Goal: Transaction & Acquisition: Purchase product/service

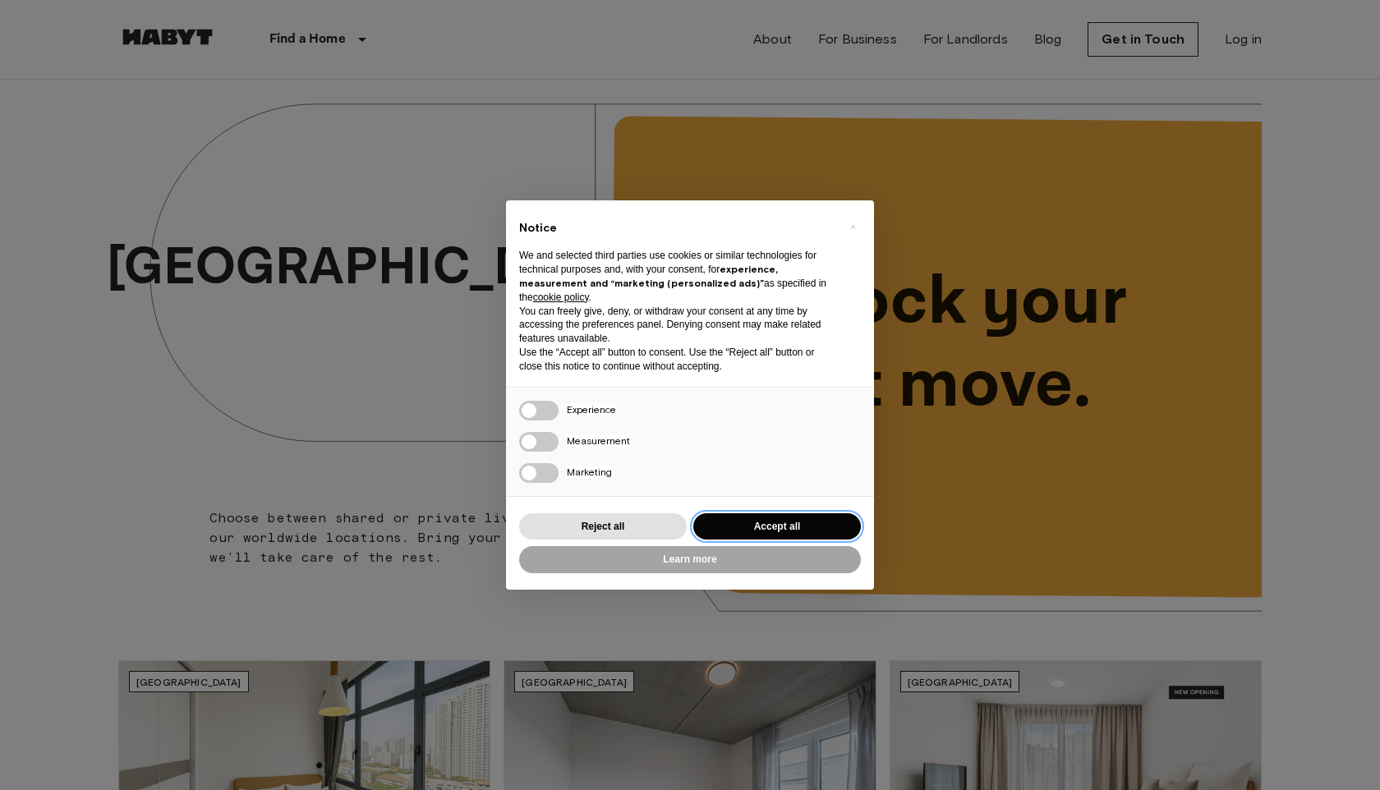
click at [757, 530] on button "Accept all" at bounding box center [777, 526] width 168 height 27
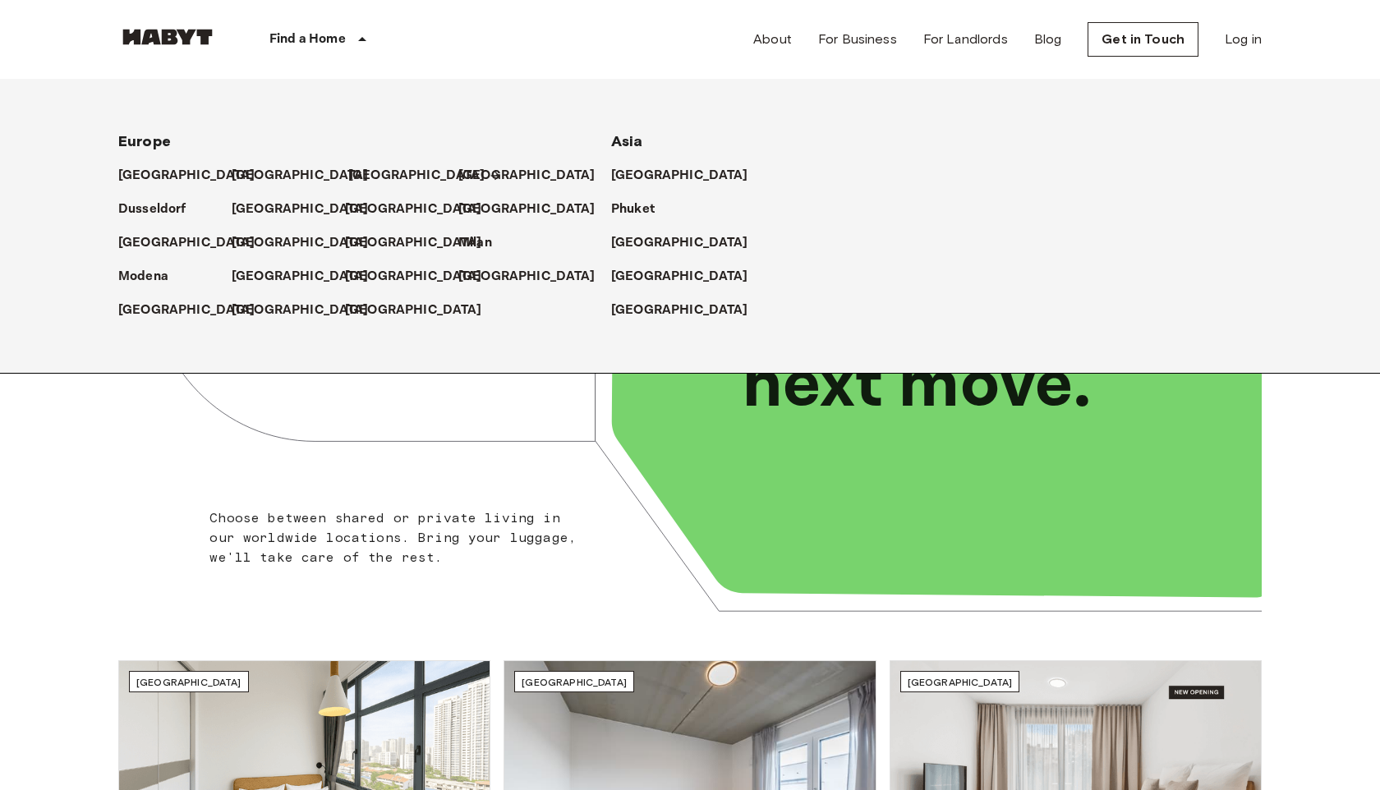
click at [392, 182] on p "[GEOGRAPHIC_DATA]" at bounding box center [416, 176] width 137 height 20
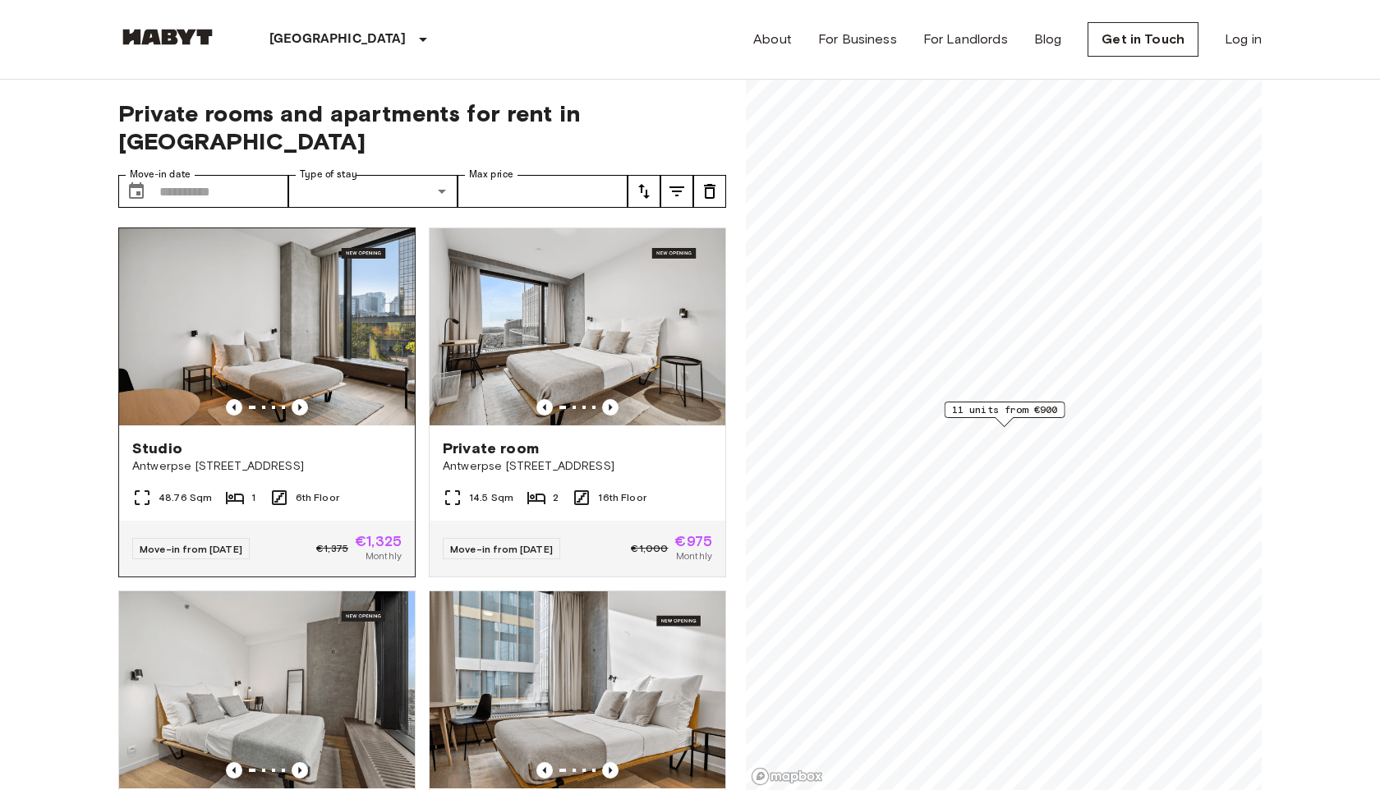
click at [357, 314] on img at bounding box center [267, 326] width 296 height 197
click at [301, 399] on icon "Previous image" at bounding box center [300, 407] width 16 height 16
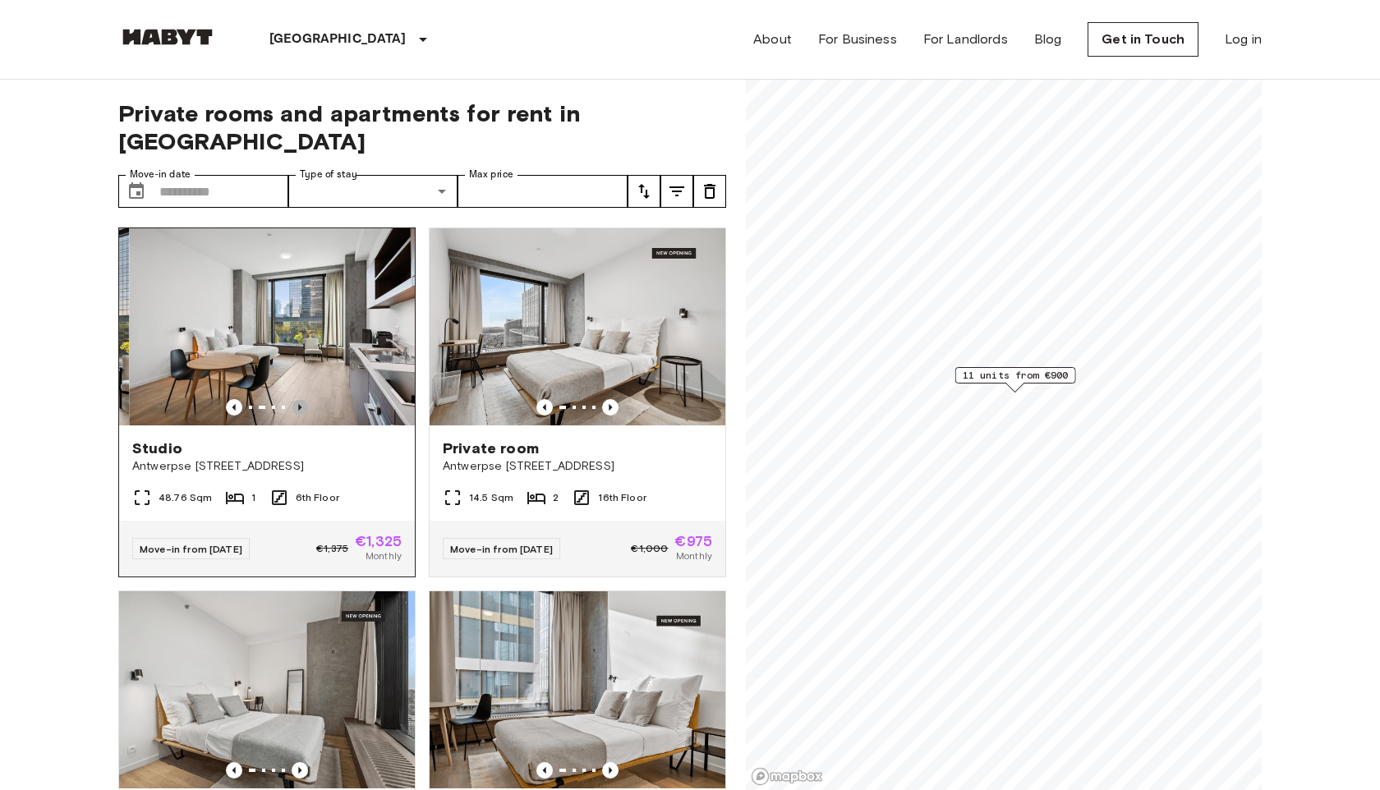
click at [301, 399] on icon "Previous image" at bounding box center [300, 407] width 16 height 16
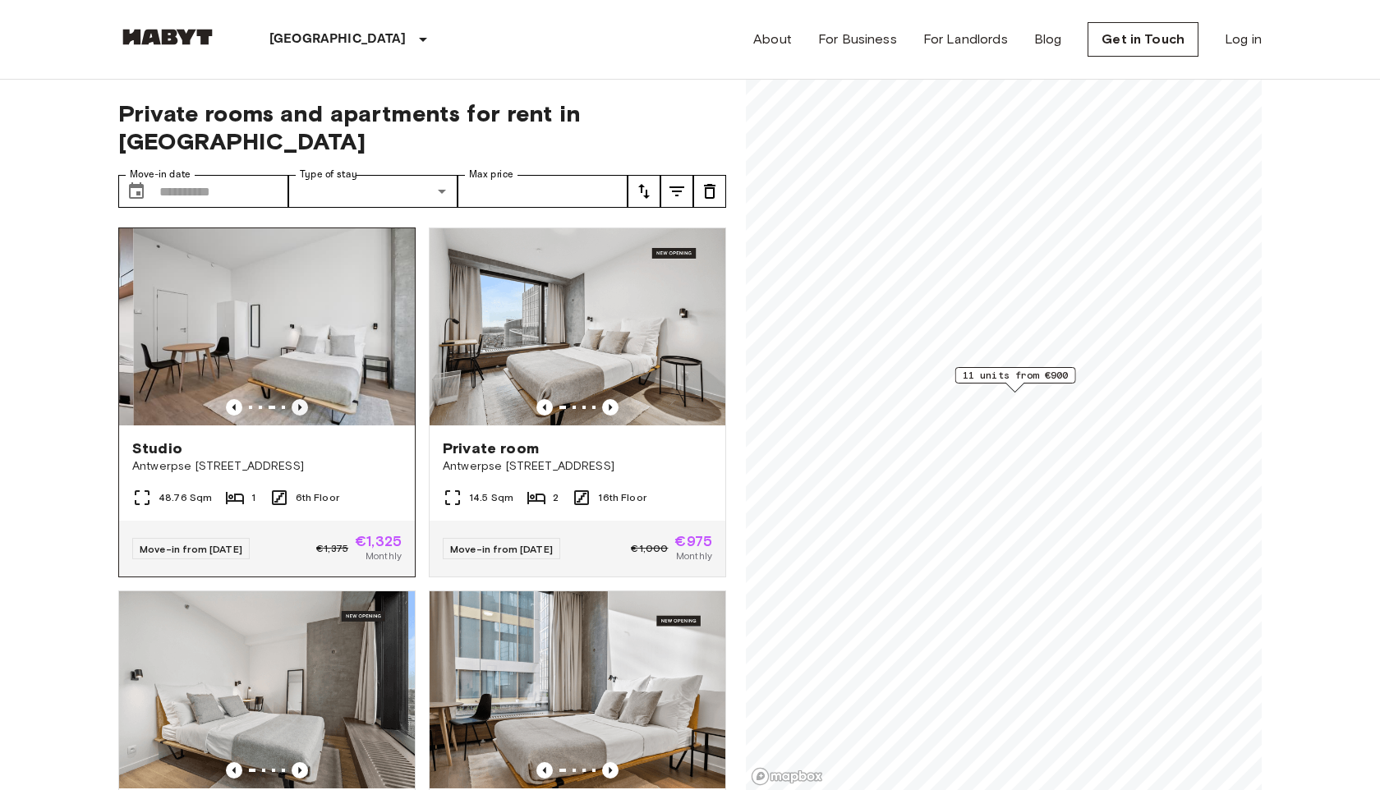
click at [301, 399] on icon "Previous image" at bounding box center [300, 407] width 16 height 16
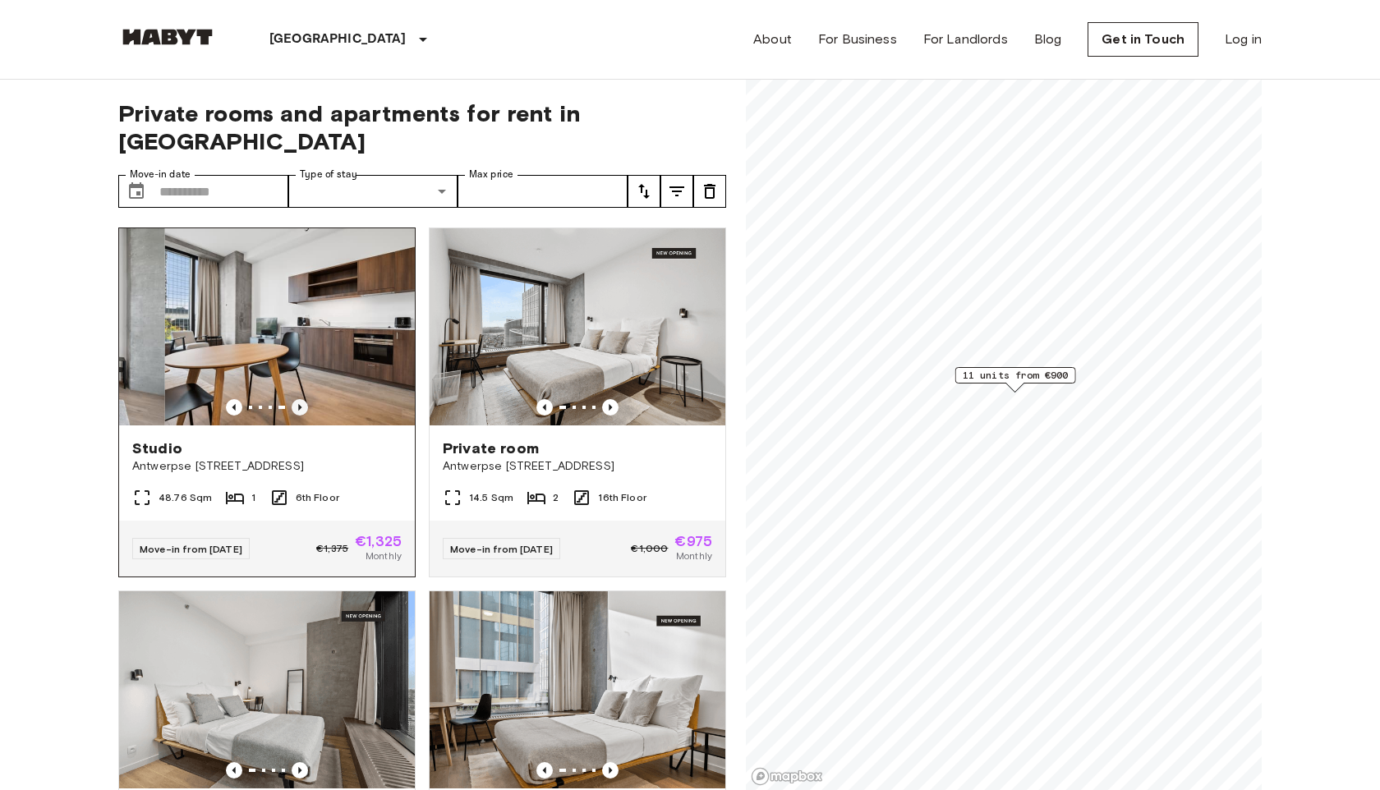
click at [301, 399] on icon "Previous image" at bounding box center [300, 407] width 16 height 16
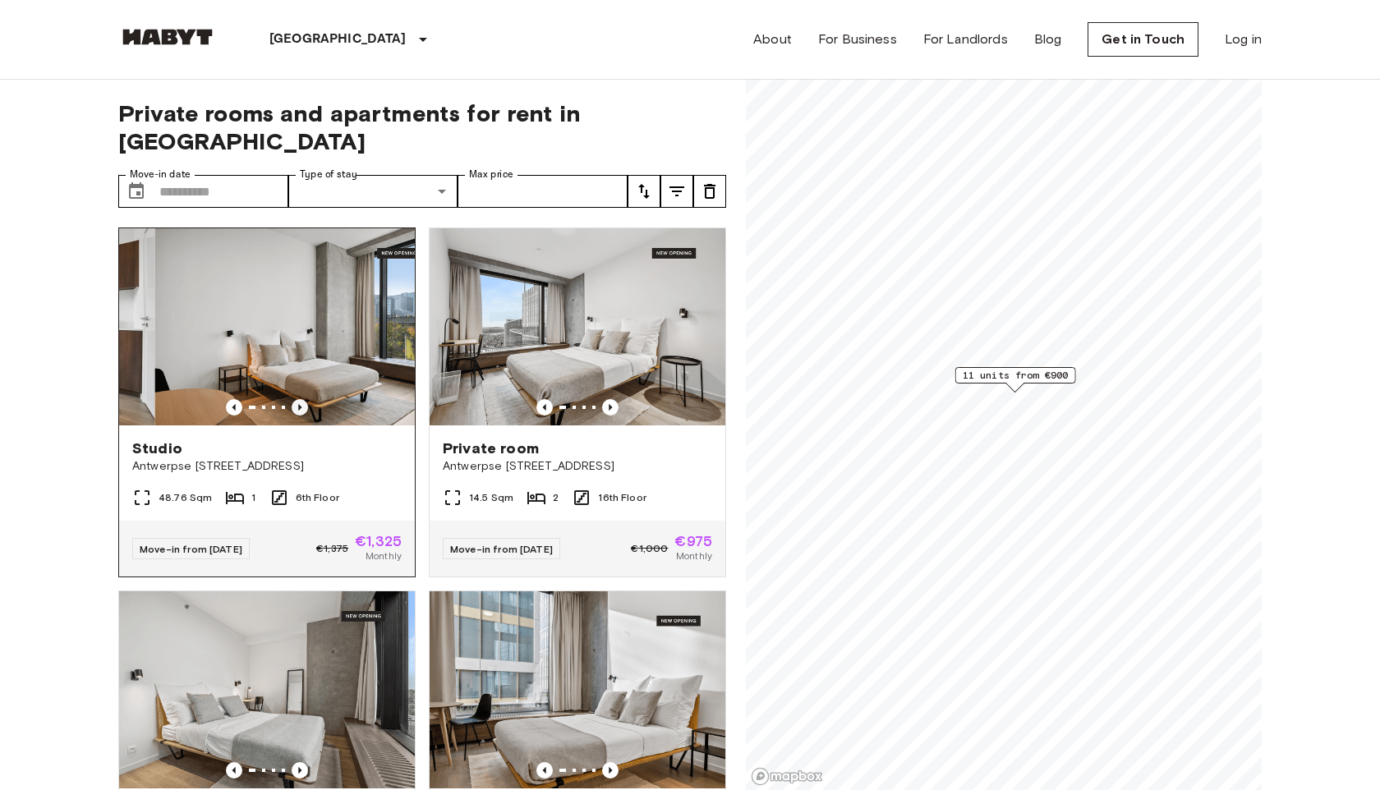
click at [301, 399] on icon "Previous image" at bounding box center [300, 407] width 16 height 16
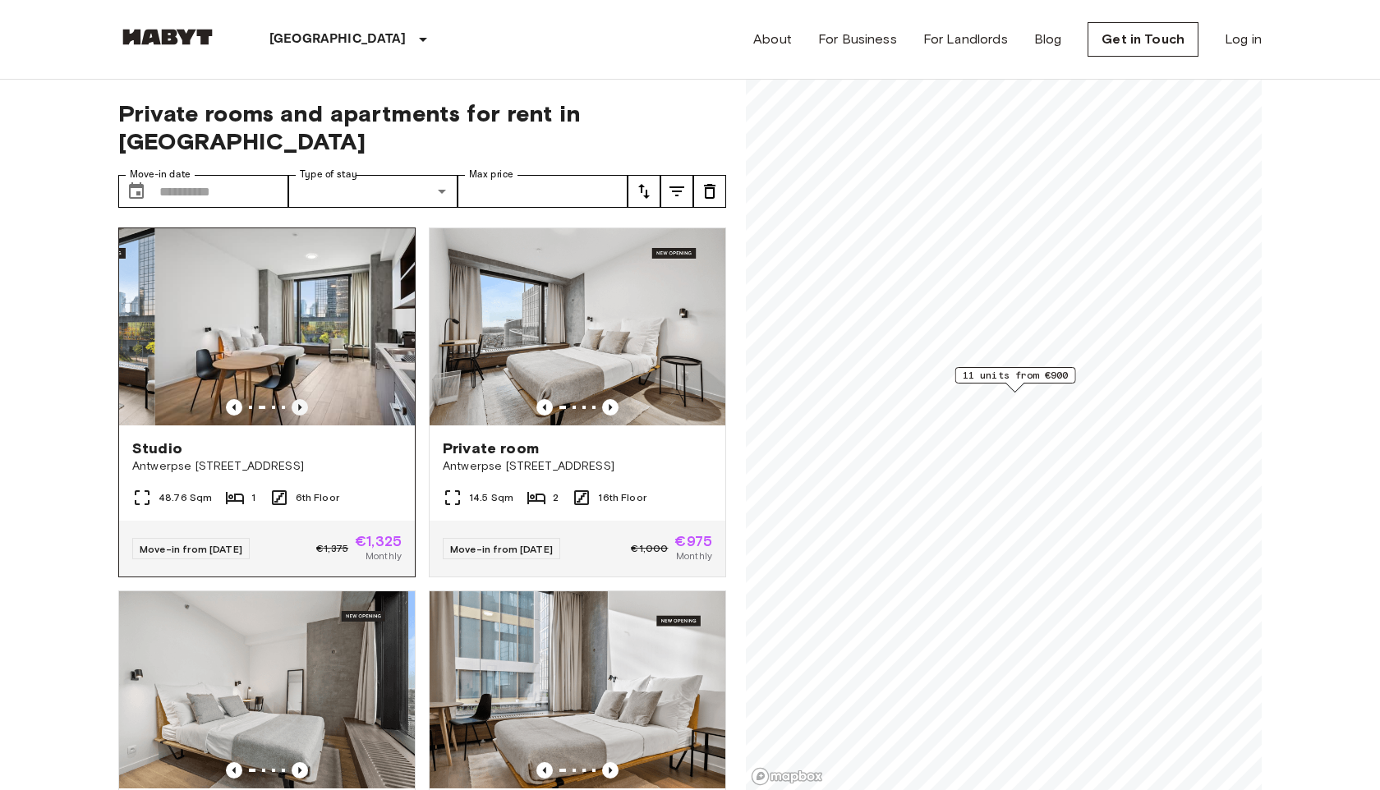
click at [301, 399] on icon "Previous image" at bounding box center [300, 407] width 16 height 16
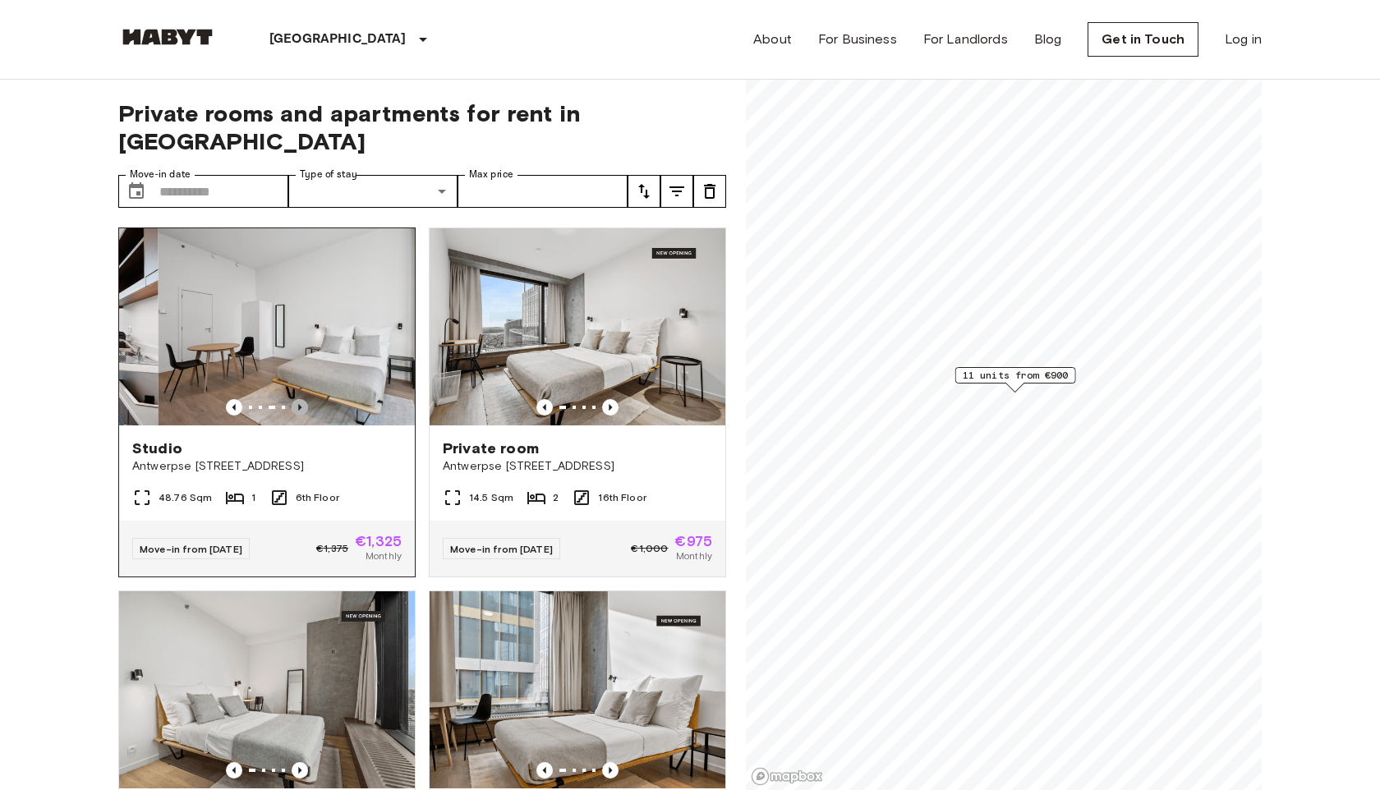
click at [301, 399] on icon "Previous image" at bounding box center [300, 407] width 16 height 16
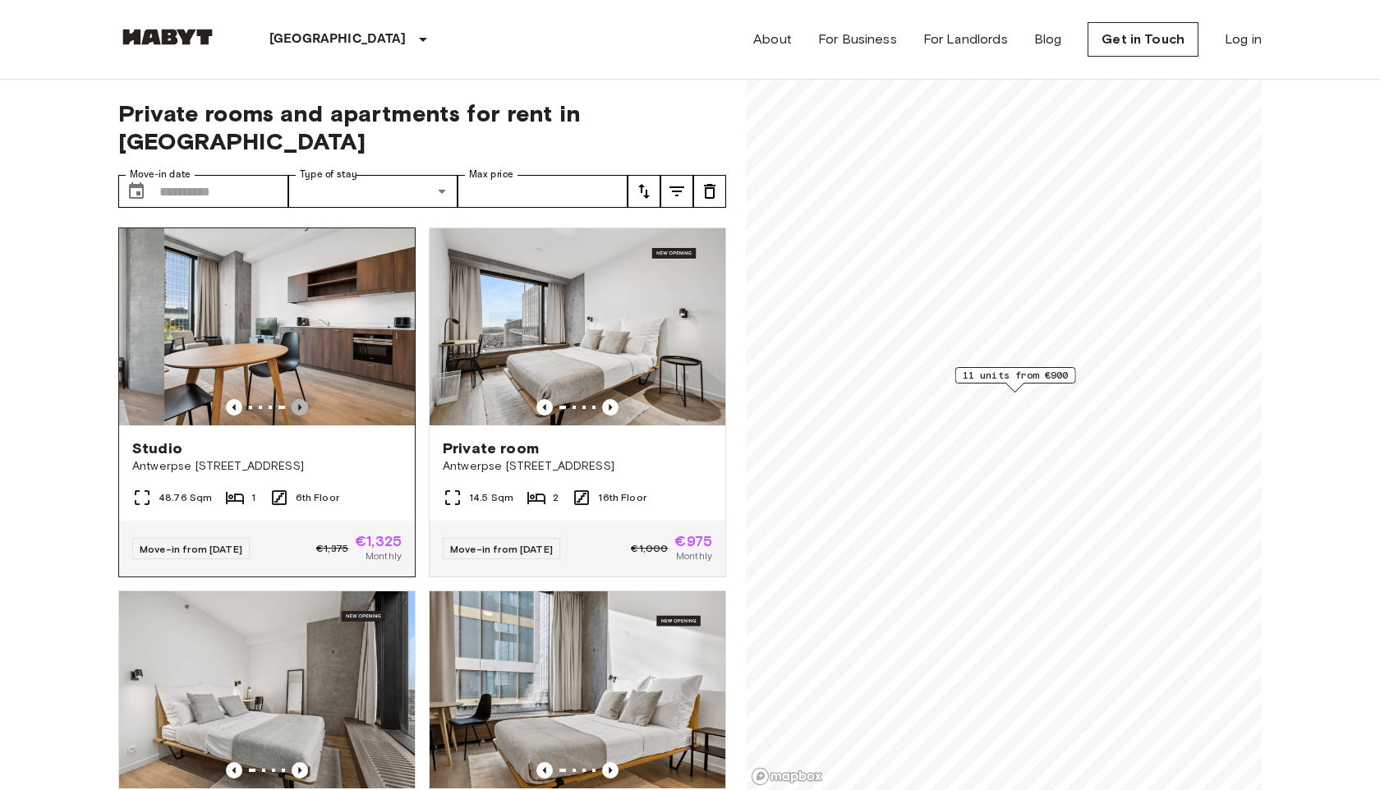
click at [301, 399] on icon "Previous image" at bounding box center [300, 407] width 16 height 16
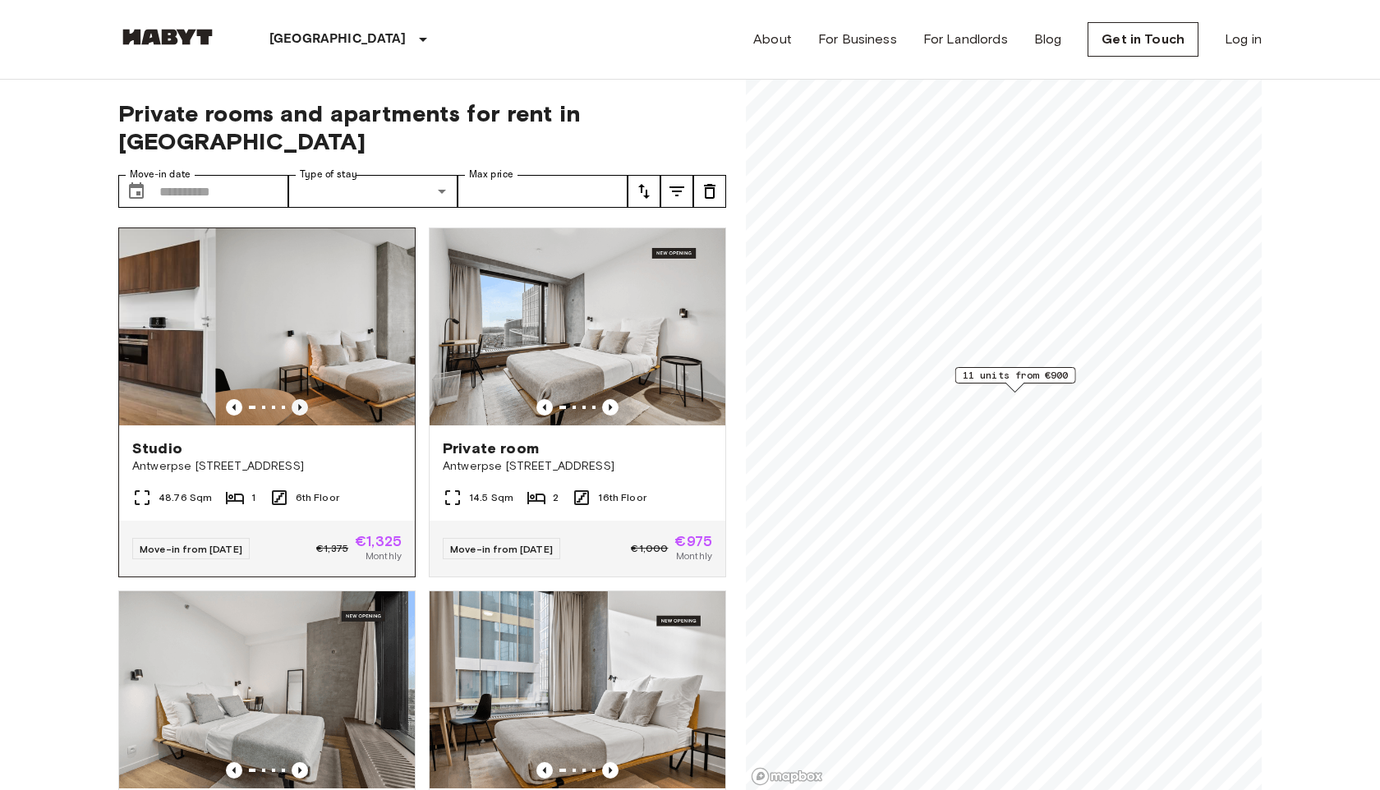
click at [301, 399] on icon "Previous image" at bounding box center [300, 407] width 16 height 16
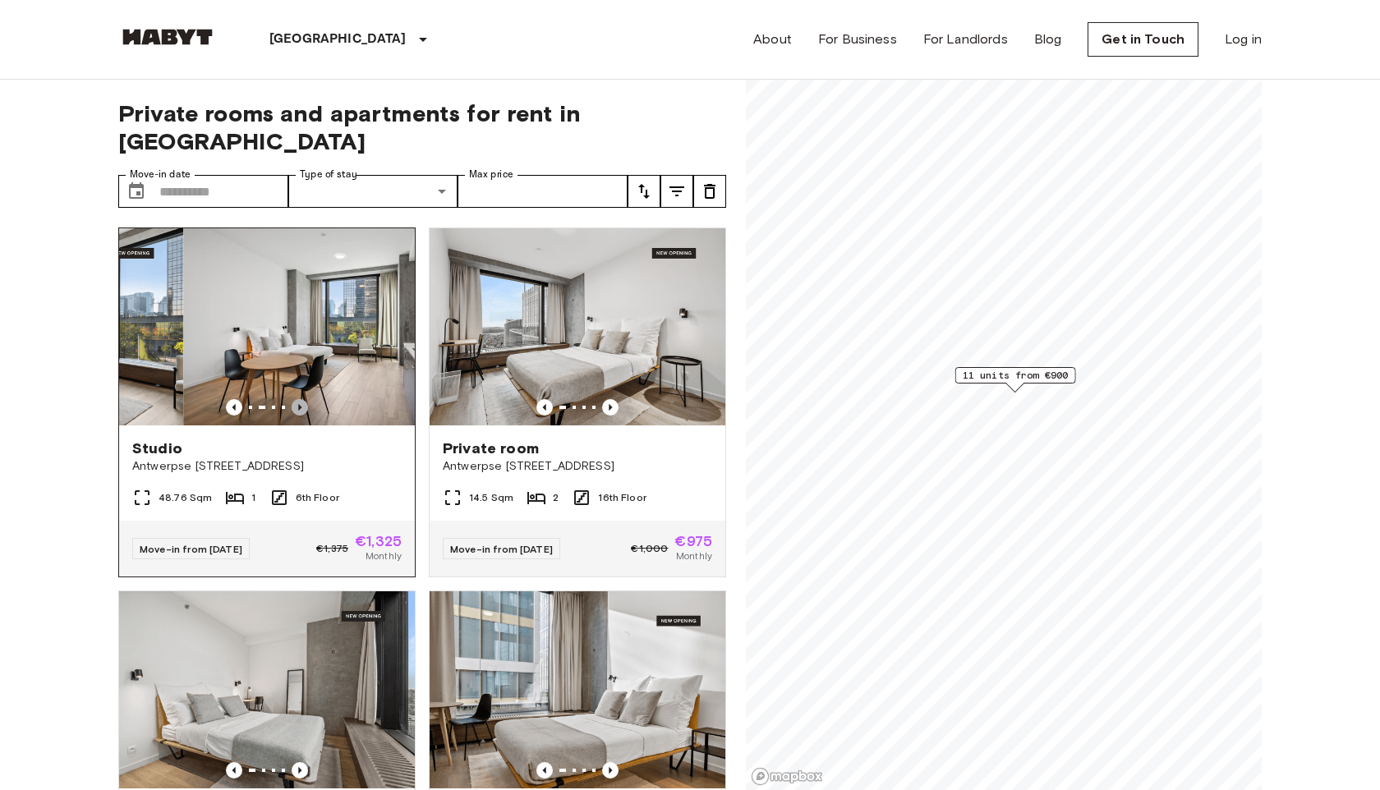
click at [301, 399] on icon "Previous image" at bounding box center [300, 407] width 16 height 16
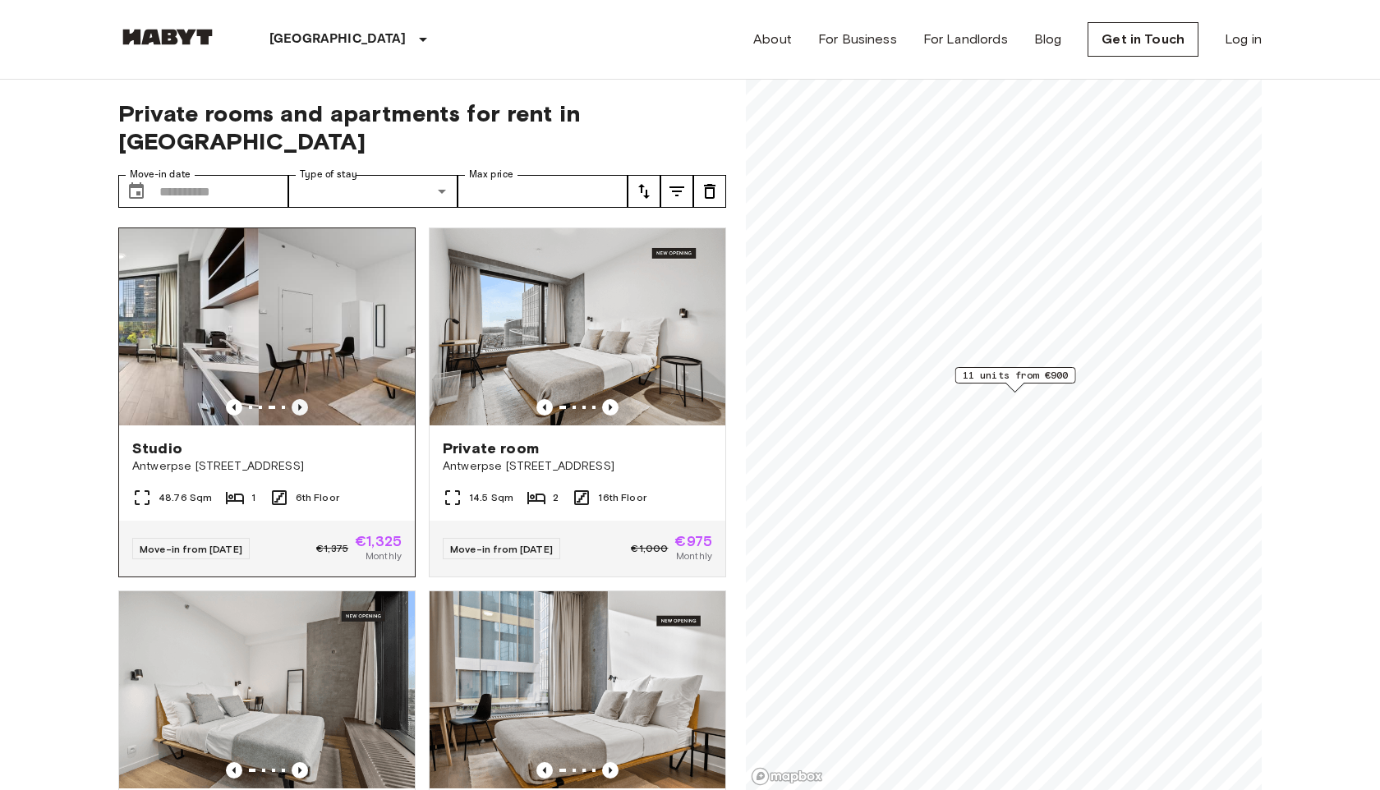
click at [301, 399] on icon "Previous image" at bounding box center [300, 407] width 16 height 16
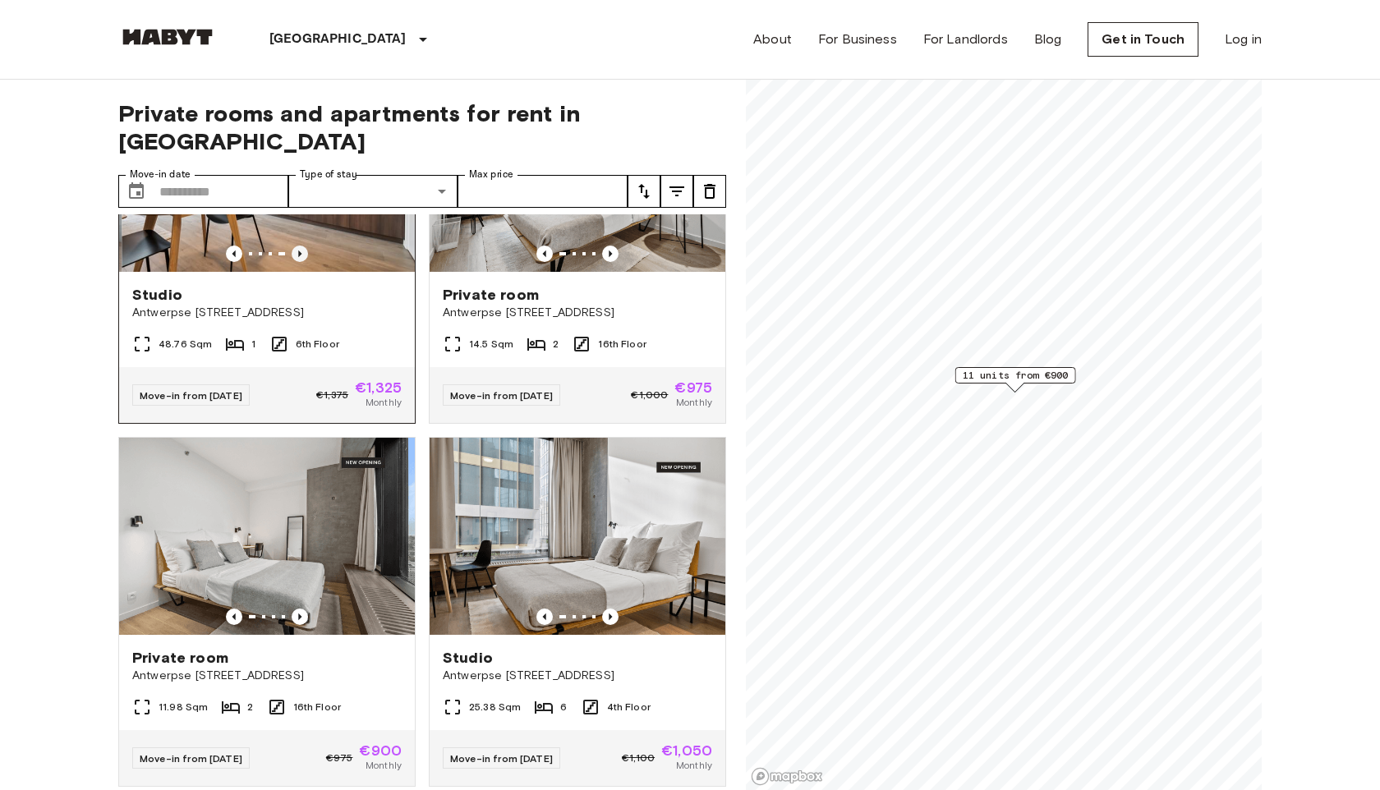
scroll to position [207, 0]
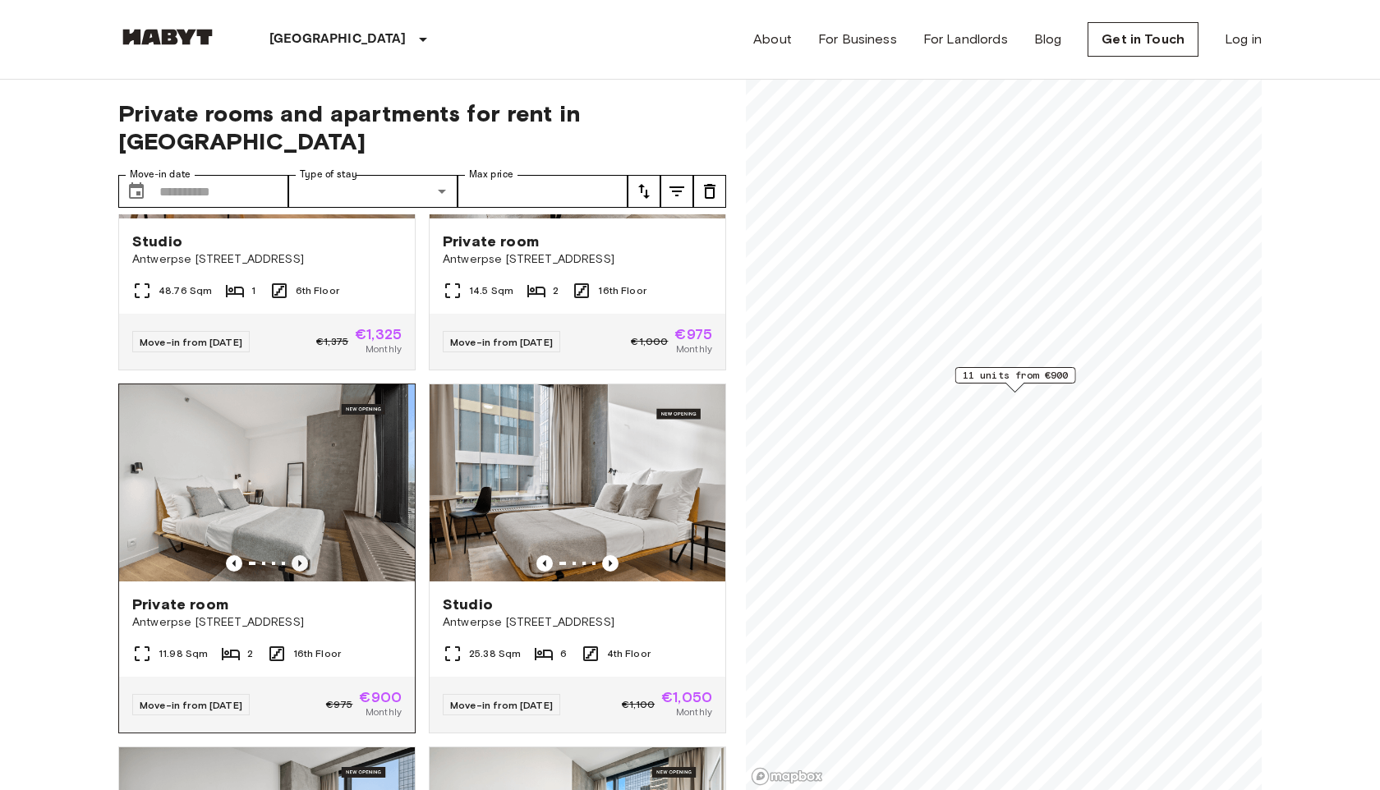
click at [306, 555] on icon "Previous image" at bounding box center [300, 563] width 16 height 16
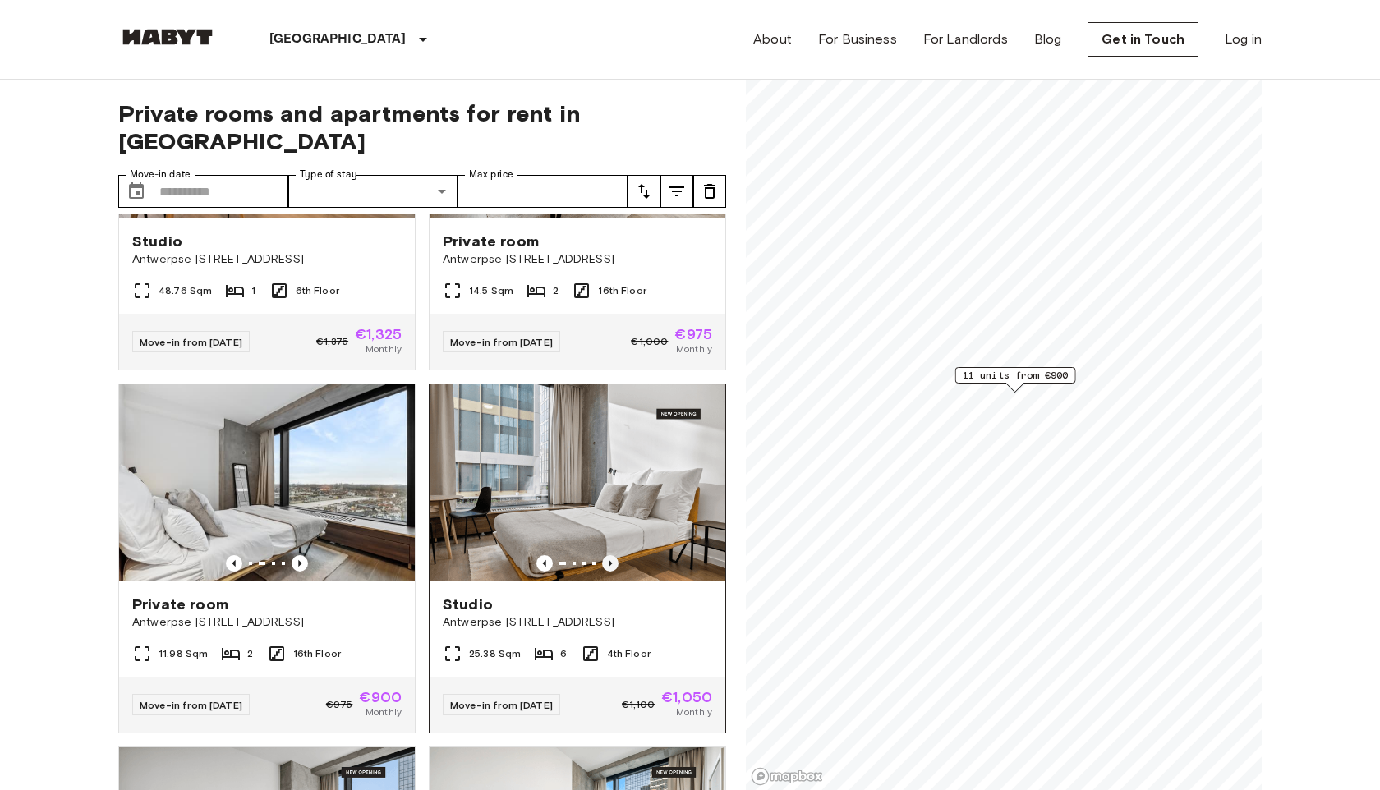
click at [610, 560] on icon "Previous image" at bounding box center [610, 563] width 3 height 7
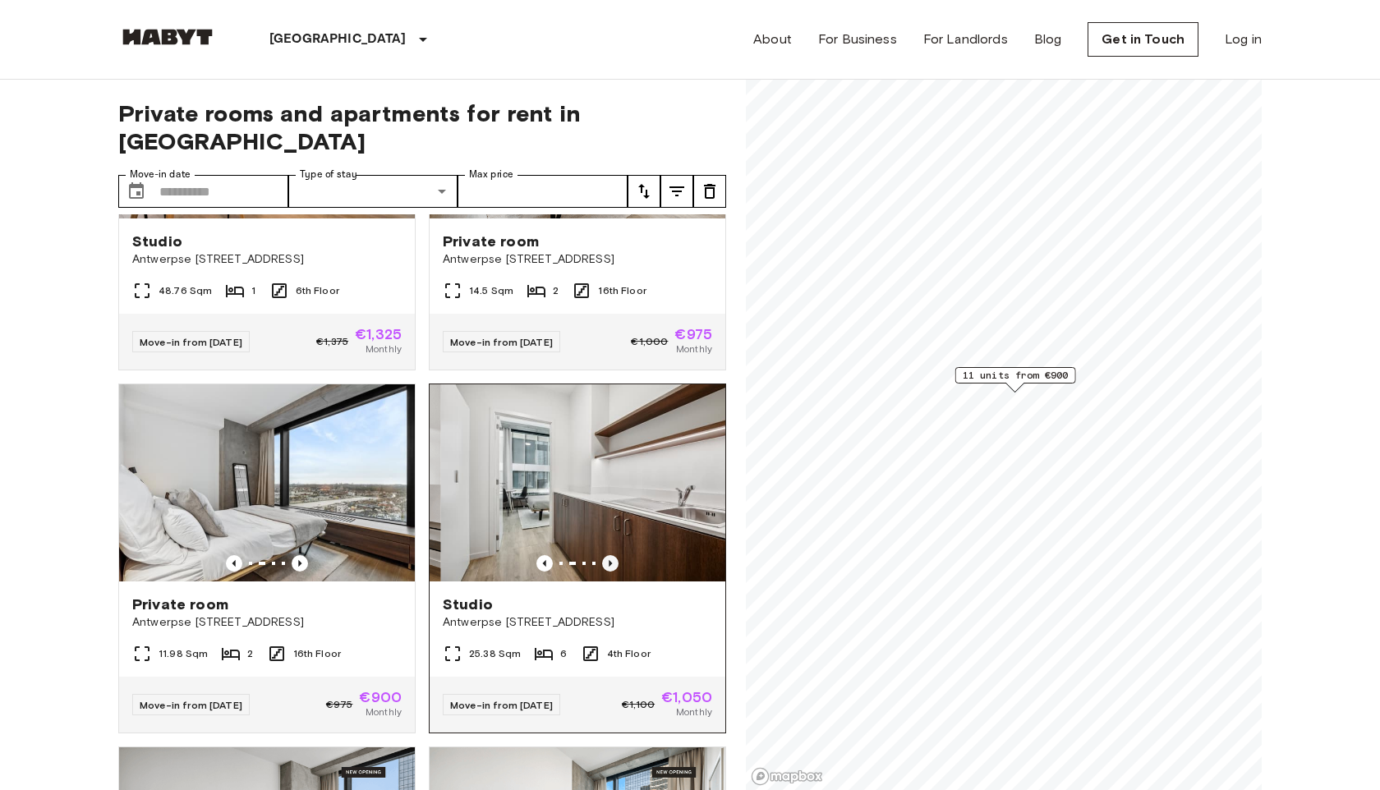
click at [610, 560] on icon "Previous image" at bounding box center [610, 563] width 3 height 7
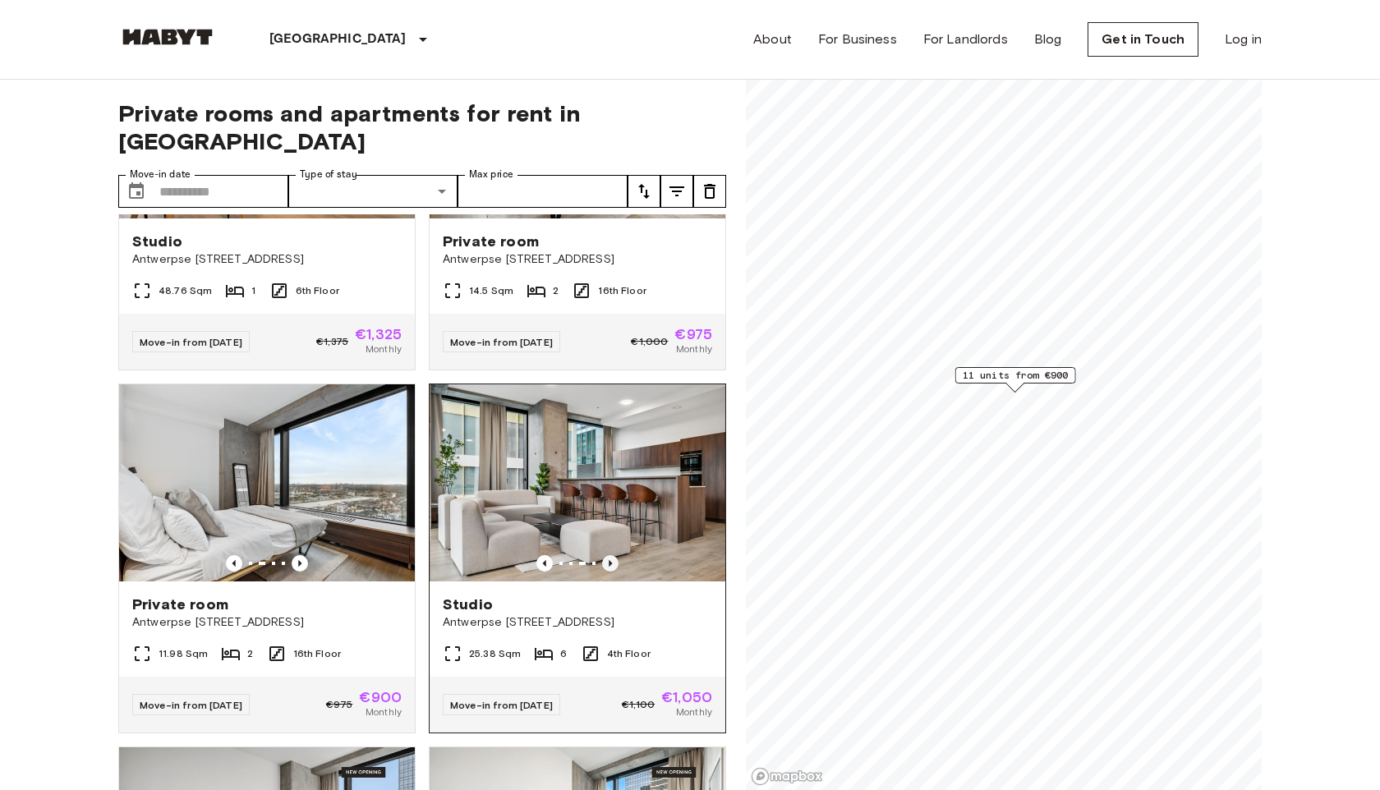
click at [610, 560] on icon "Previous image" at bounding box center [610, 563] width 3 height 7
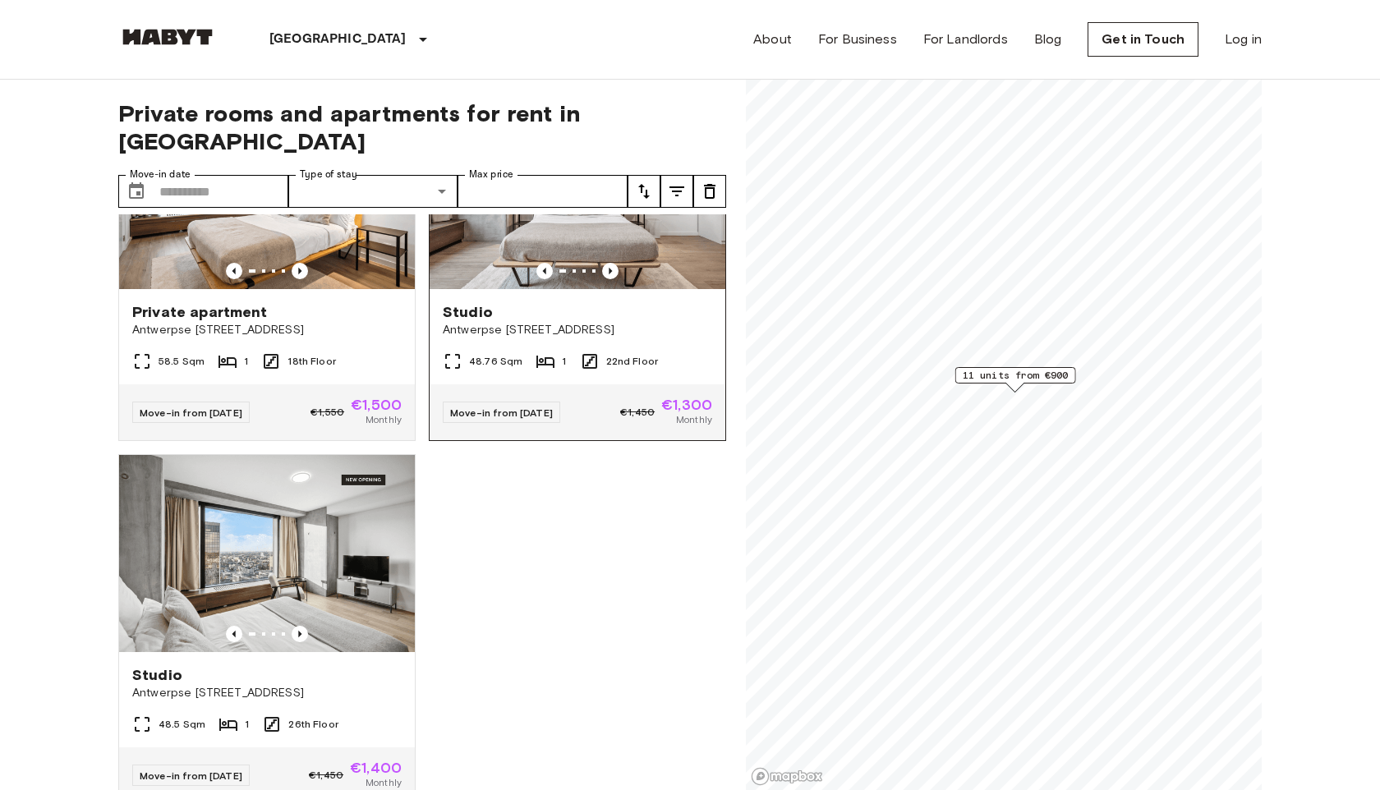
scroll to position [1590, 0]
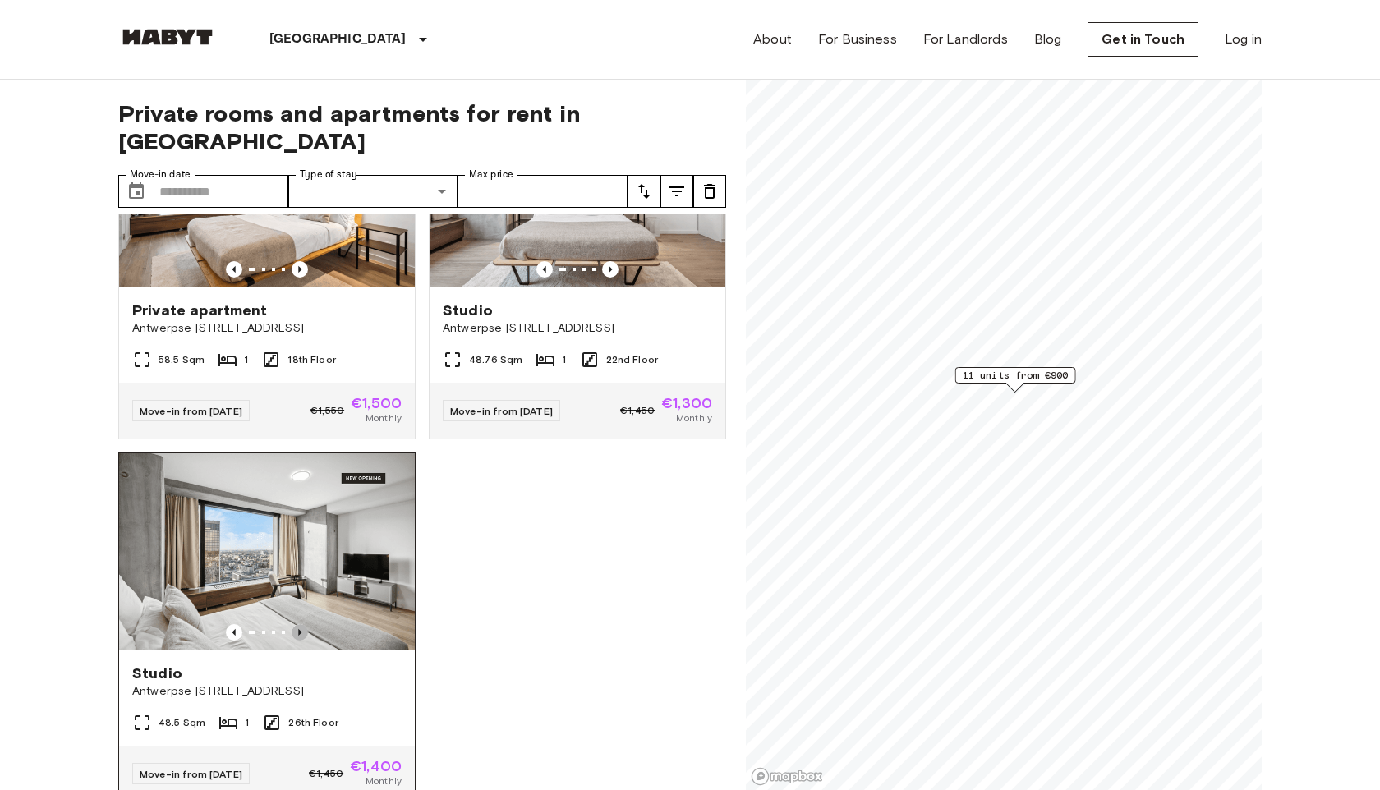
click at [307, 624] on icon "Previous image" at bounding box center [300, 632] width 16 height 16
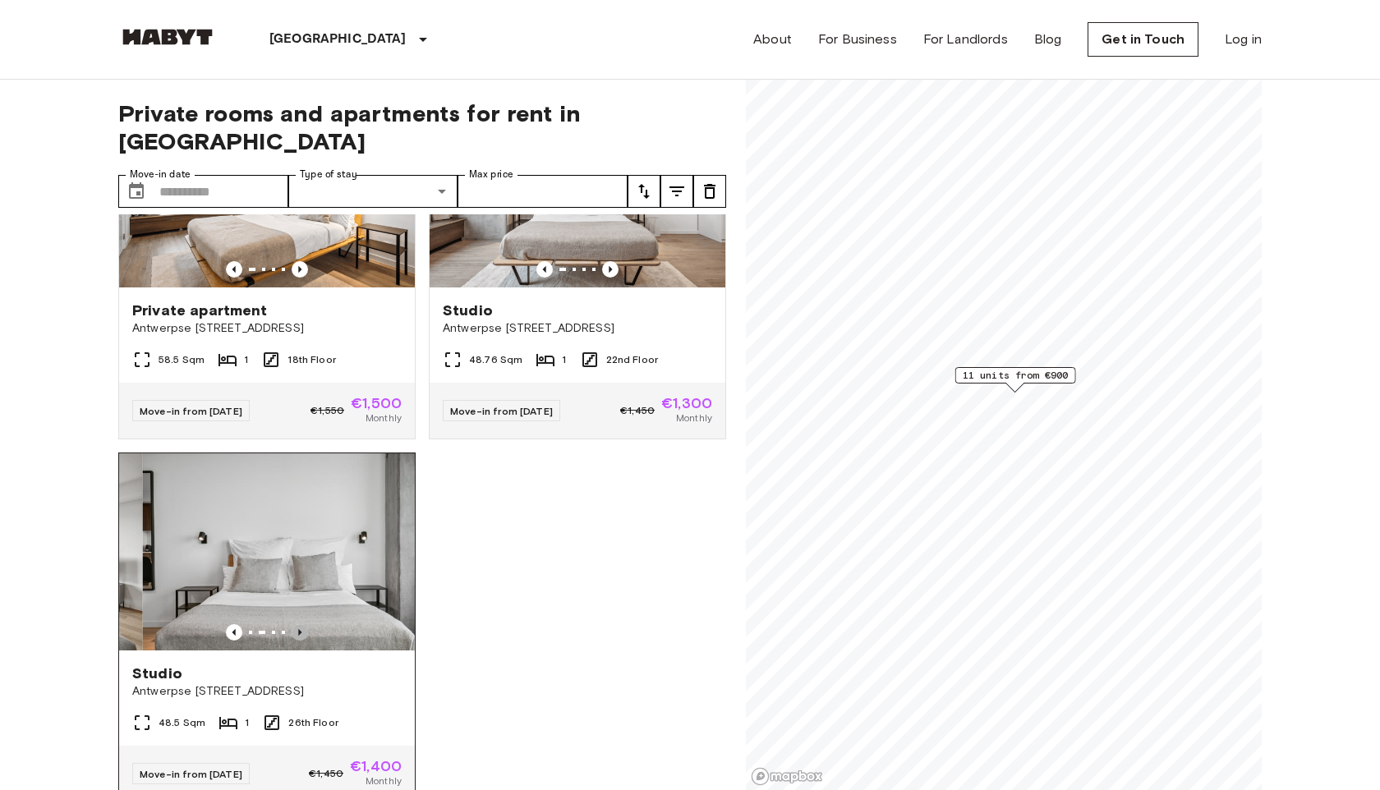
click at [303, 624] on icon "Previous image" at bounding box center [300, 632] width 16 height 16
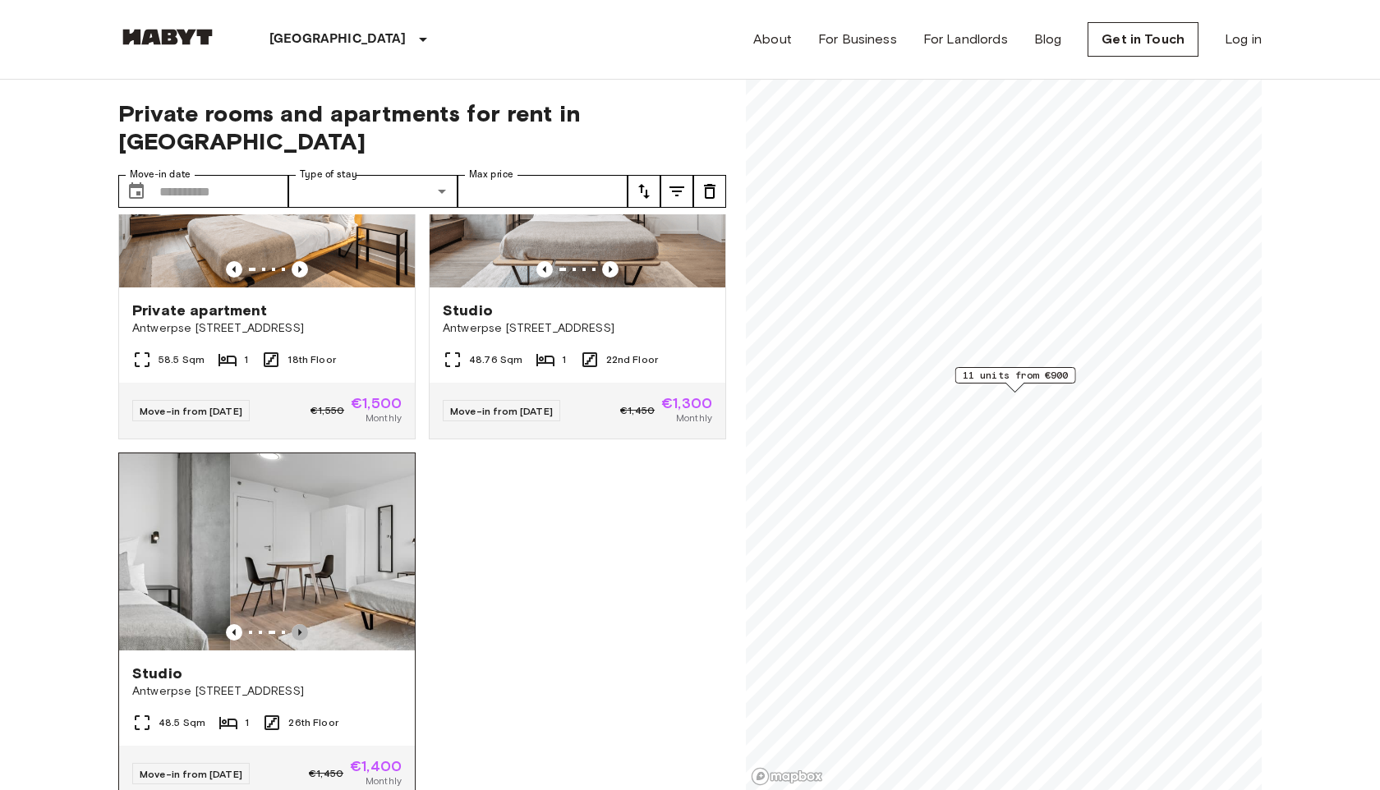
click at [303, 624] on icon "Previous image" at bounding box center [300, 632] width 16 height 16
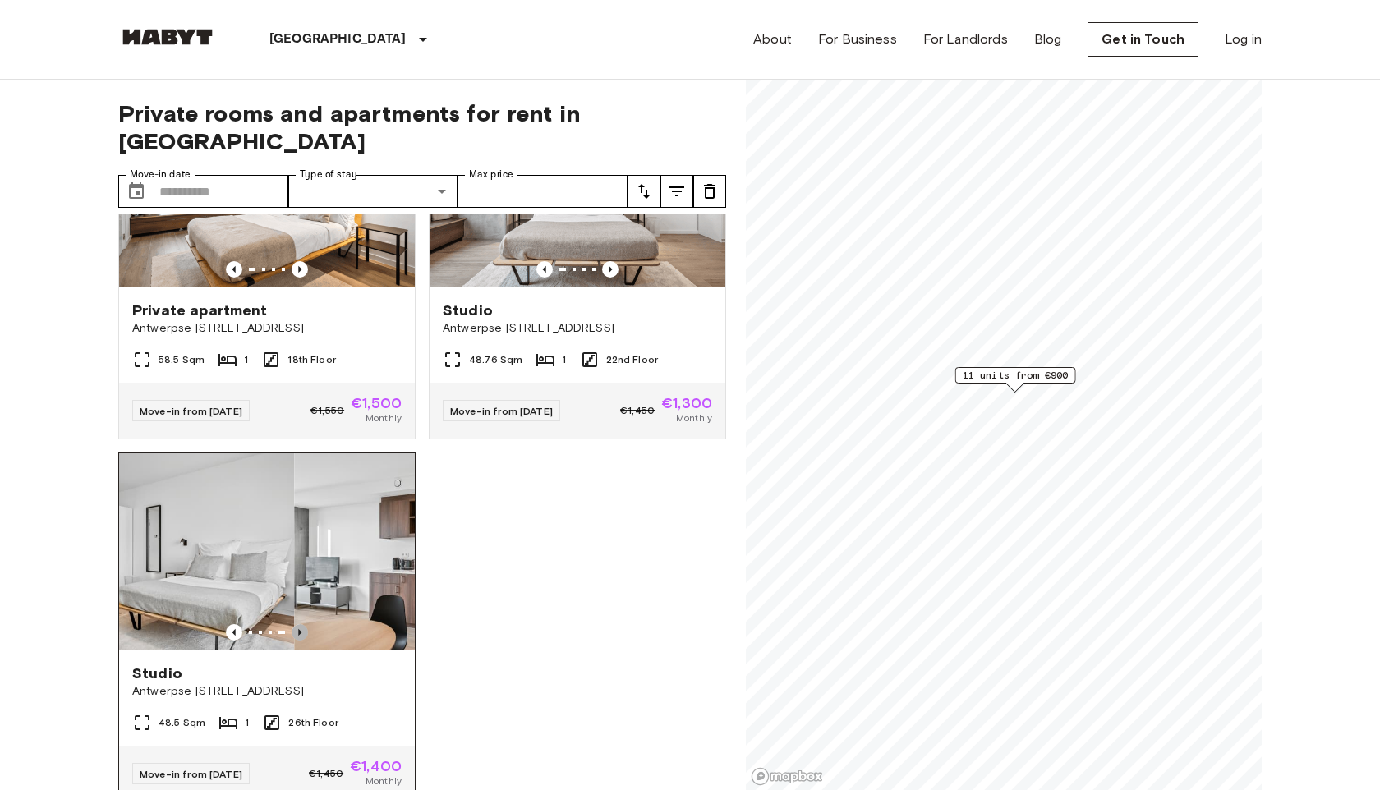
click at [303, 624] on icon "Previous image" at bounding box center [300, 632] width 16 height 16
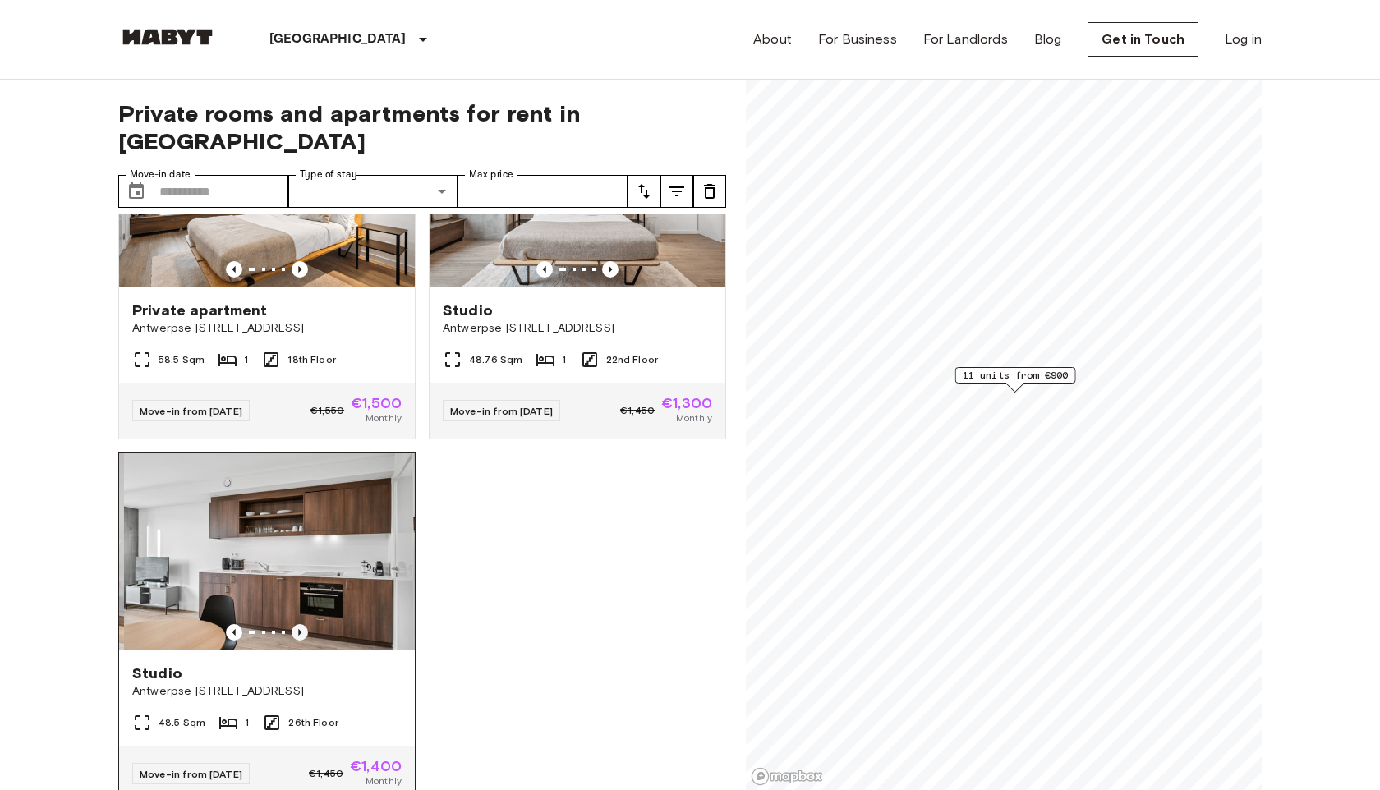
click at [303, 624] on icon "Previous image" at bounding box center [300, 632] width 16 height 16
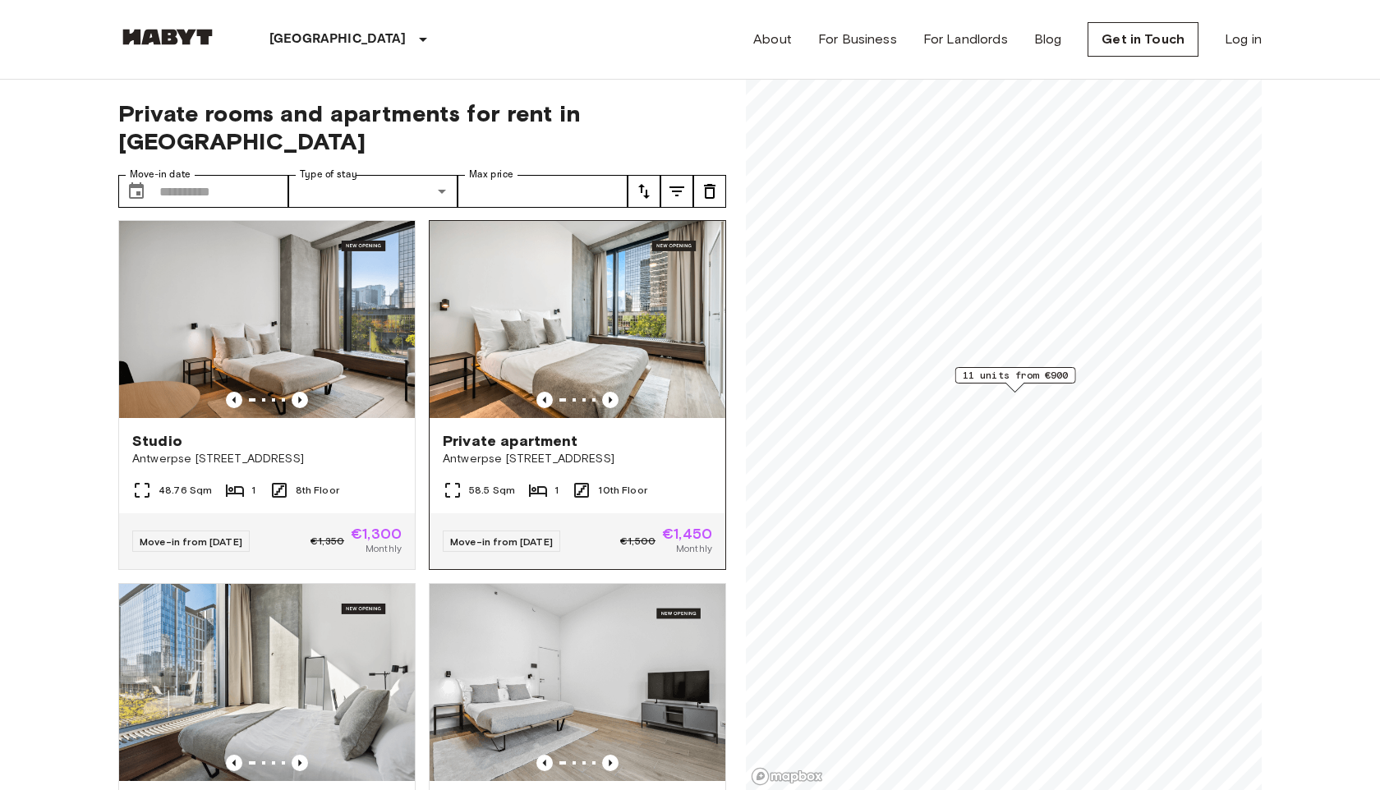
scroll to position [730, 0]
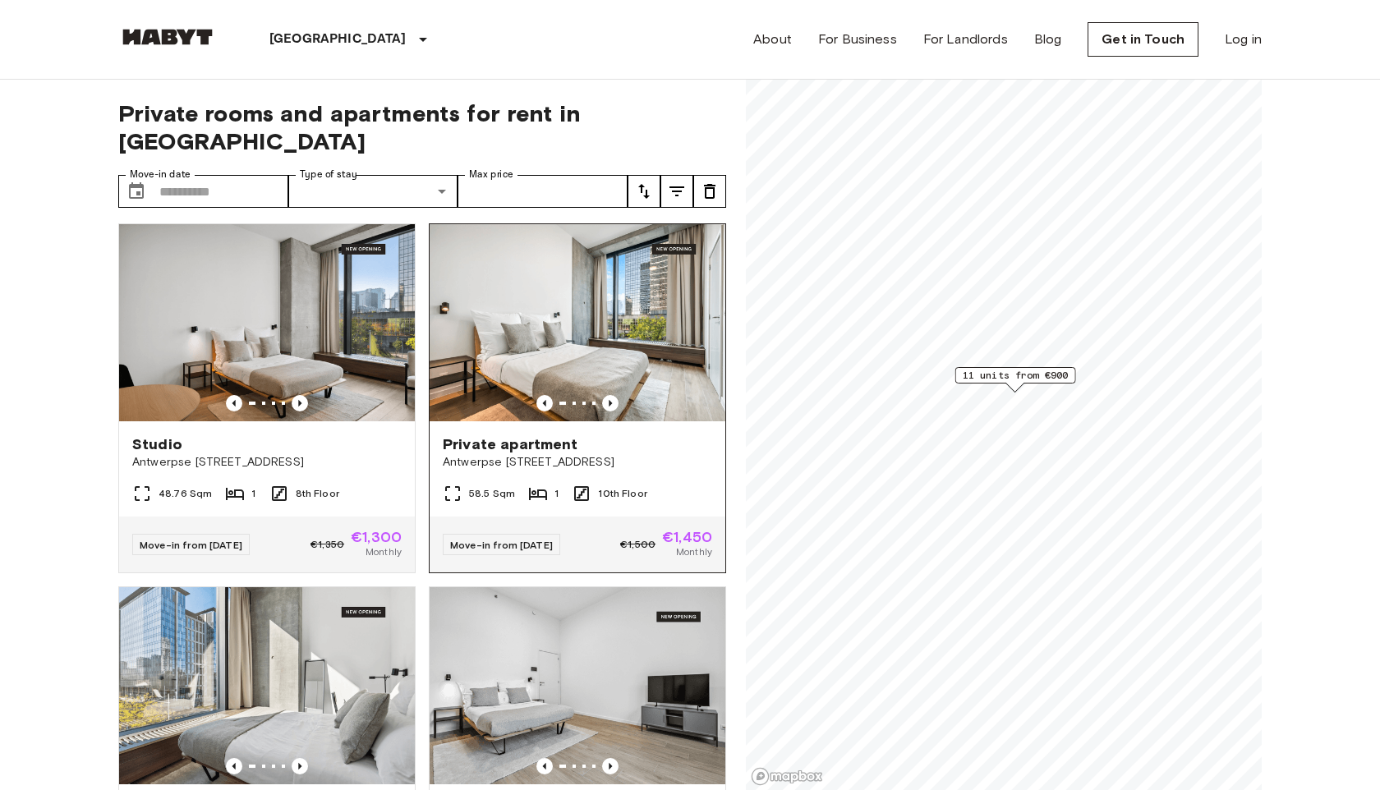
click at [572, 306] on img at bounding box center [578, 322] width 296 height 197
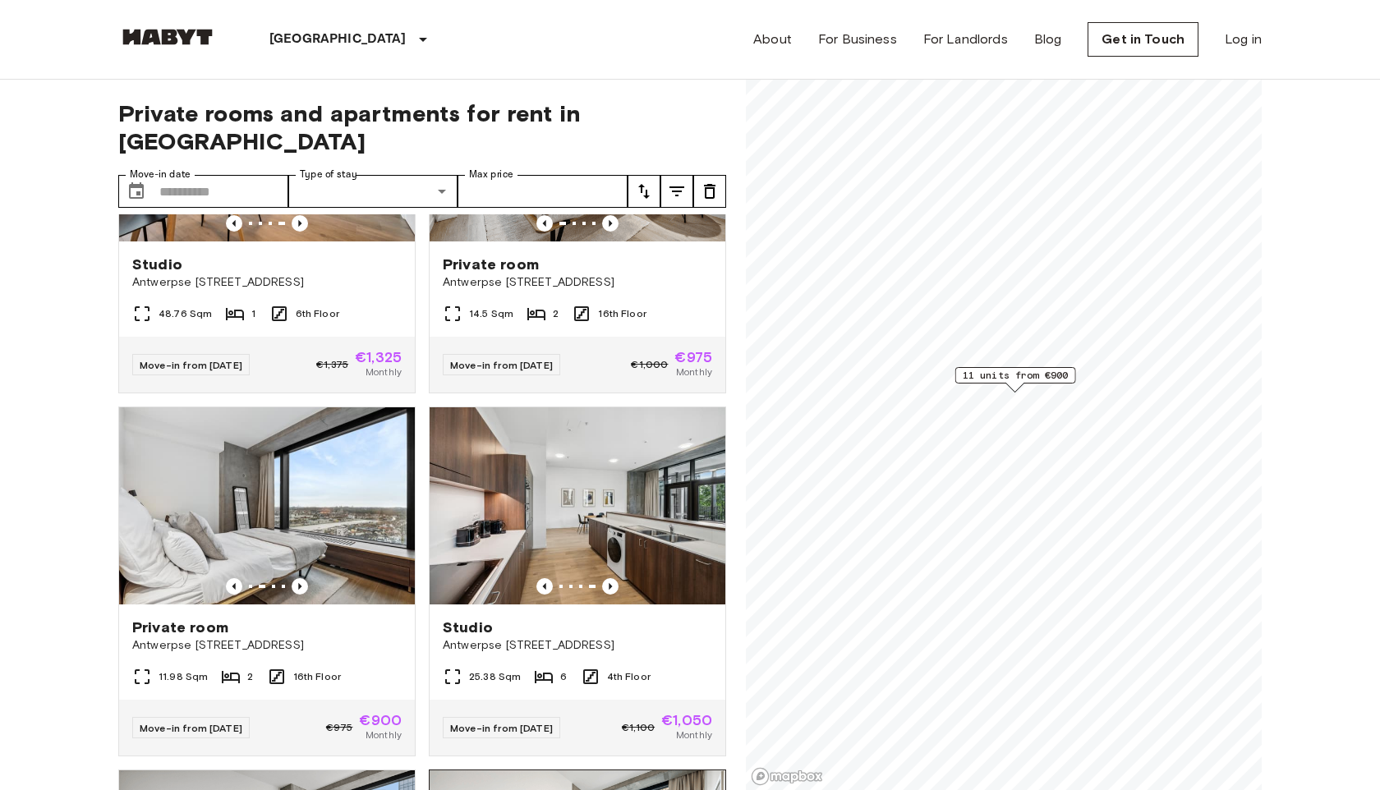
scroll to position [145, 0]
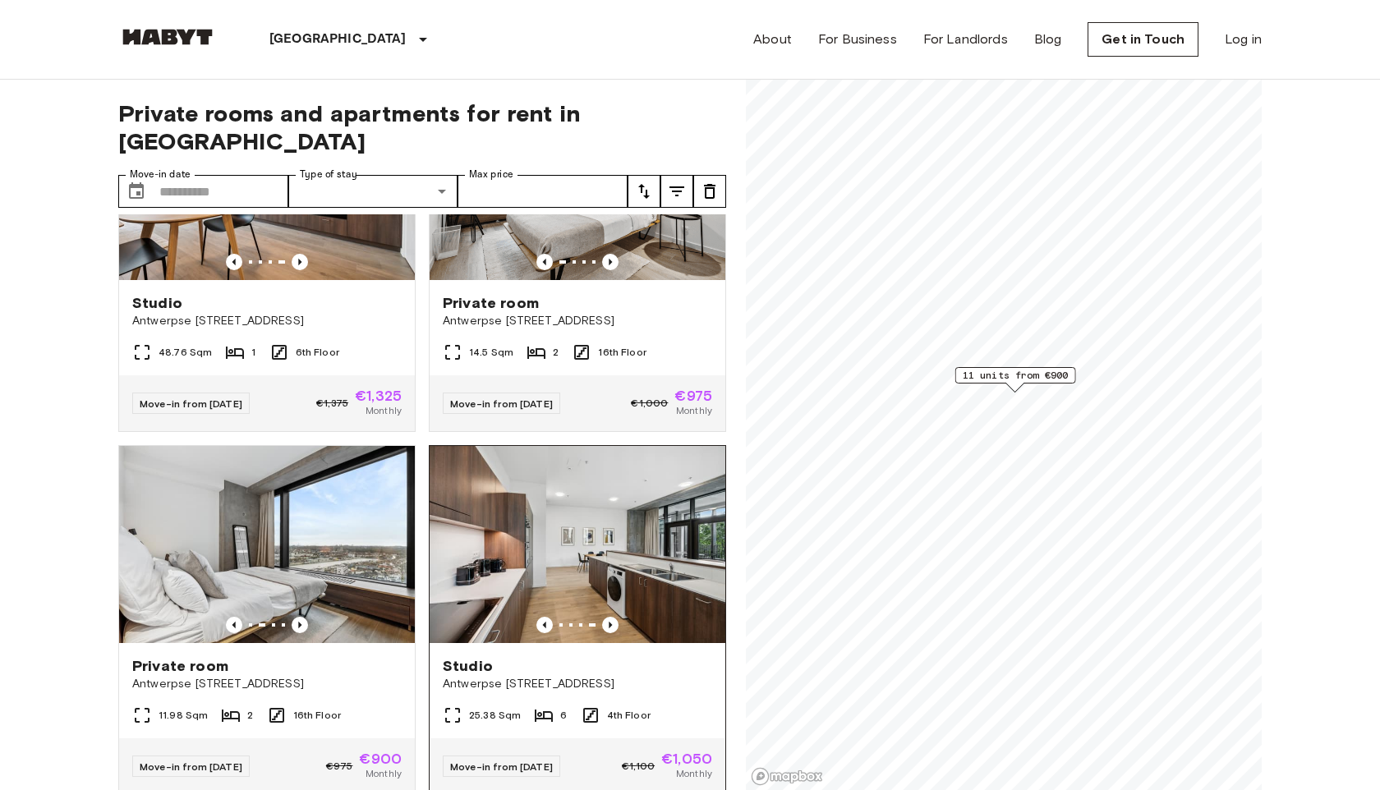
click at [582, 528] on img at bounding box center [578, 544] width 296 height 197
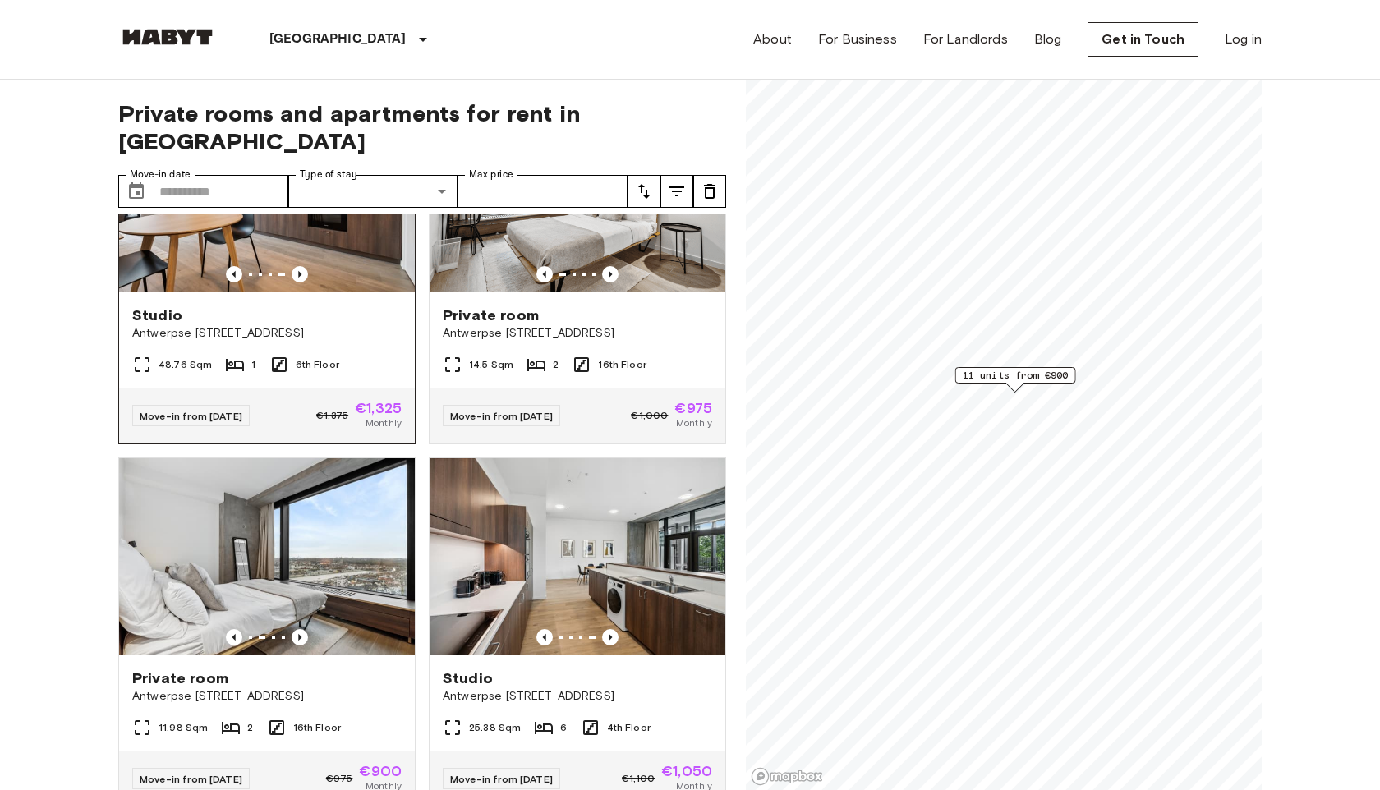
scroll to position [0, 0]
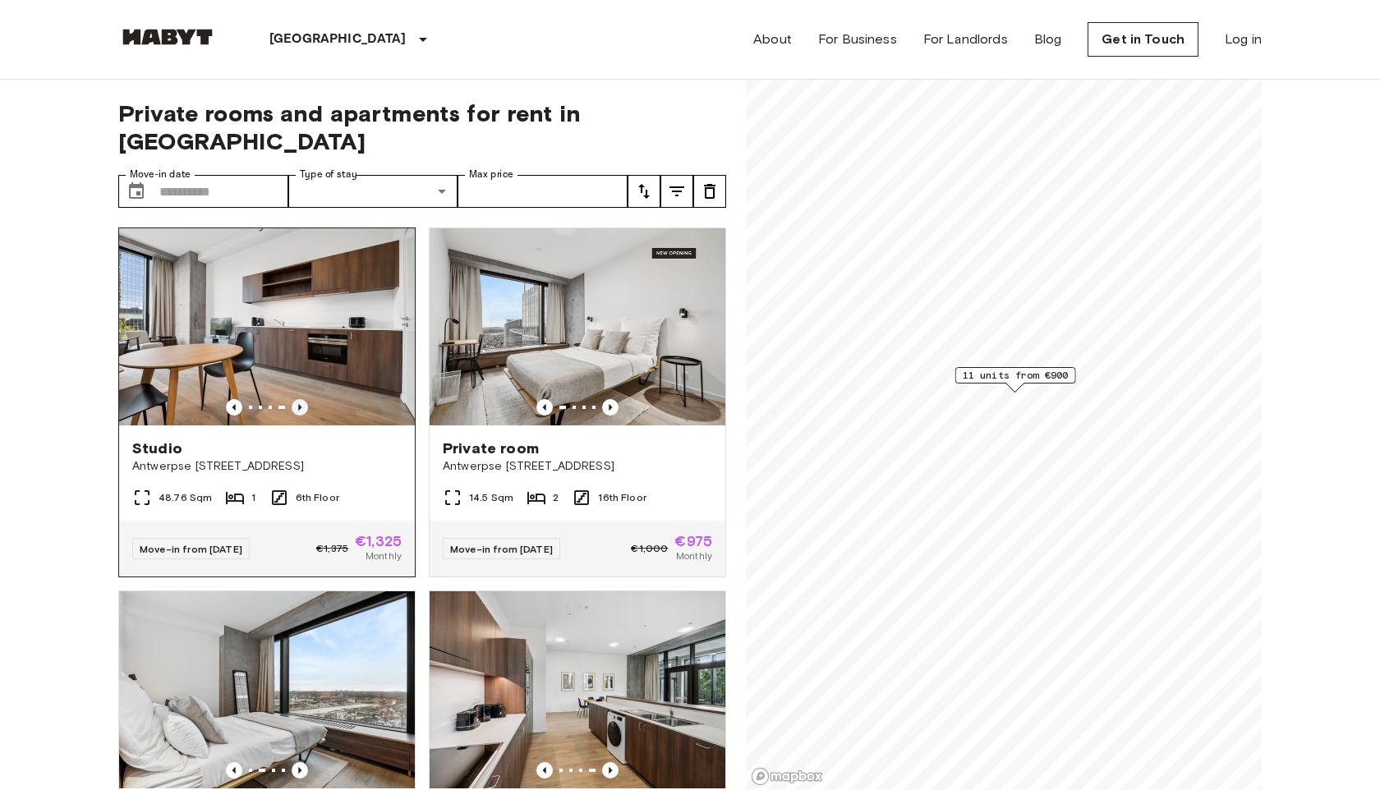
click at [305, 399] on icon "Previous image" at bounding box center [300, 407] width 16 height 16
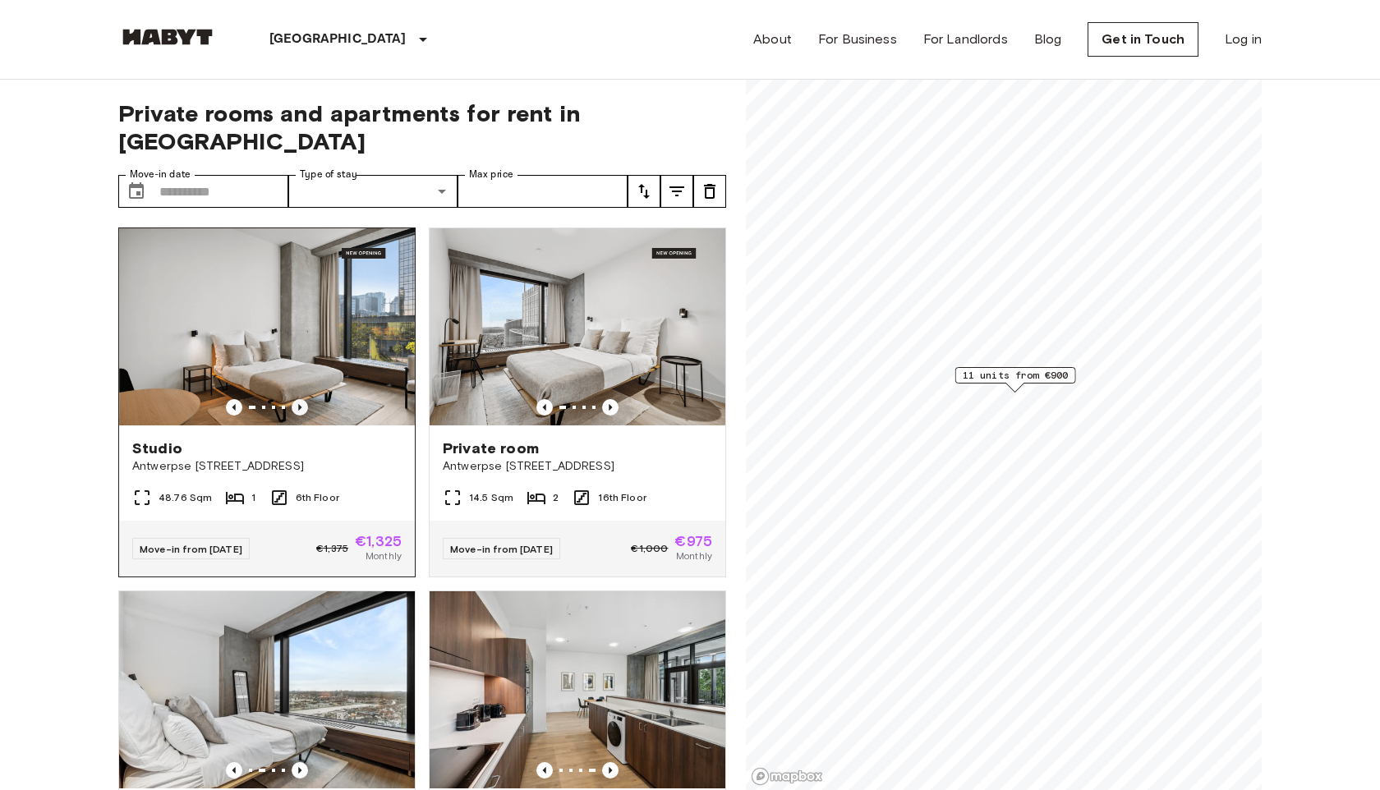
click at [305, 399] on icon "Previous image" at bounding box center [300, 407] width 16 height 16
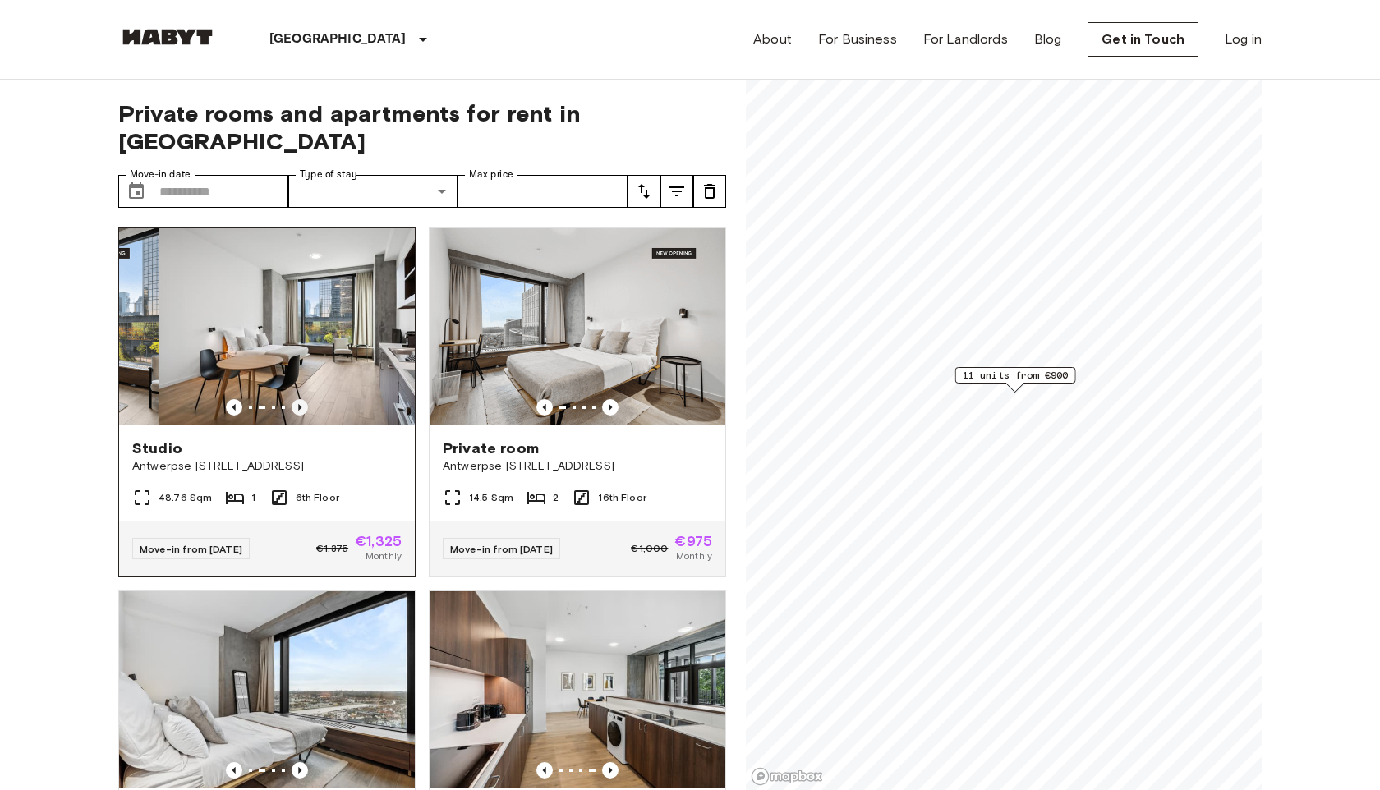
click at [305, 399] on icon "Previous image" at bounding box center [300, 407] width 16 height 16
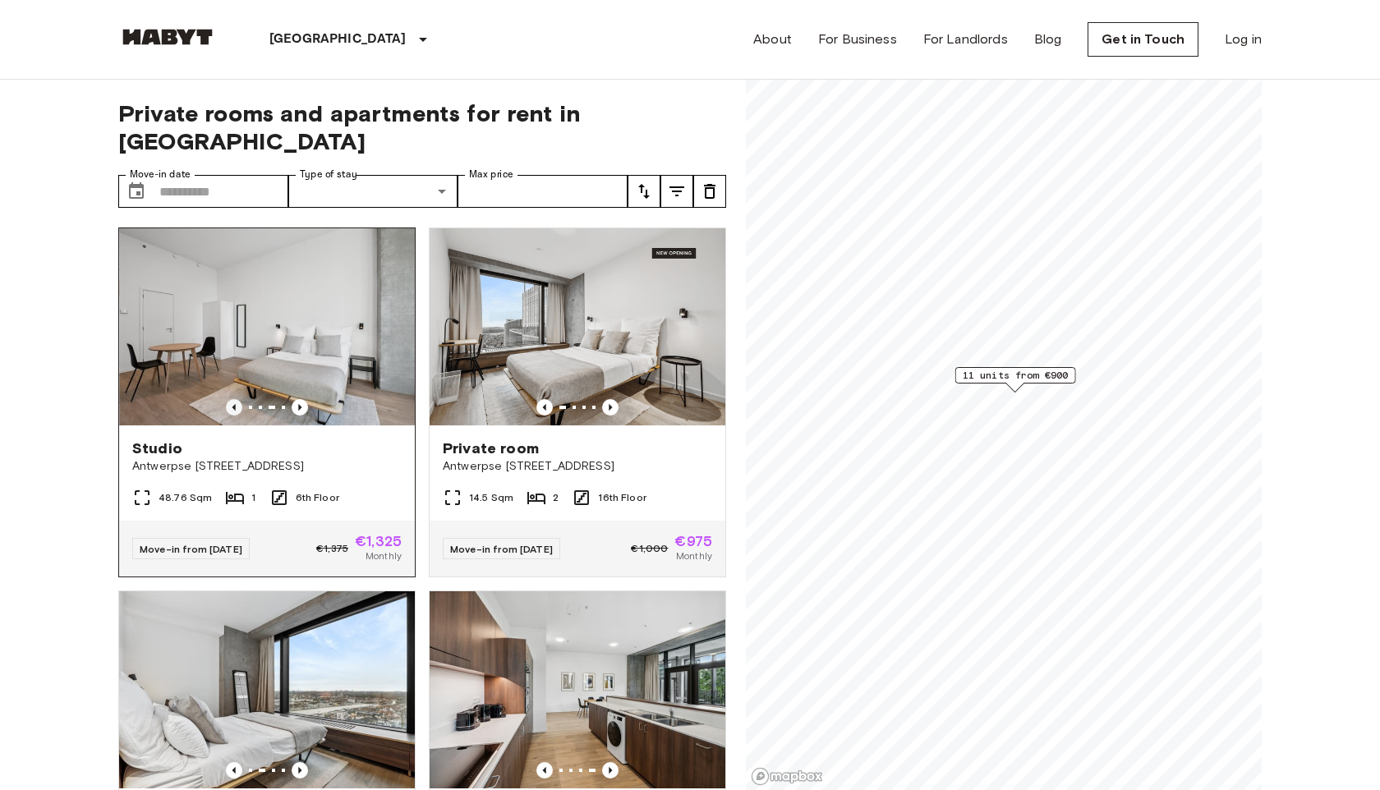
click at [238, 399] on icon "Previous image" at bounding box center [234, 407] width 16 height 16
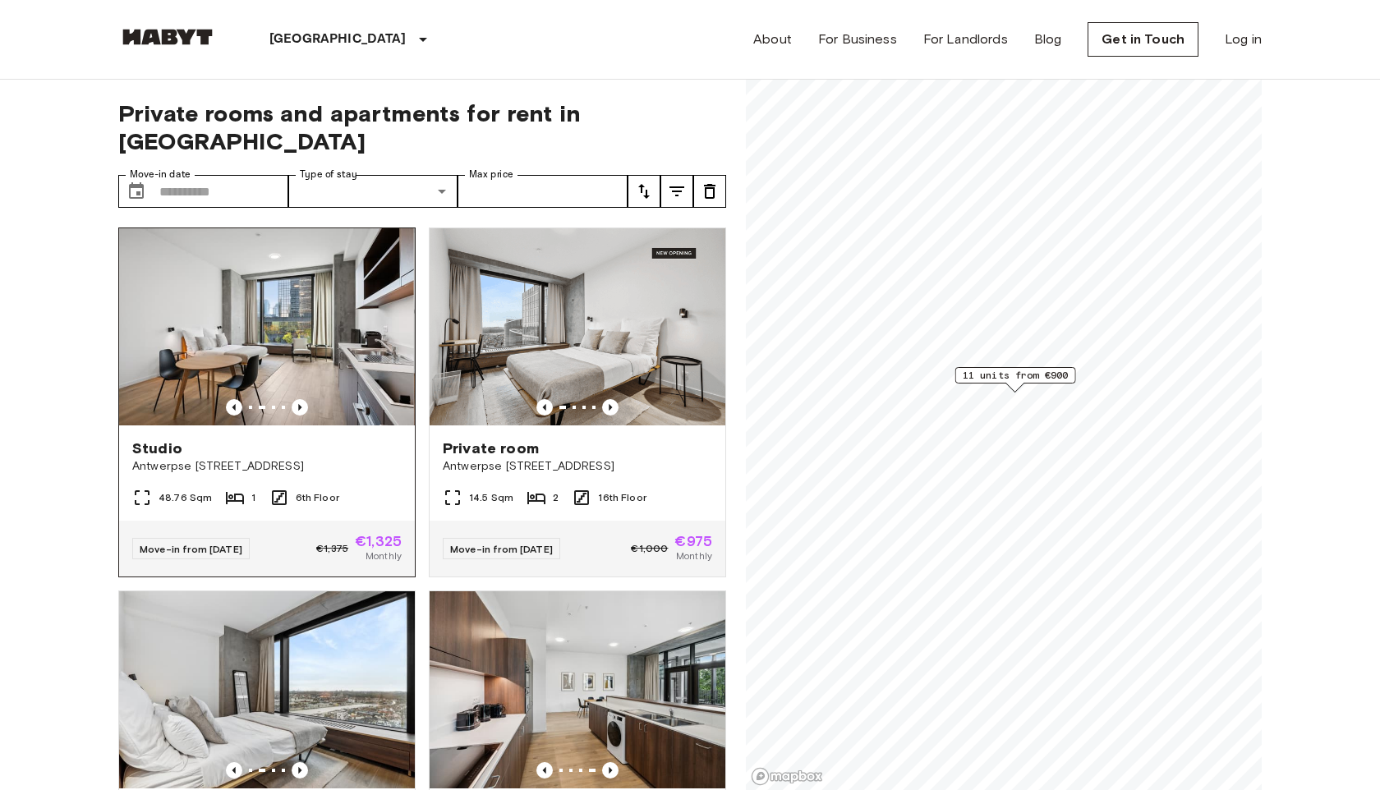
click at [289, 322] on img at bounding box center [266, 326] width 296 height 197
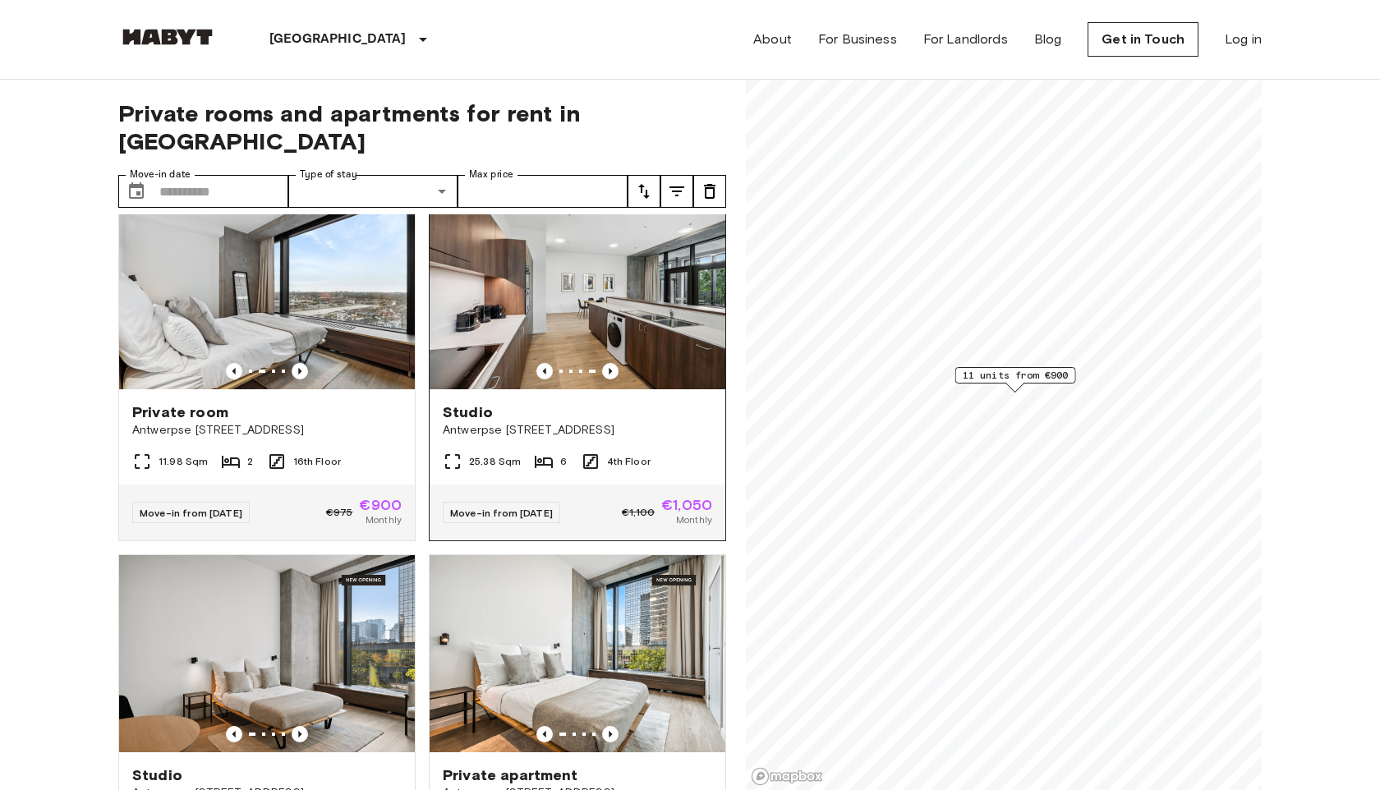
scroll to position [417, 0]
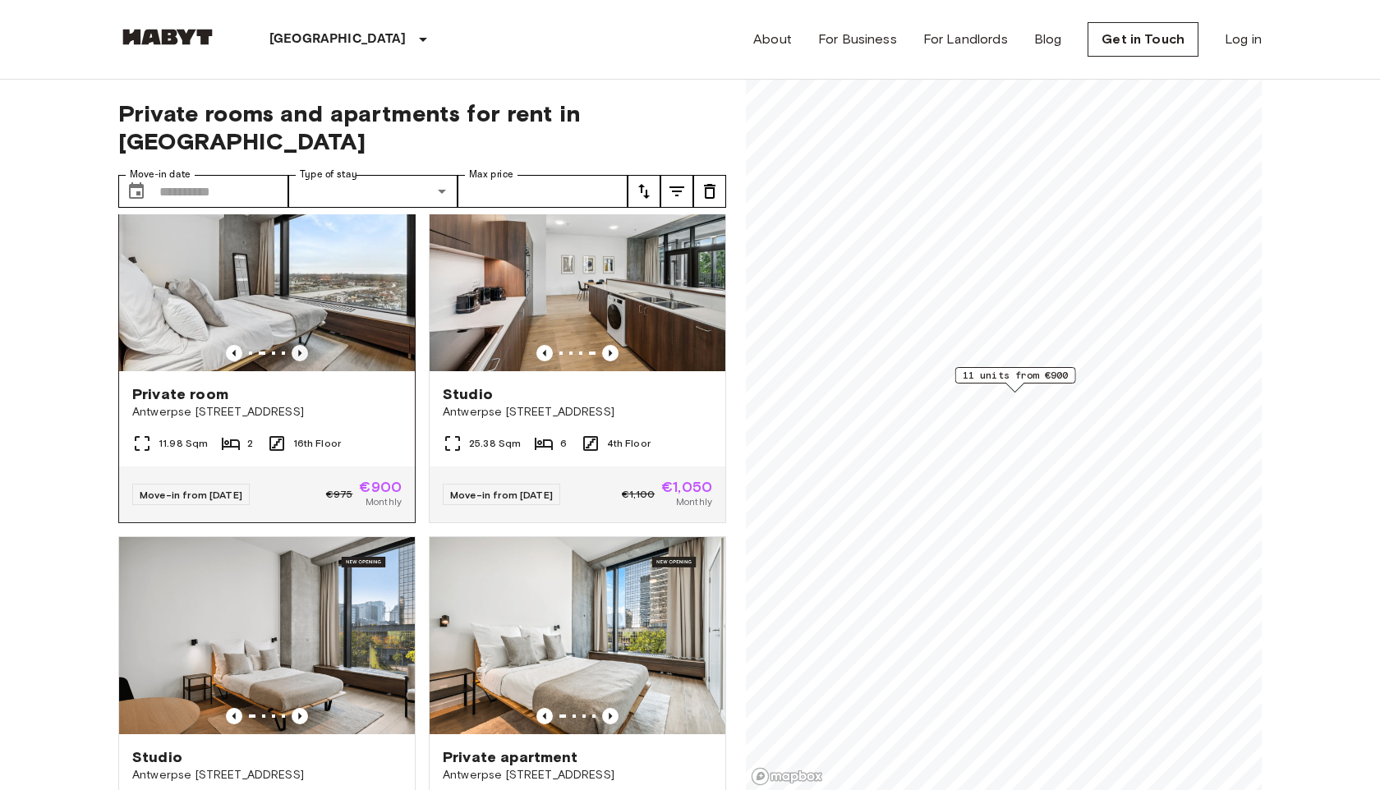
click at [306, 345] on icon "Previous image" at bounding box center [300, 353] width 16 height 16
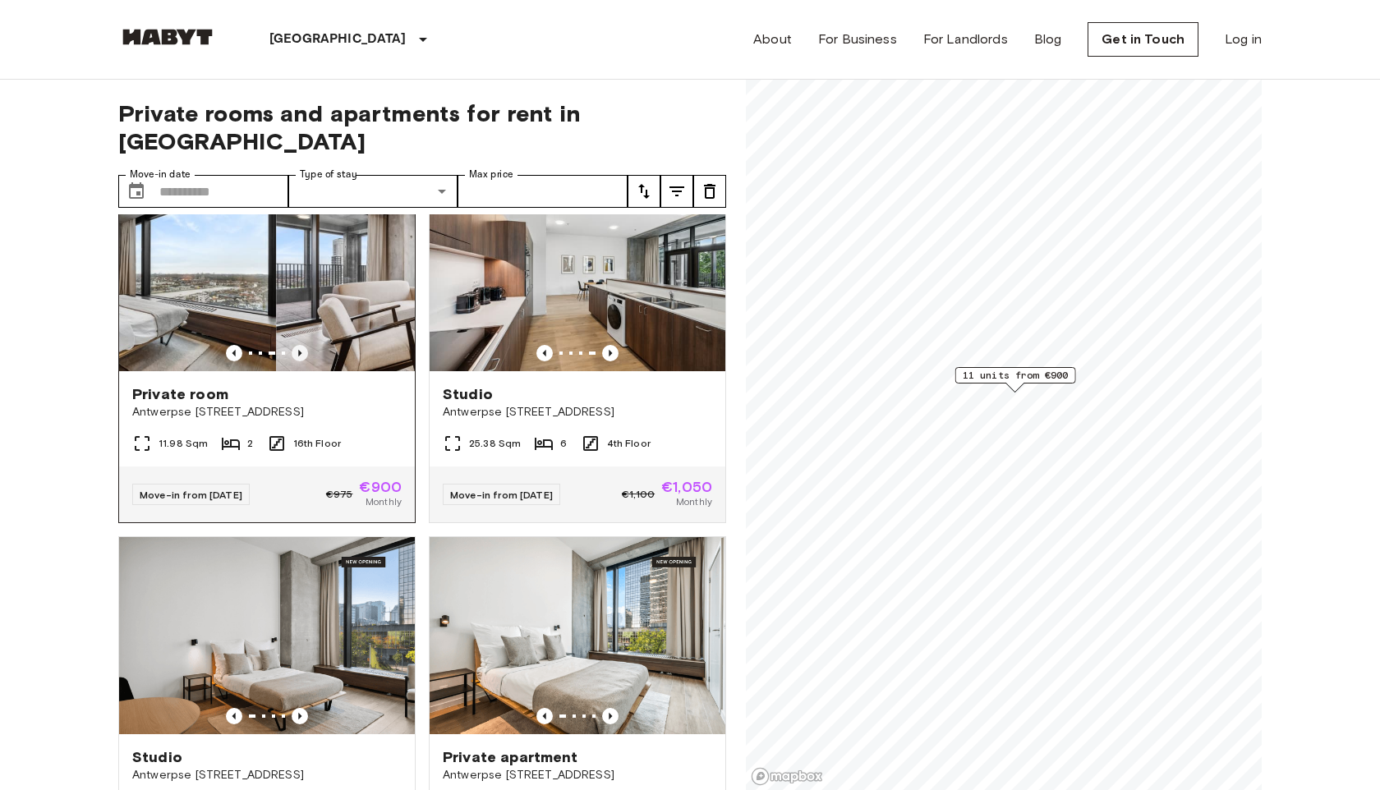
click at [306, 345] on icon "Previous image" at bounding box center [300, 353] width 16 height 16
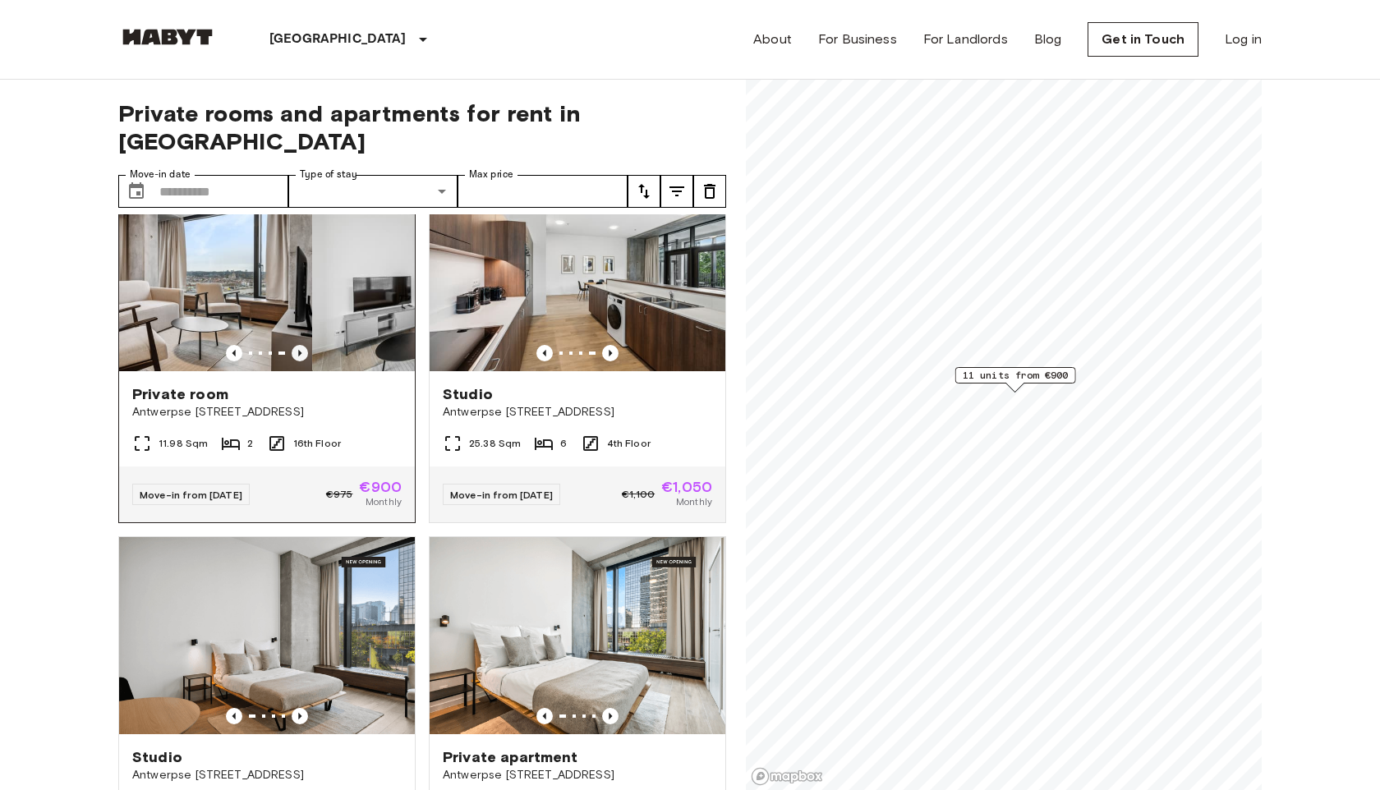
click at [306, 345] on icon "Previous image" at bounding box center [300, 353] width 16 height 16
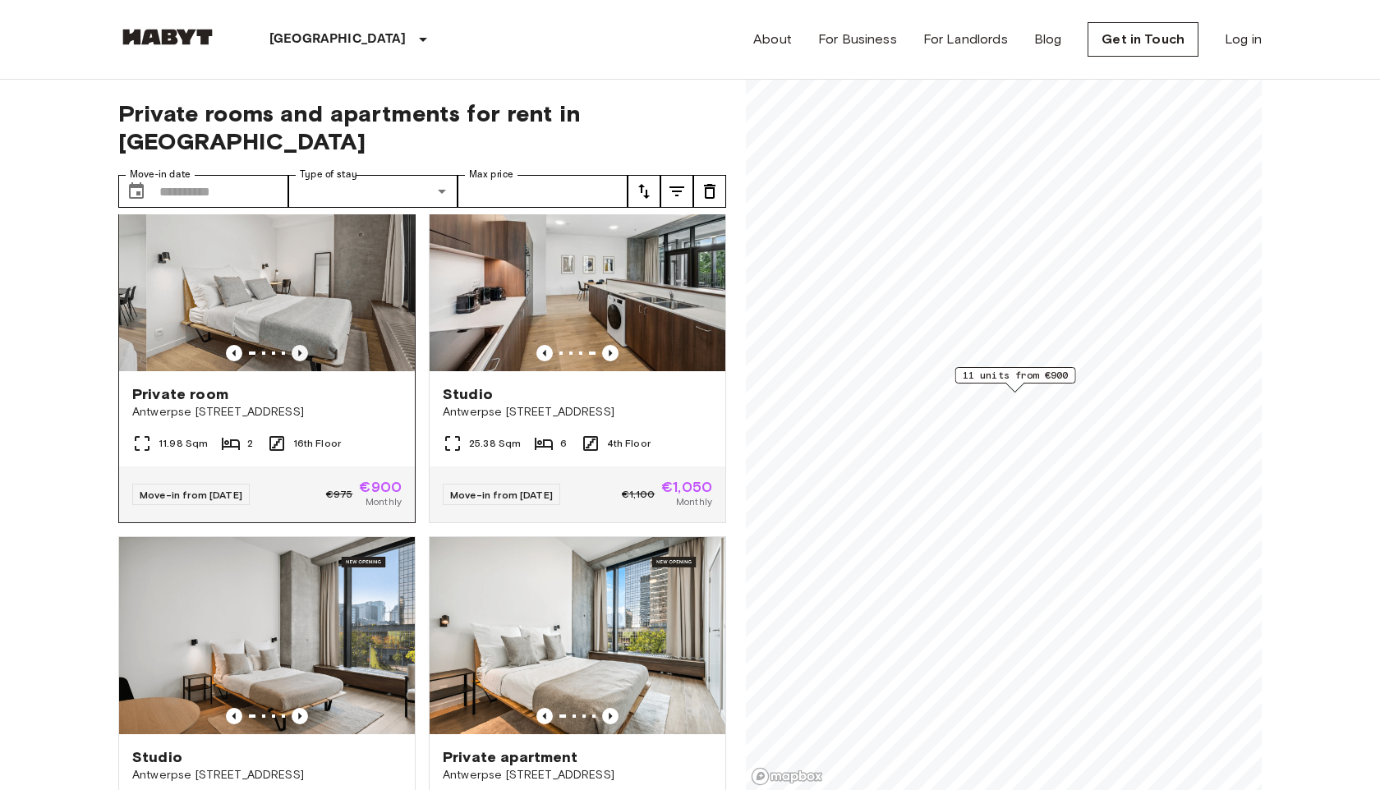
click at [306, 345] on icon "Previous image" at bounding box center [300, 353] width 16 height 16
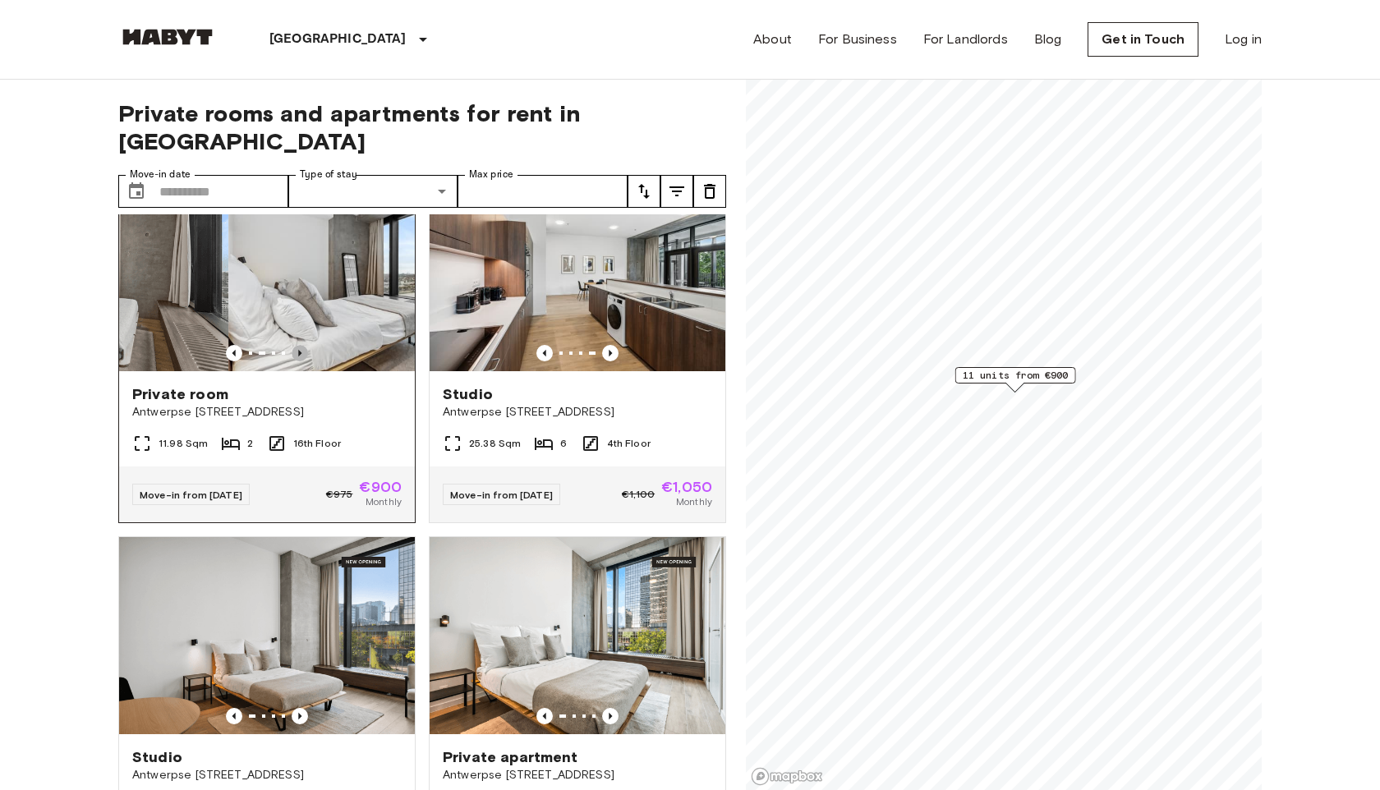
click at [306, 345] on icon "Previous image" at bounding box center [300, 353] width 16 height 16
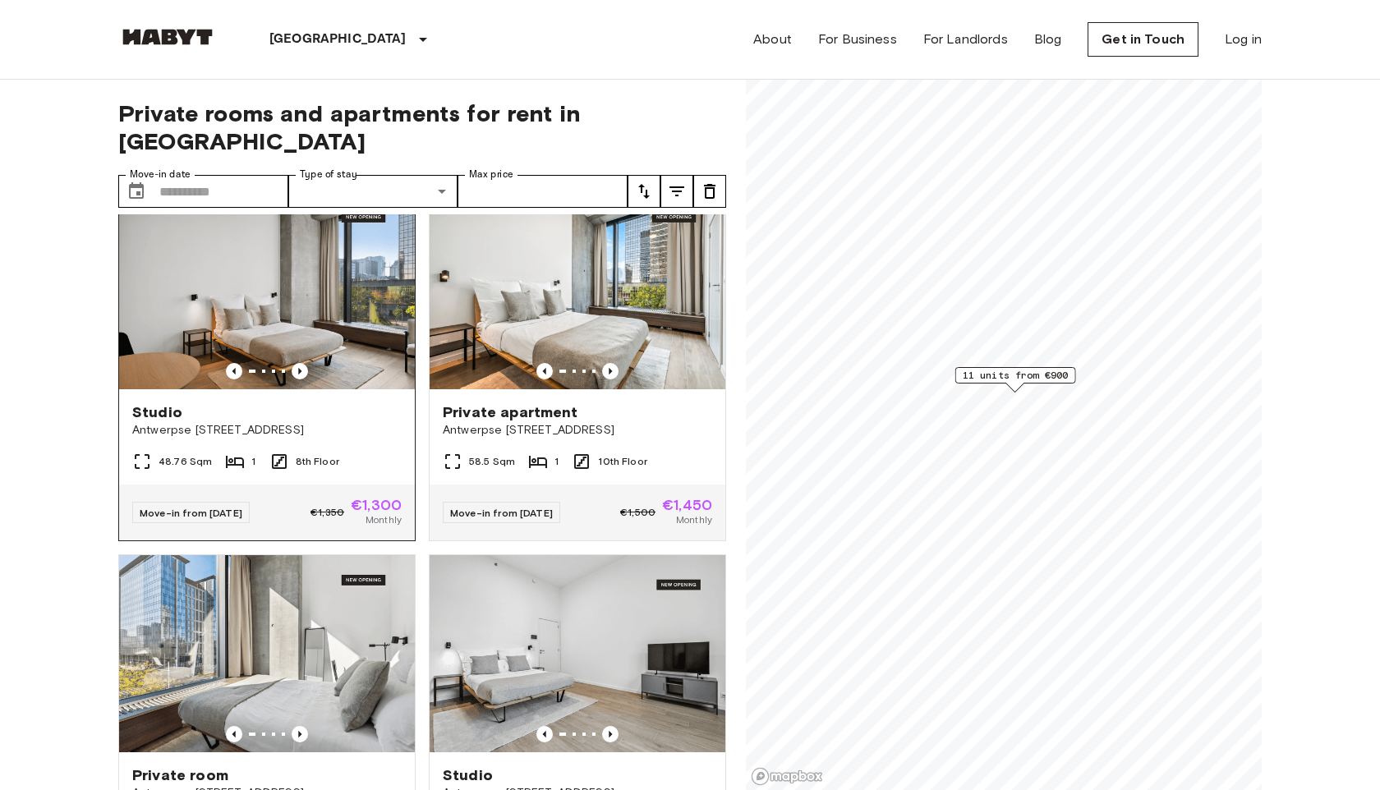
scroll to position [730, 0]
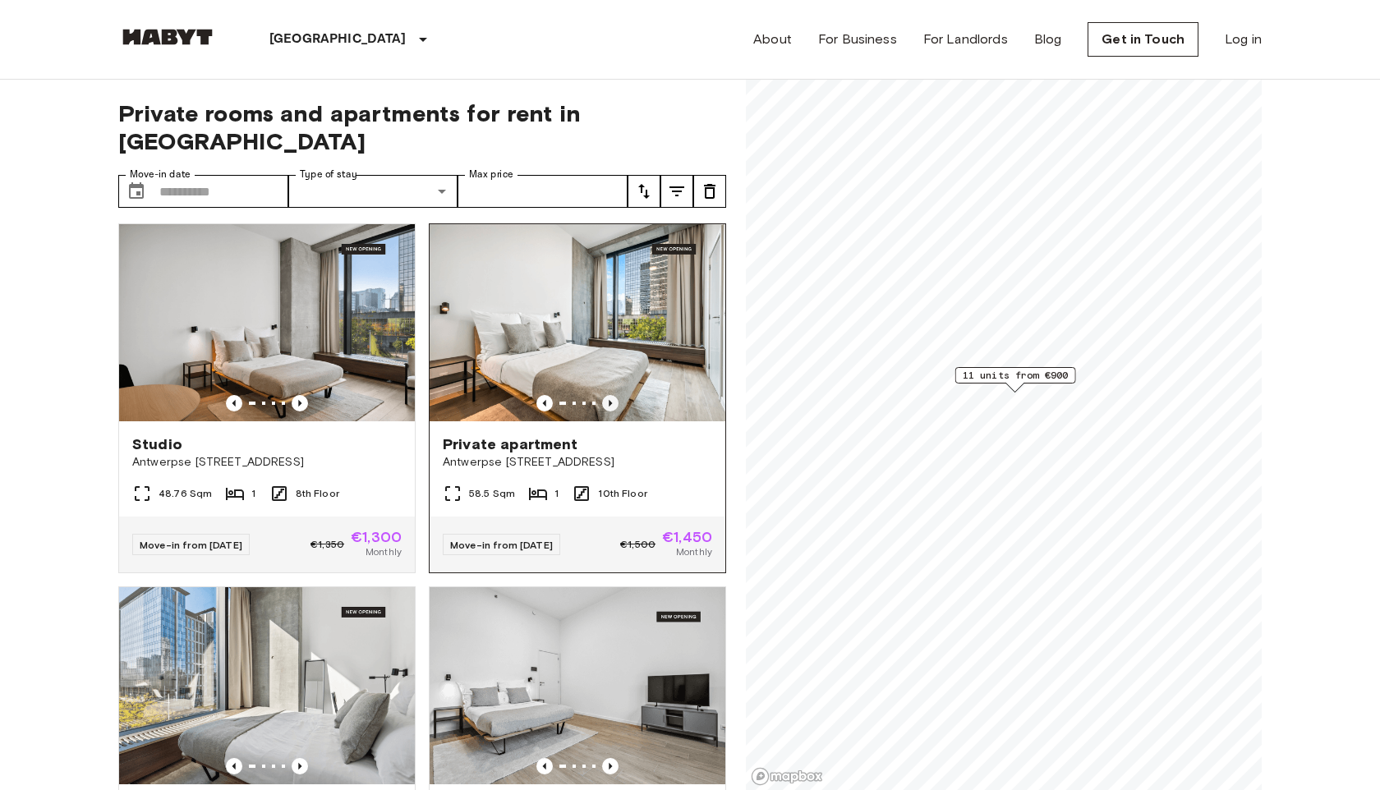
click at [613, 395] on icon "Previous image" at bounding box center [610, 403] width 16 height 16
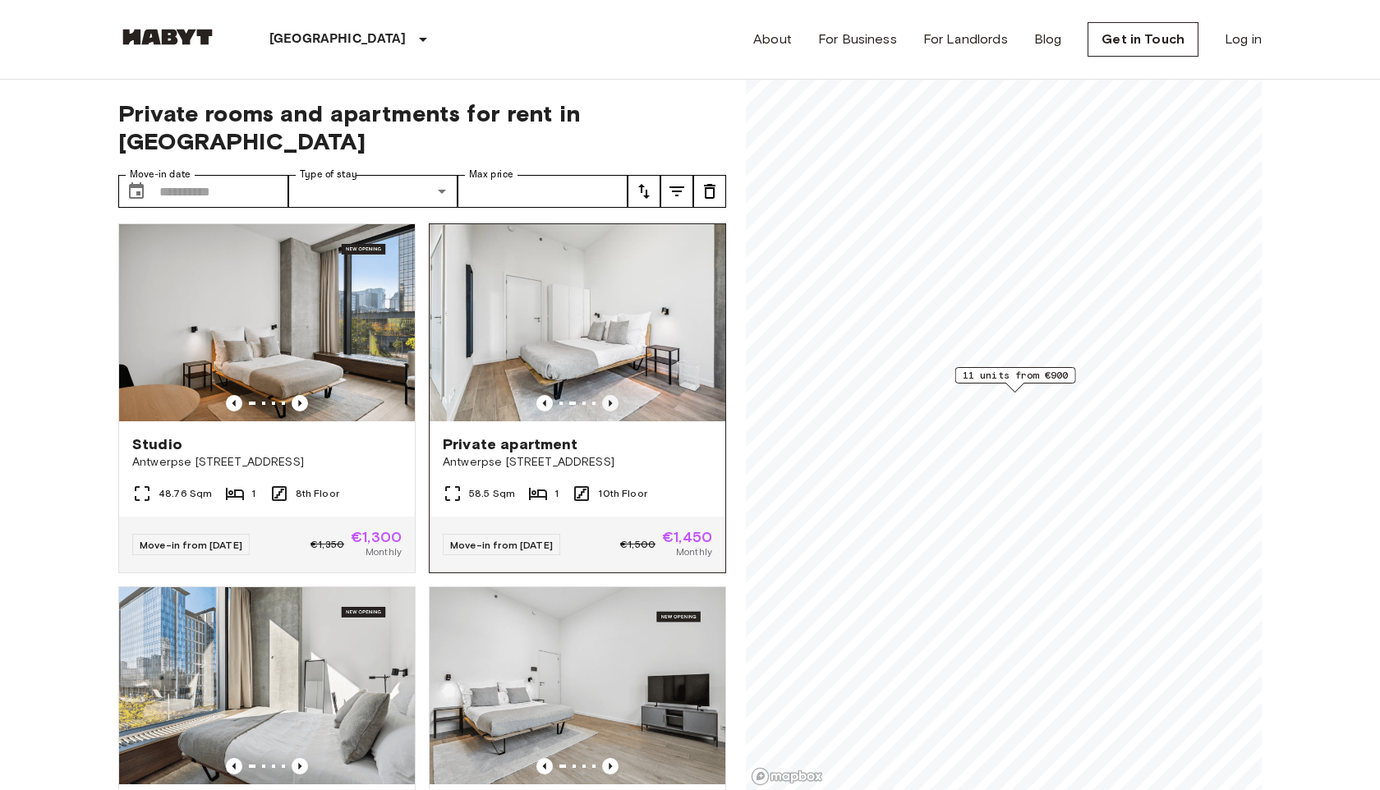
click at [613, 395] on icon "Previous image" at bounding box center [610, 403] width 16 height 16
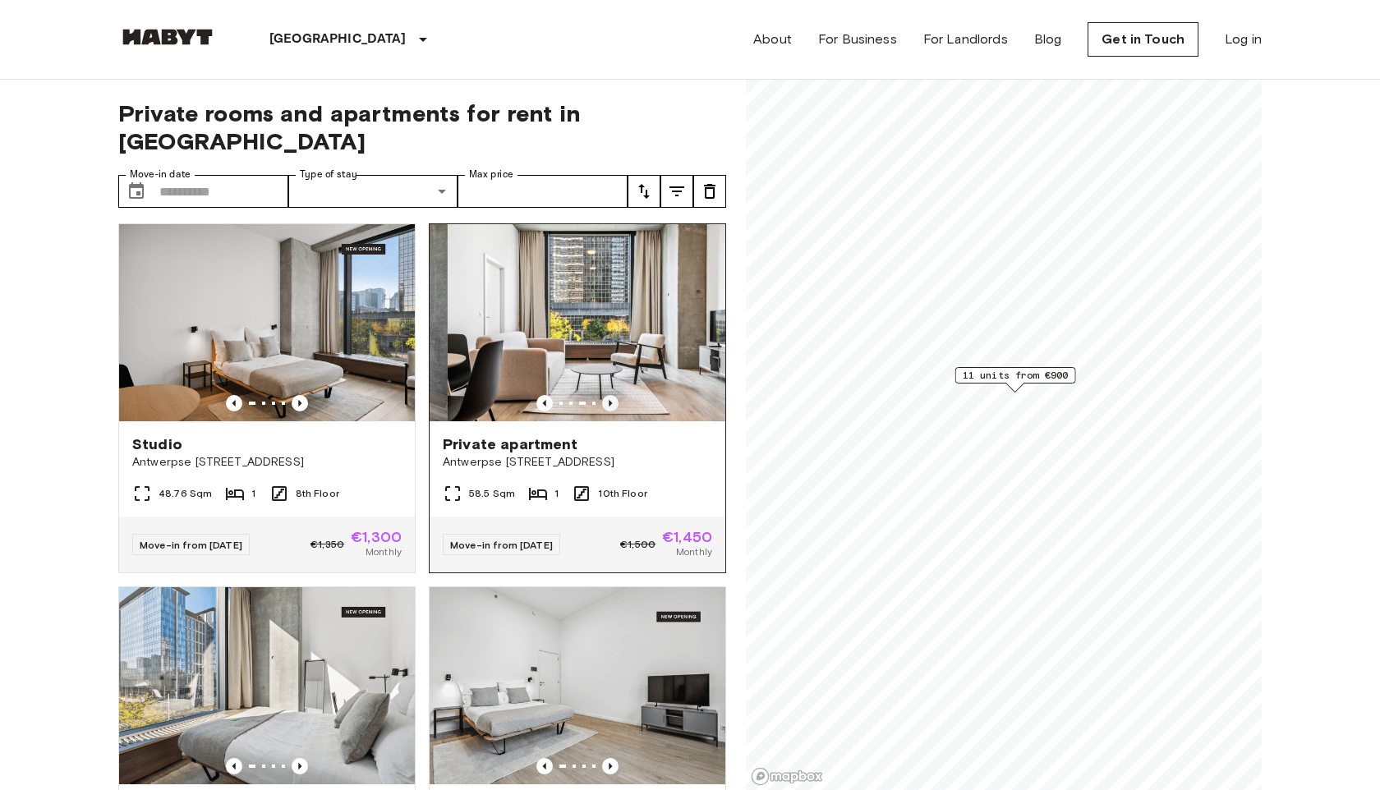
click at [613, 395] on icon "Previous image" at bounding box center [610, 403] width 16 height 16
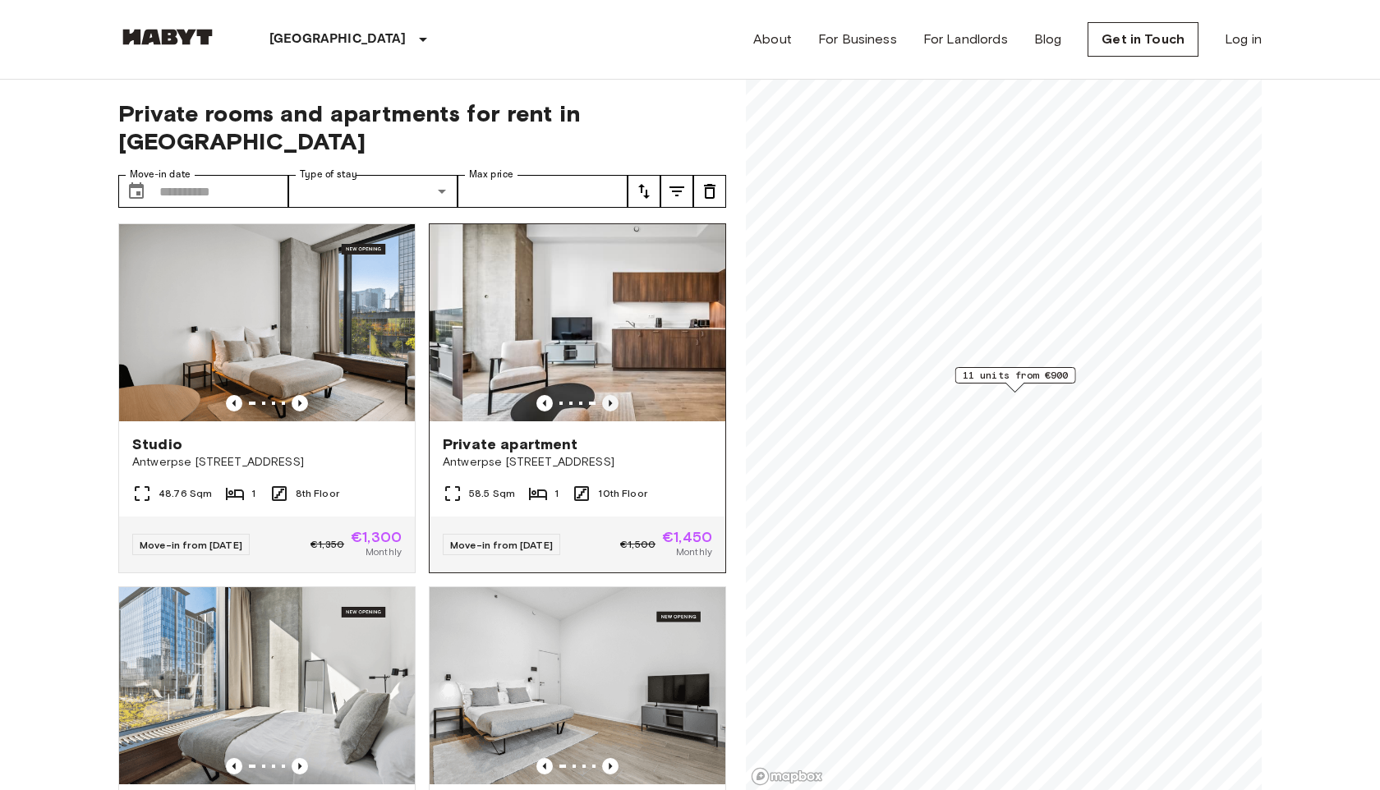
click at [613, 395] on icon "Previous image" at bounding box center [610, 403] width 16 height 16
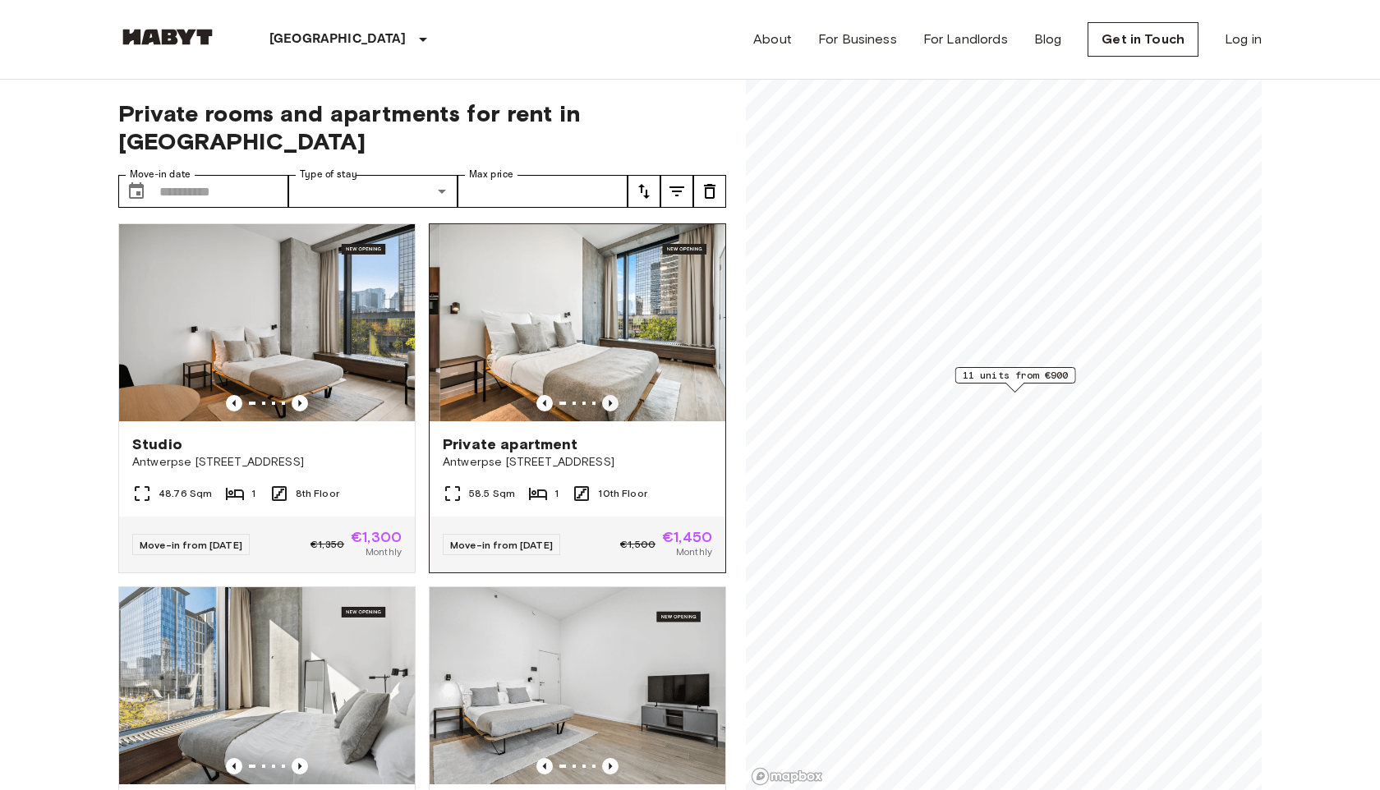
click at [613, 395] on icon "Previous image" at bounding box center [610, 403] width 16 height 16
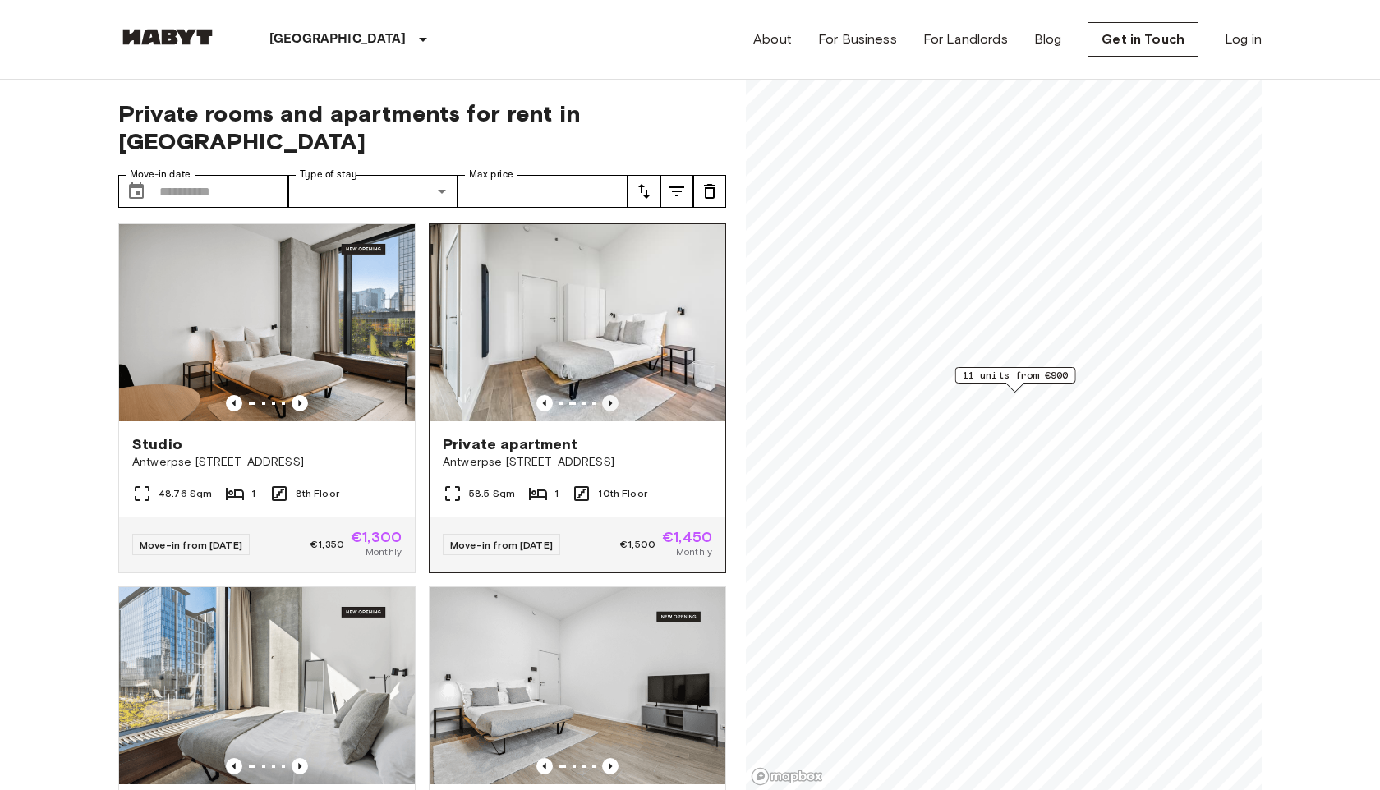
click at [613, 395] on icon "Previous image" at bounding box center [610, 403] width 16 height 16
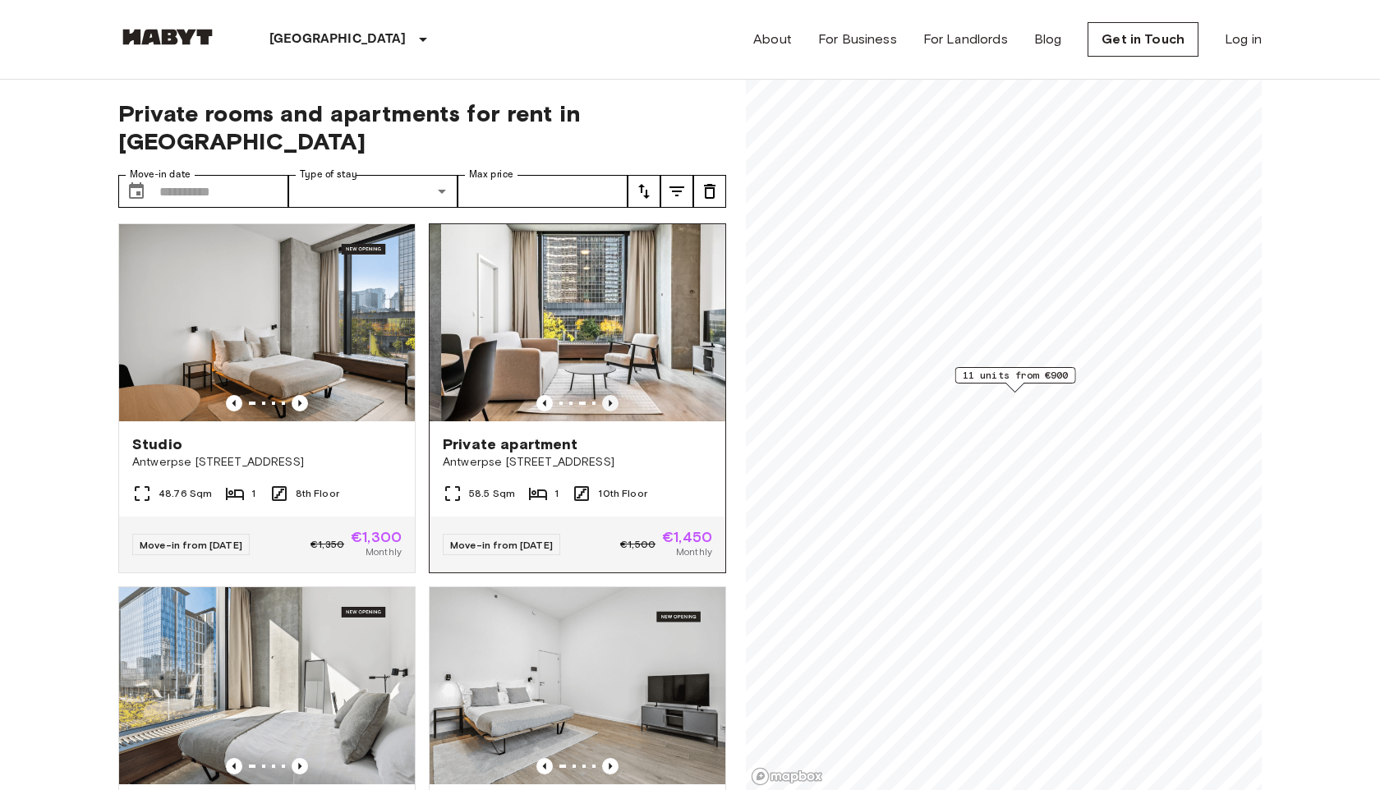
click at [613, 395] on icon "Previous image" at bounding box center [610, 403] width 16 height 16
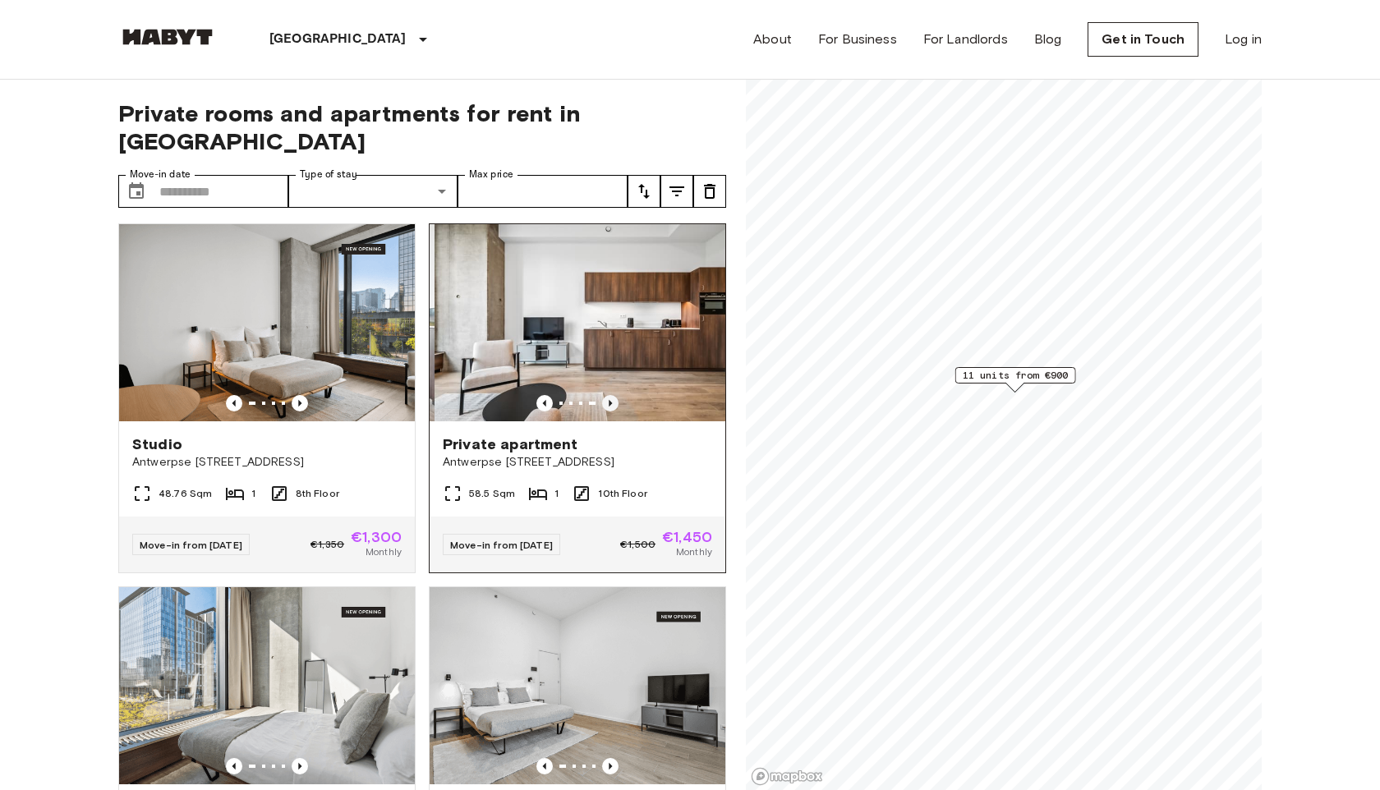
click at [613, 395] on icon "Previous image" at bounding box center [610, 403] width 16 height 16
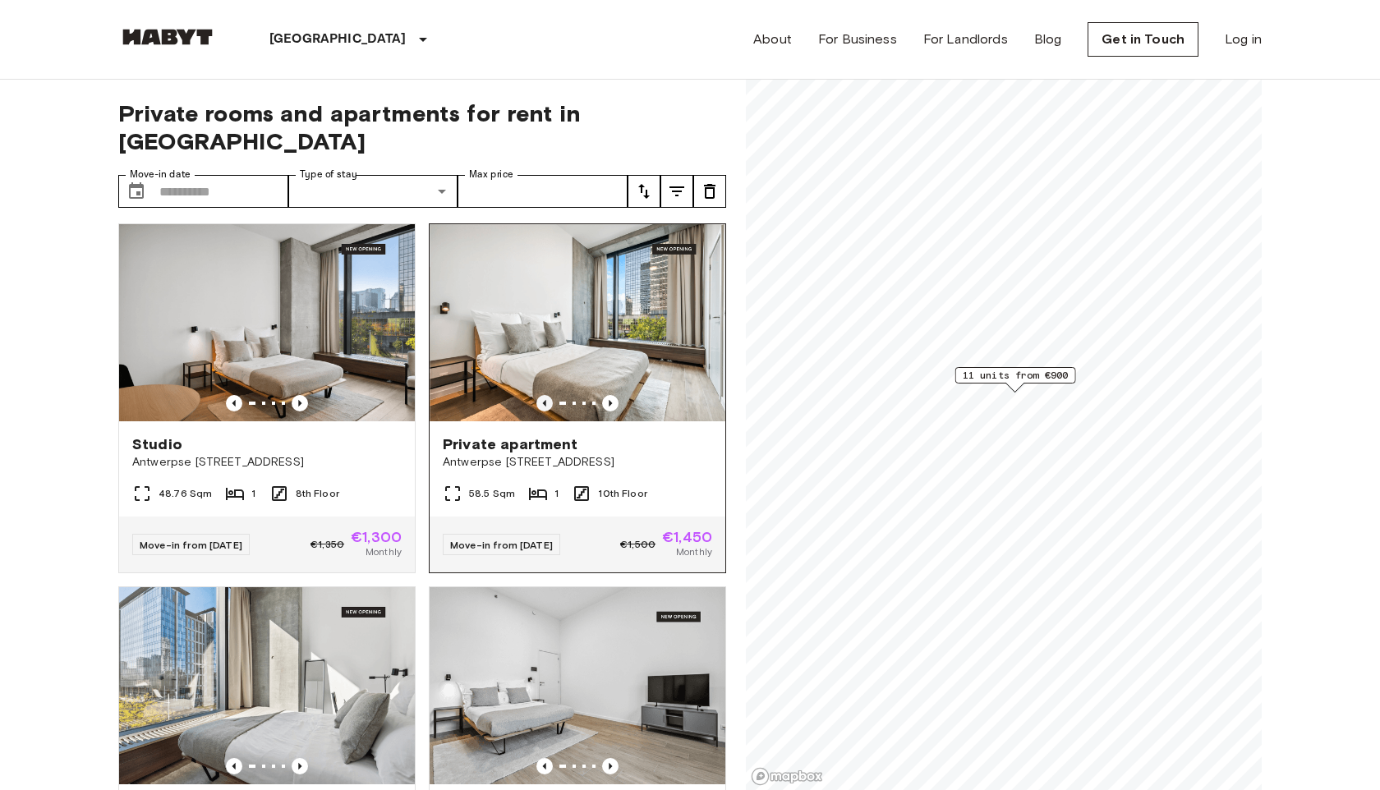
click at [546, 395] on icon "Previous image" at bounding box center [544, 403] width 16 height 16
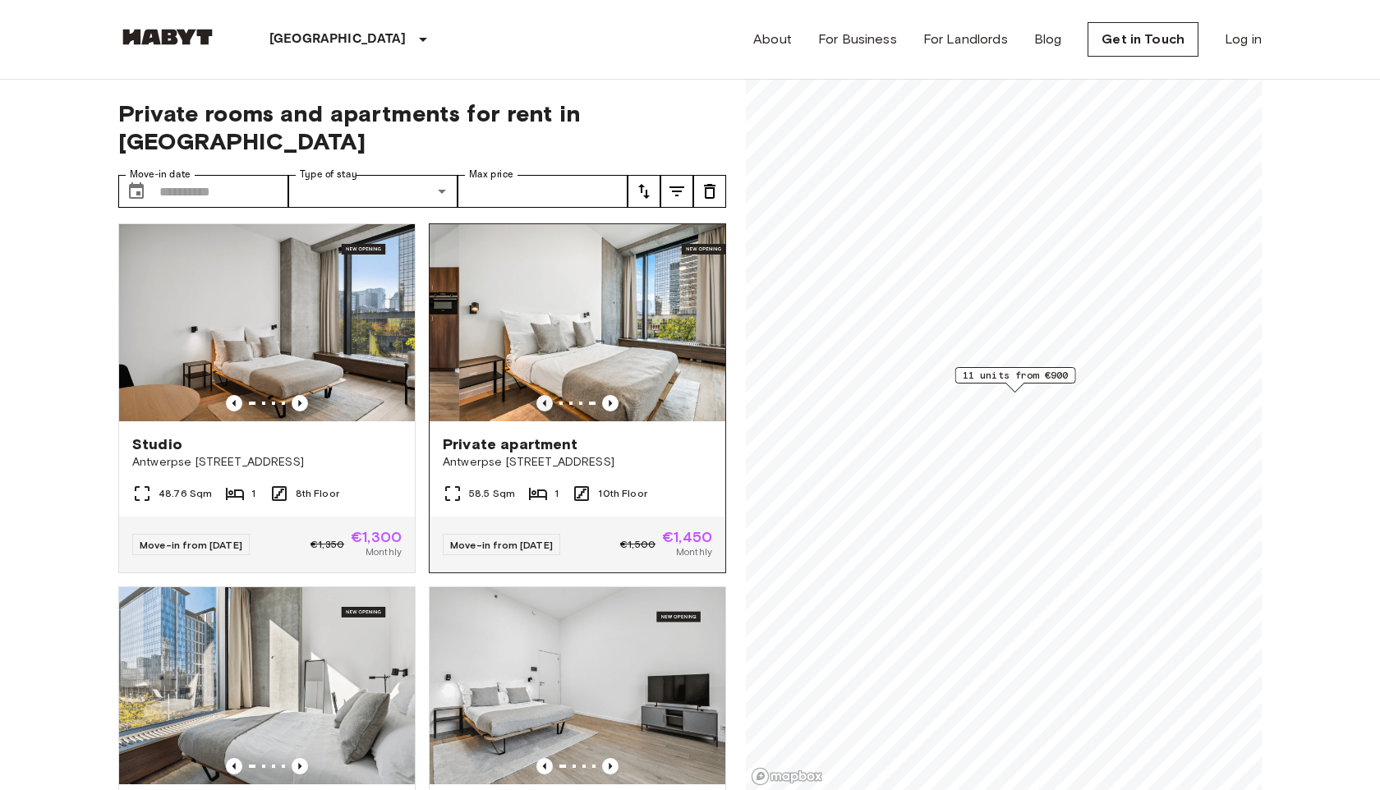
click at [546, 395] on icon "Previous image" at bounding box center [544, 403] width 16 height 16
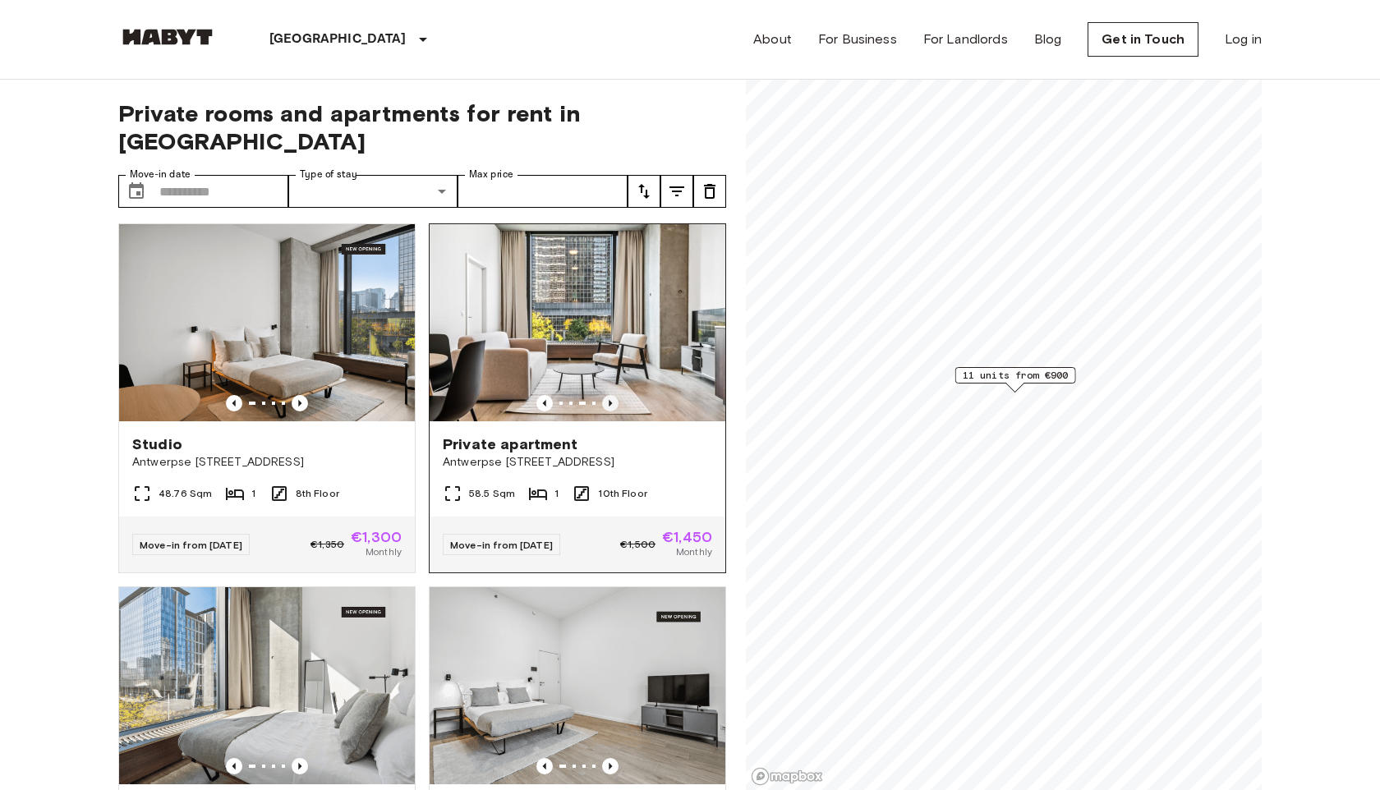
click at [615, 395] on icon "Previous image" at bounding box center [610, 403] width 16 height 16
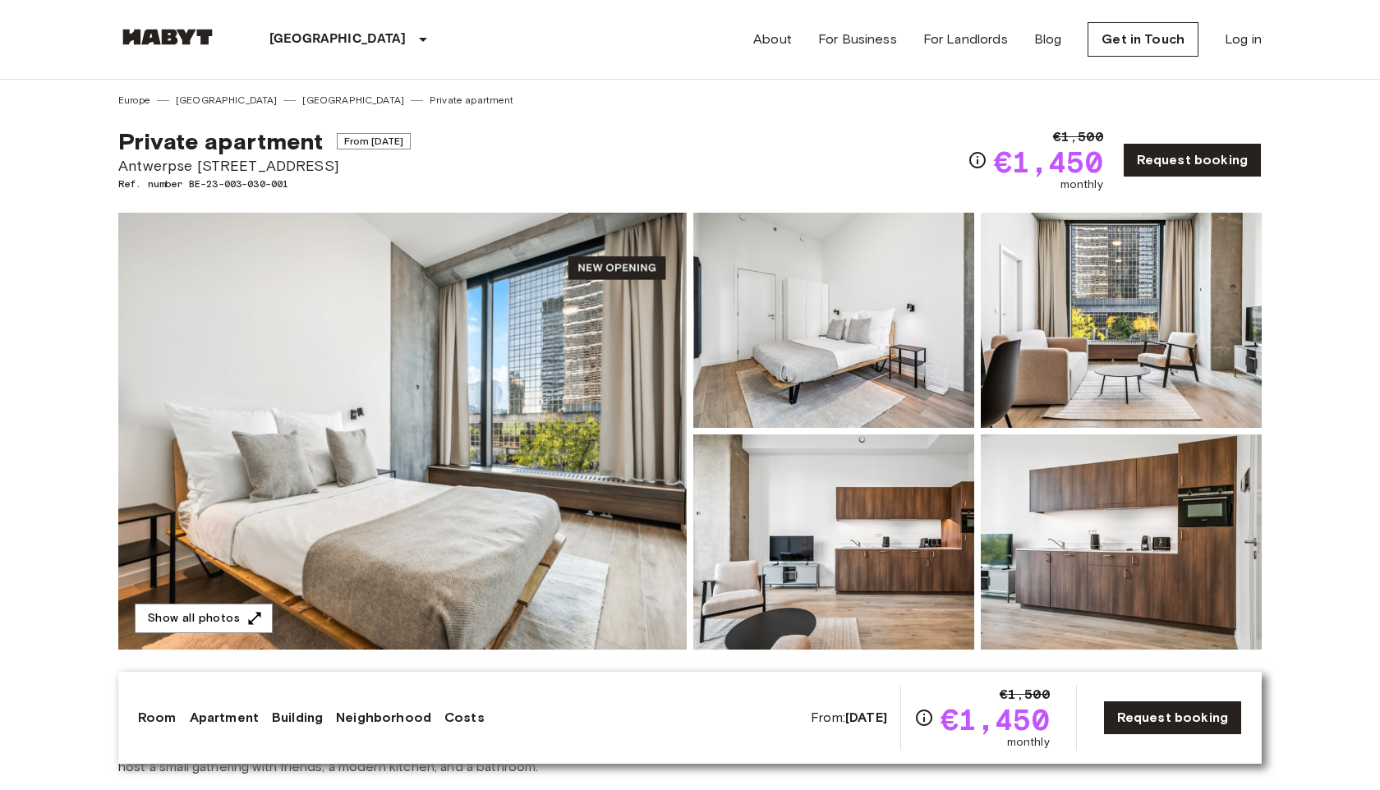
click at [577, 446] on img at bounding box center [402, 431] width 568 height 437
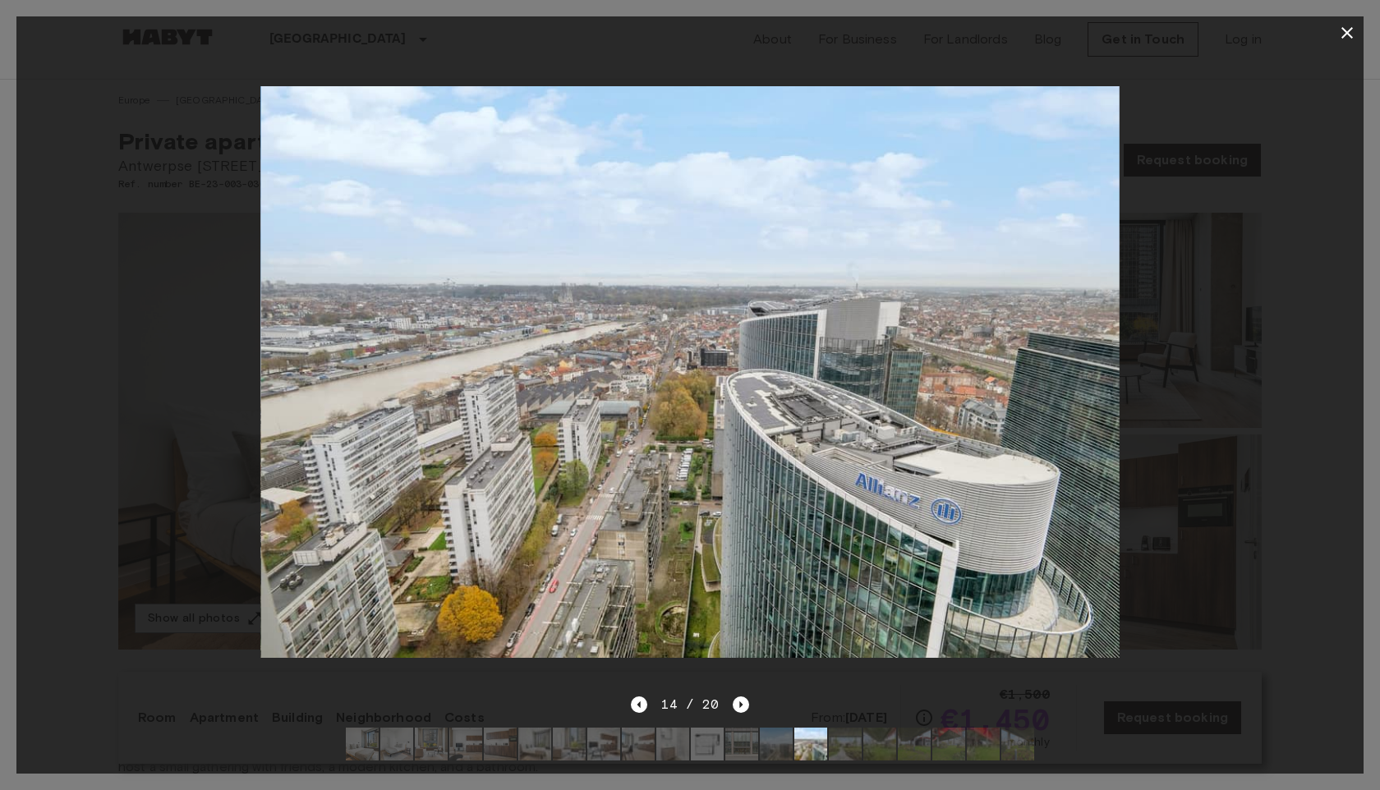
click at [1342, 27] on icon "button" at bounding box center [1347, 33] width 12 height 12
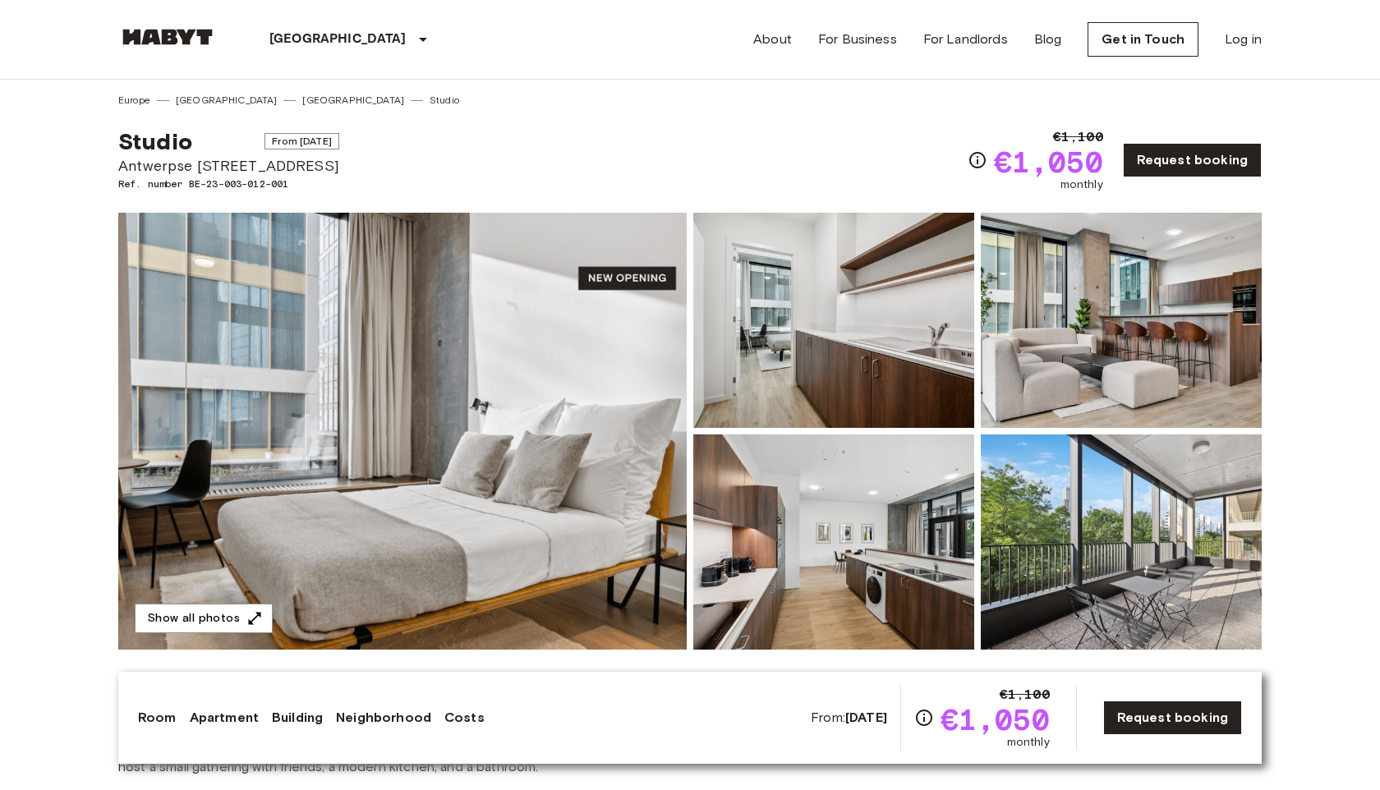
click at [545, 465] on img at bounding box center [402, 431] width 568 height 437
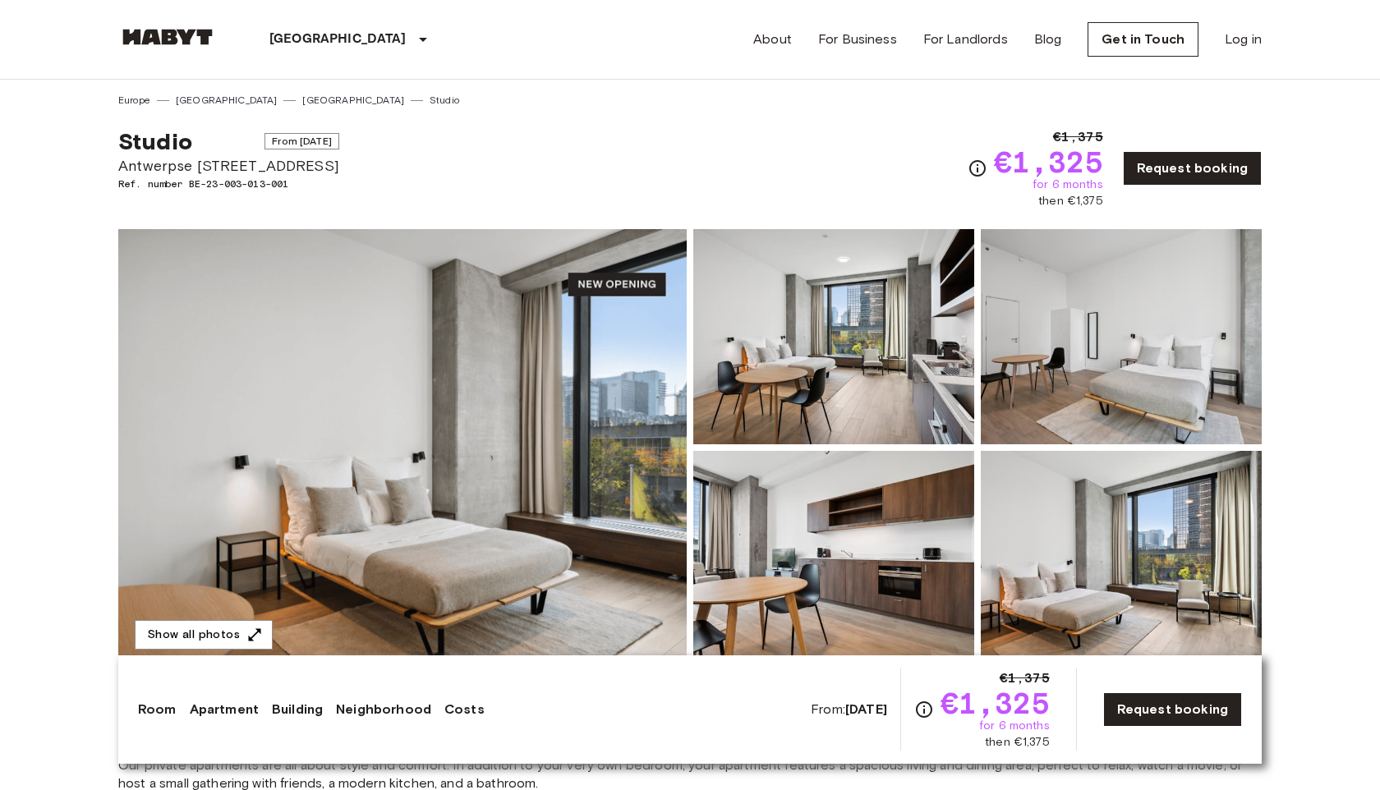
click at [356, 338] on img at bounding box center [402, 447] width 568 height 437
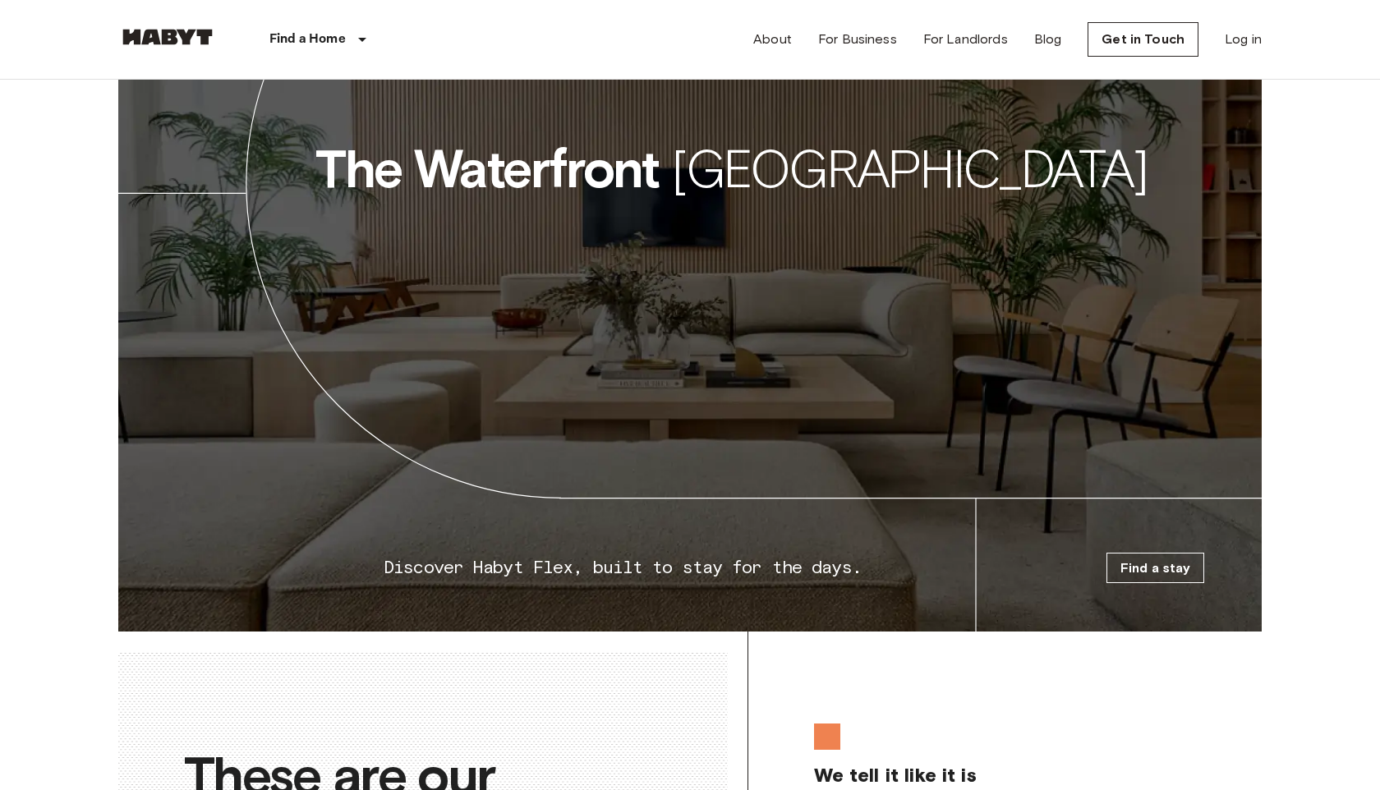
scroll to position [2456, 0]
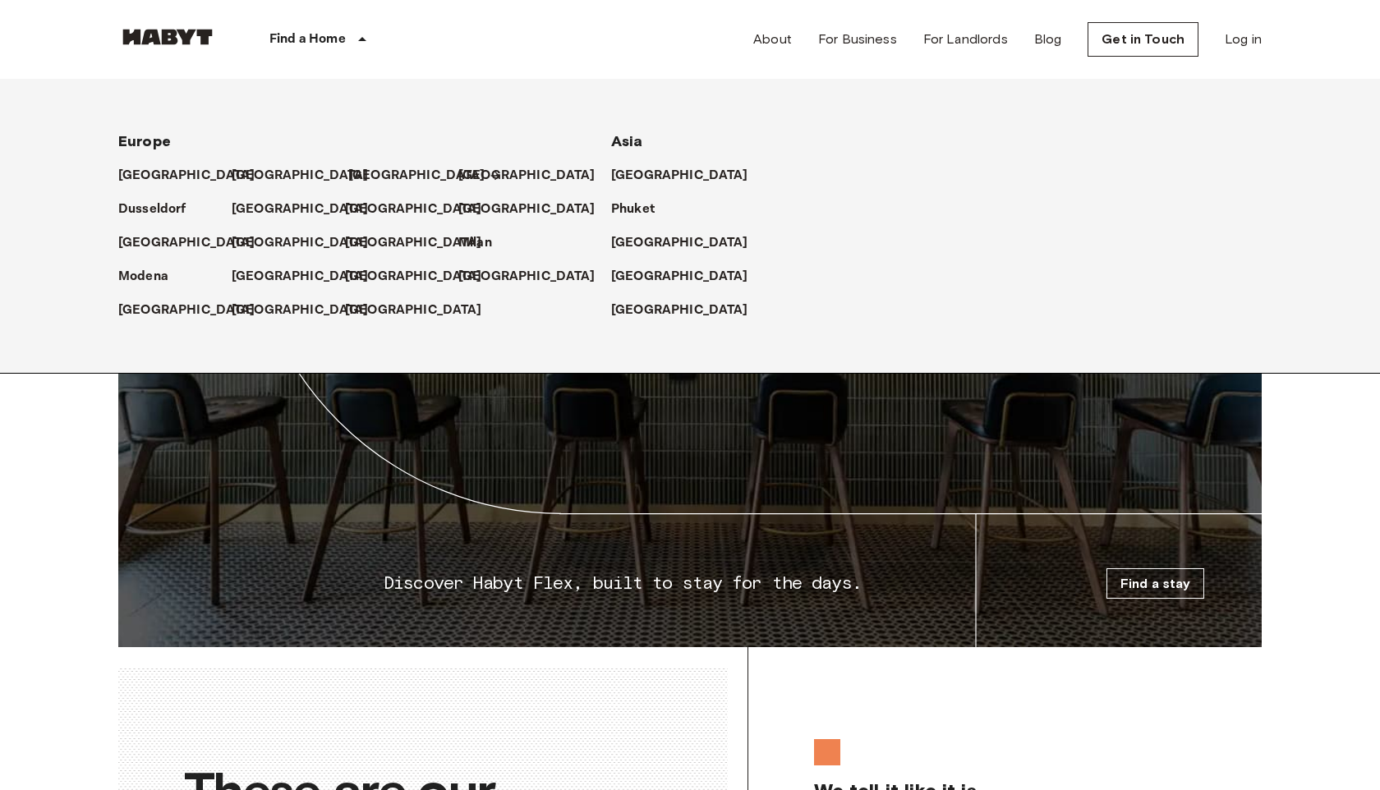
click at [379, 178] on p "[GEOGRAPHIC_DATA]" at bounding box center [416, 176] width 137 height 20
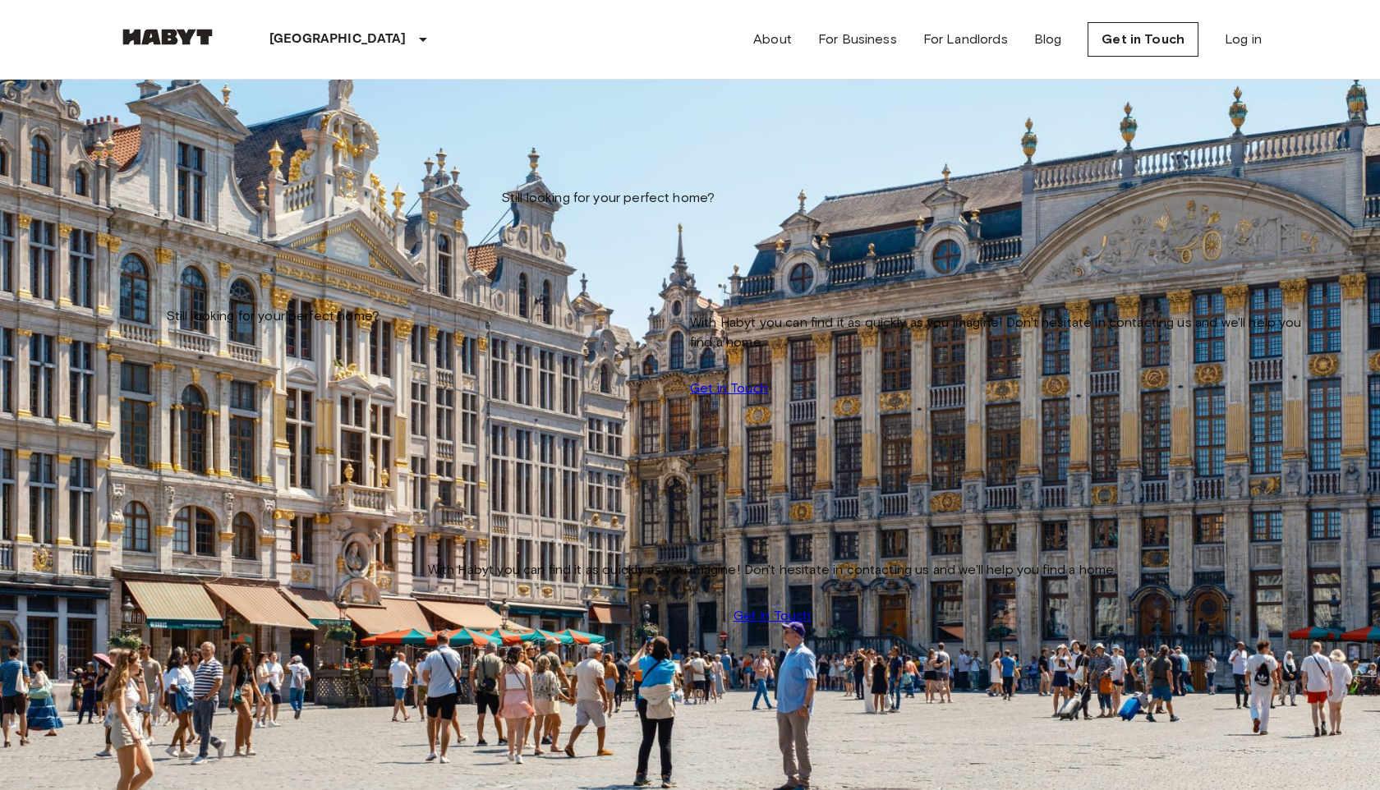
scroll to position [55, 0]
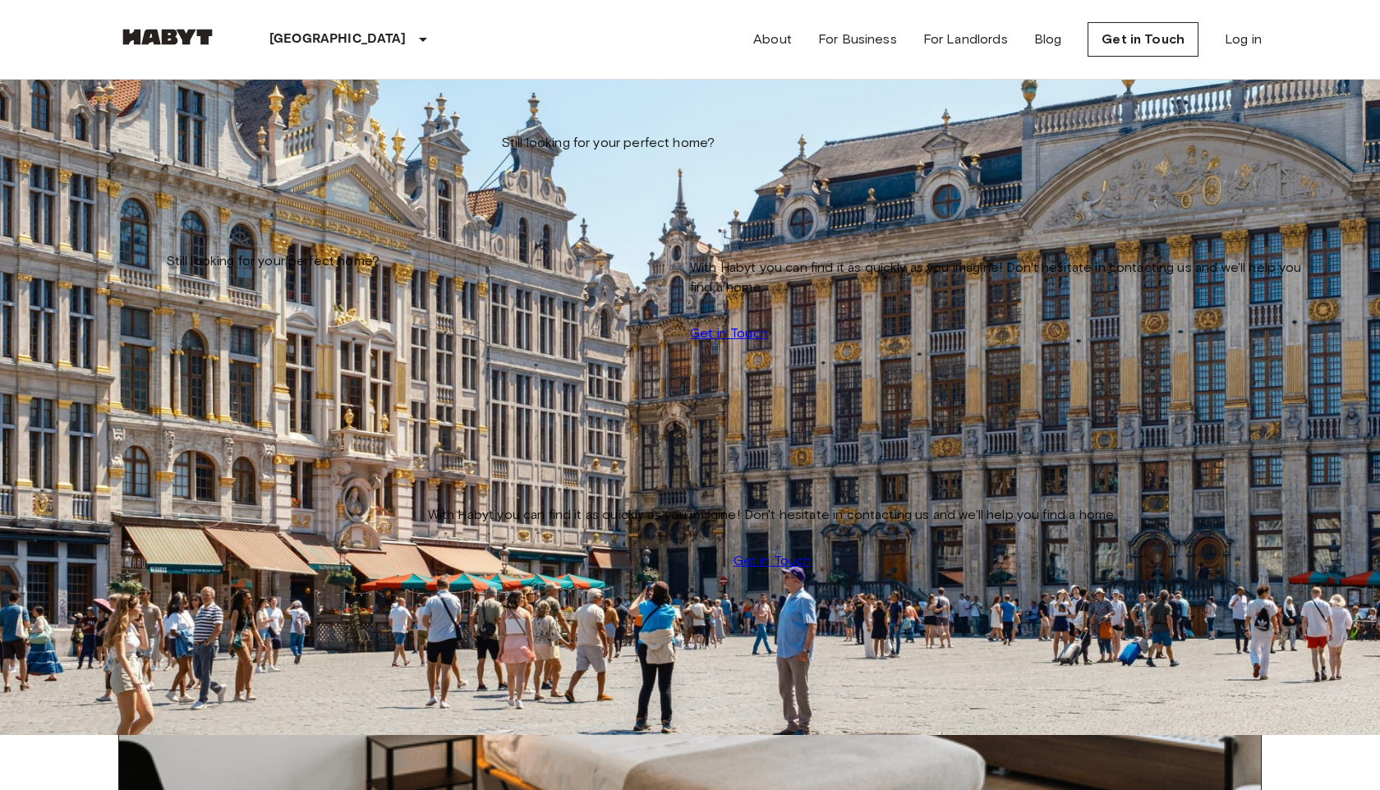
click at [283, 271] on img at bounding box center [690, 580] width 1142 height 761
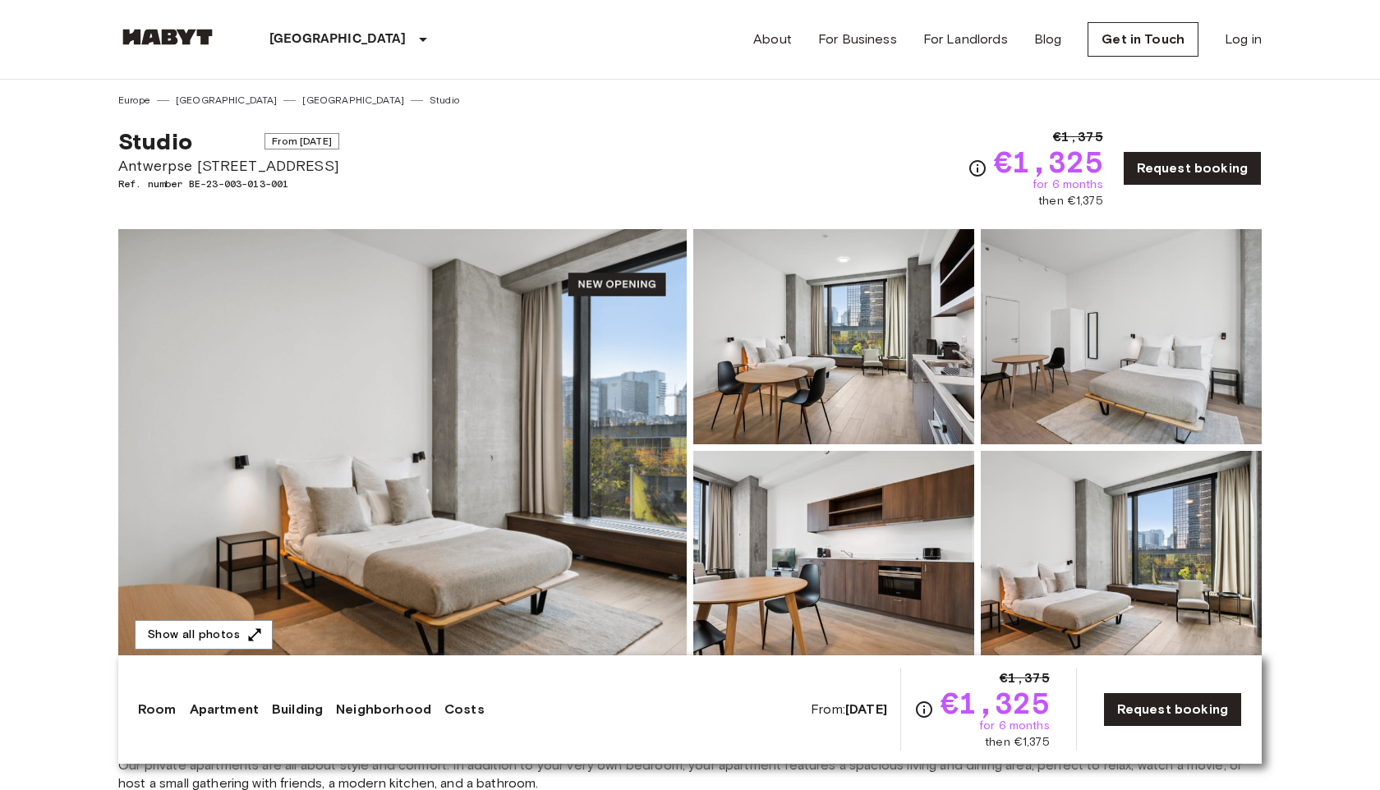
scroll to position [18, 0]
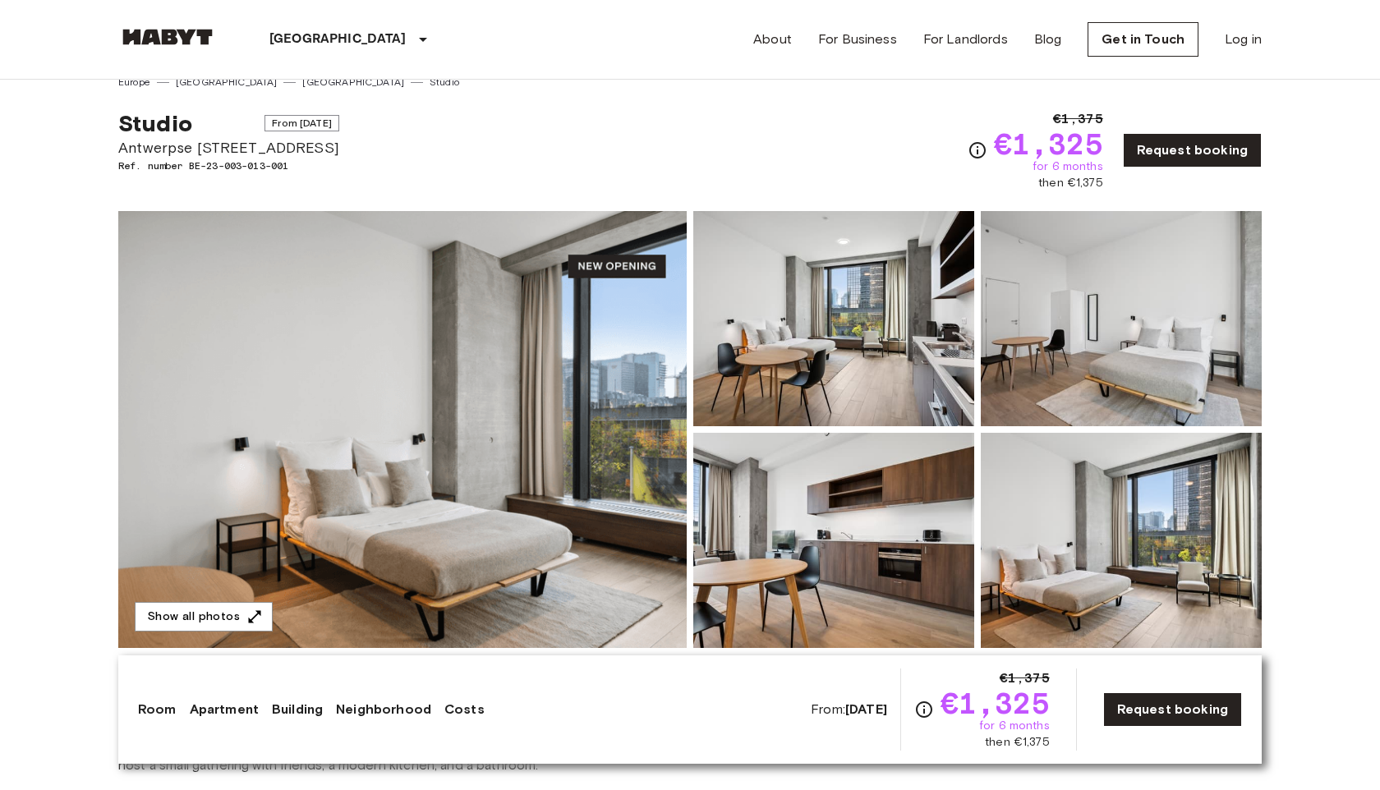
drag, startPoint x: 108, startPoint y: 152, endPoint x: 375, endPoint y: 150, distance: 266.2
copy span "Antwerpse [STREET_ADDRESS]"
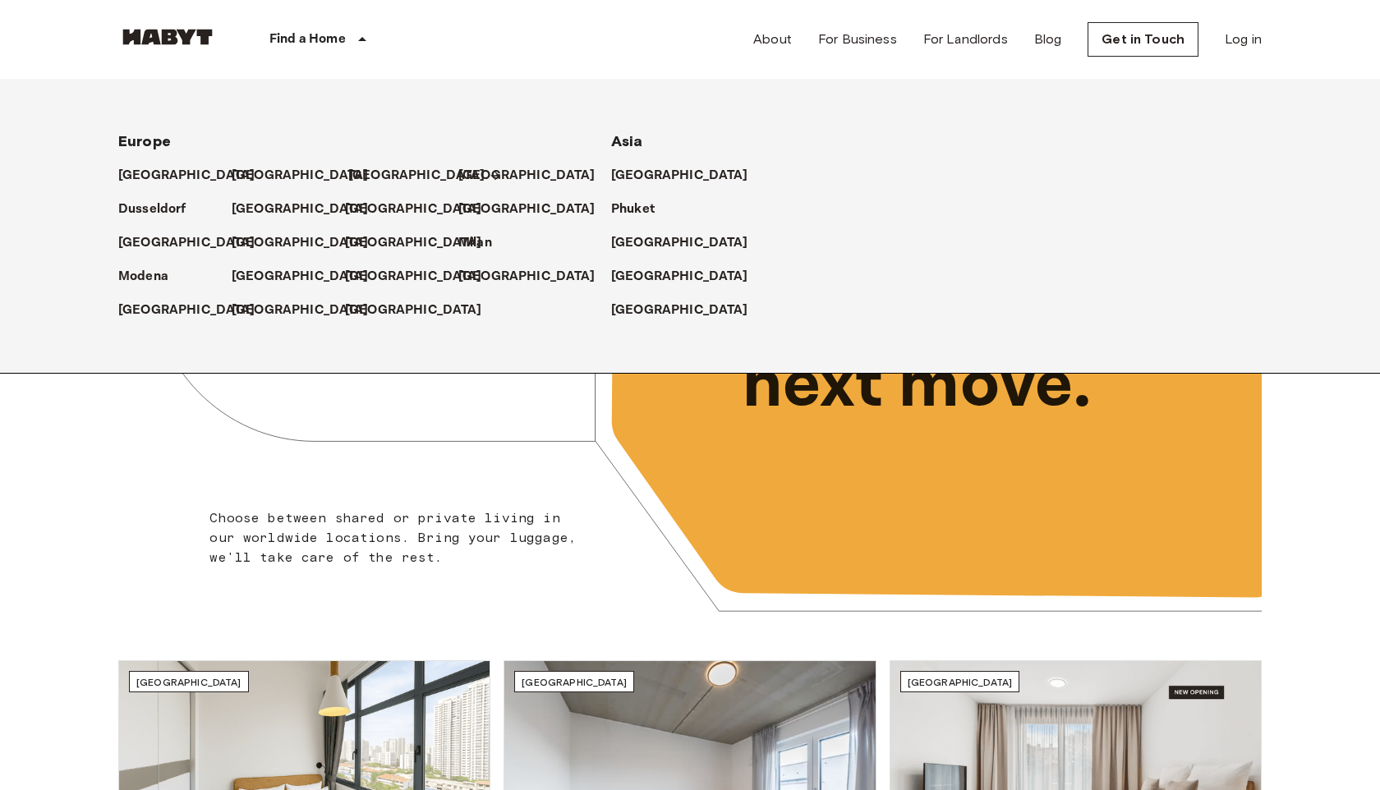
click at [389, 170] on p "[GEOGRAPHIC_DATA]" at bounding box center [416, 176] width 137 height 20
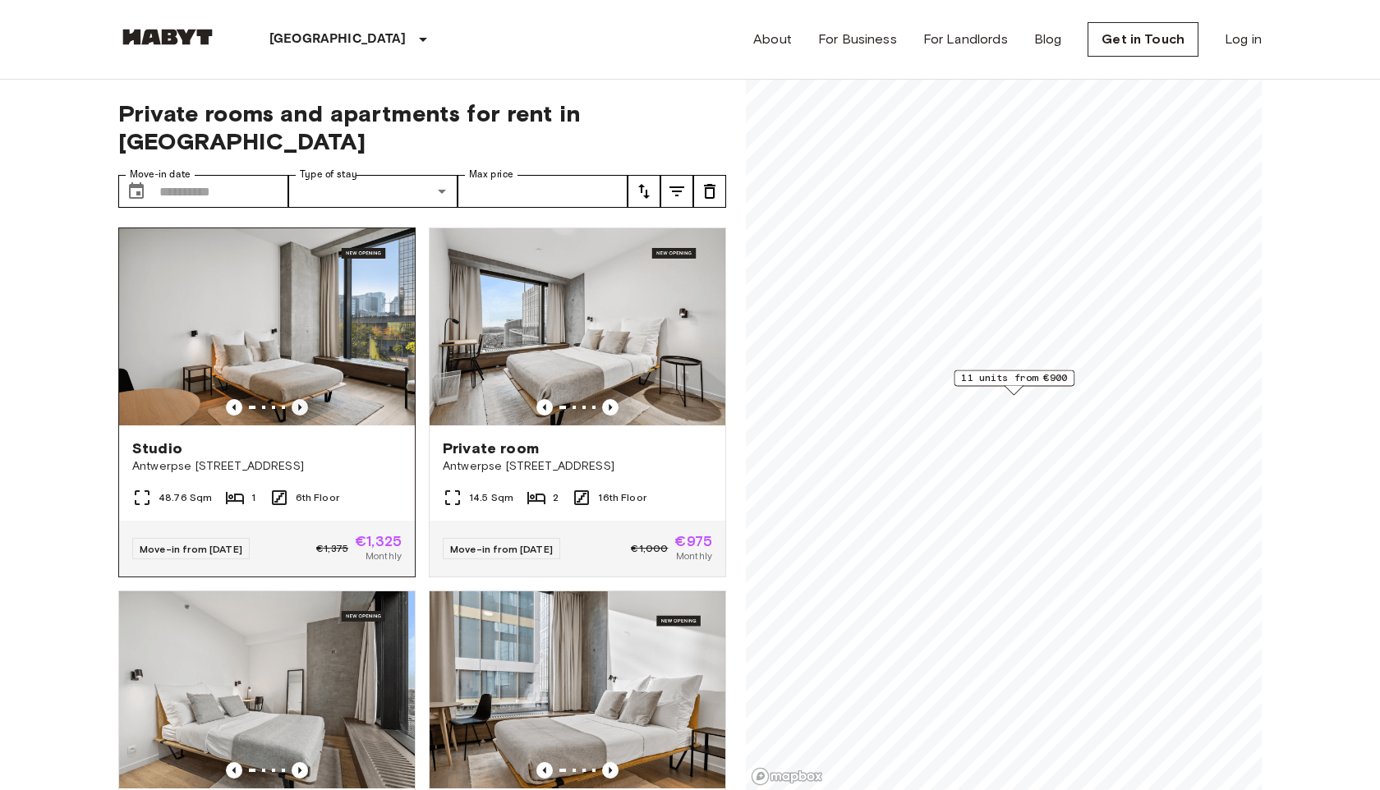
click at [304, 399] on icon "Previous image" at bounding box center [300, 407] width 16 height 16
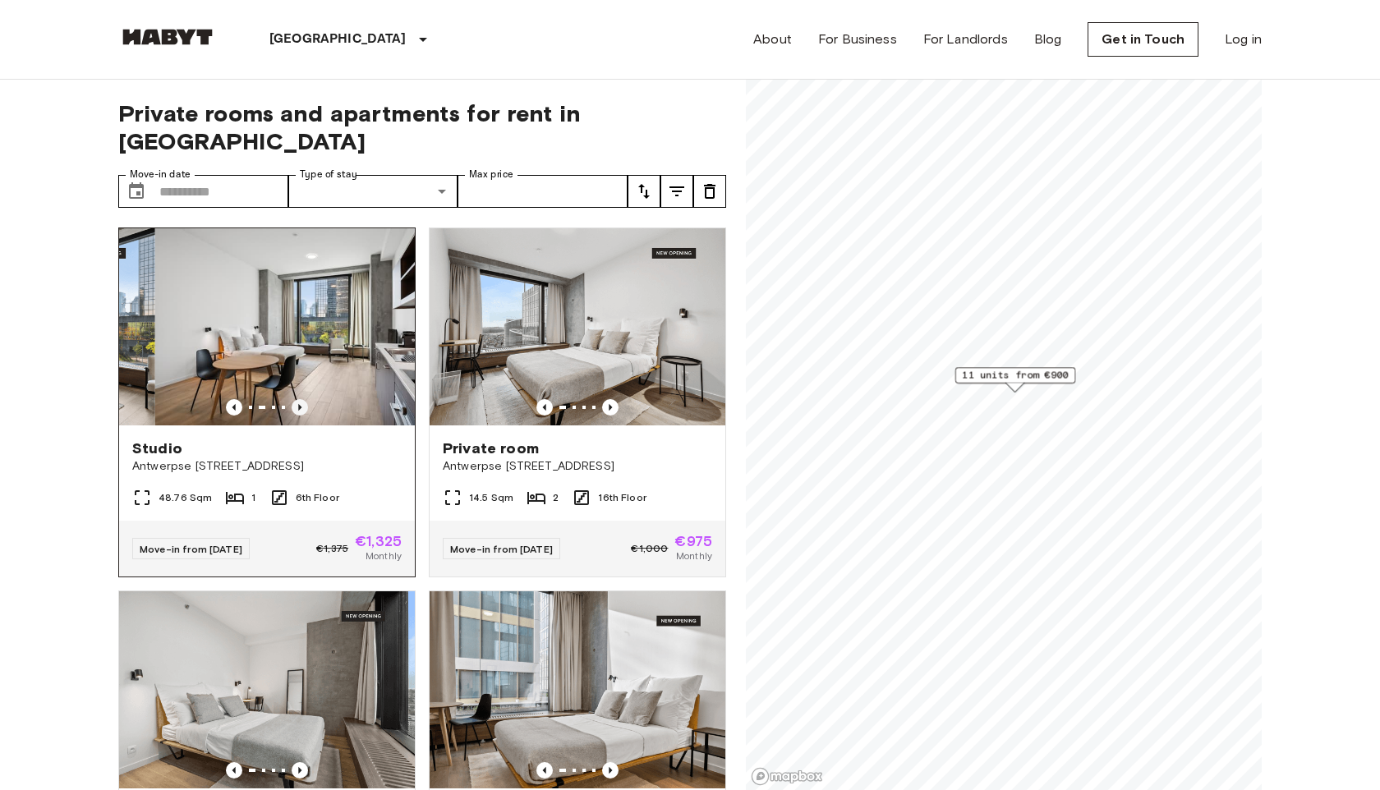
click at [304, 399] on icon "Previous image" at bounding box center [300, 407] width 16 height 16
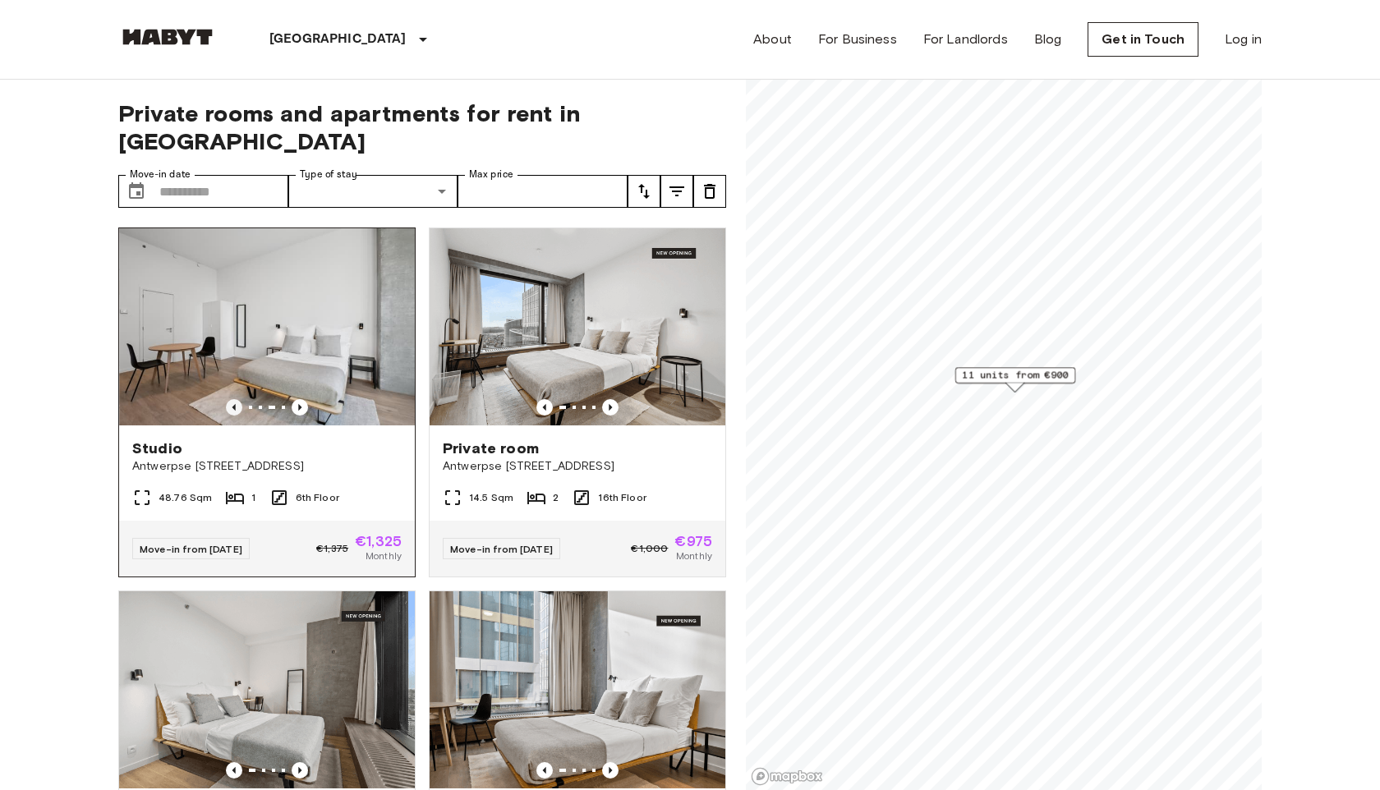
click at [232, 399] on icon "Previous image" at bounding box center [234, 407] width 16 height 16
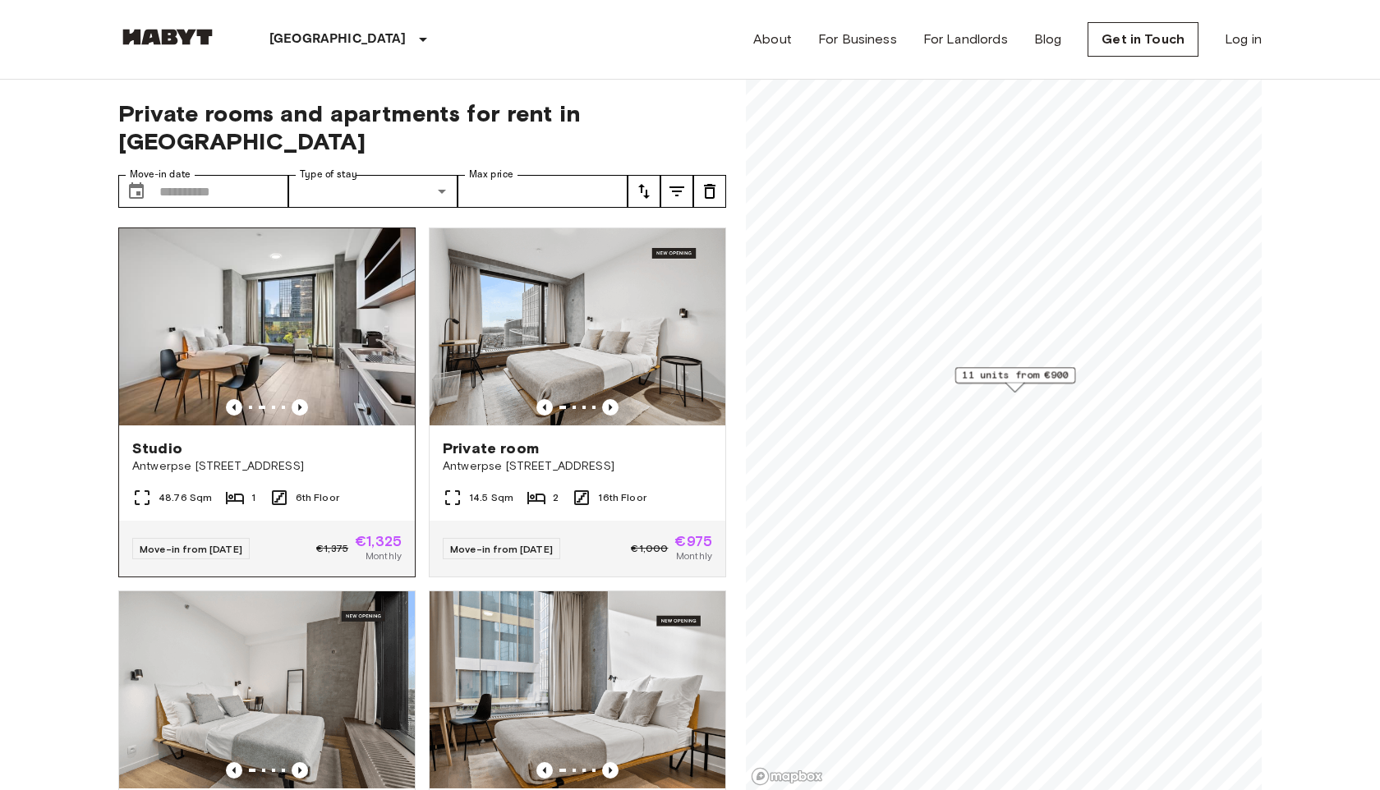
click at [325, 314] on img at bounding box center [267, 326] width 296 height 197
click at [612, 399] on icon "Previous image" at bounding box center [610, 407] width 16 height 16
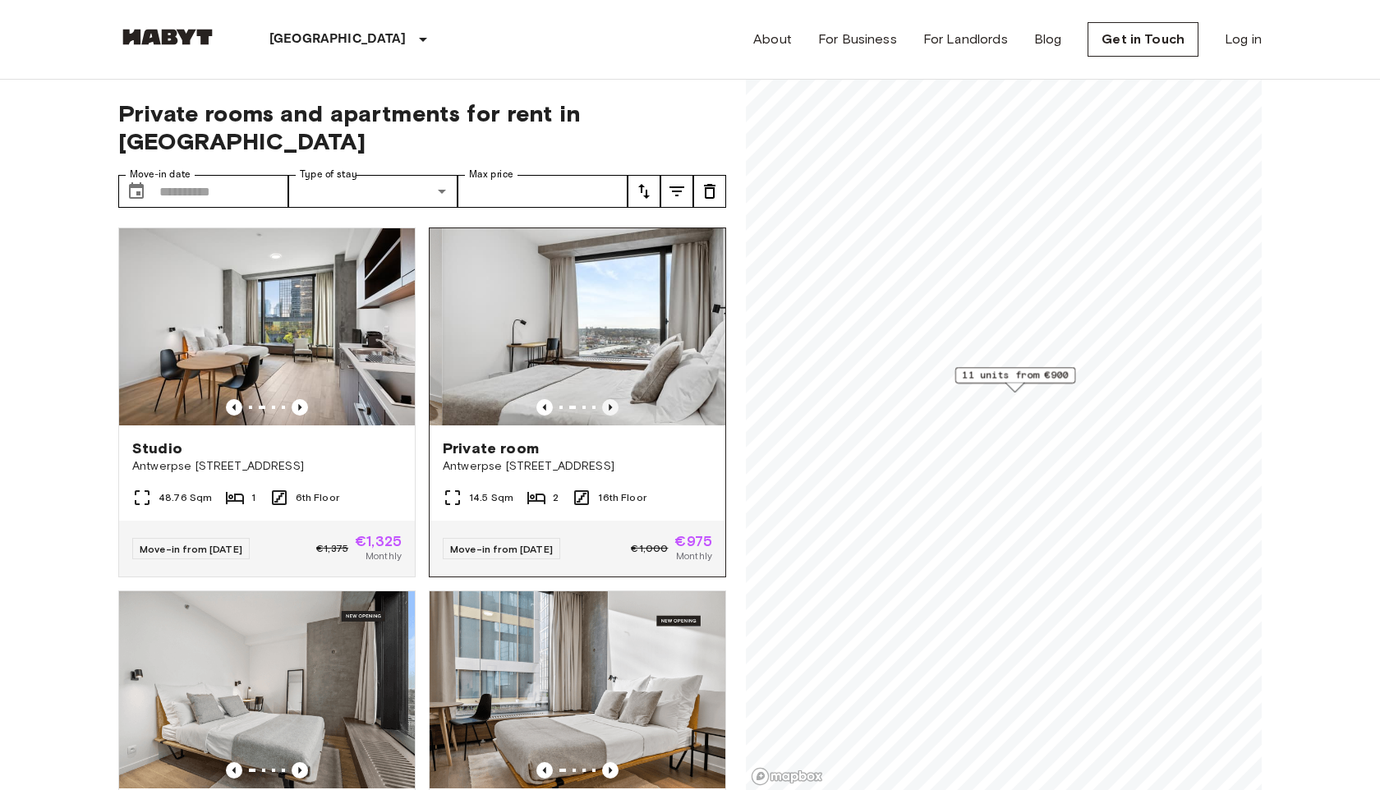
click at [612, 399] on icon "Previous image" at bounding box center [610, 407] width 16 height 16
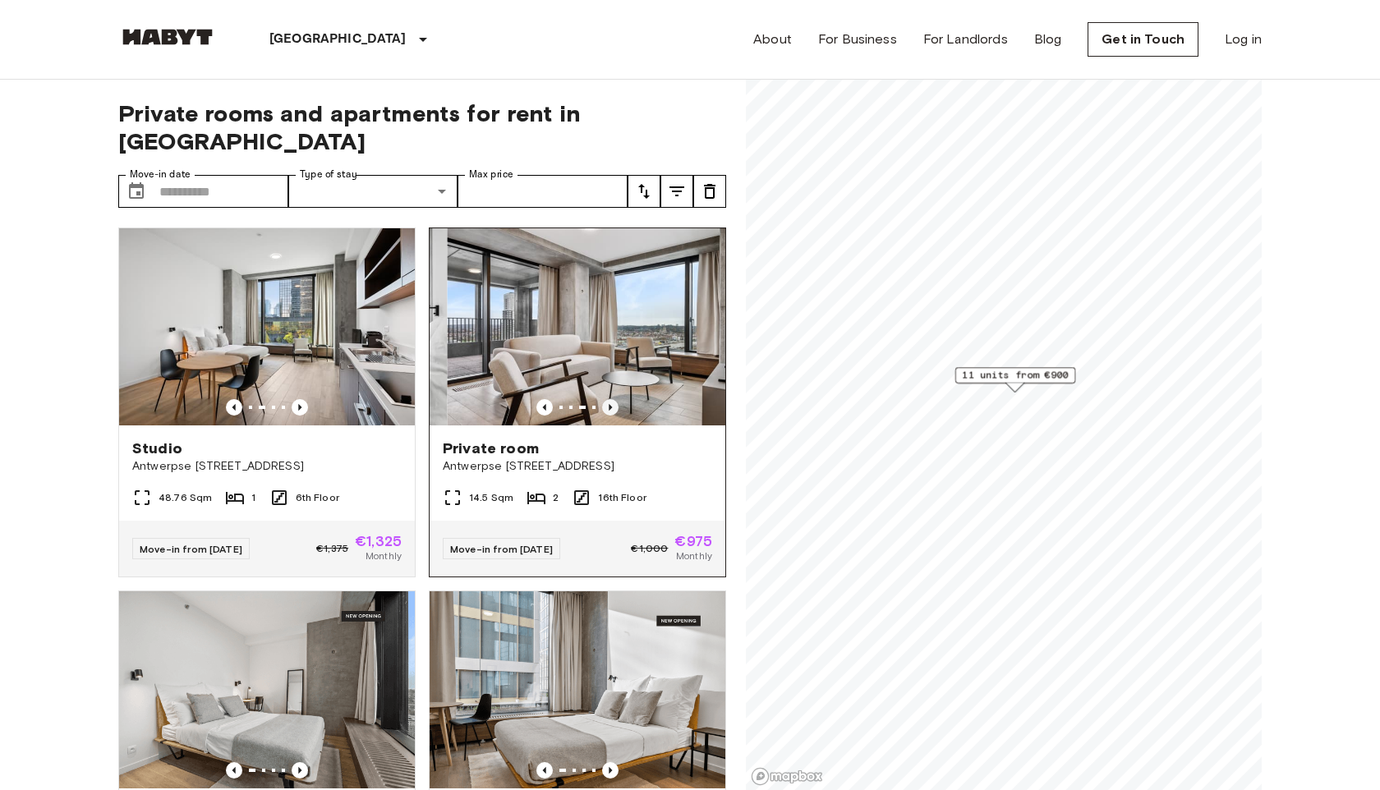
click at [612, 399] on icon "Previous image" at bounding box center [610, 407] width 16 height 16
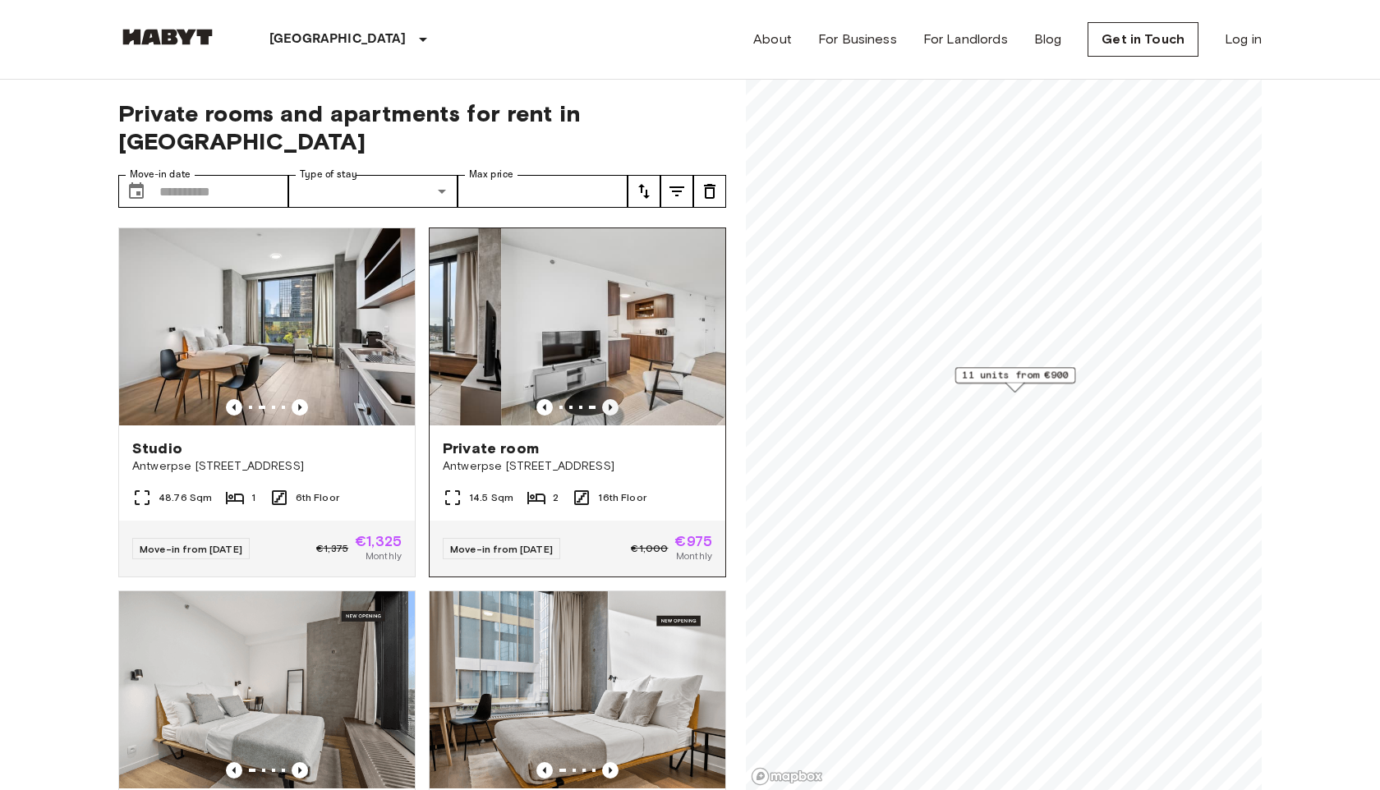
click at [612, 399] on icon "Previous image" at bounding box center [610, 407] width 16 height 16
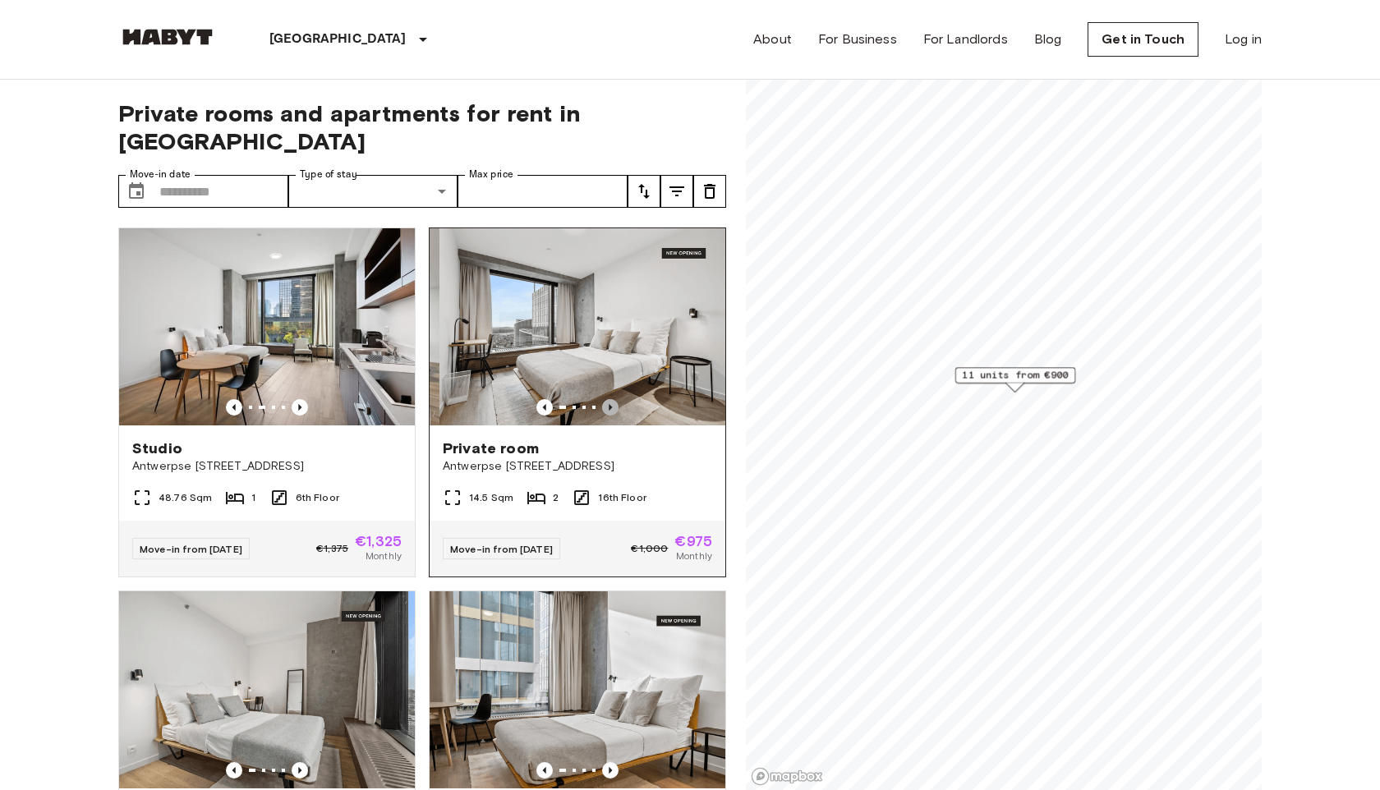
click at [612, 399] on icon "Previous image" at bounding box center [610, 407] width 16 height 16
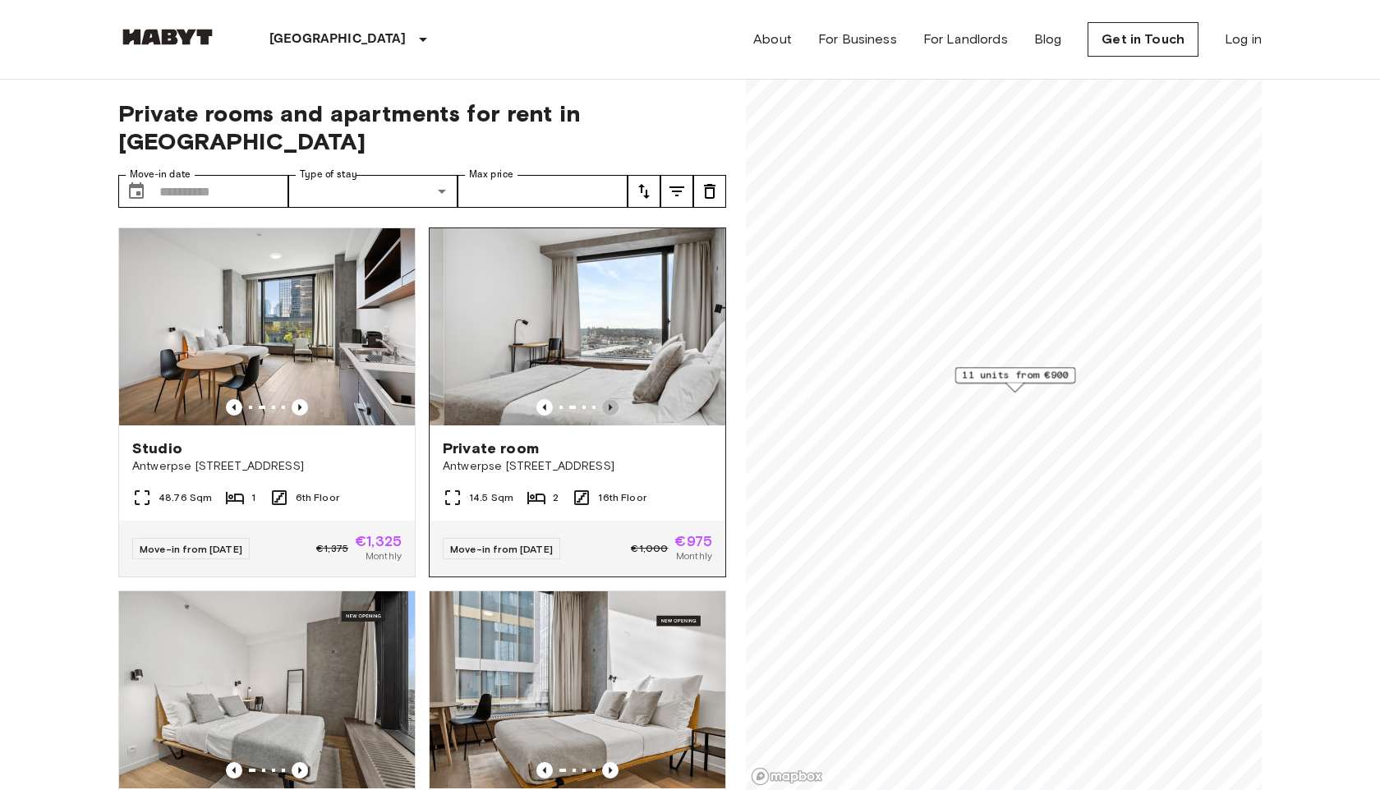
click at [612, 399] on icon "Previous image" at bounding box center [610, 407] width 16 height 16
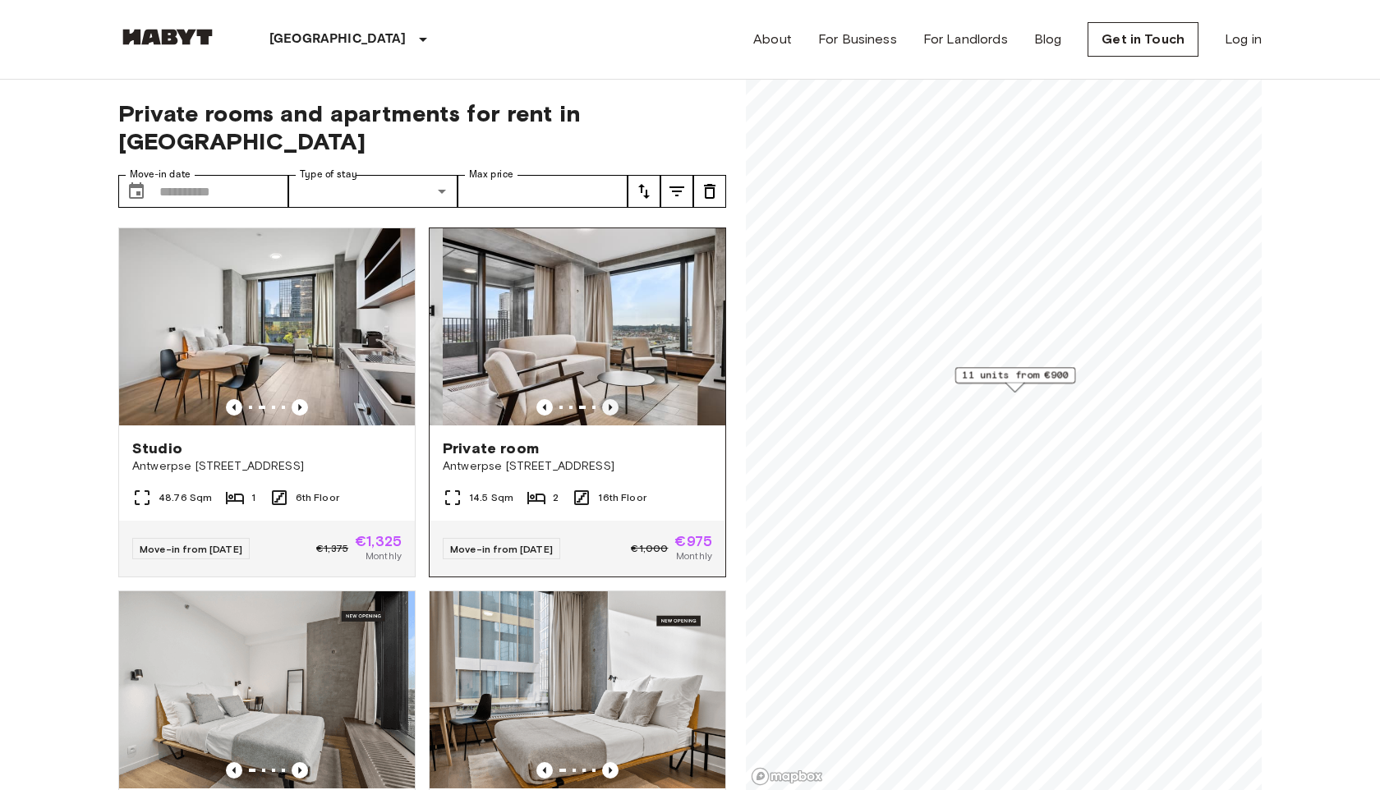
click at [612, 399] on icon "Previous image" at bounding box center [610, 407] width 16 height 16
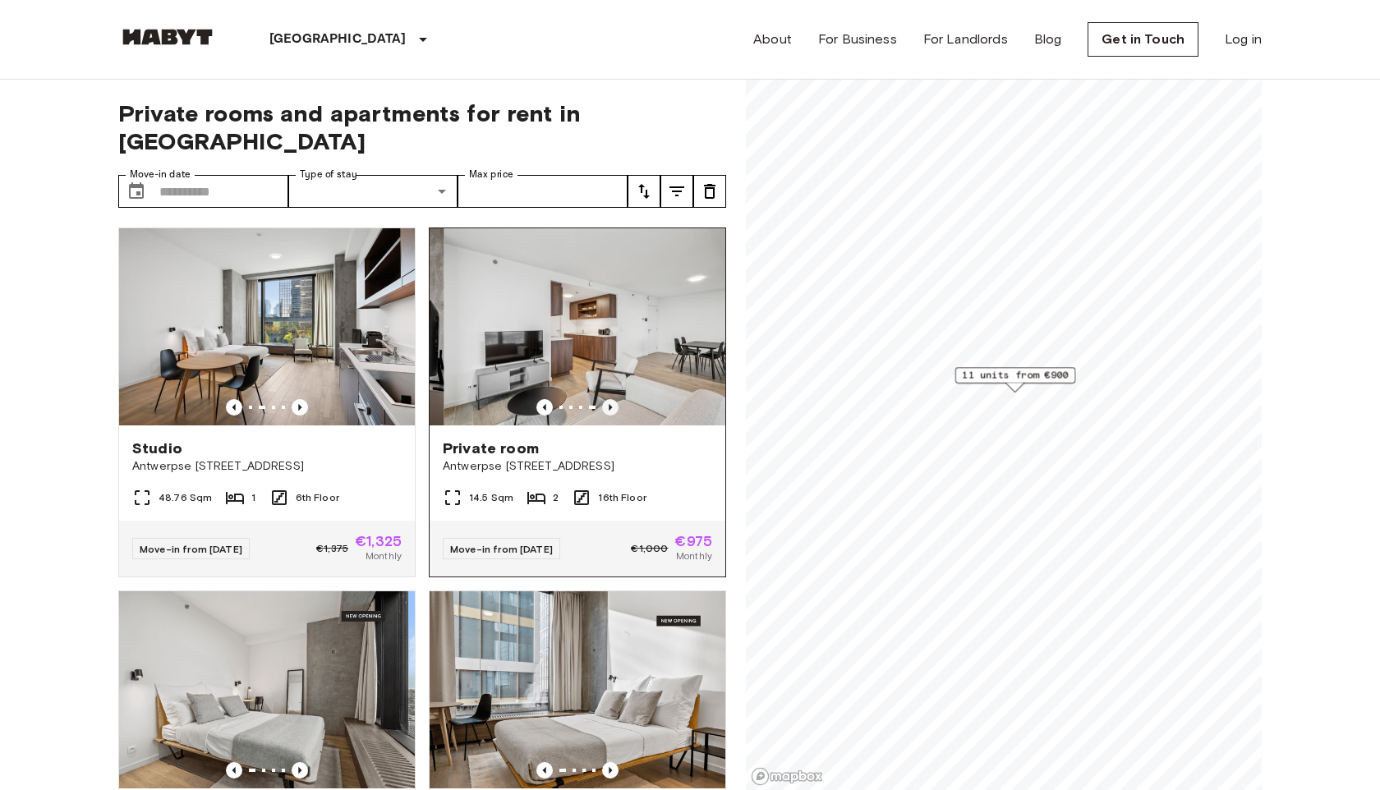
click at [612, 399] on icon "Previous image" at bounding box center [610, 407] width 16 height 16
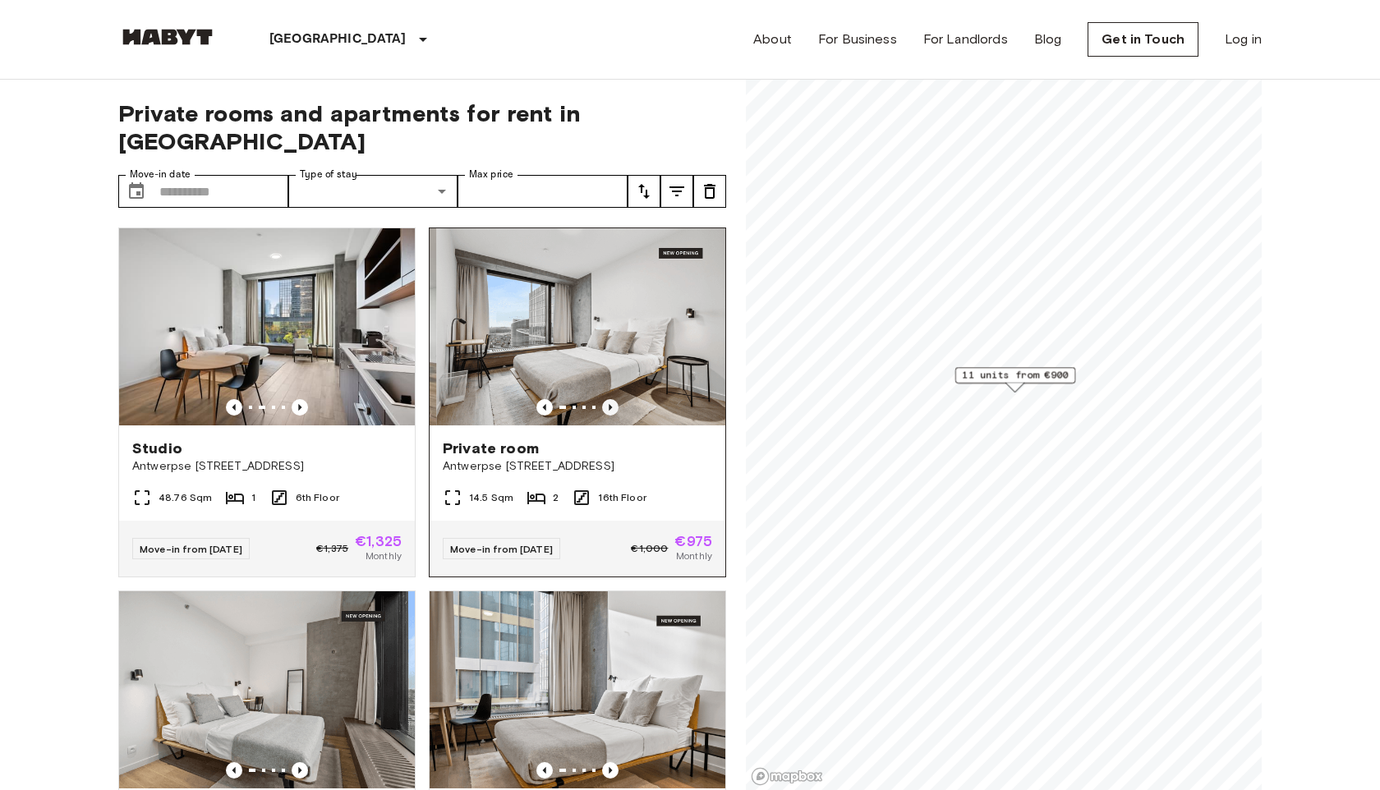
click at [612, 399] on icon "Previous image" at bounding box center [610, 407] width 16 height 16
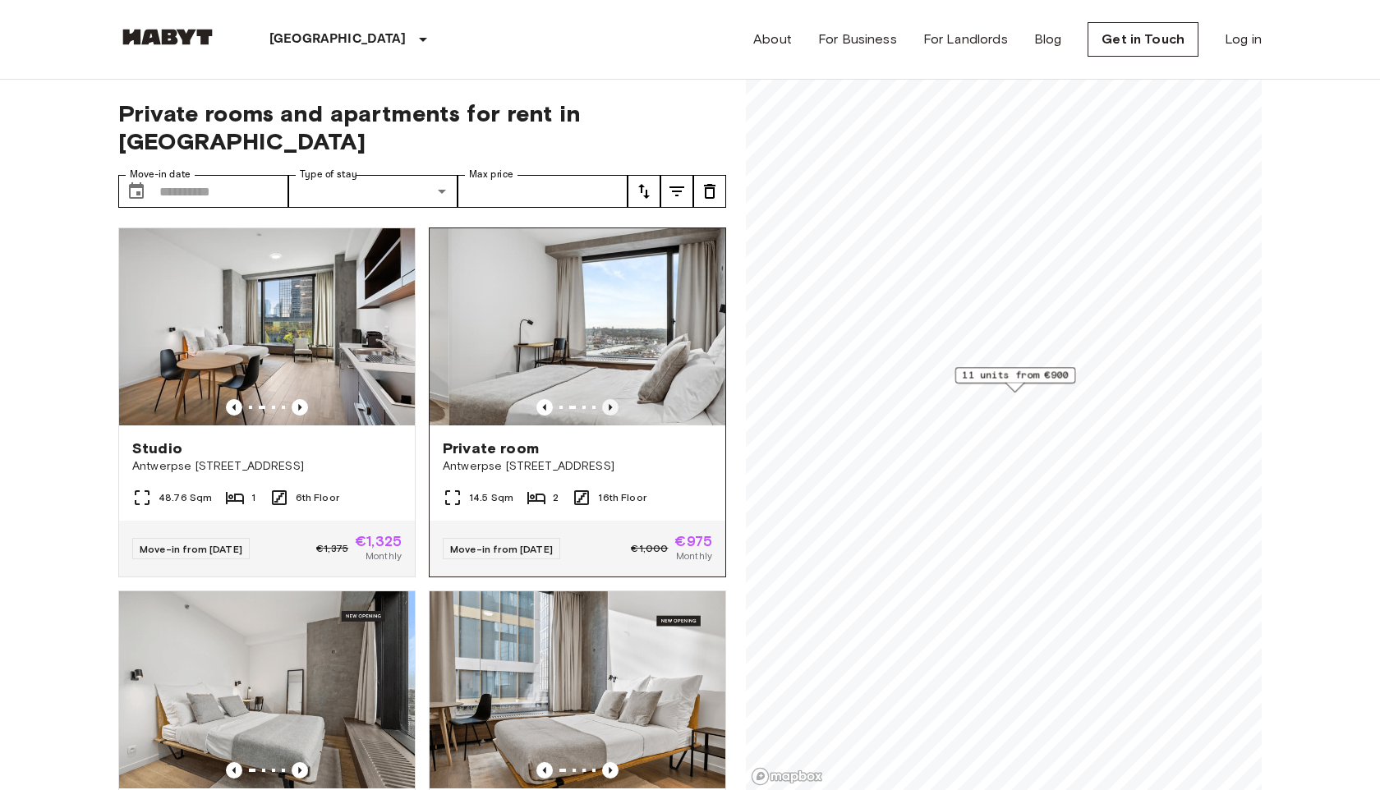
click at [612, 399] on icon "Previous image" at bounding box center [610, 407] width 16 height 16
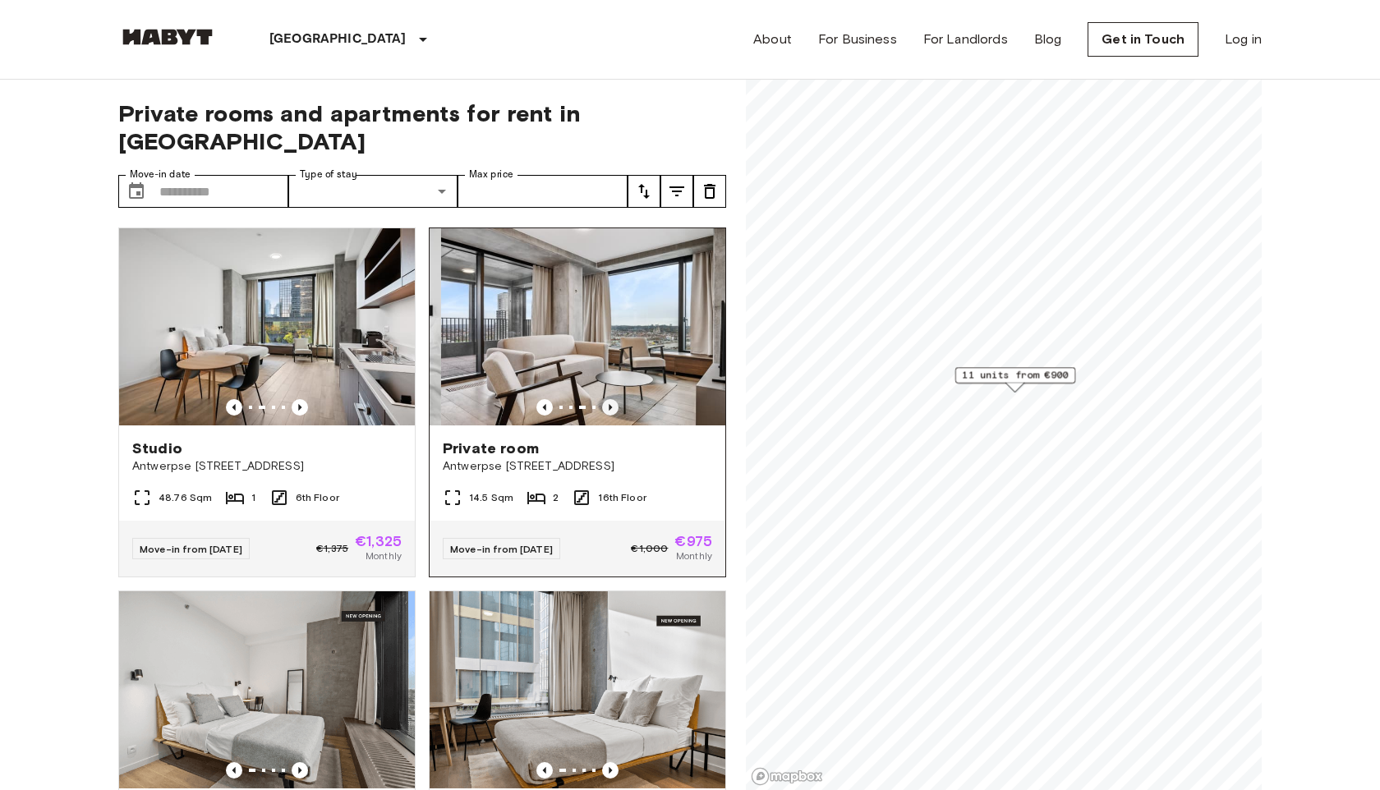
click at [612, 399] on icon "Previous image" at bounding box center [610, 407] width 16 height 16
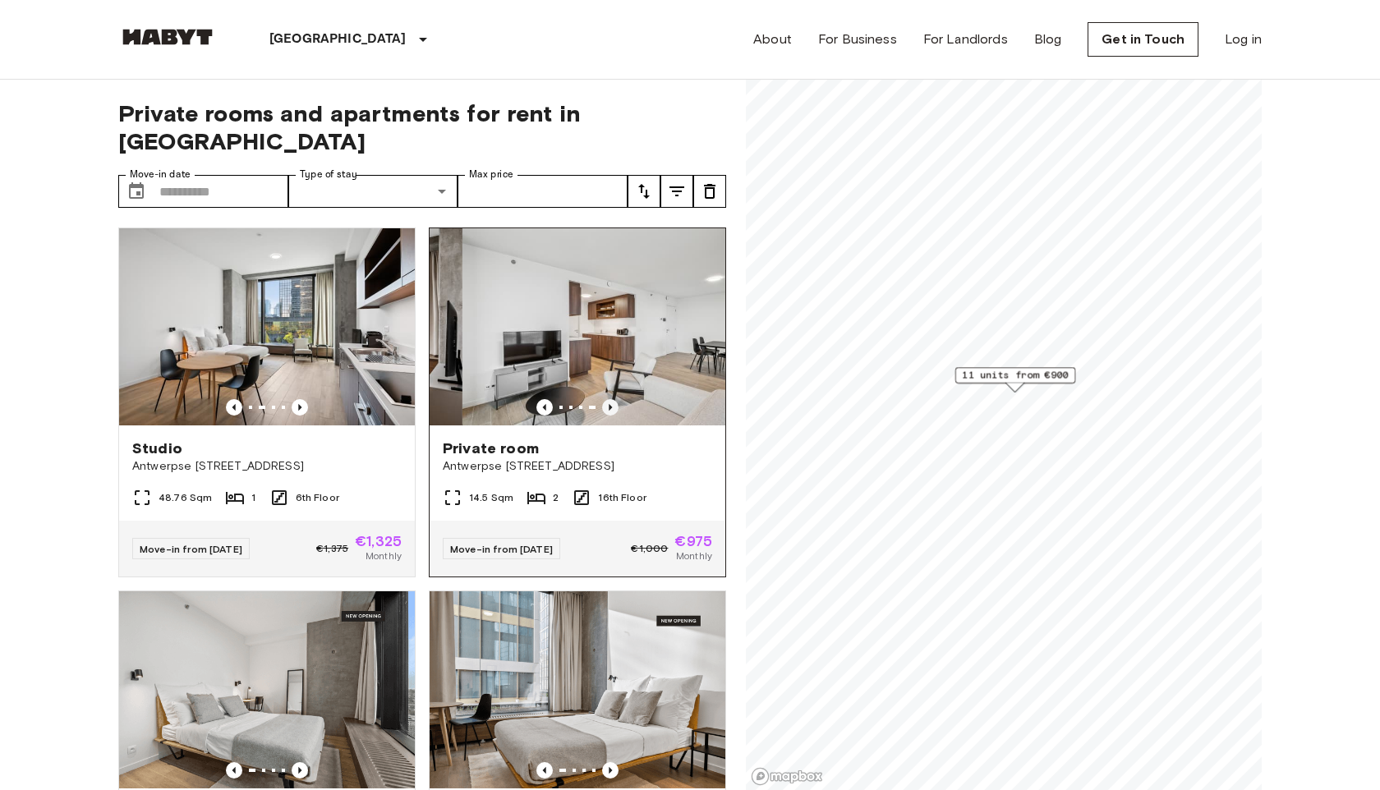
click at [612, 399] on icon "Previous image" at bounding box center [610, 407] width 16 height 16
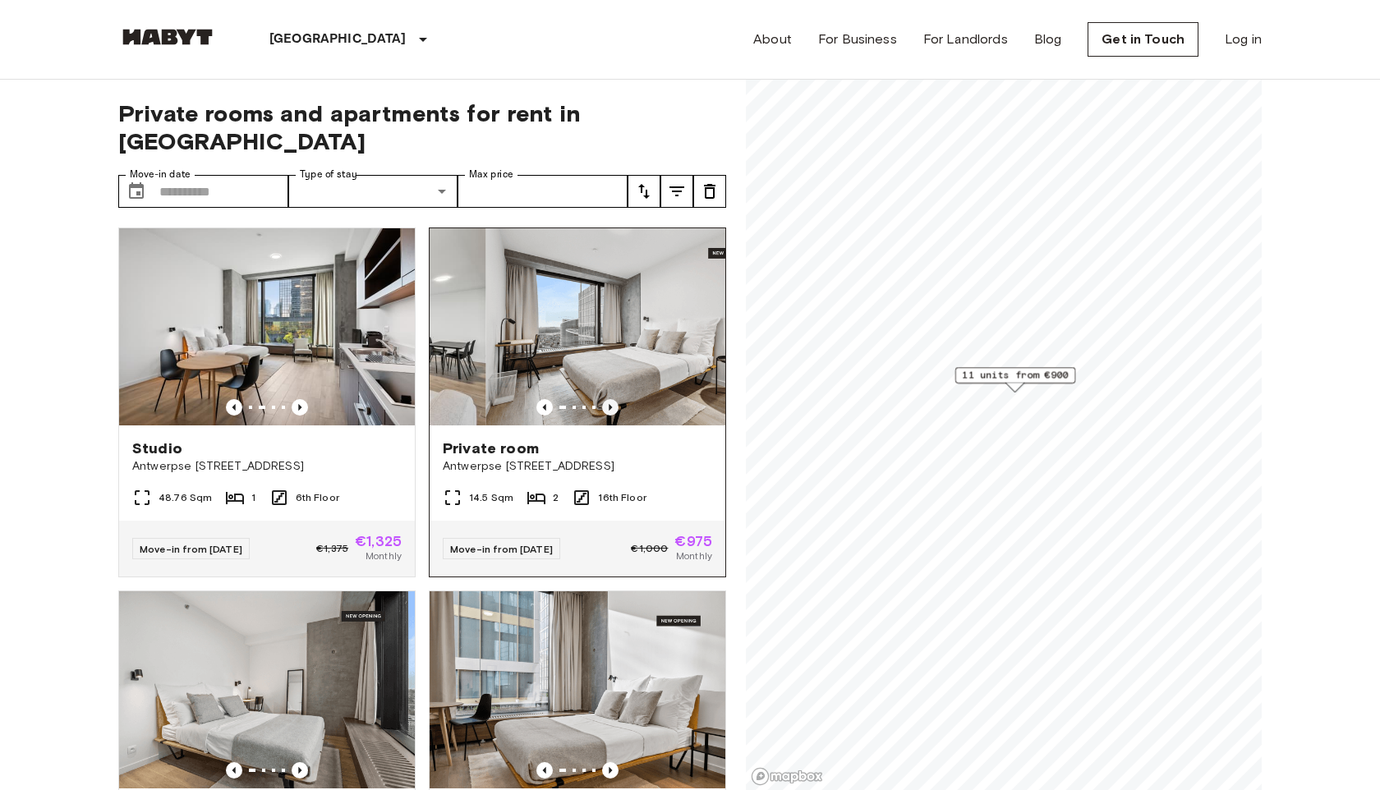
click at [612, 399] on icon "Previous image" at bounding box center [610, 407] width 16 height 16
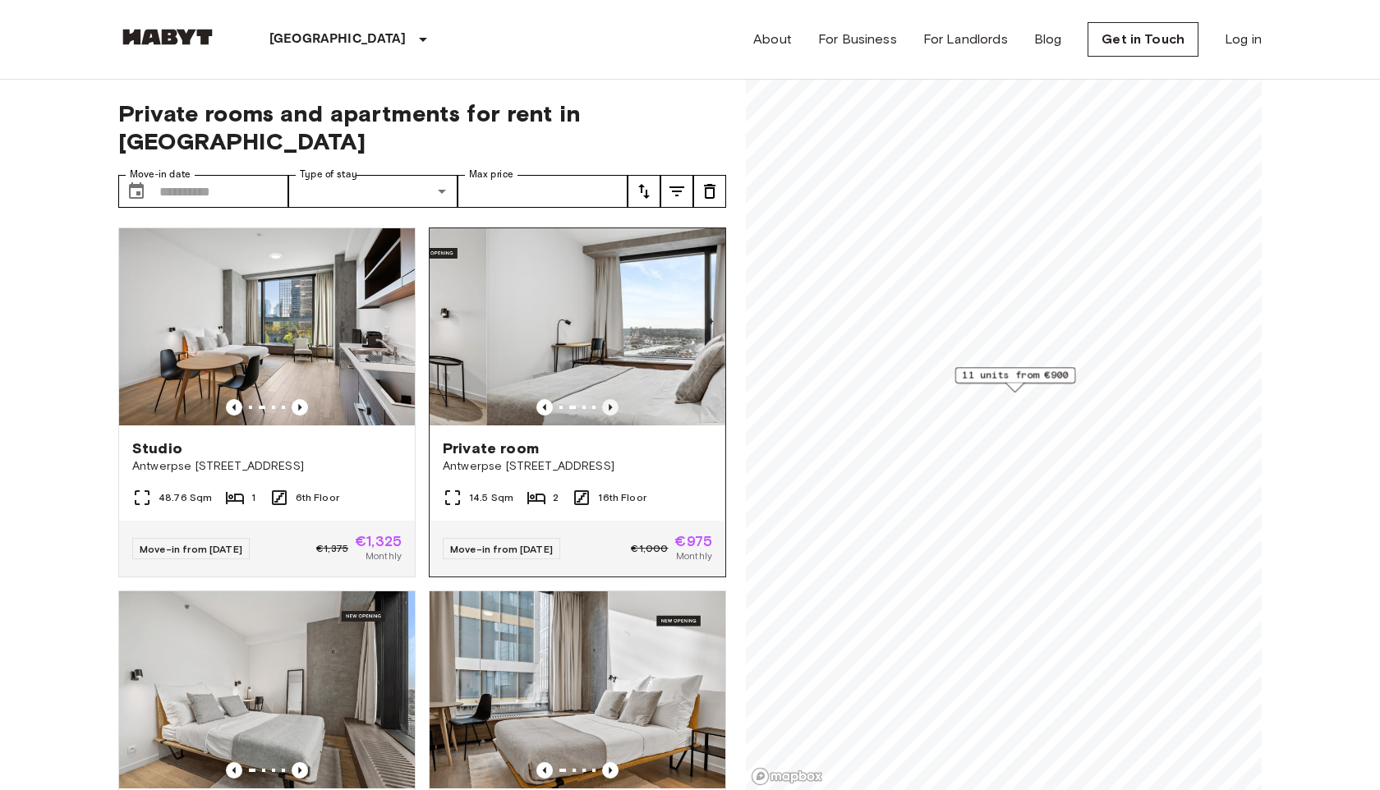
click at [612, 399] on icon "Previous image" at bounding box center [610, 407] width 16 height 16
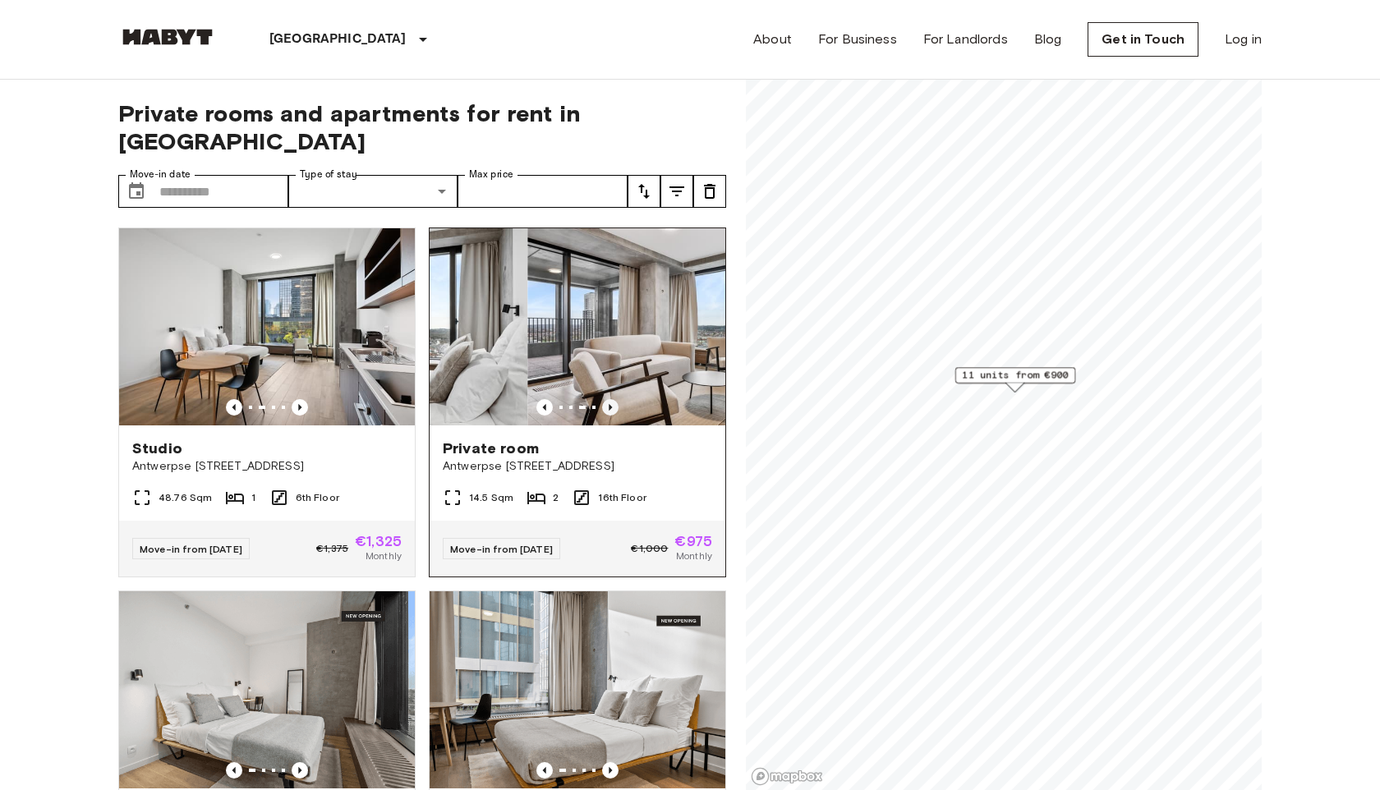
click at [612, 399] on icon "Previous image" at bounding box center [610, 407] width 16 height 16
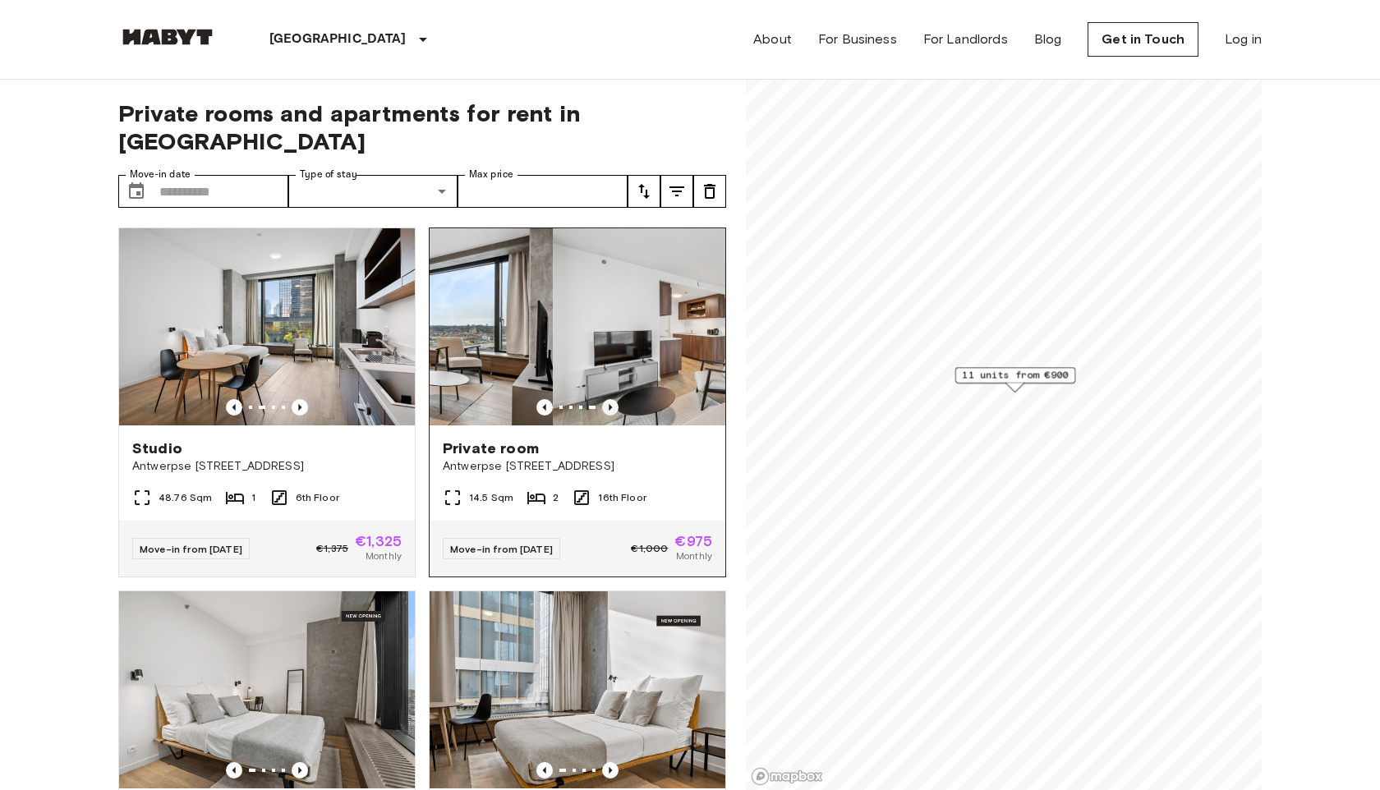
click at [612, 399] on icon "Previous image" at bounding box center [610, 407] width 16 height 16
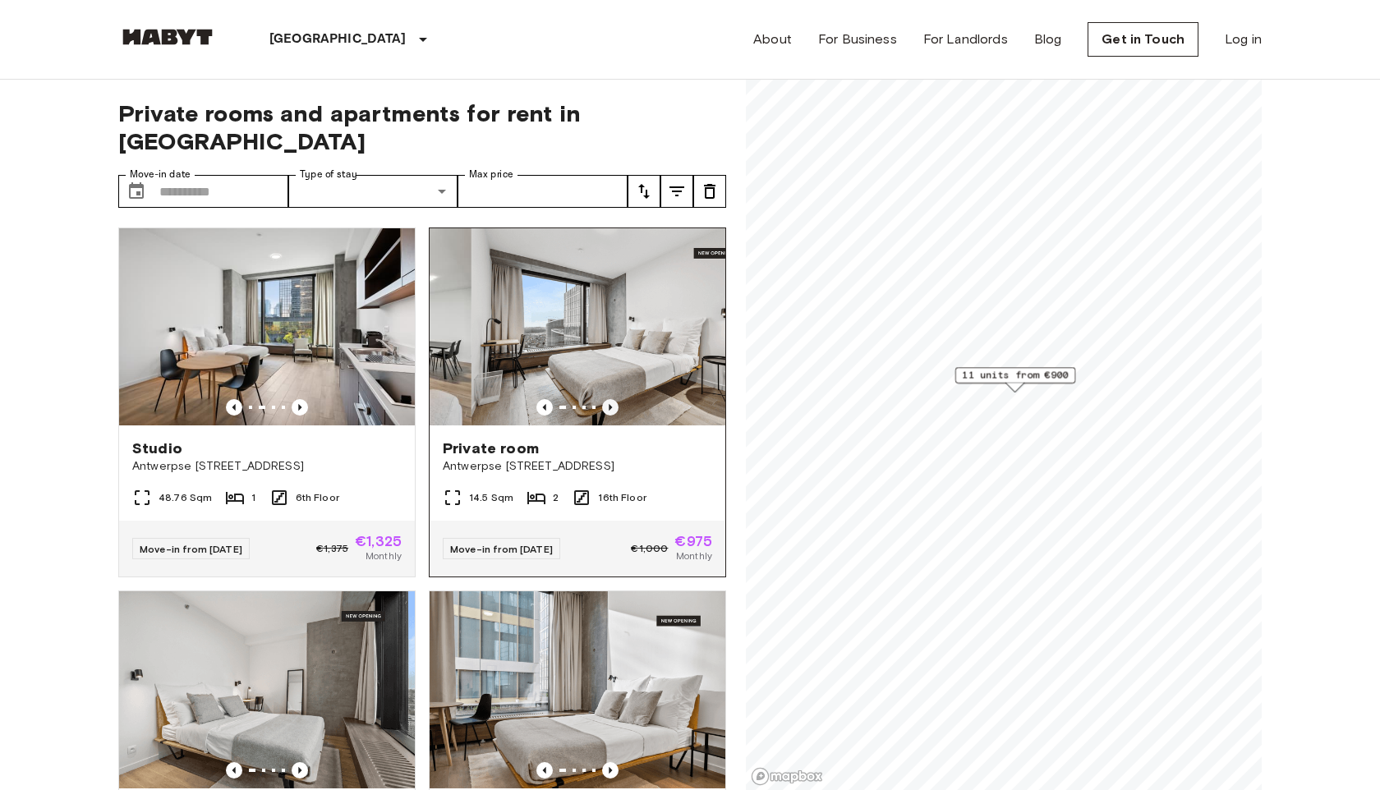
click at [612, 399] on icon "Previous image" at bounding box center [610, 407] width 16 height 16
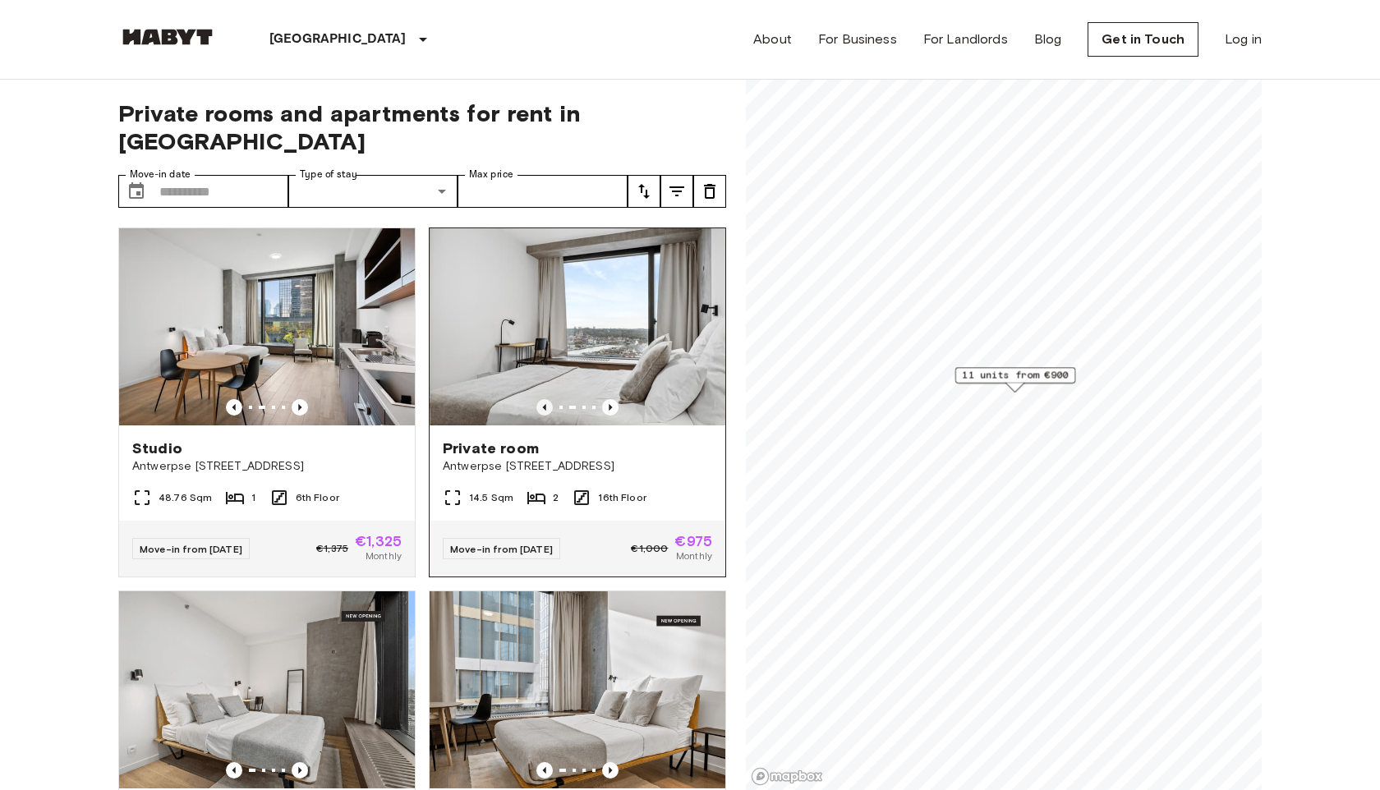
click at [547, 399] on icon "Previous image" at bounding box center [544, 407] width 16 height 16
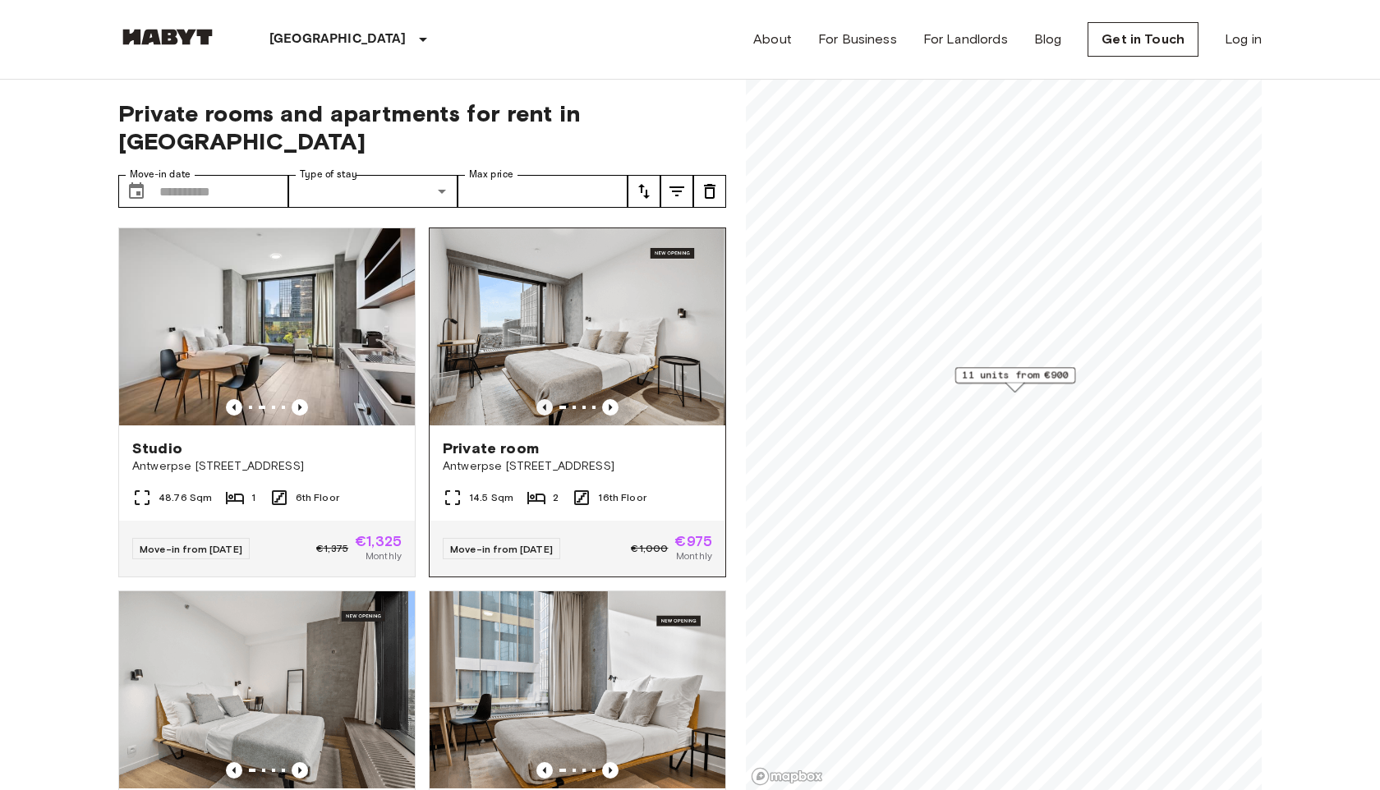
click at [547, 399] on icon "Previous image" at bounding box center [544, 407] width 16 height 16
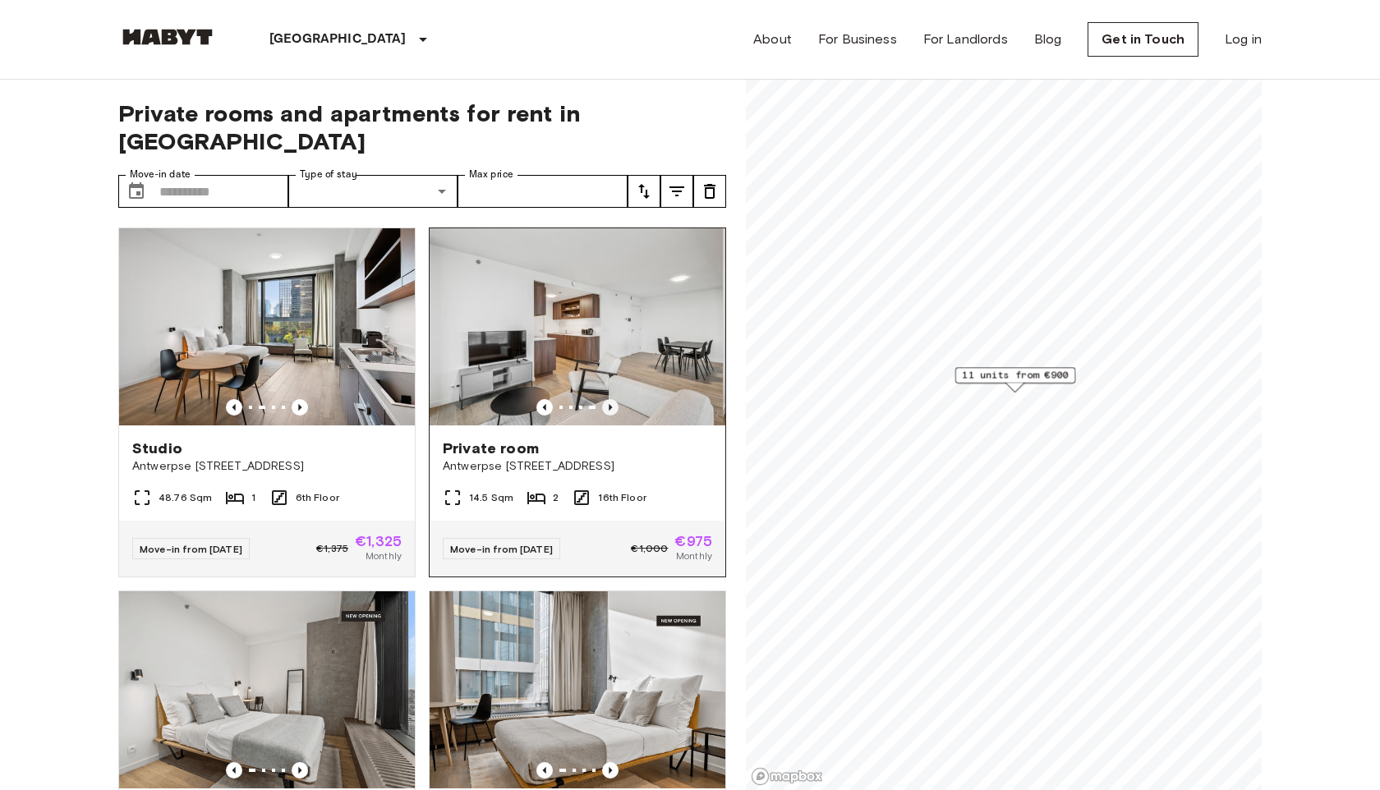
click at [609, 404] on icon "Previous image" at bounding box center [610, 407] width 3 height 7
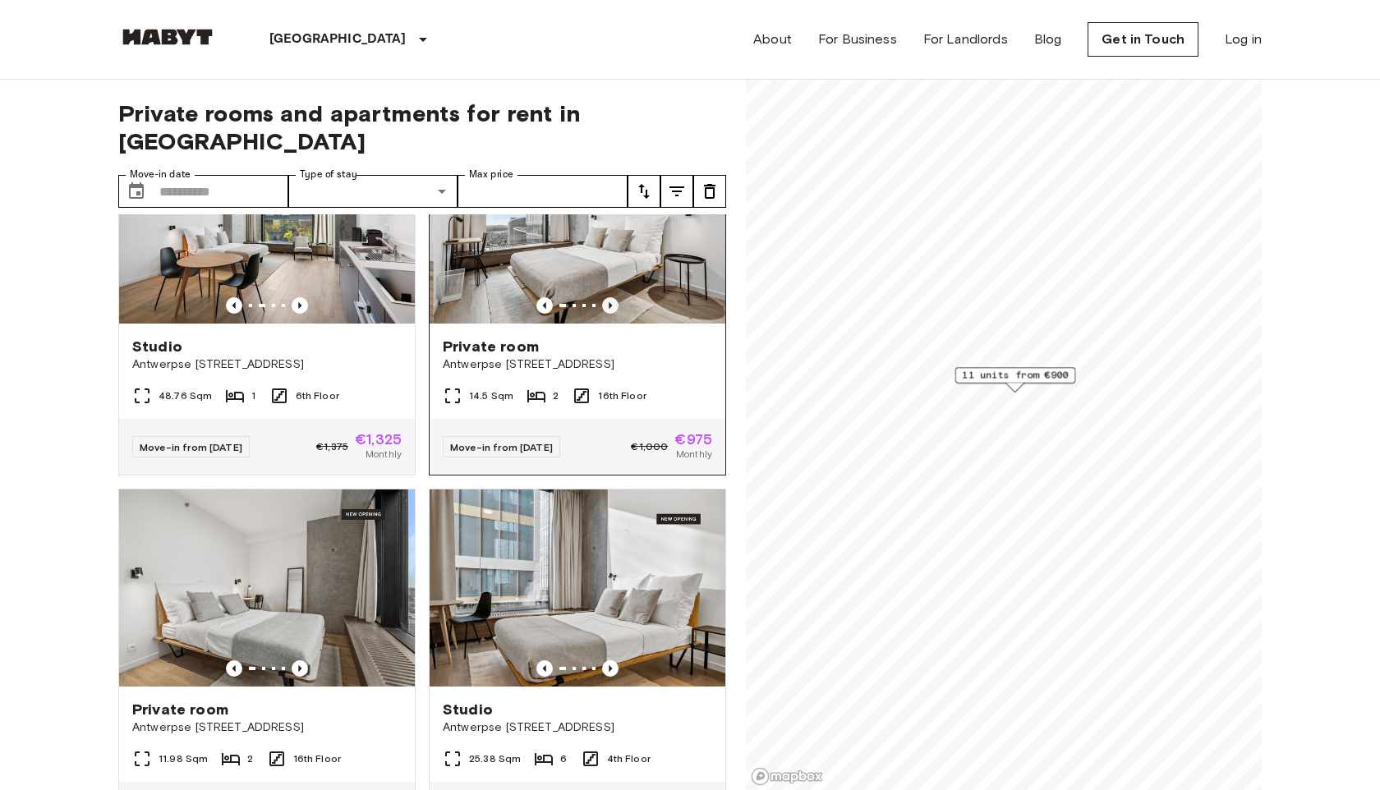
scroll to position [252, 0]
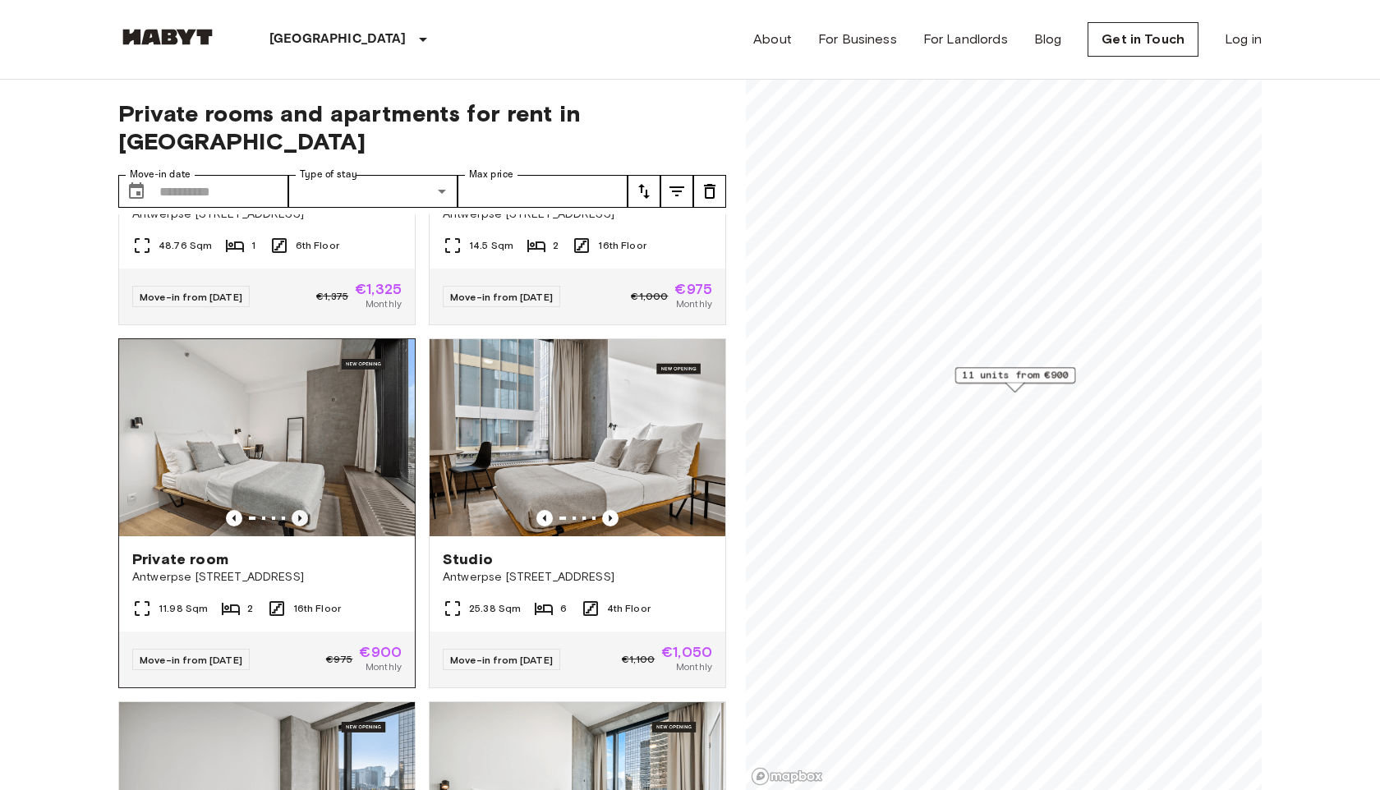
click at [296, 510] on icon "Previous image" at bounding box center [300, 518] width 16 height 16
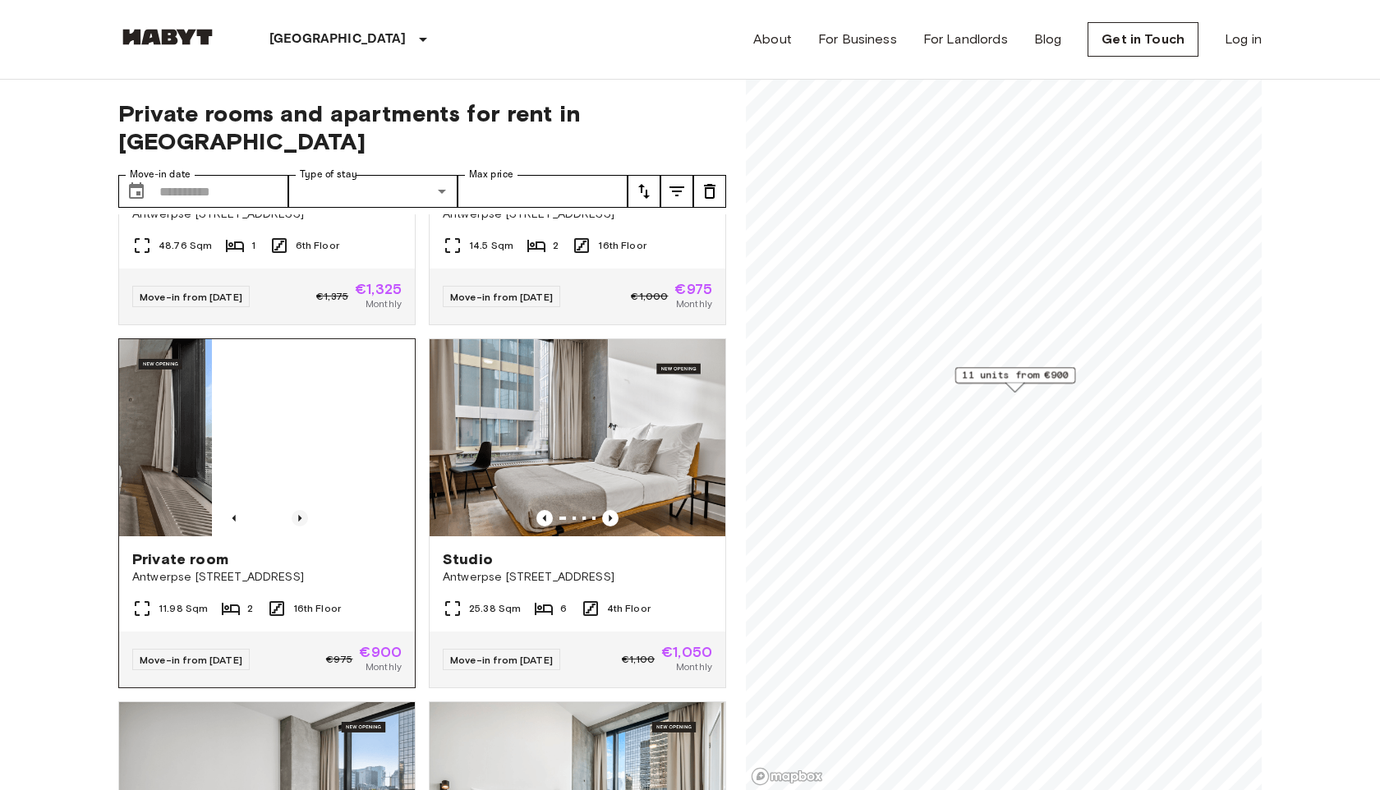
click at [296, 510] on icon "Previous image" at bounding box center [300, 518] width 16 height 16
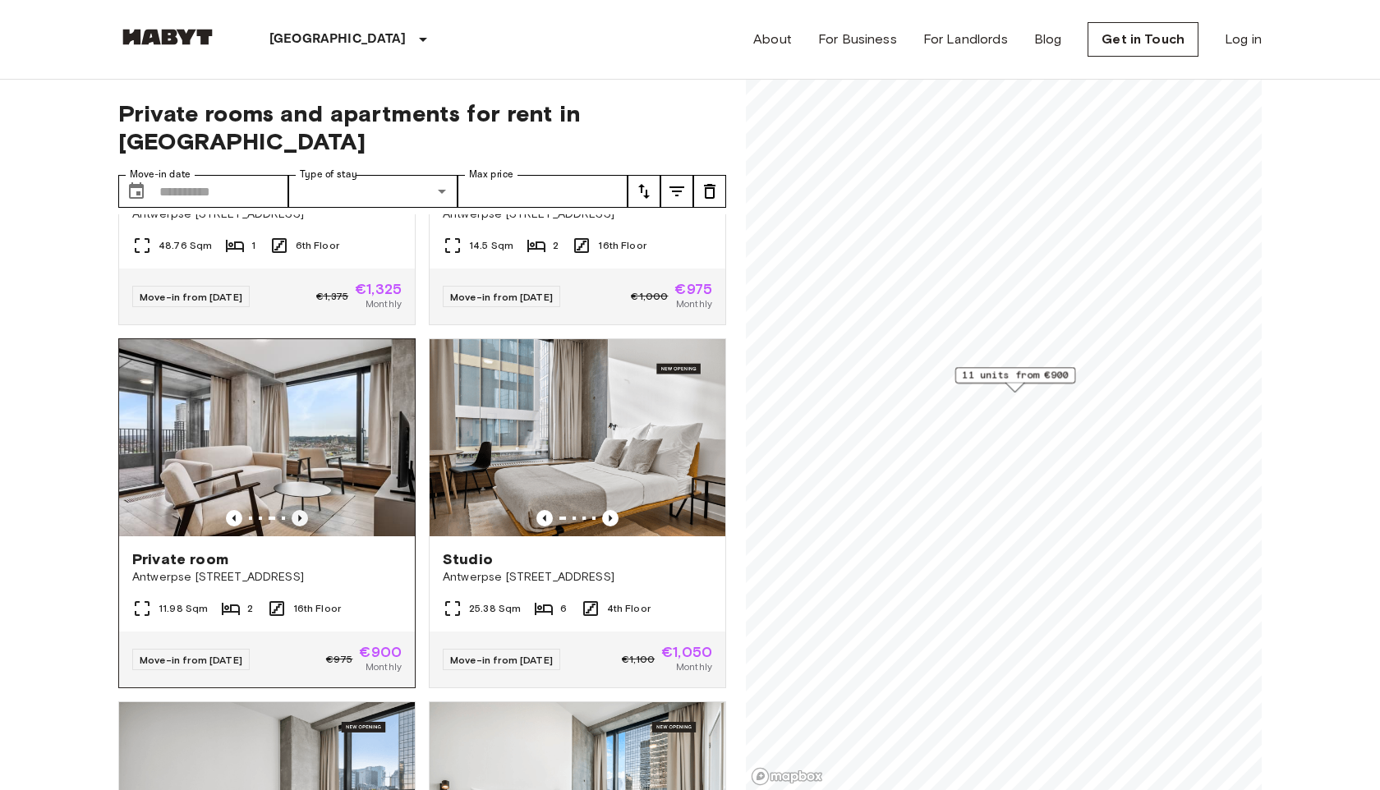
click at [305, 510] on icon "Previous image" at bounding box center [300, 518] width 16 height 16
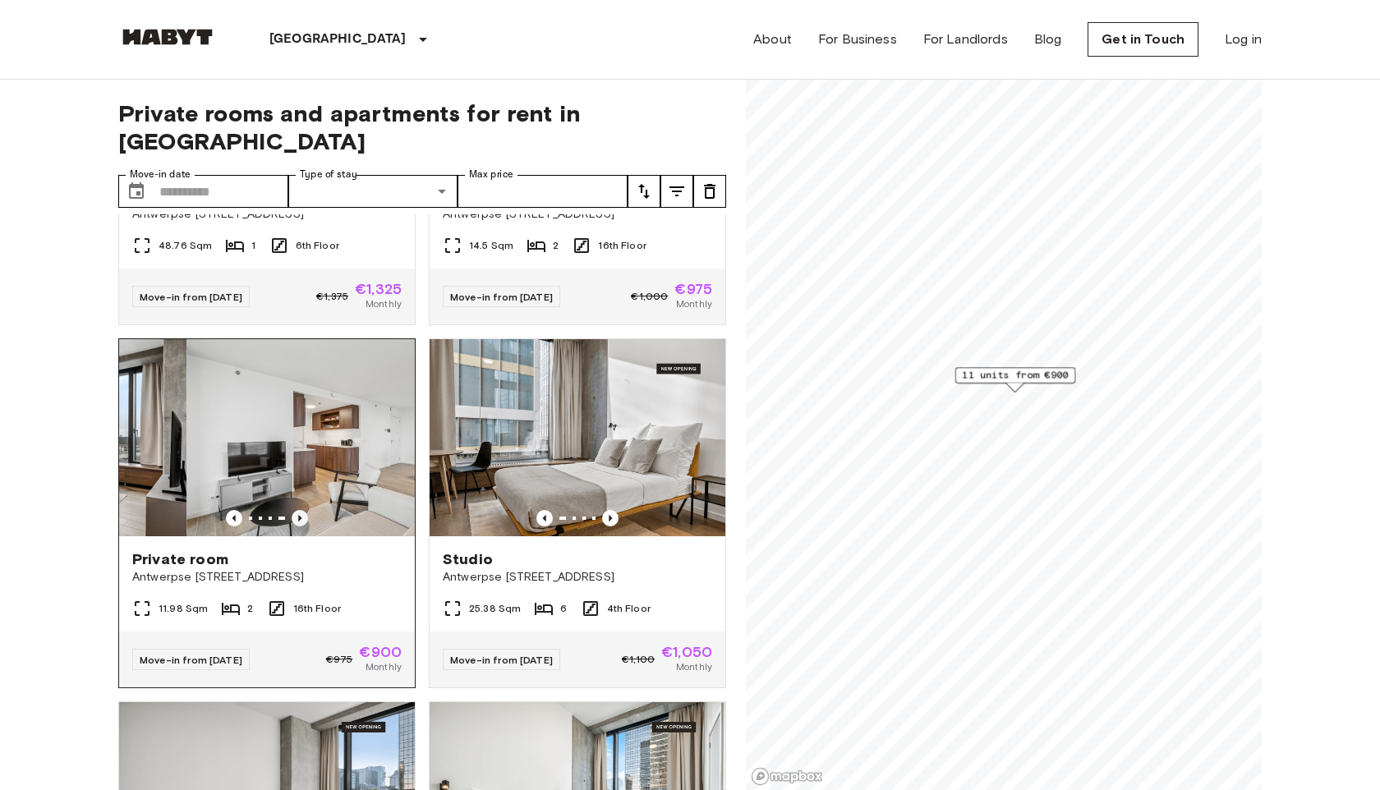
click at [305, 510] on icon "Previous image" at bounding box center [300, 518] width 16 height 16
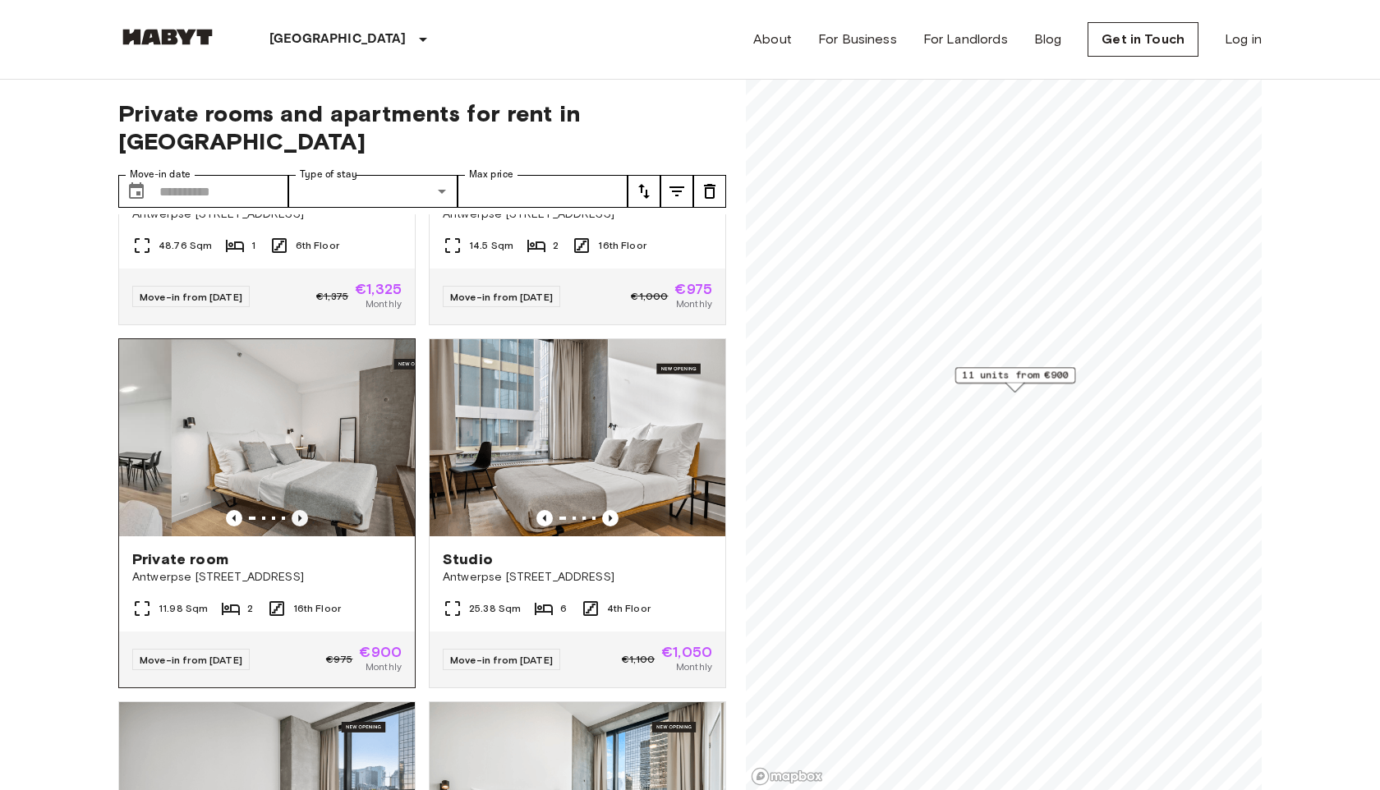
click at [305, 510] on icon "Previous image" at bounding box center [300, 518] width 16 height 16
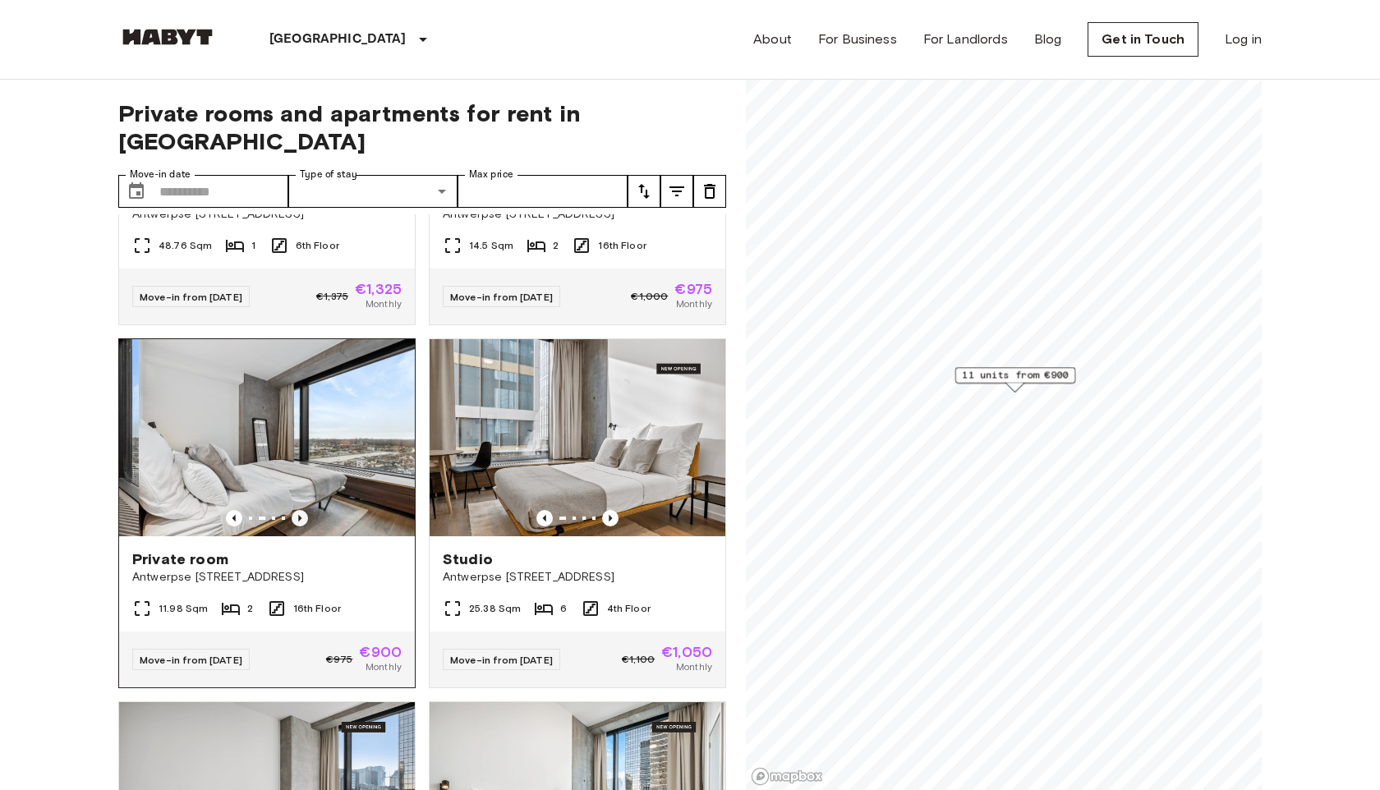
click at [305, 510] on icon "Previous image" at bounding box center [300, 518] width 16 height 16
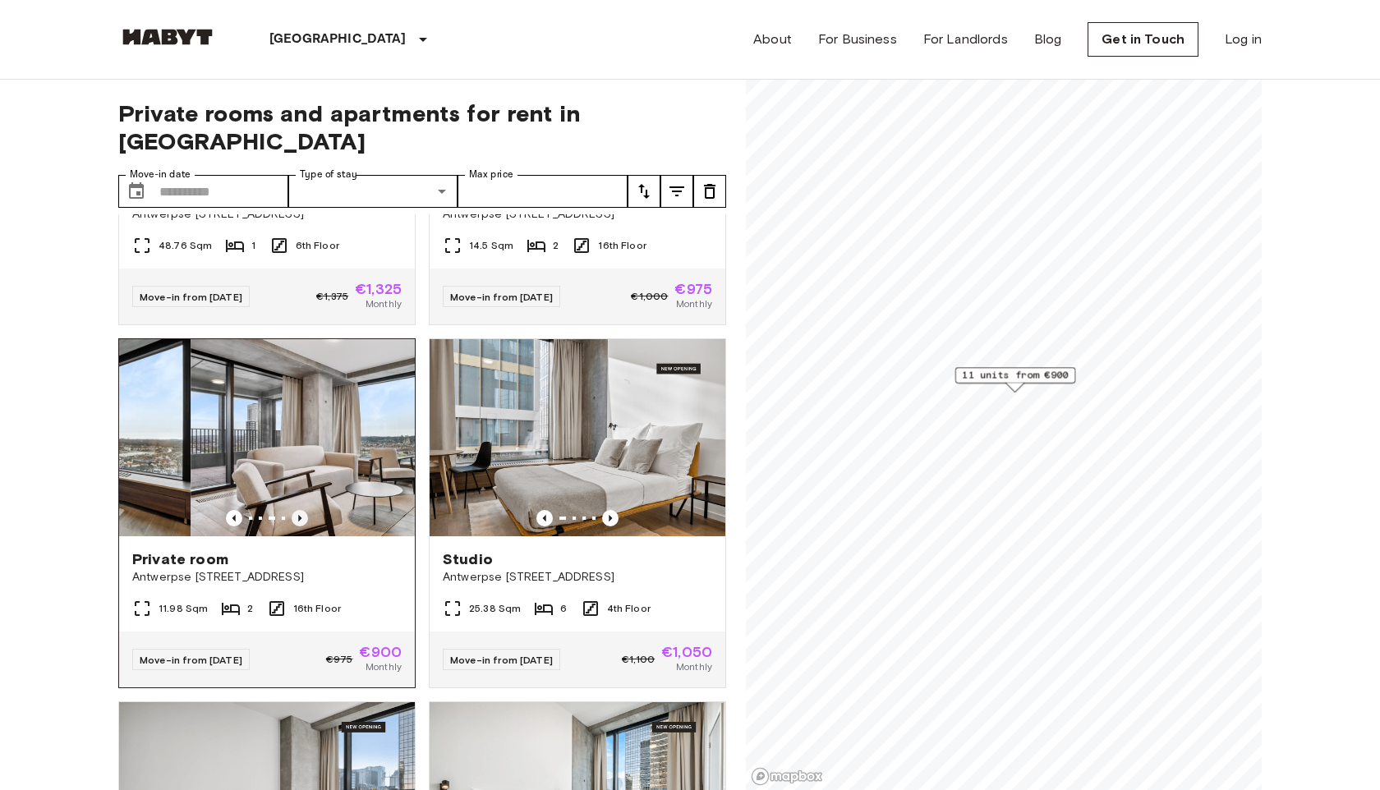
click at [305, 510] on icon "Previous image" at bounding box center [300, 518] width 16 height 16
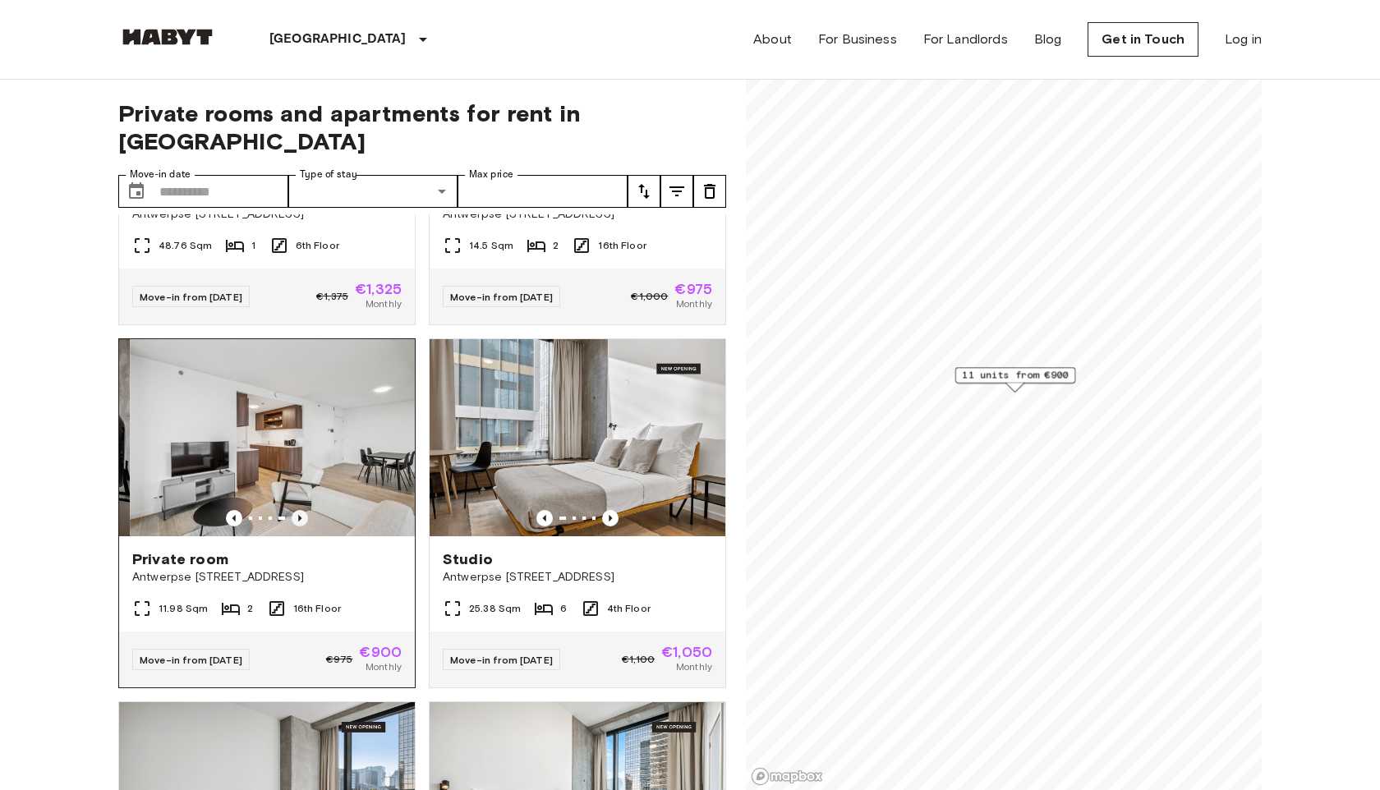
click at [305, 510] on icon "Previous image" at bounding box center [300, 518] width 16 height 16
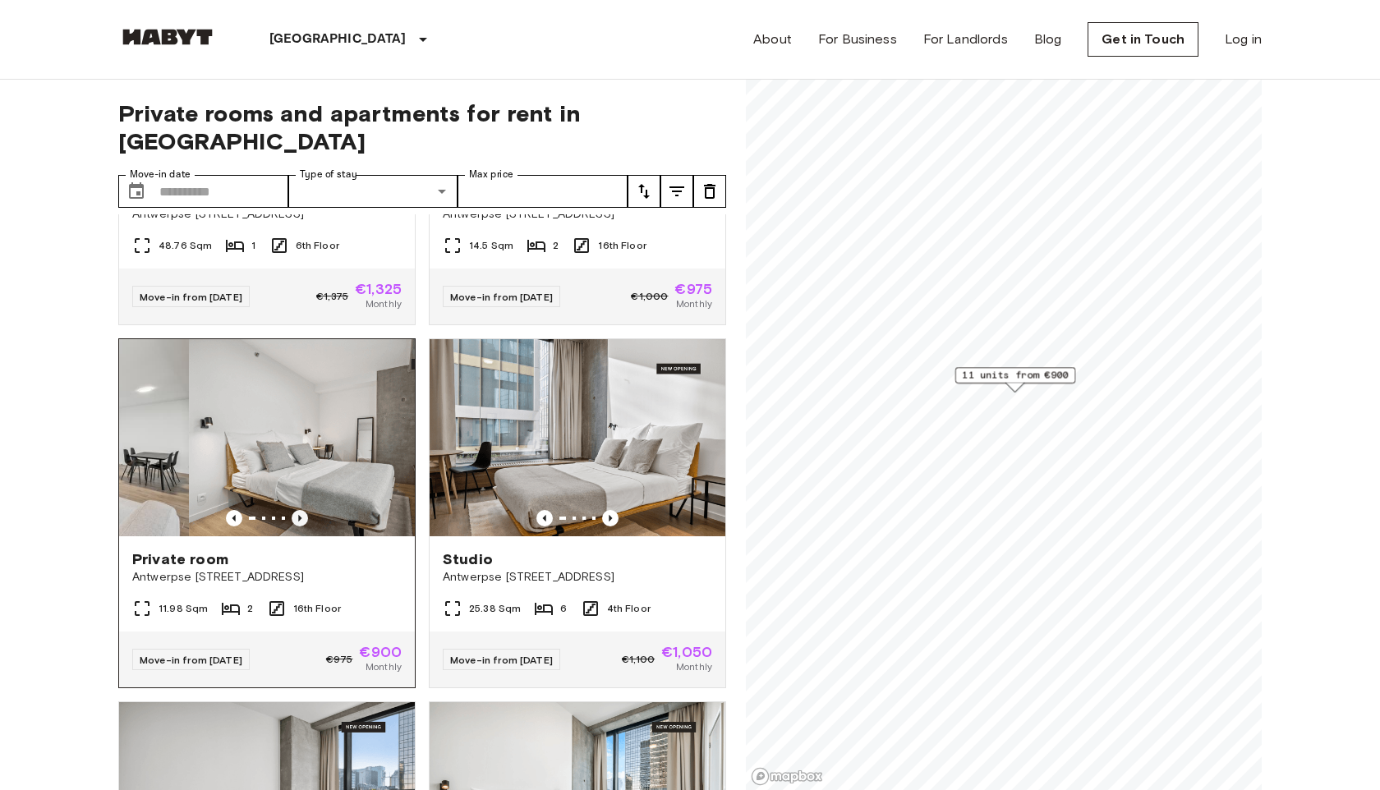
click at [305, 510] on icon "Previous image" at bounding box center [300, 518] width 16 height 16
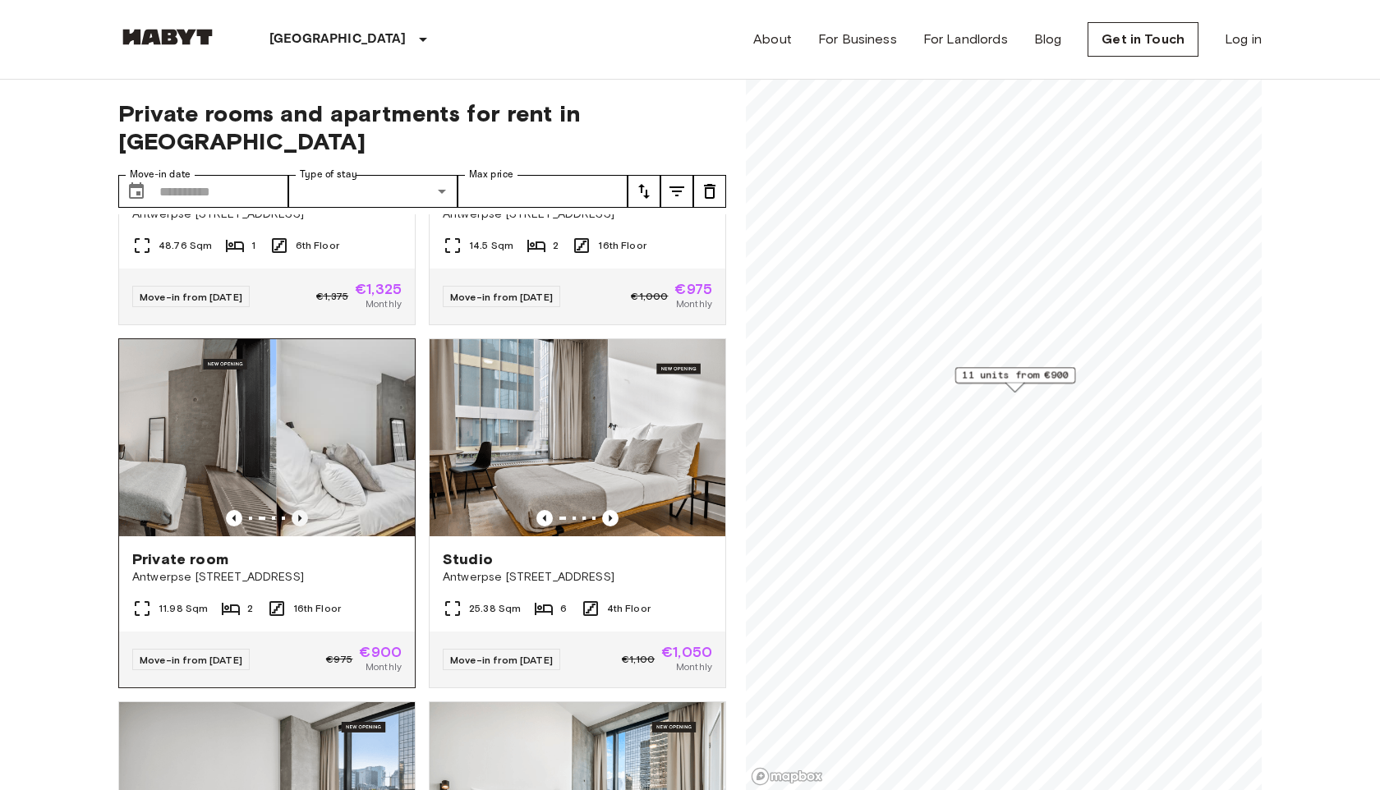
click at [305, 510] on icon "Previous image" at bounding box center [300, 518] width 16 height 16
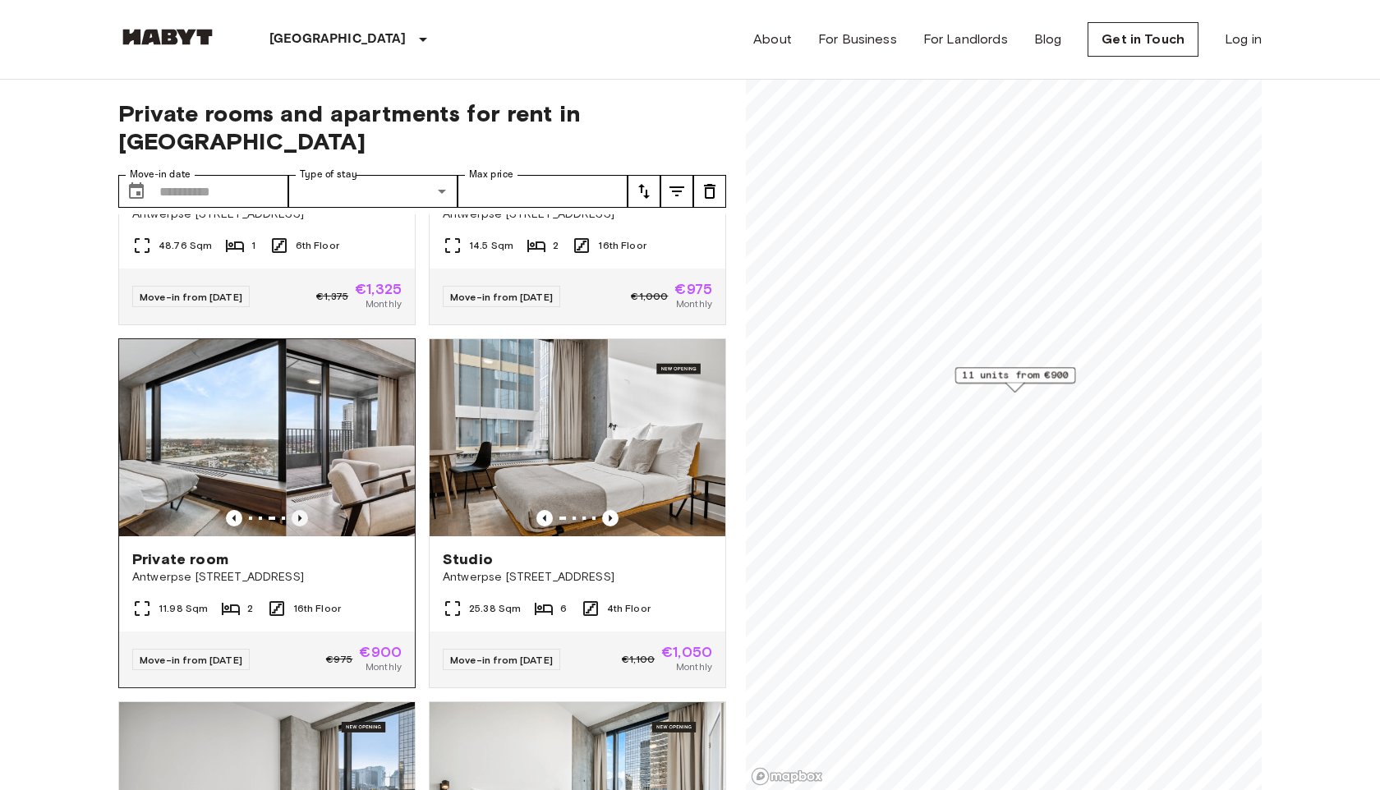
click at [305, 510] on icon "Previous image" at bounding box center [300, 518] width 16 height 16
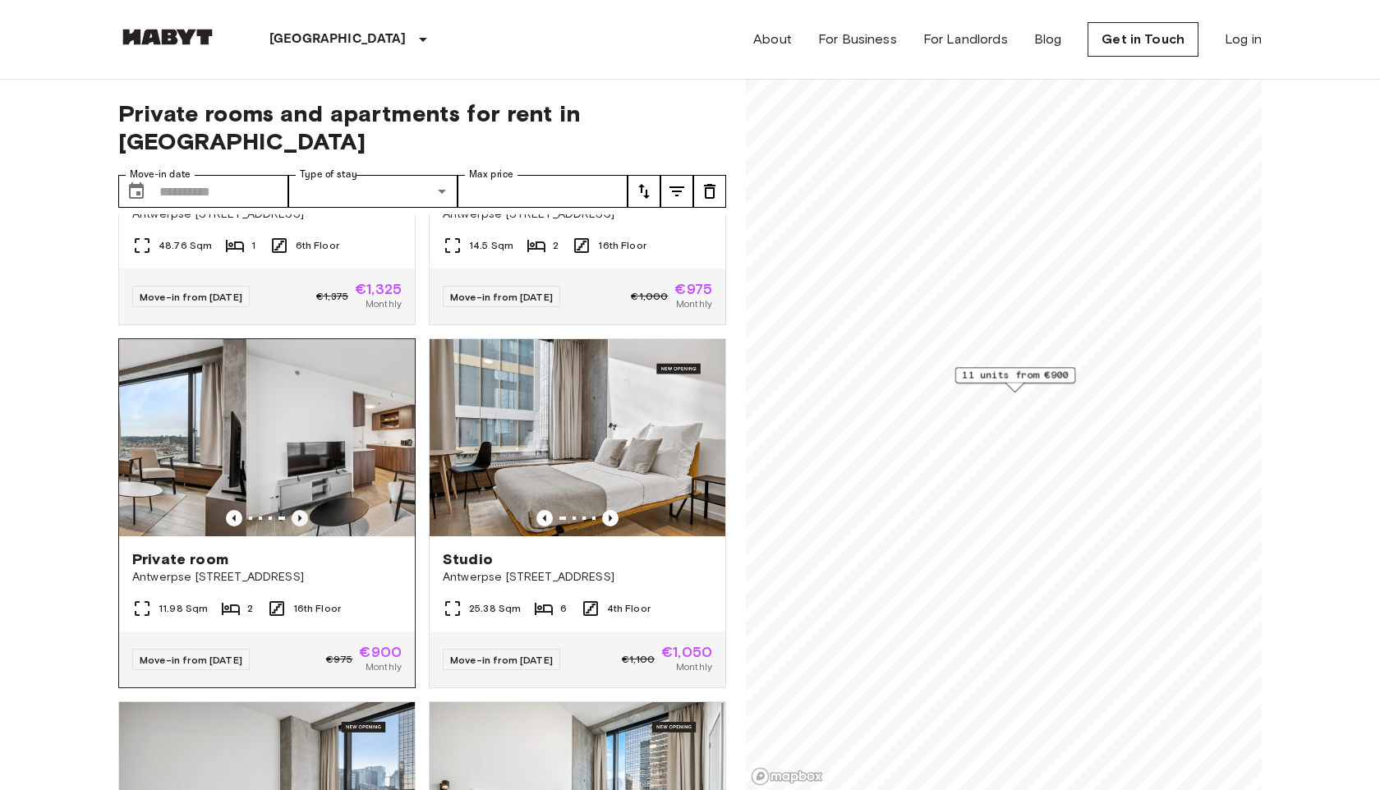
click at [305, 510] on icon "Previous image" at bounding box center [300, 518] width 16 height 16
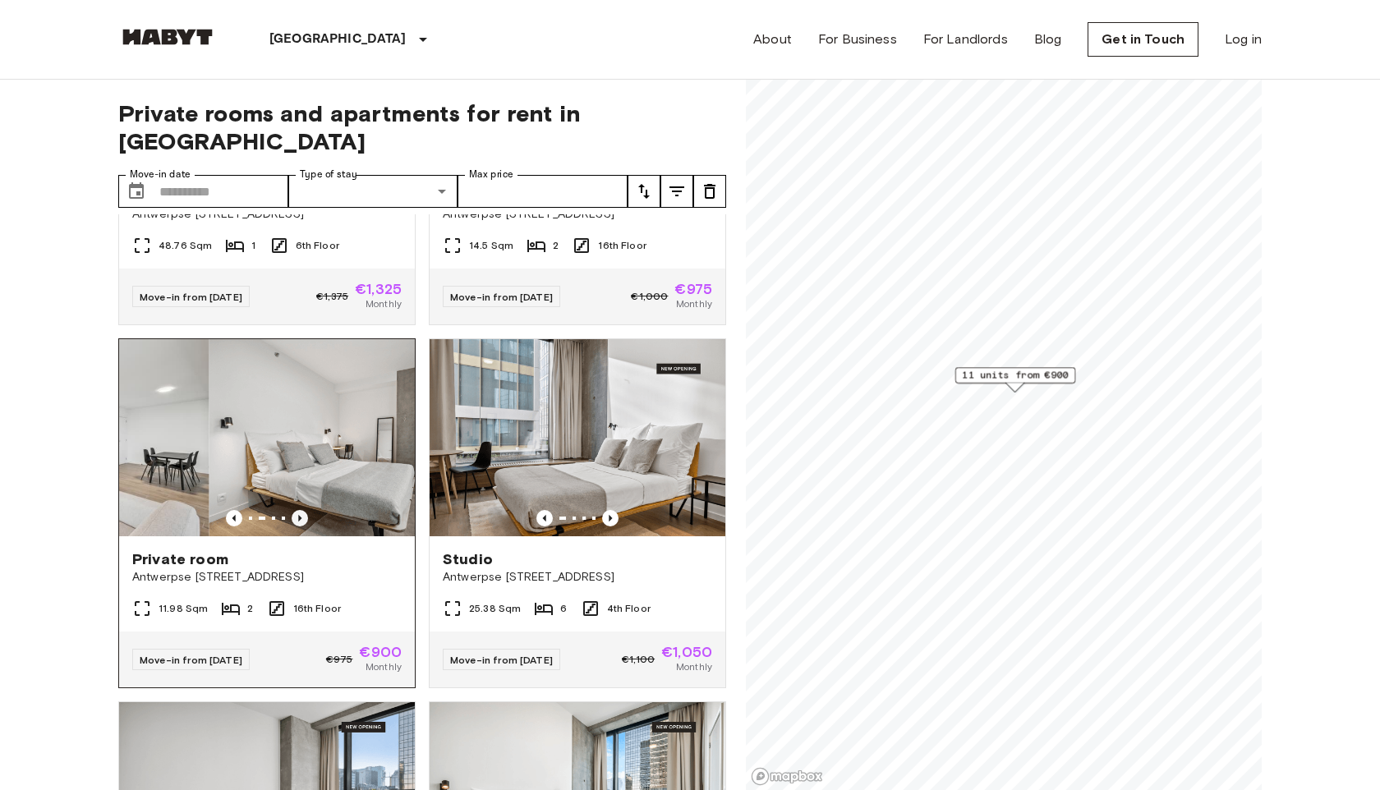
click at [305, 510] on icon "Previous image" at bounding box center [300, 518] width 16 height 16
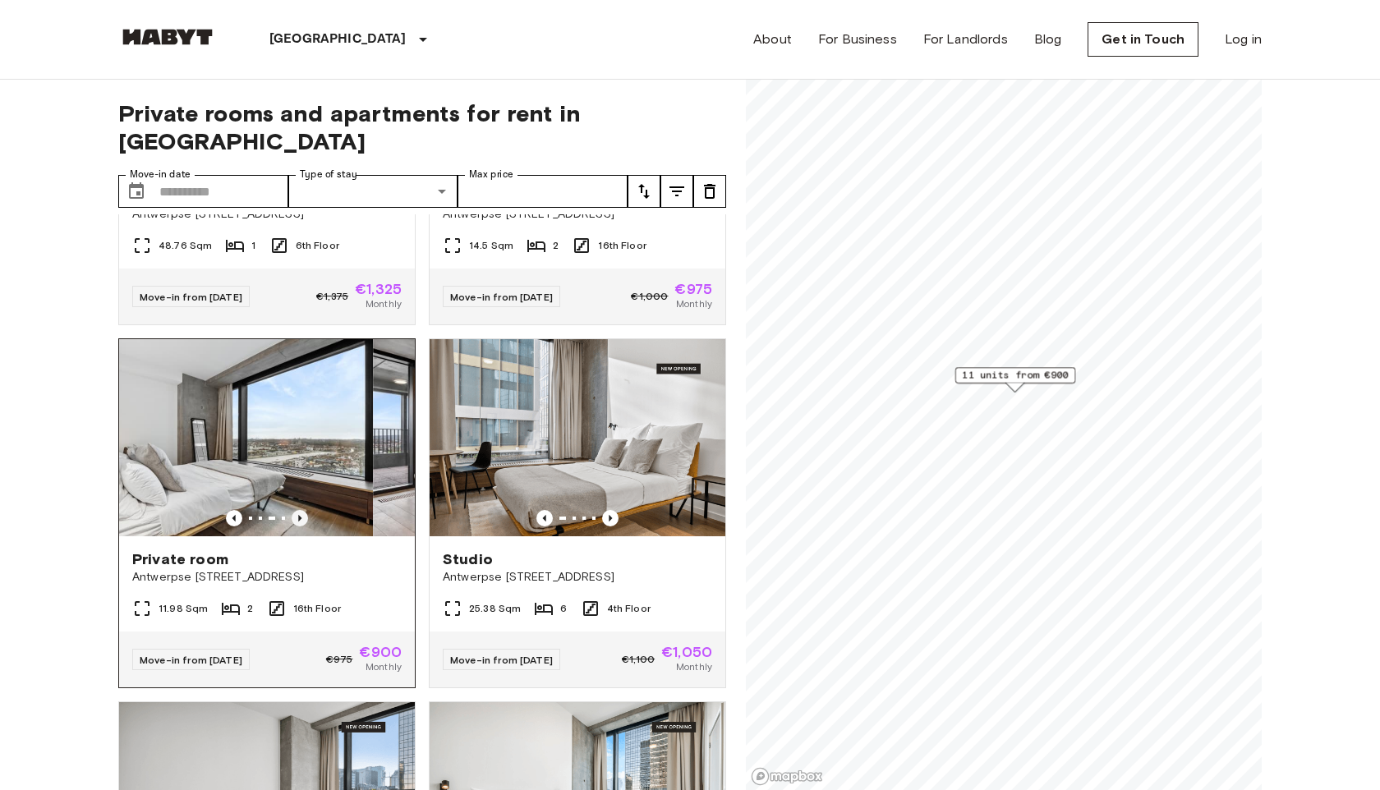
click at [305, 510] on icon "Previous image" at bounding box center [300, 518] width 16 height 16
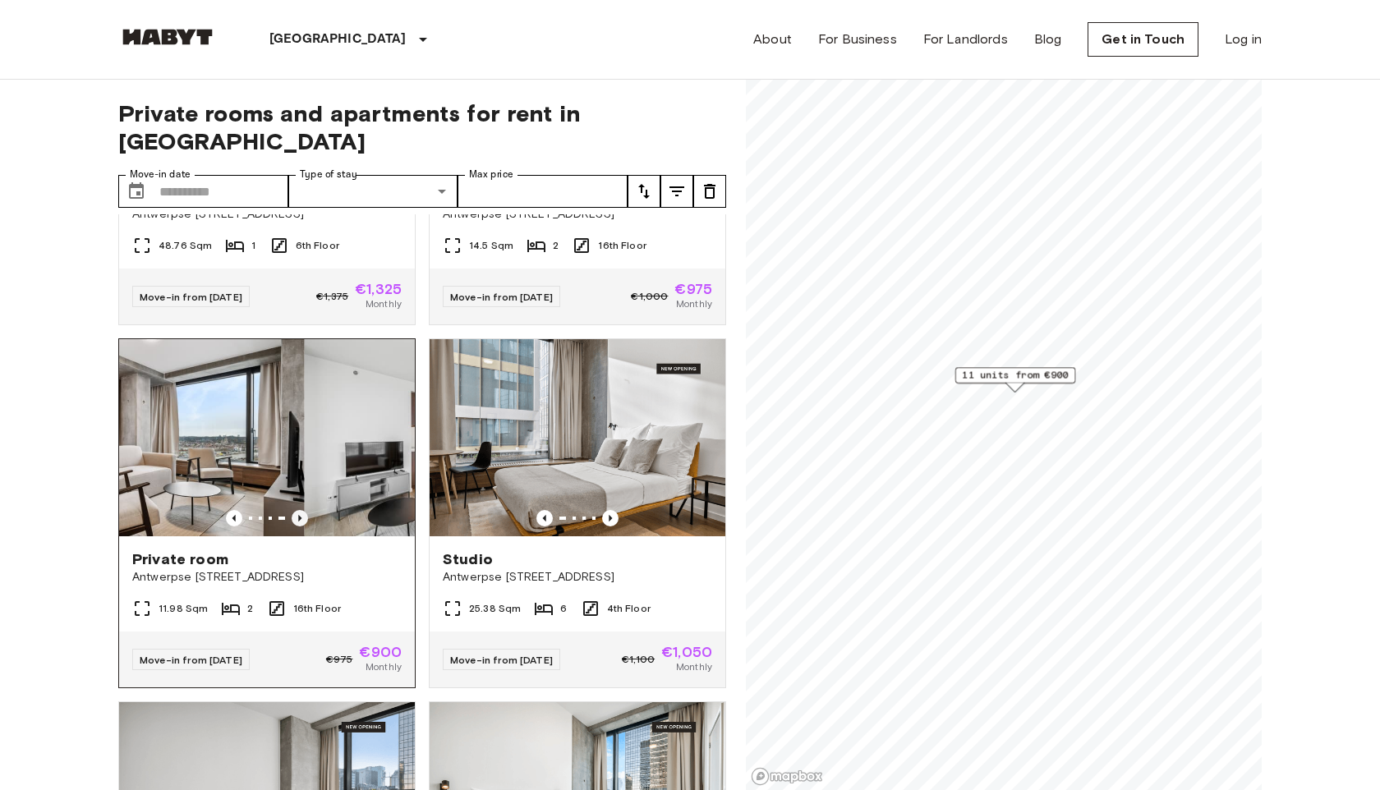
click at [305, 510] on icon "Previous image" at bounding box center [300, 518] width 16 height 16
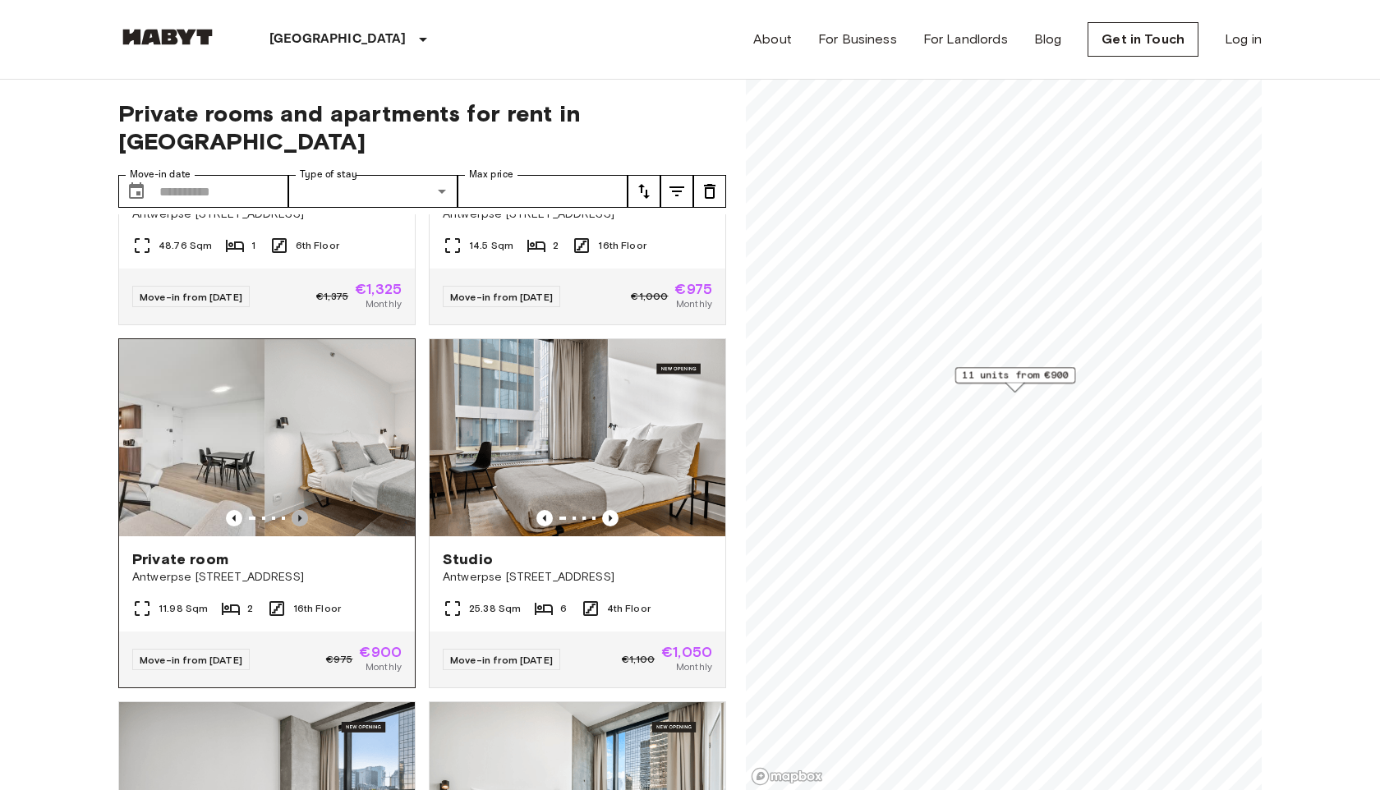
click at [305, 510] on icon "Previous image" at bounding box center [300, 518] width 16 height 16
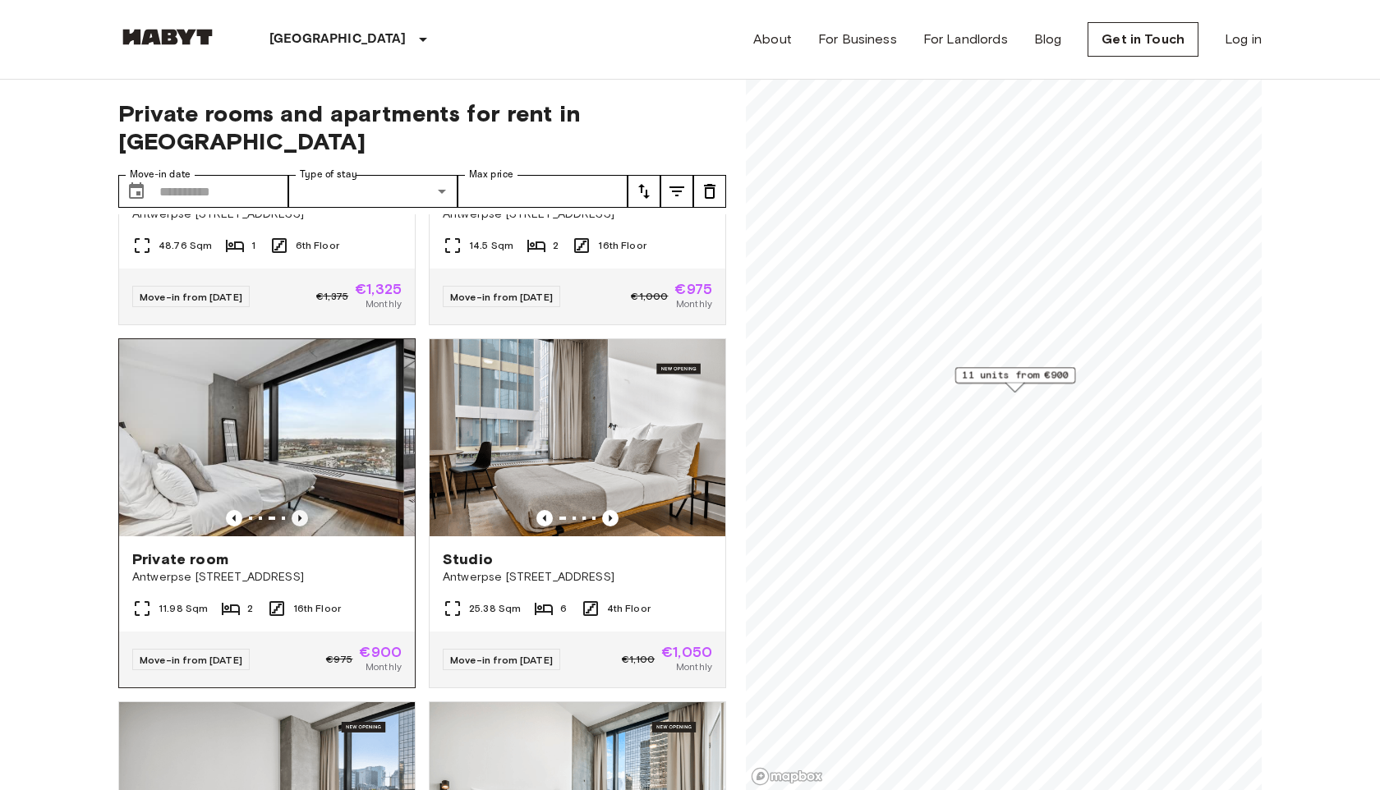
click at [305, 510] on icon "Previous image" at bounding box center [300, 518] width 16 height 16
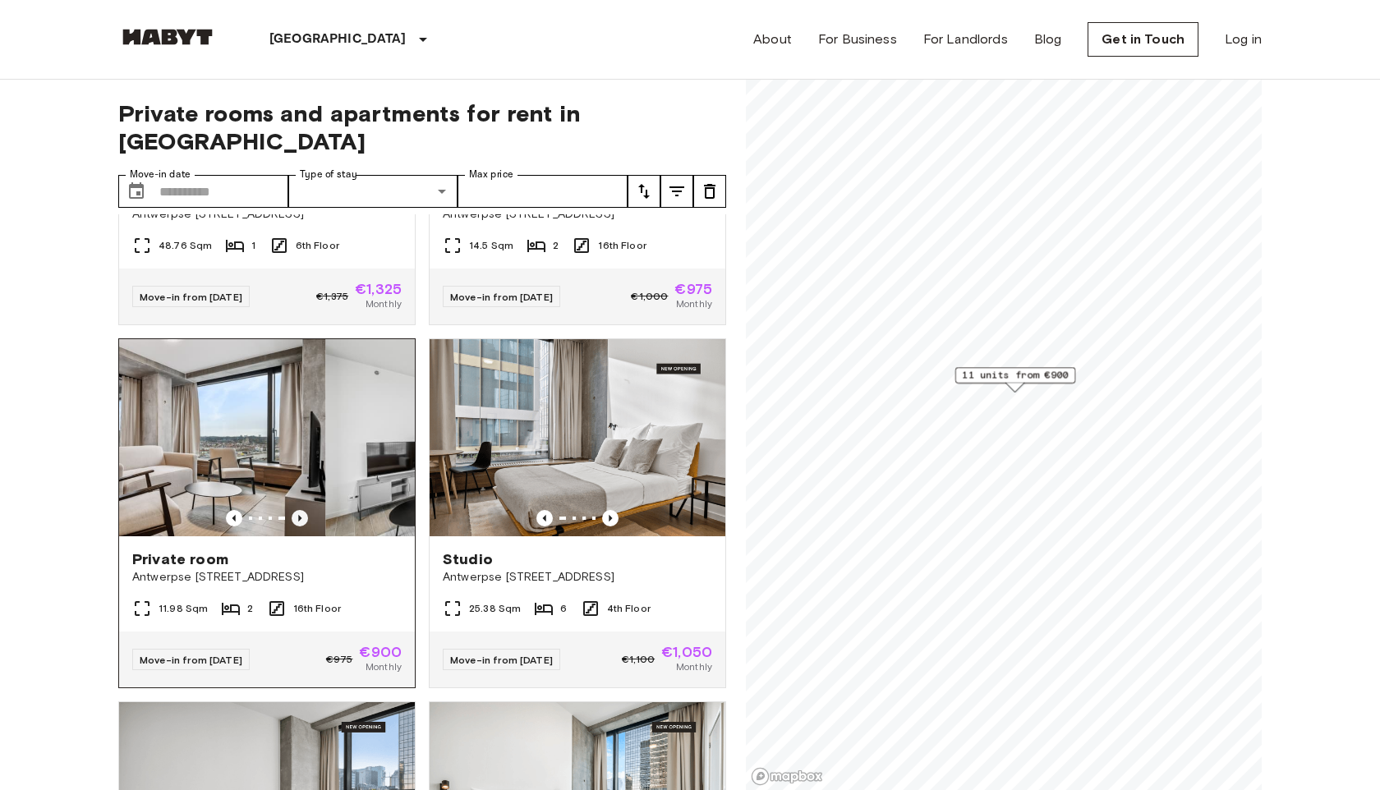
click at [305, 510] on icon "Previous image" at bounding box center [300, 518] width 16 height 16
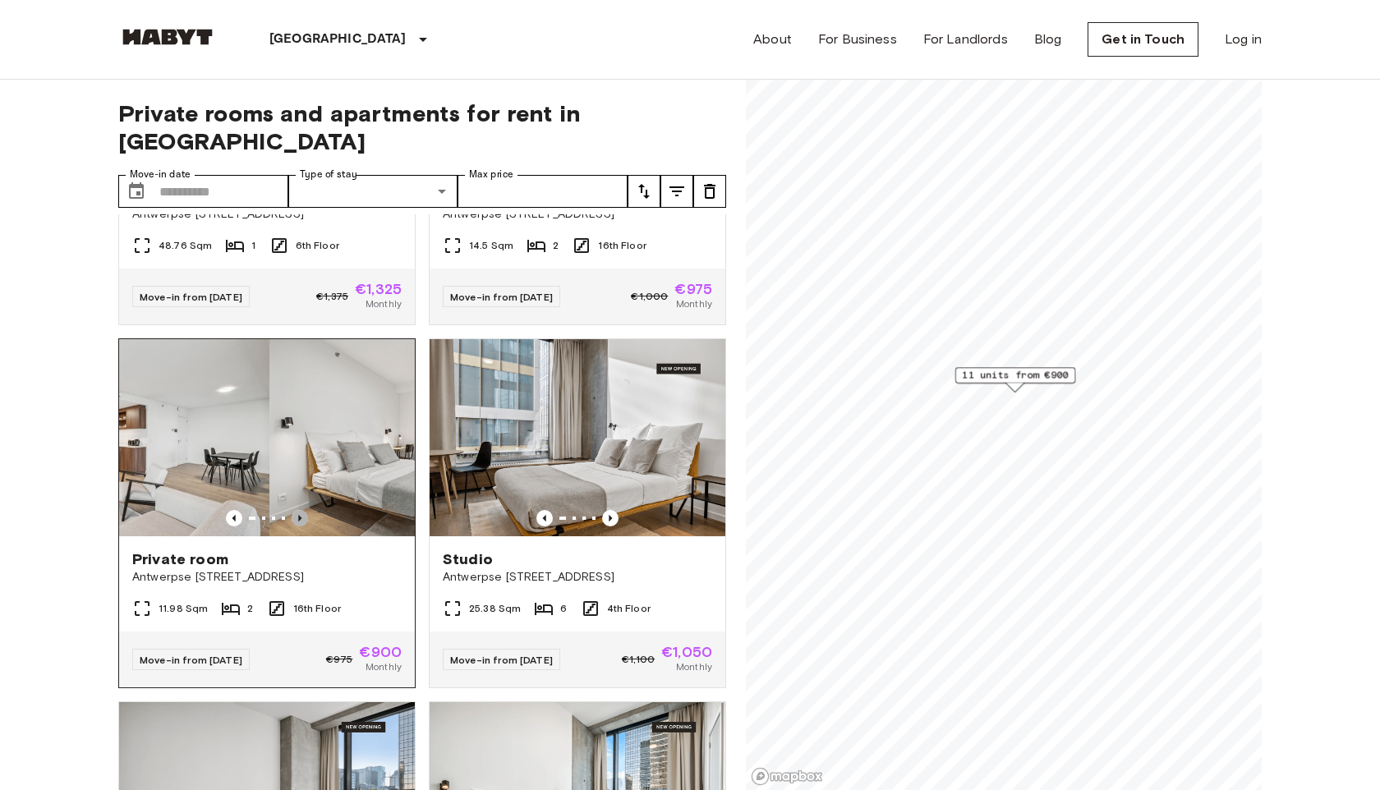
click at [305, 510] on icon "Previous image" at bounding box center [300, 518] width 16 height 16
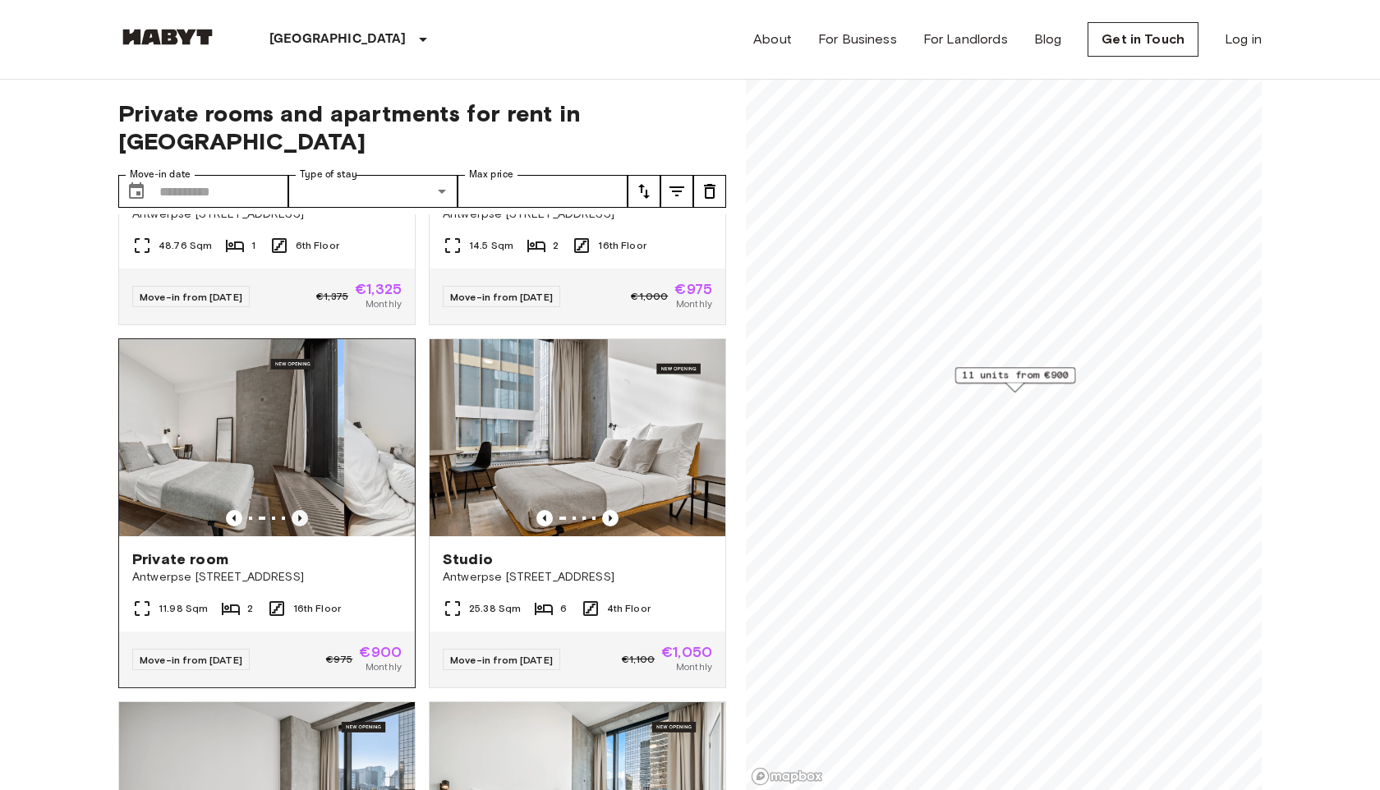
click at [305, 510] on icon "Previous image" at bounding box center [300, 518] width 16 height 16
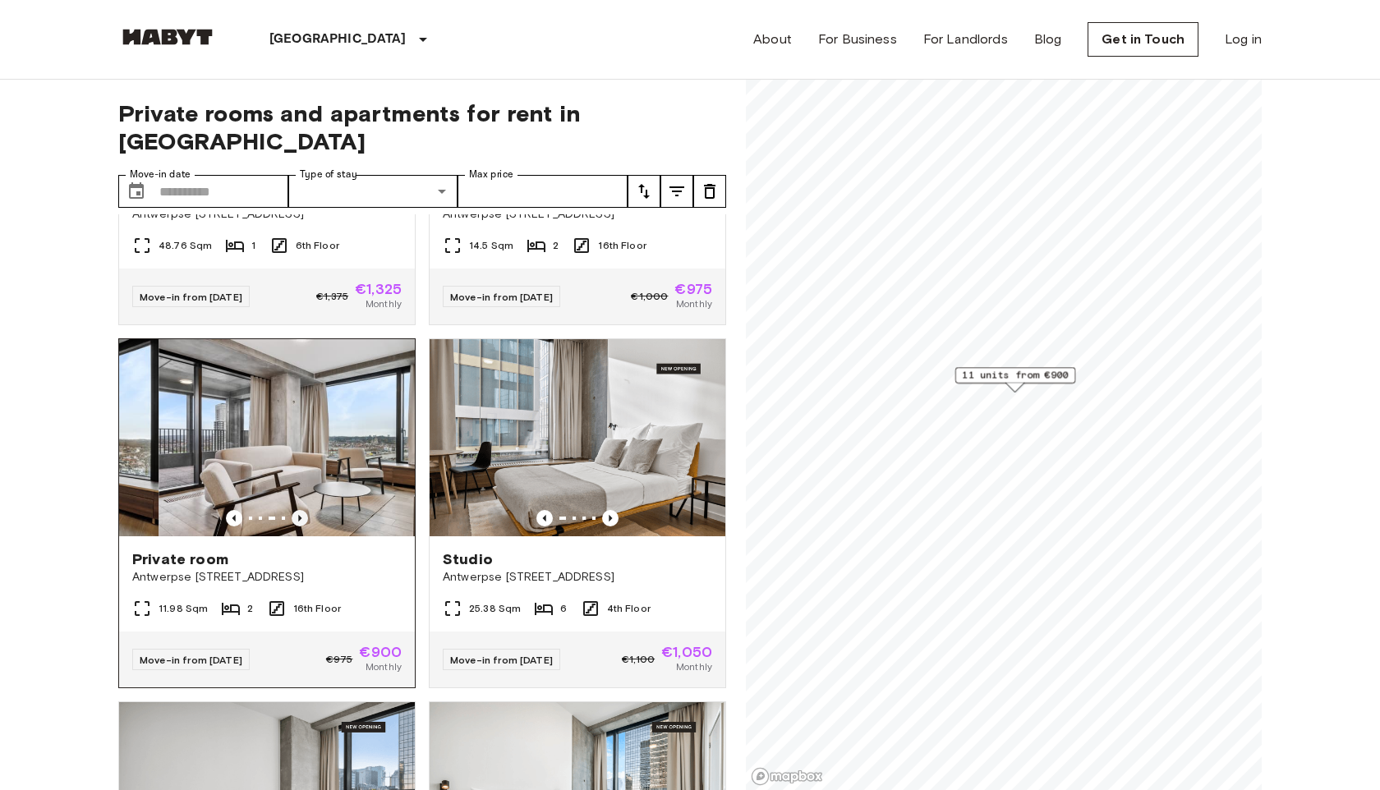
click at [305, 510] on icon "Previous image" at bounding box center [300, 518] width 16 height 16
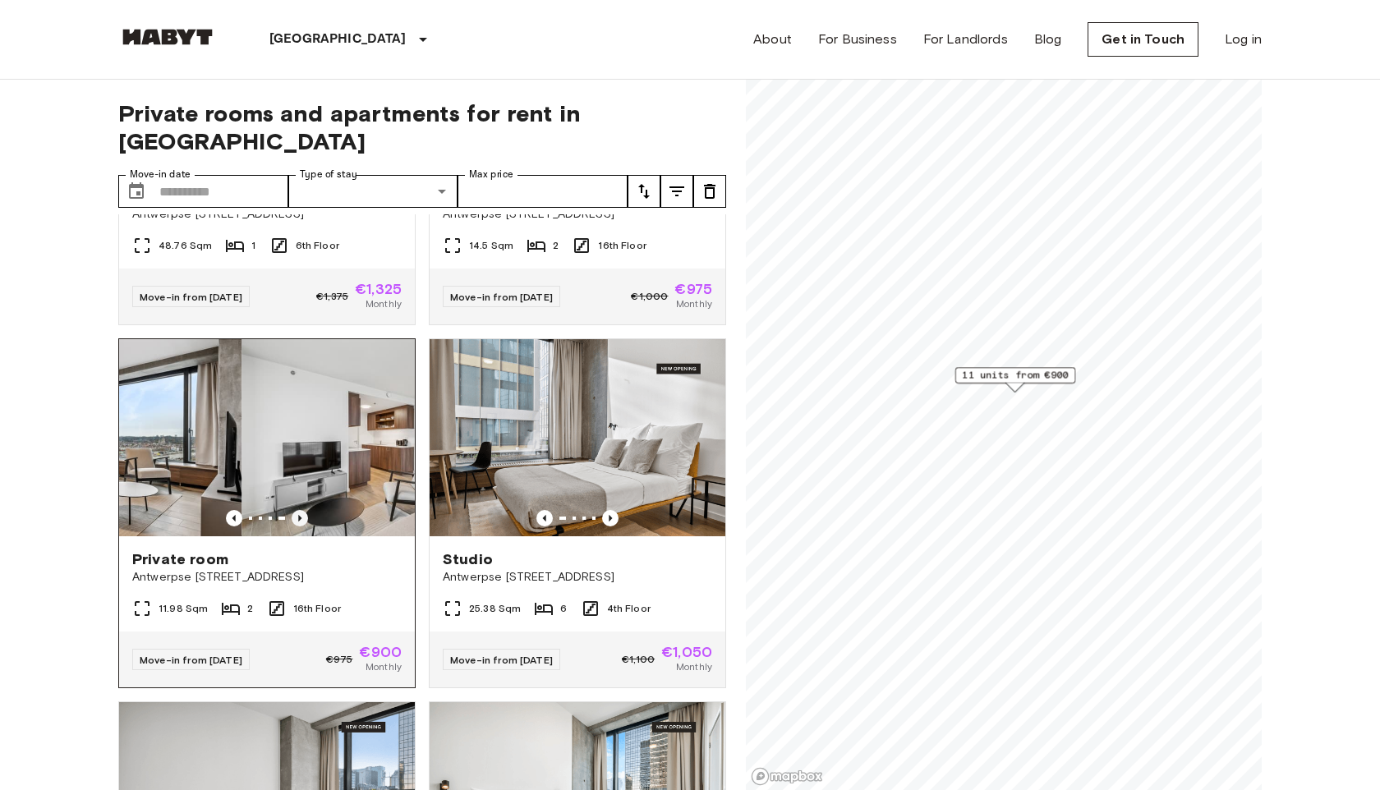
click at [305, 510] on icon "Previous image" at bounding box center [300, 518] width 16 height 16
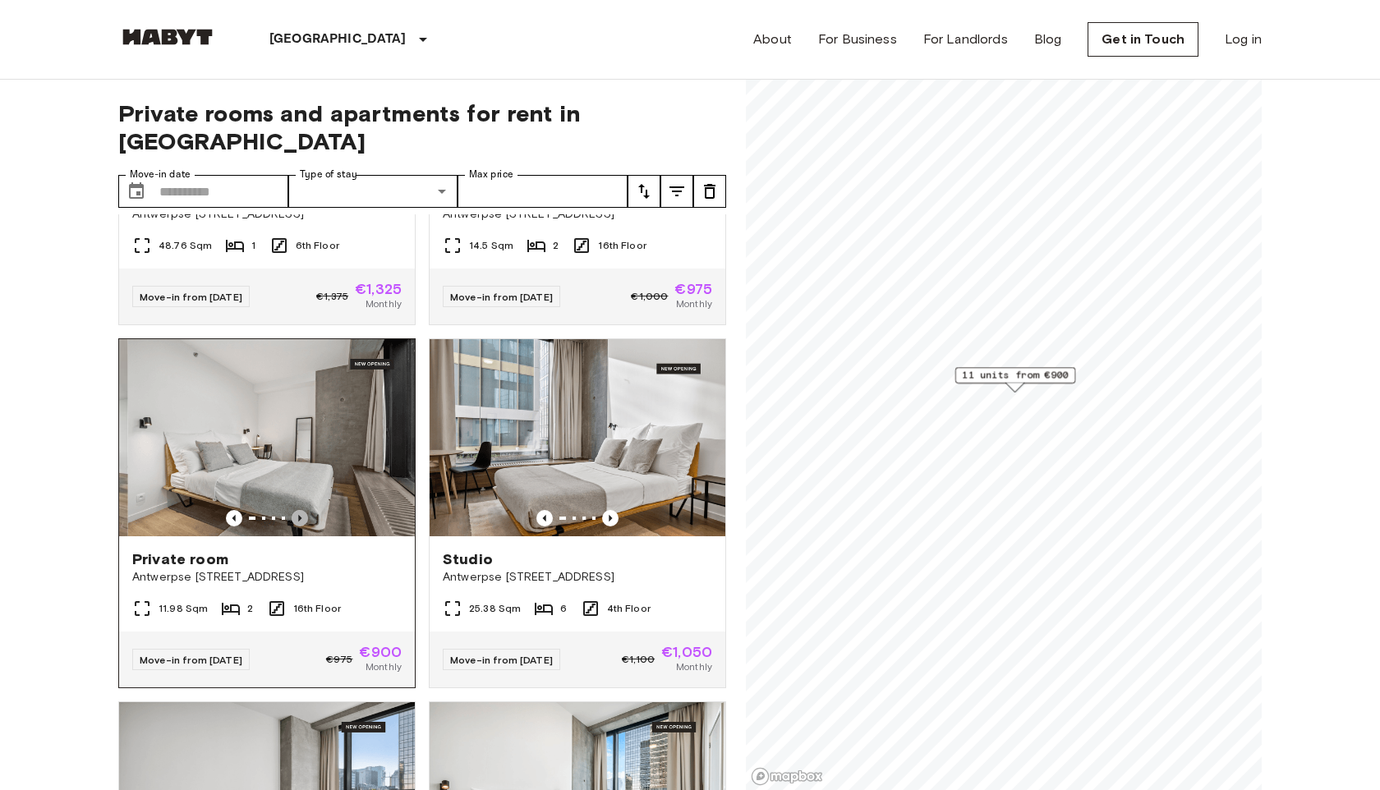
click at [305, 510] on icon "Previous image" at bounding box center [300, 518] width 16 height 16
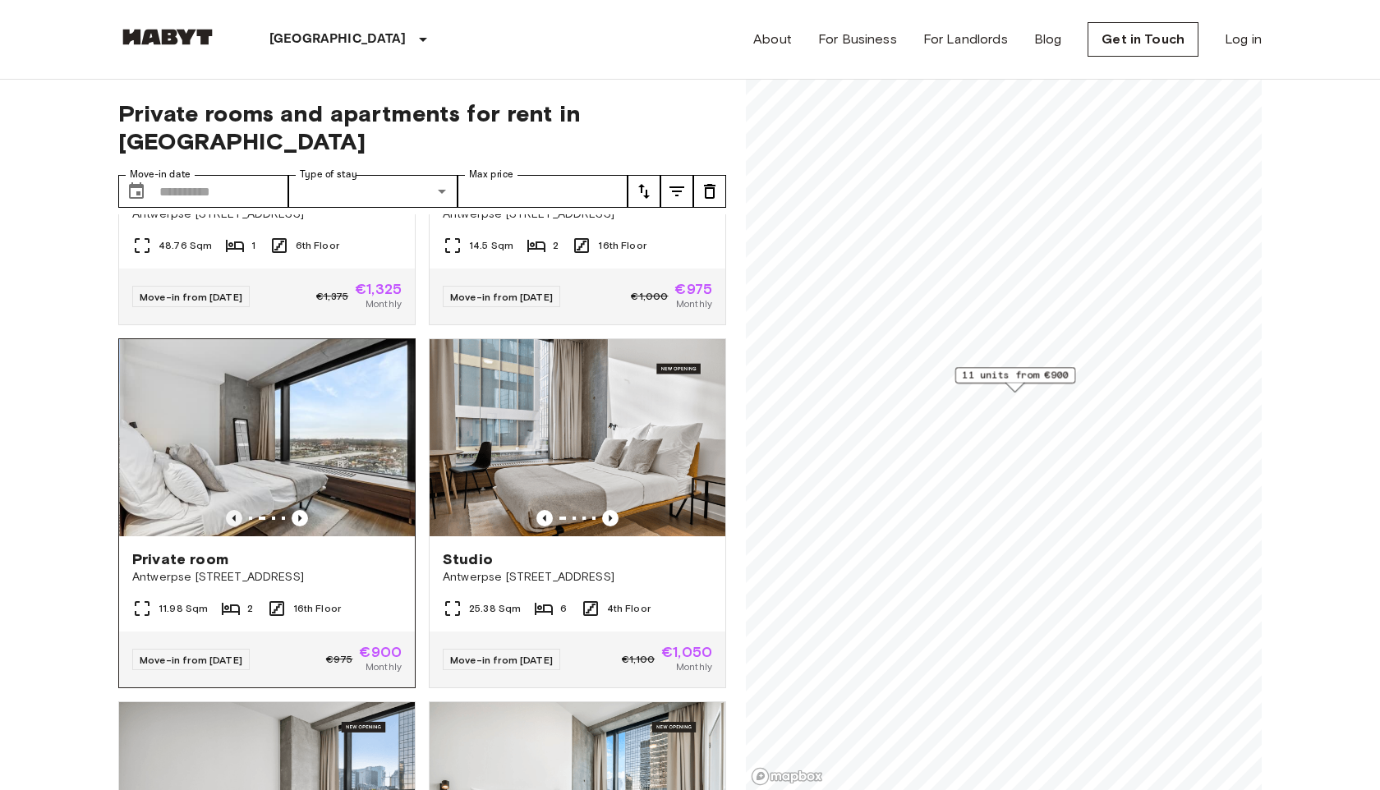
click at [235, 515] on icon "Previous image" at bounding box center [233, 518] width 3 height 7
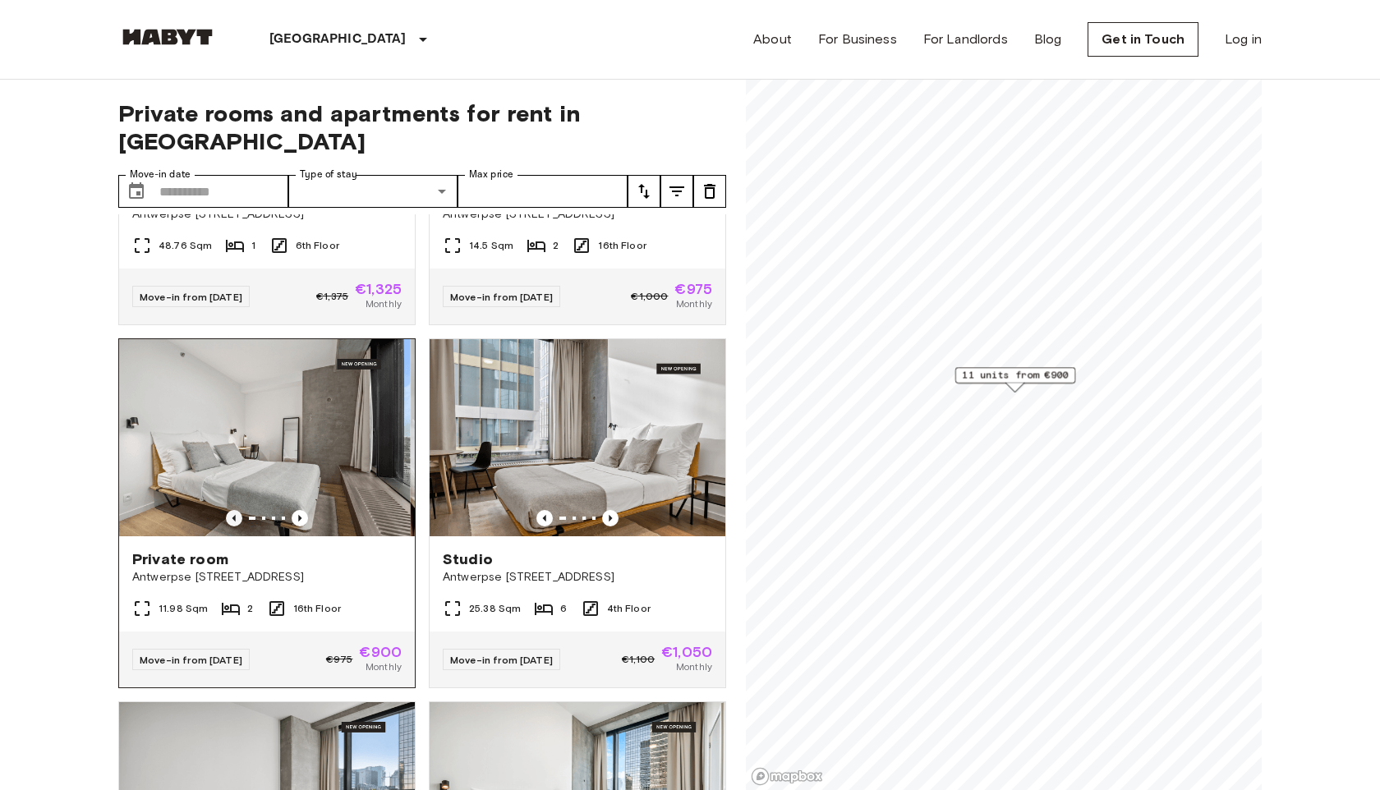
click at [235, 515] on icon "Previous image" at bounding box center [233, 518] width 3 height 7
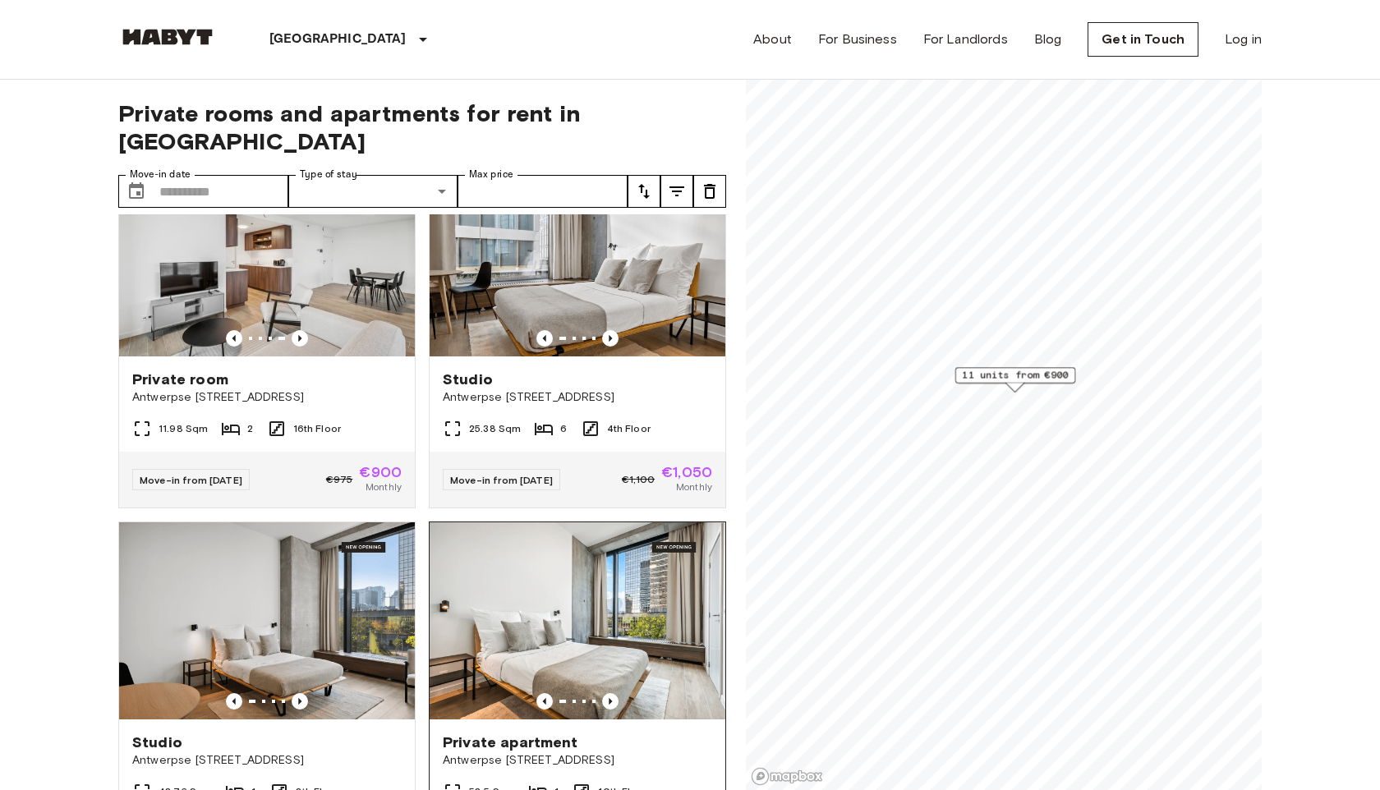
scroll to position [416, 0]
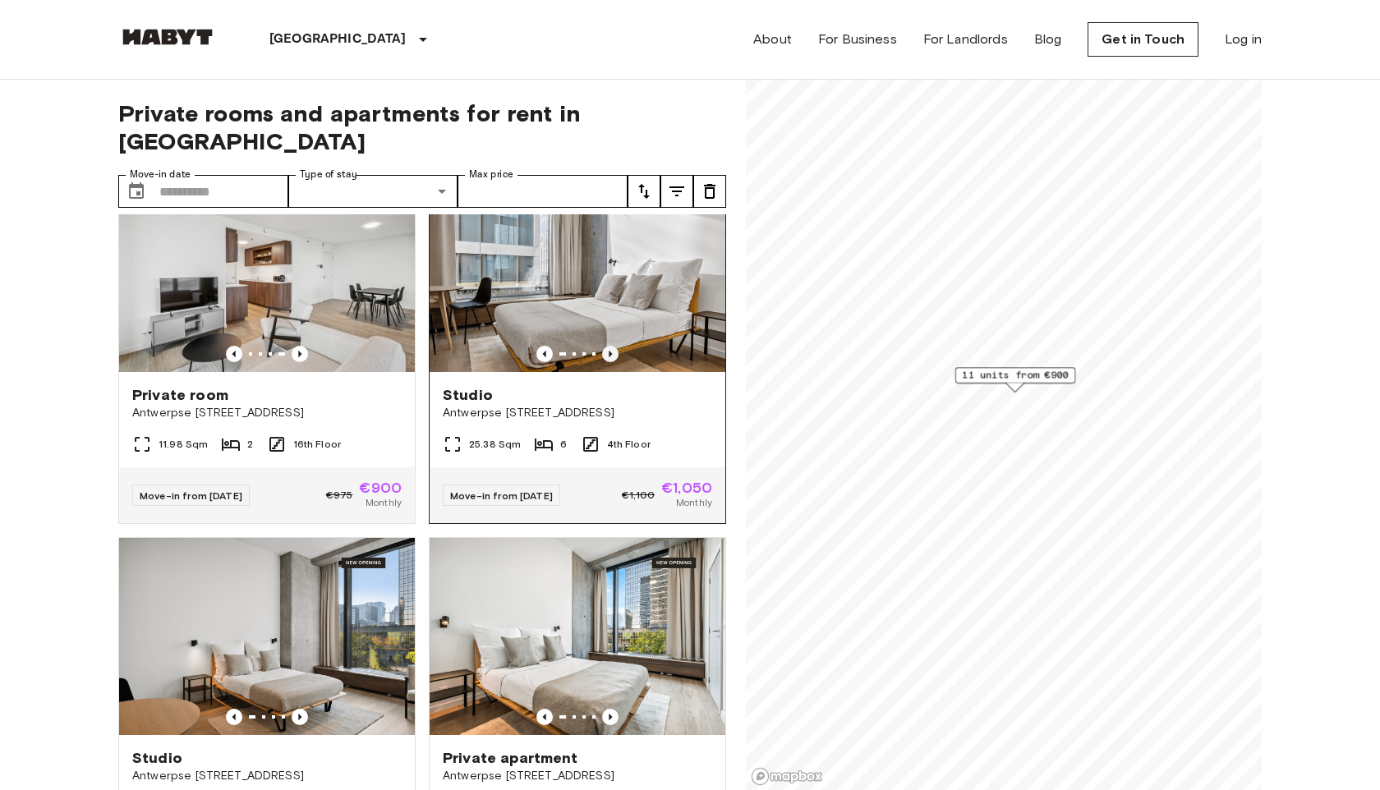
click at [606, 346] on icon "Previous image" at bounding box center [610, 354] width 16 height 16
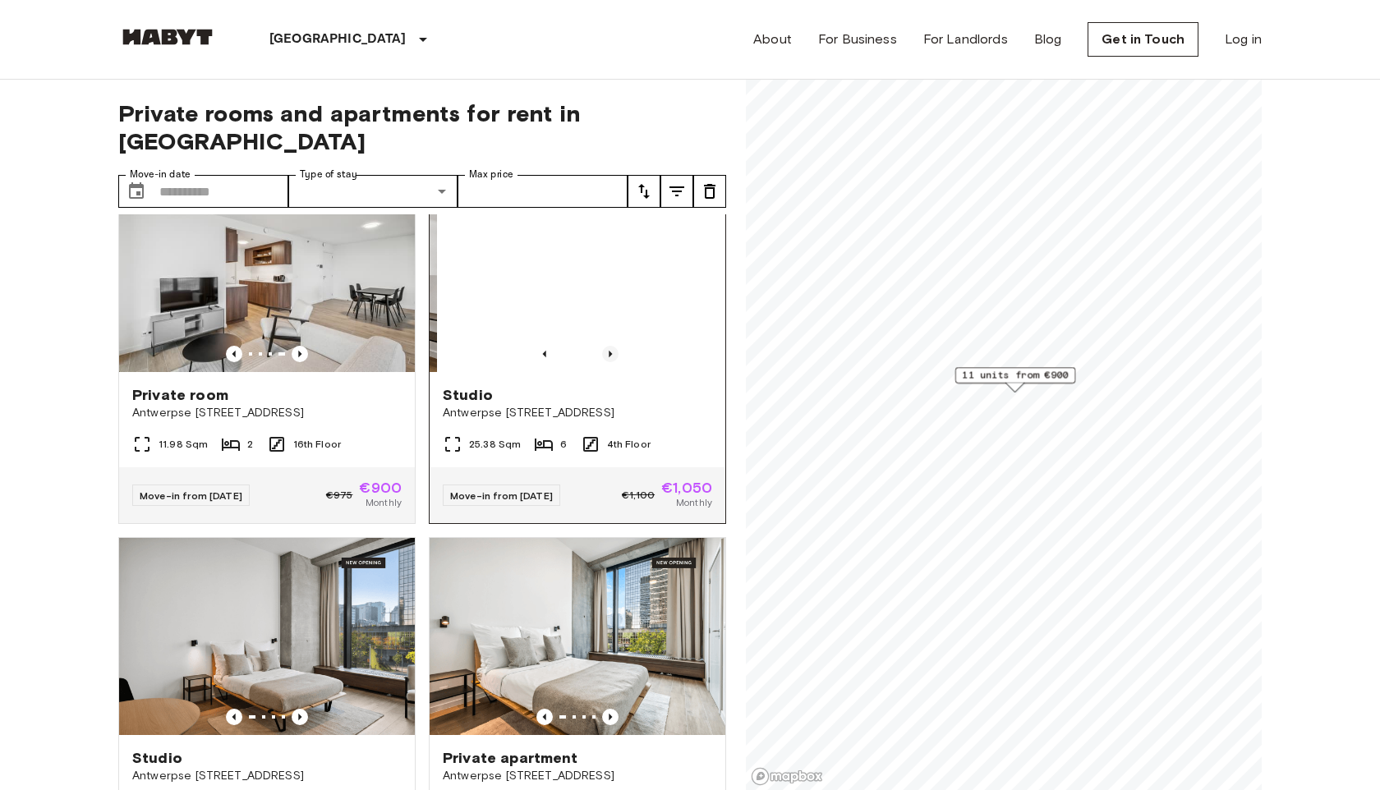
click at [606, 346] on icon "Previous image" at bounding box center [610, 354] width 16 height 16
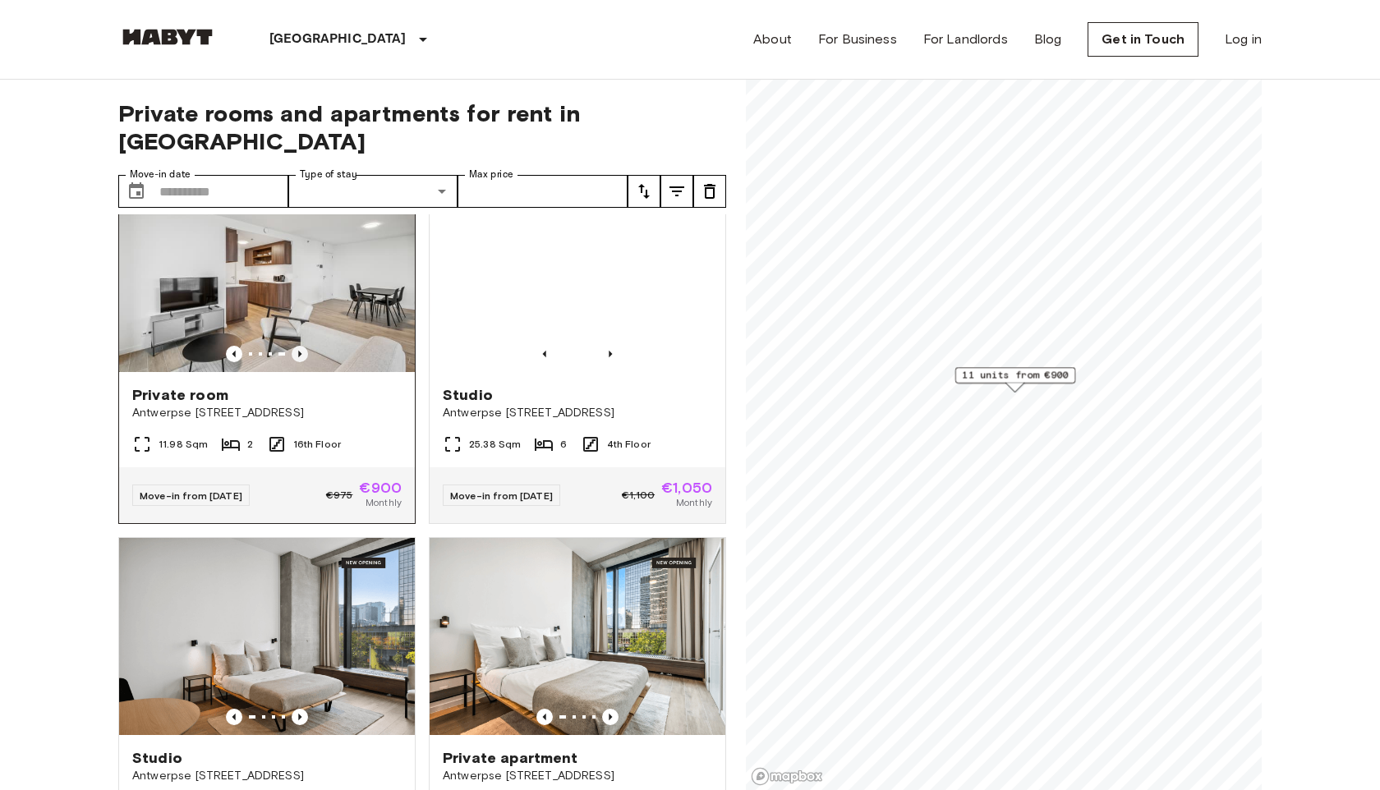
click at [298, 351] on icon "Previous image" at bounding box center [299, 354] width 3 height 7
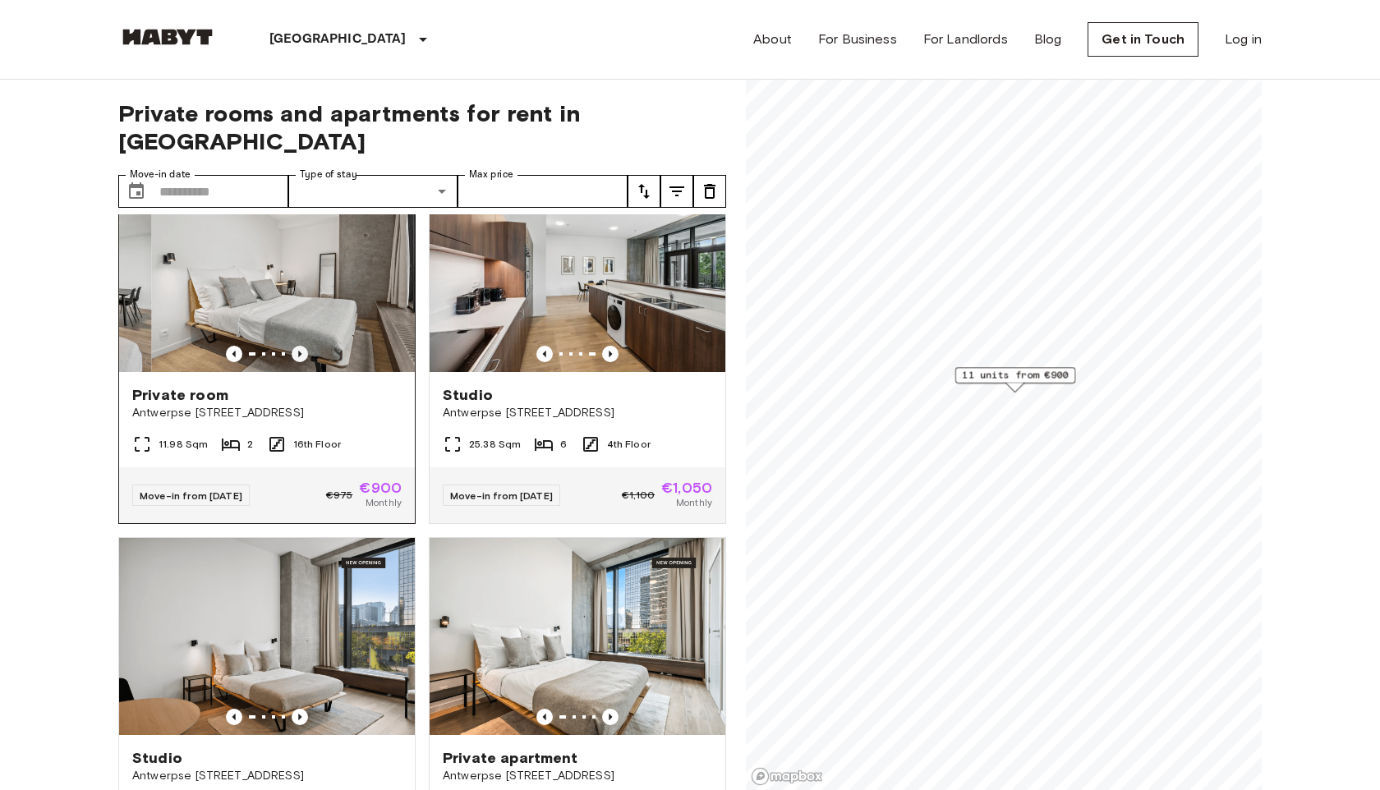
click at [298, 351] on icon "Previous image" at bounding box center [299, 354] width 3 height 7
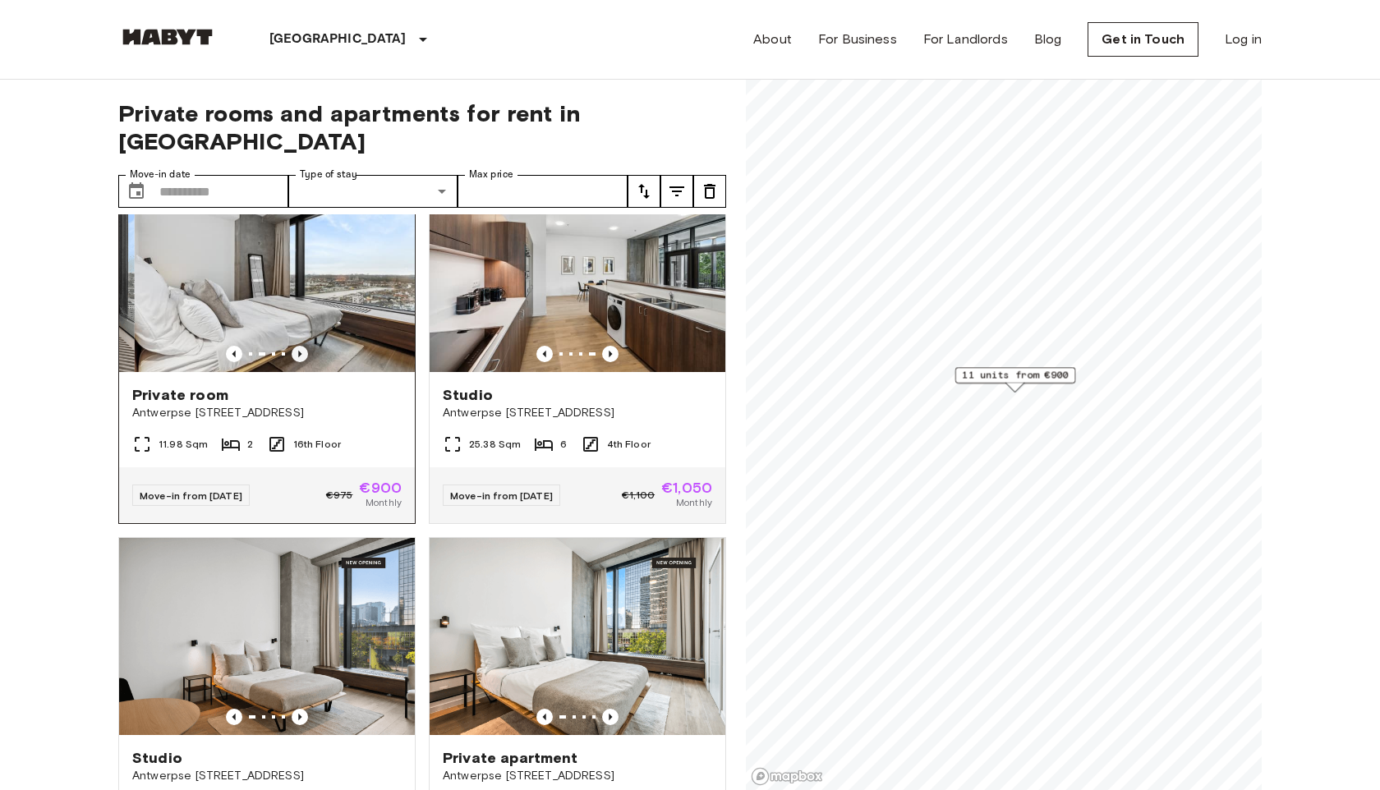
click at [298, 351] on icon "Previous image" at bounding box center [299, 354] width 3 height 7
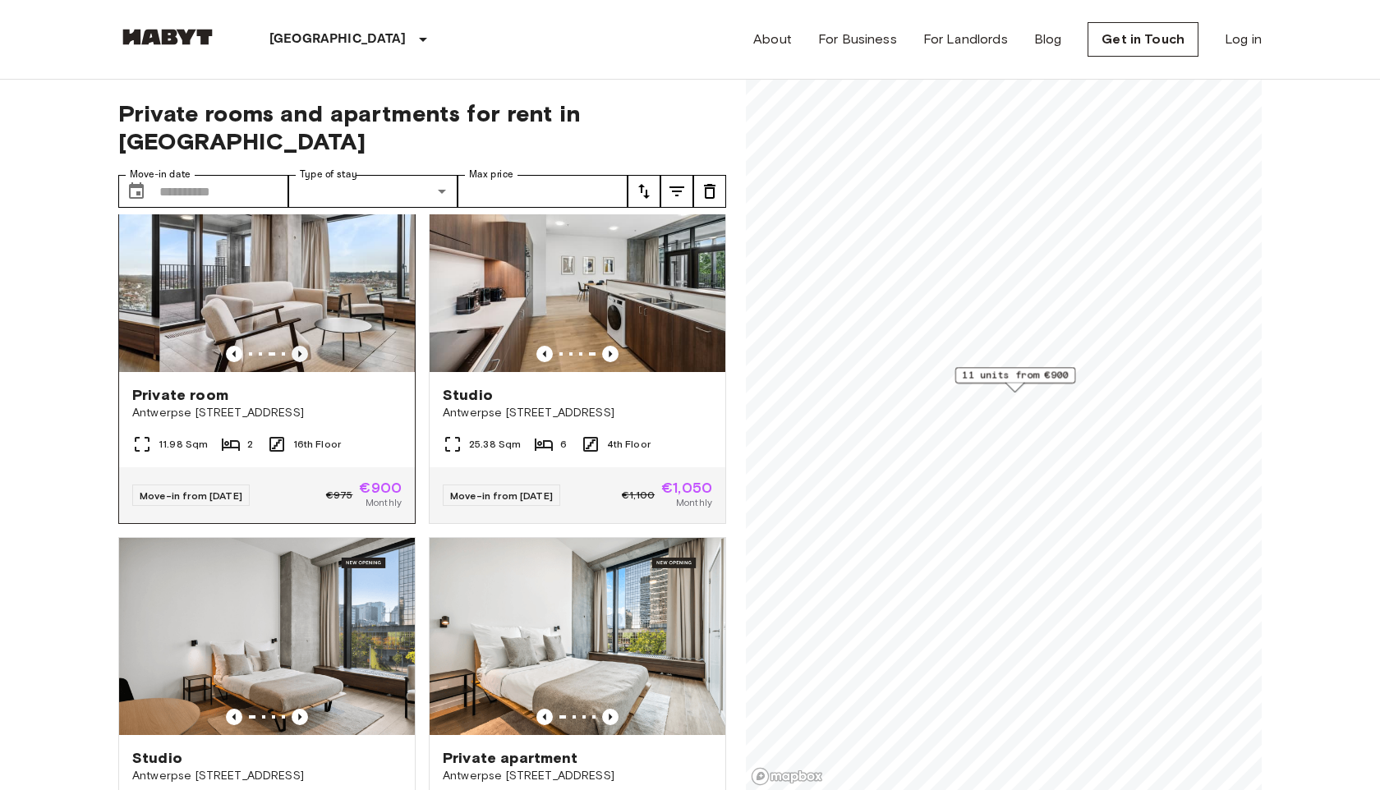
click at [298, 351] on icon "Previous image" at bounding box center [299, 354] width 3 height 7
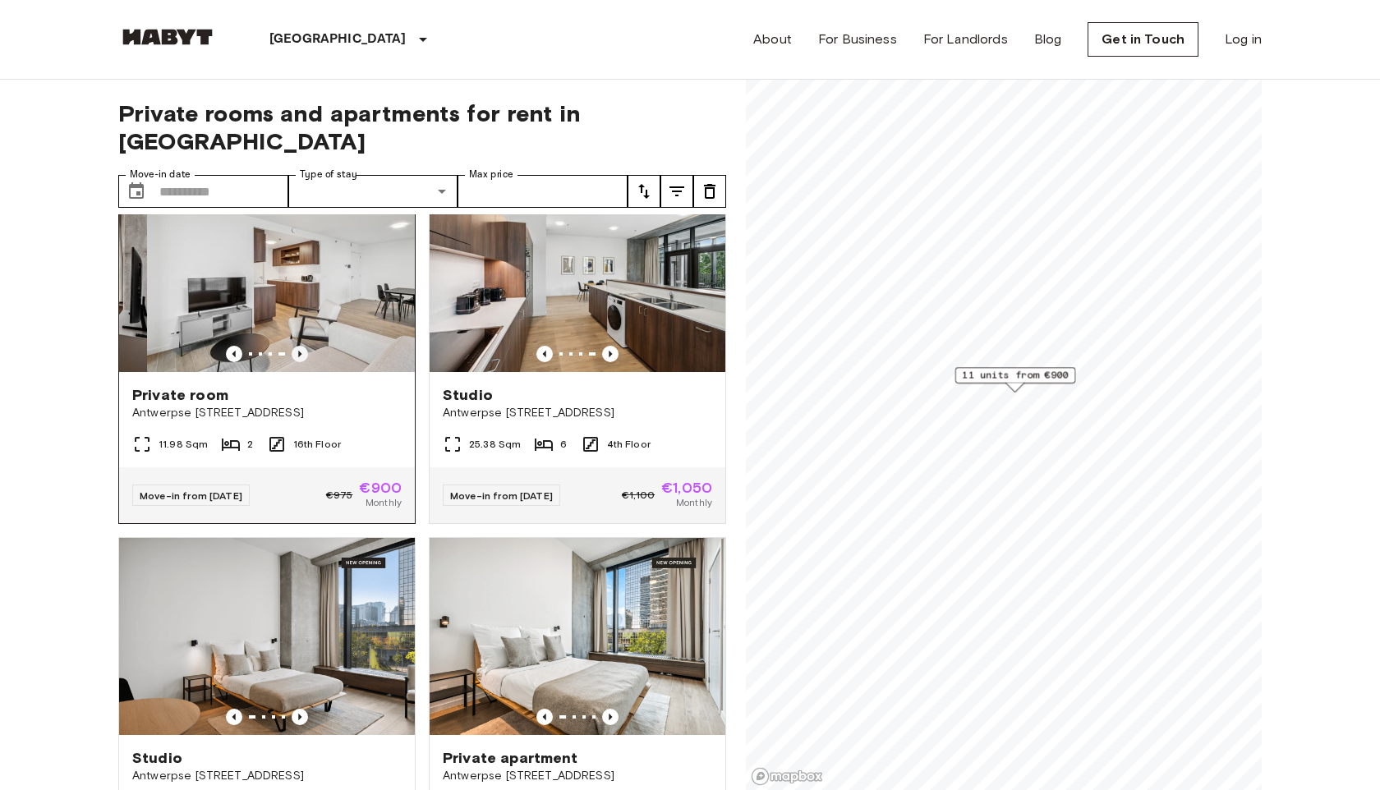
click at [298, 351] on icon "Previous image" at bounding box center [299, 354] width 3 height 7
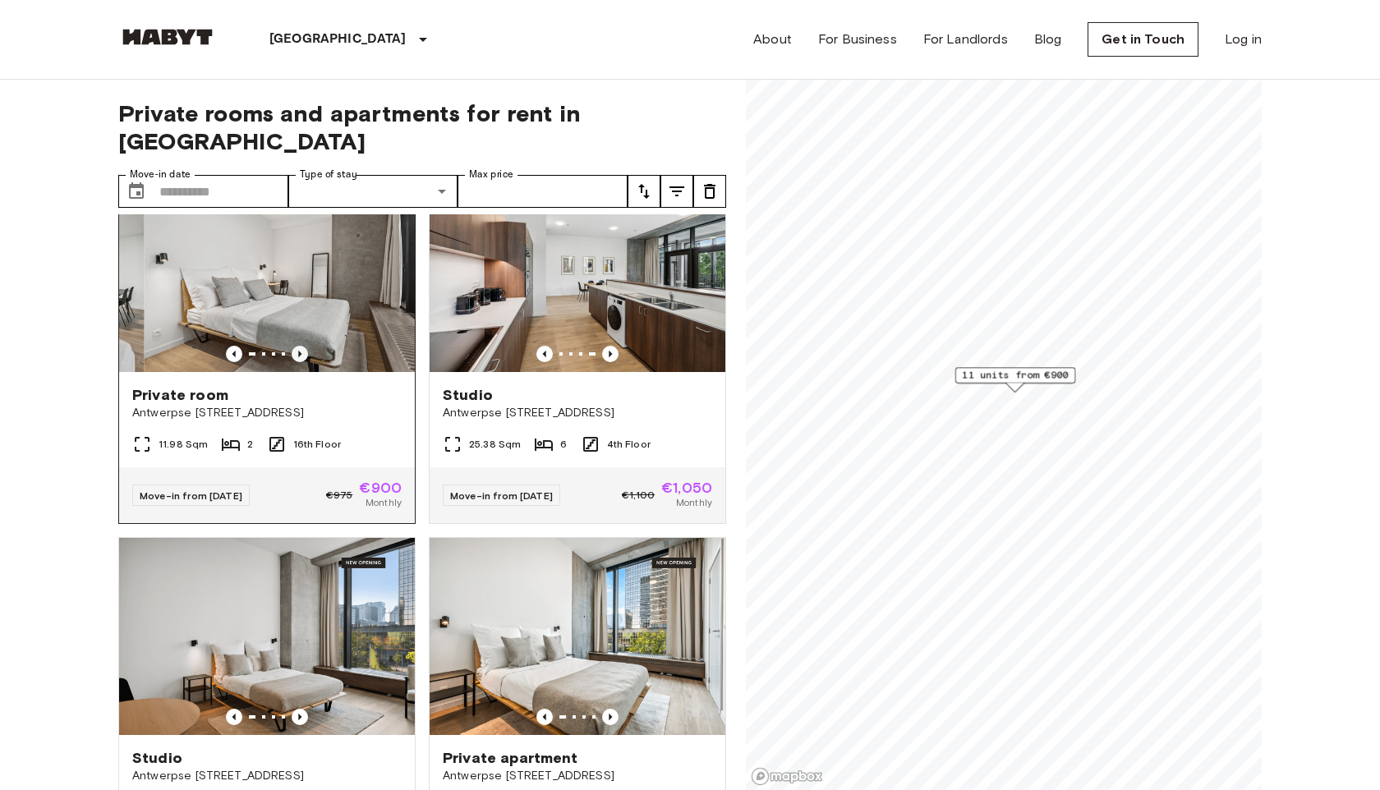
click at [298, 351] on icon "Previous image" at bounding box center [299, 354] width 3 height 7
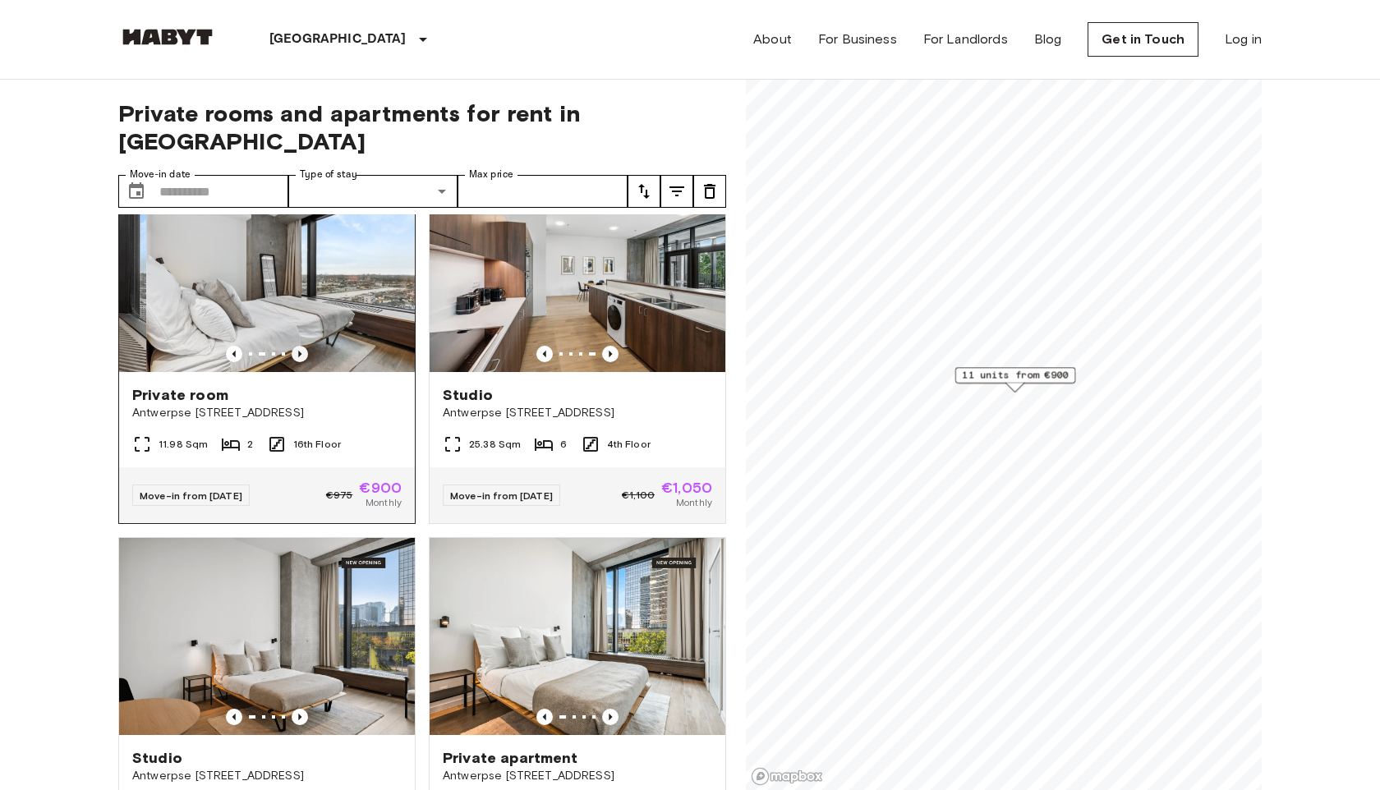
click at [298, 351] on icon "Previous image" at bounding box center [299, 354] width 3 height 7
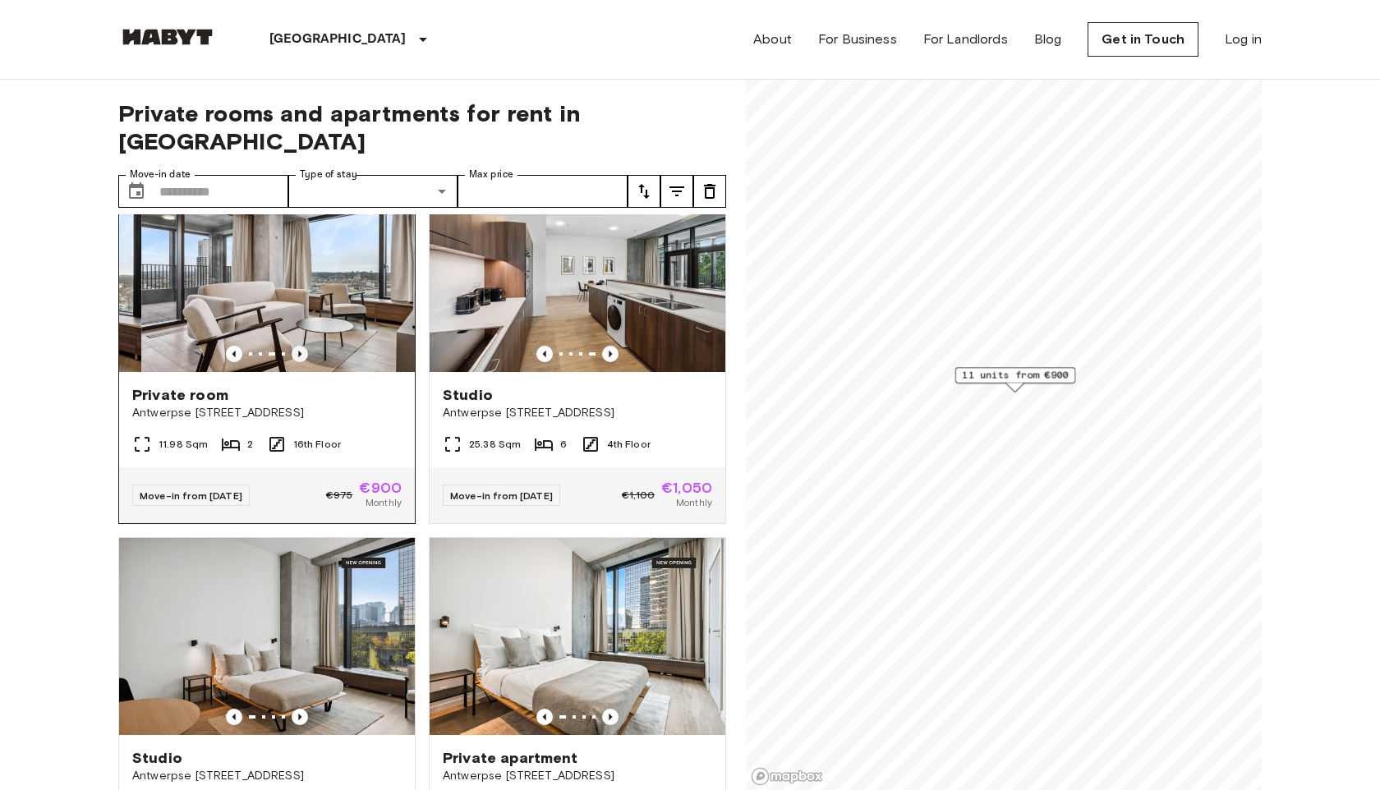
click at [298, 351] on icon "Previous image" at bounding box center [299, 354] width 3 height 7
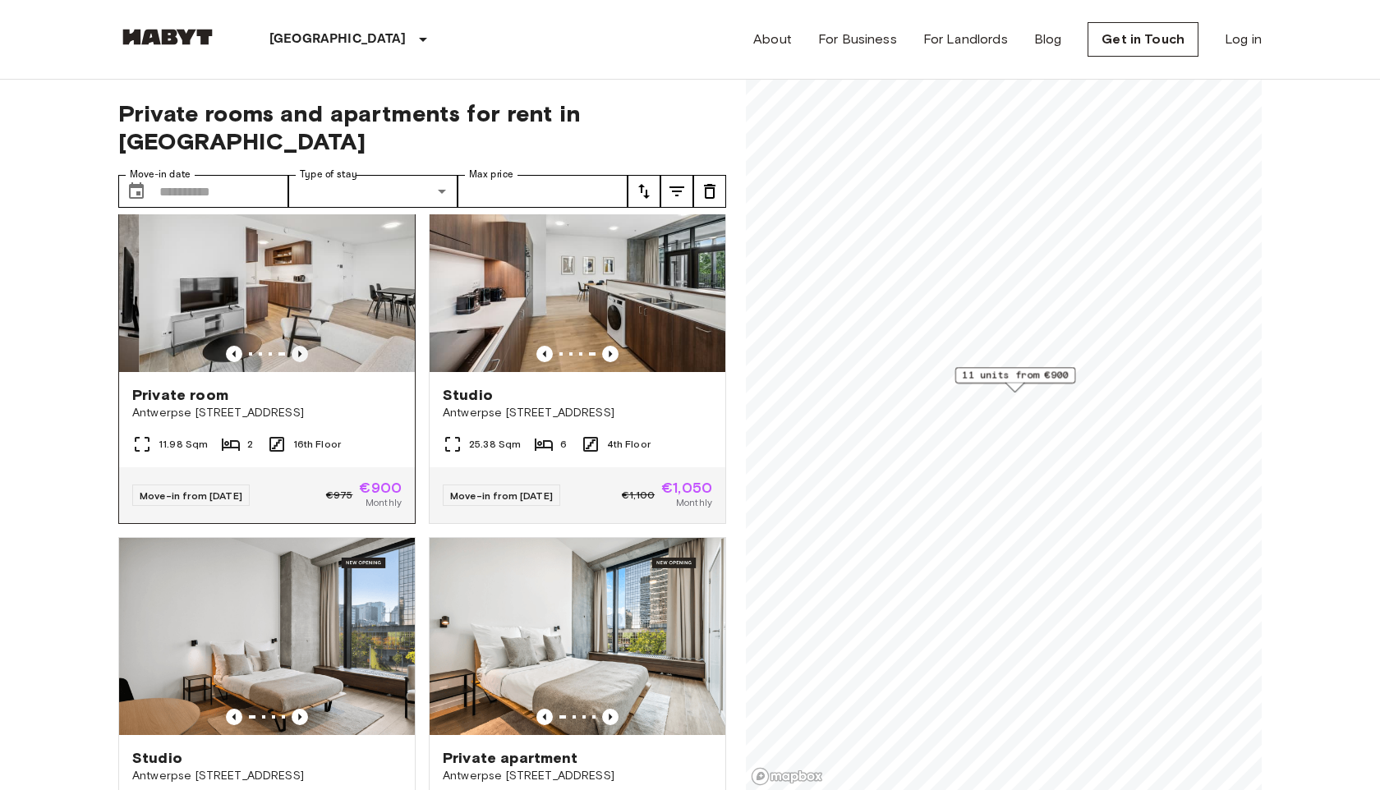
click at [298, 351] on icon "Previous image" at bounding box center [299, 354] width 3 height 7
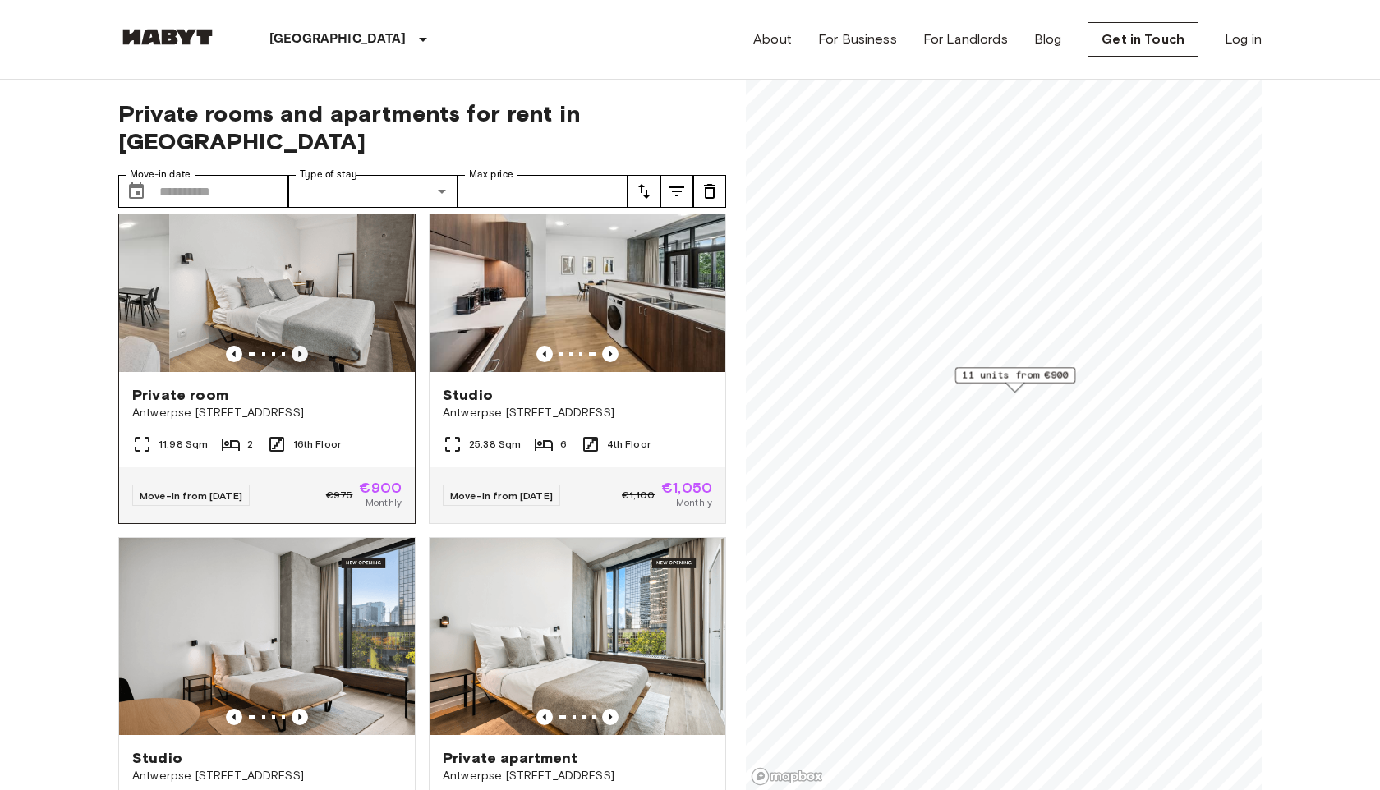
click at [298, 351] on icon "Previous image" at bounding box center [299, 354] width 3 height 7
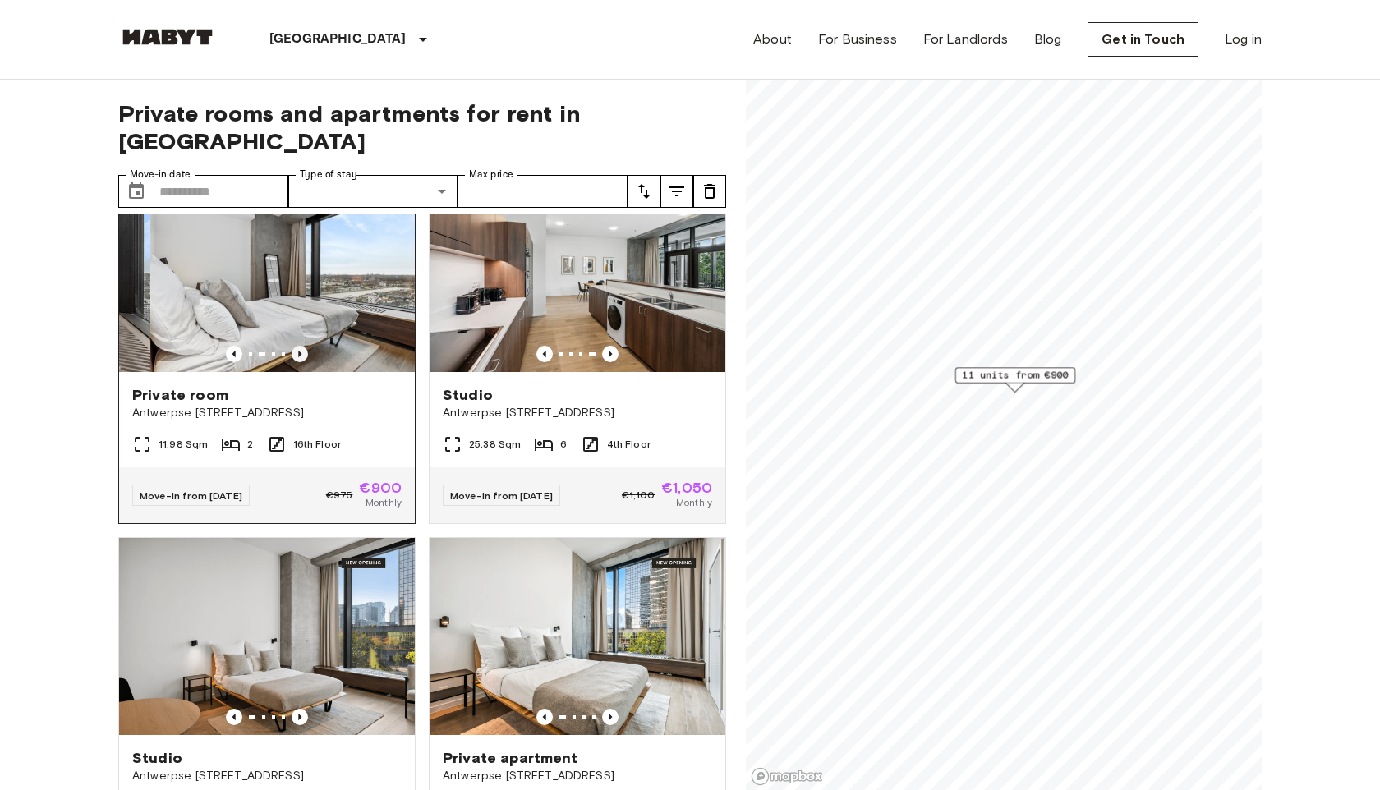
click at [298, 351] on icon "Previous image" at bounding box center [299, 354] width 3 height 7
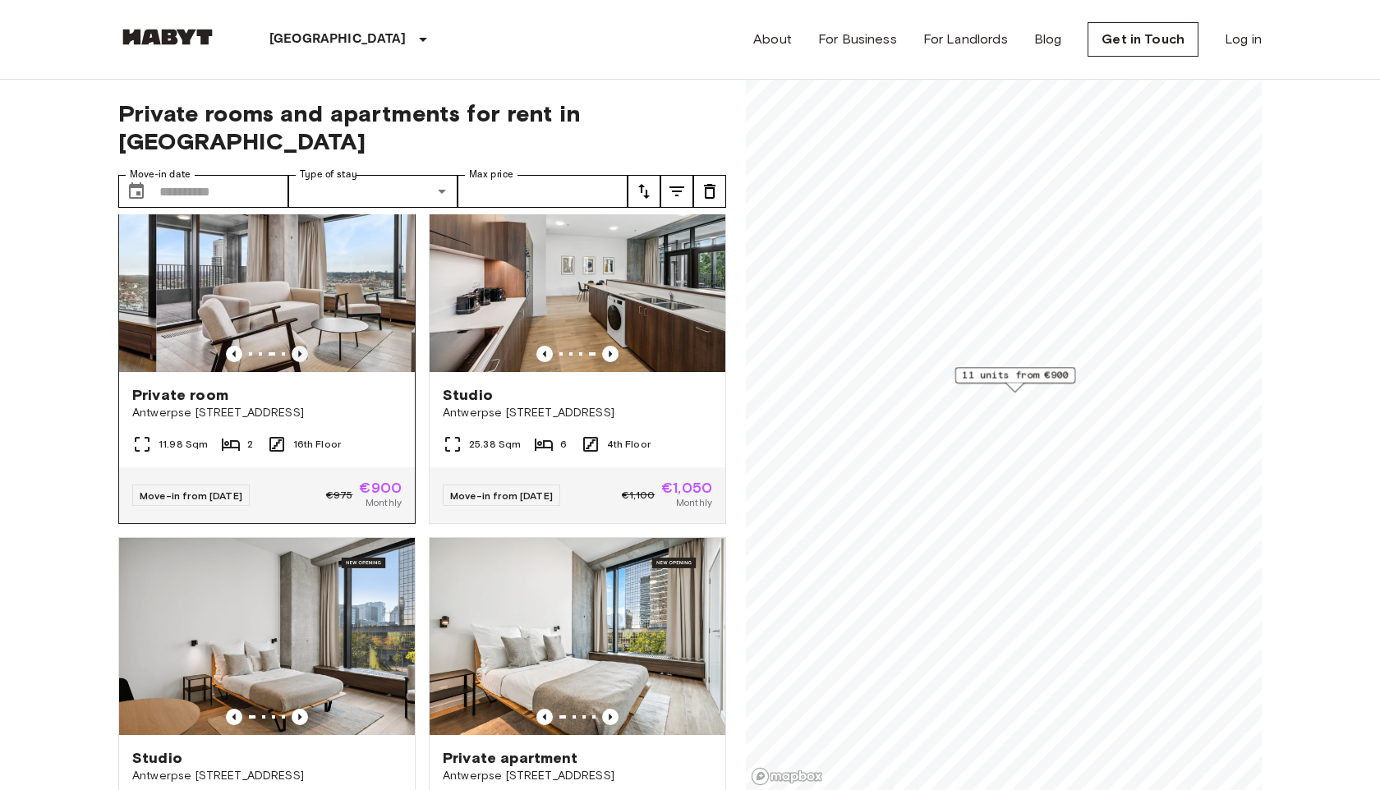
click at [298, 351] on icon "Previous image" at bounding box center [299, 354] width 3 height 7
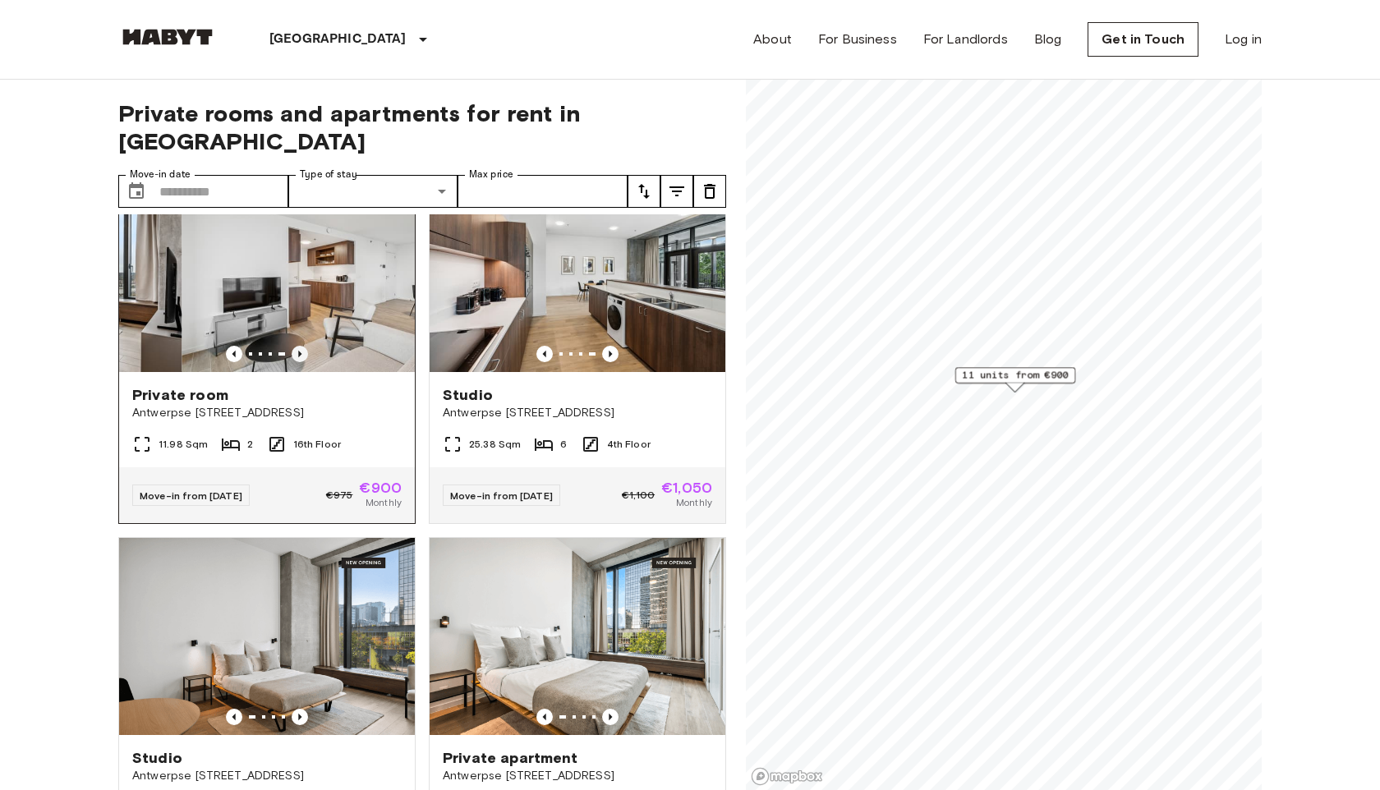
click at [298, 351] on icon "Previous image" at bounding box center [299, 354] width 3 height 7
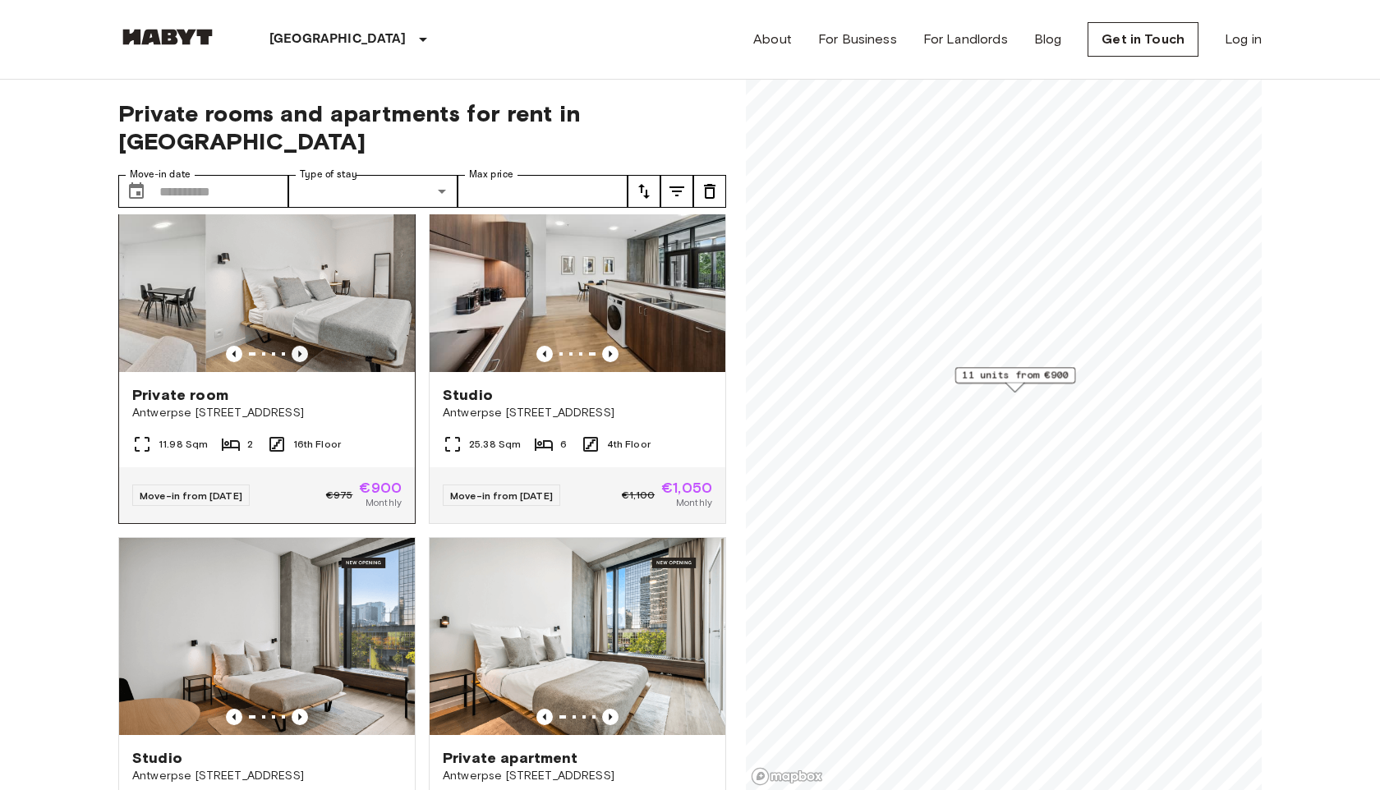
click at [298, 351] on icon "Previous image" at bounding box center [299, 354] width 3 height 7
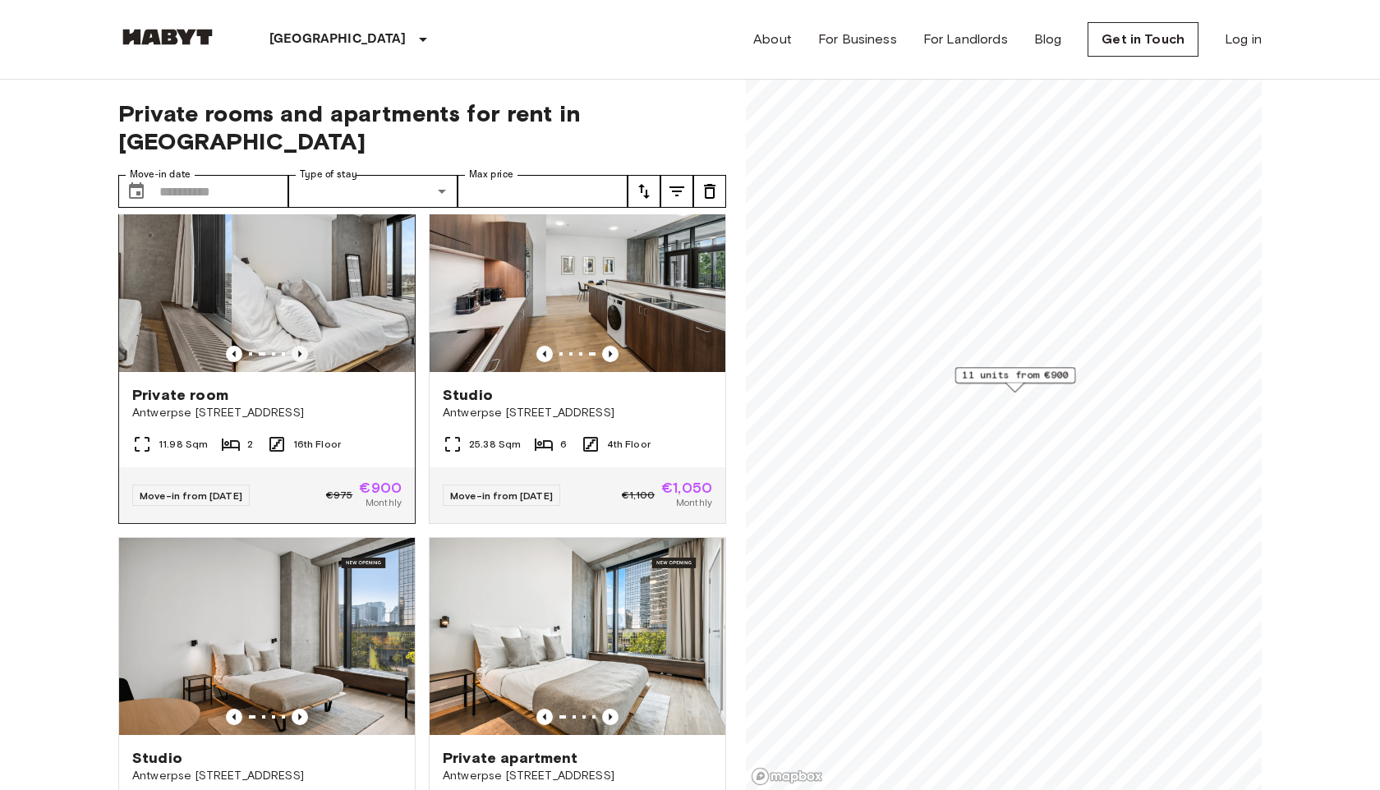
click at [298, 351] on icon "Previous image" at bounding box center [299, 354] width 3 height 7
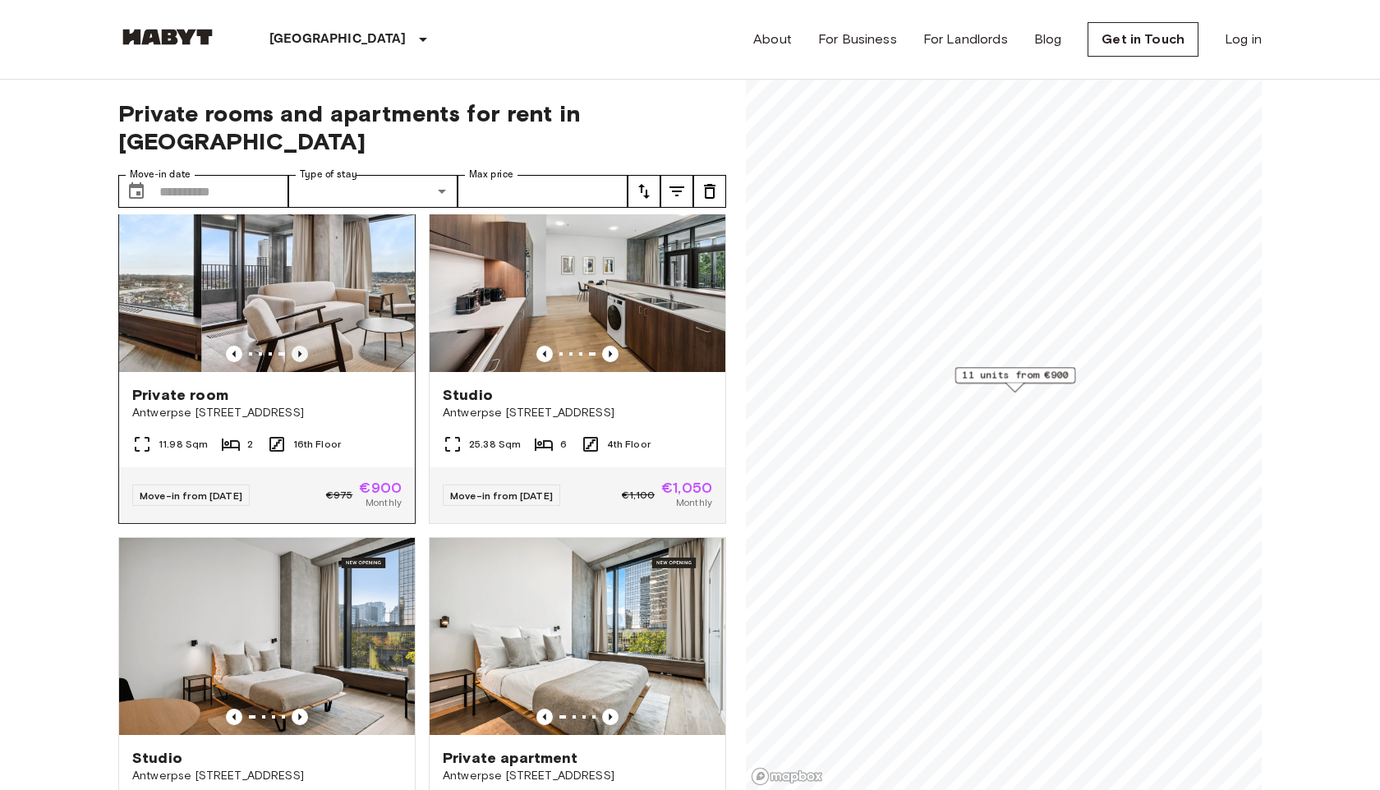
click at [298, 351] on icon "Previous image" at bounding box center [299, 354] width 3 height 7
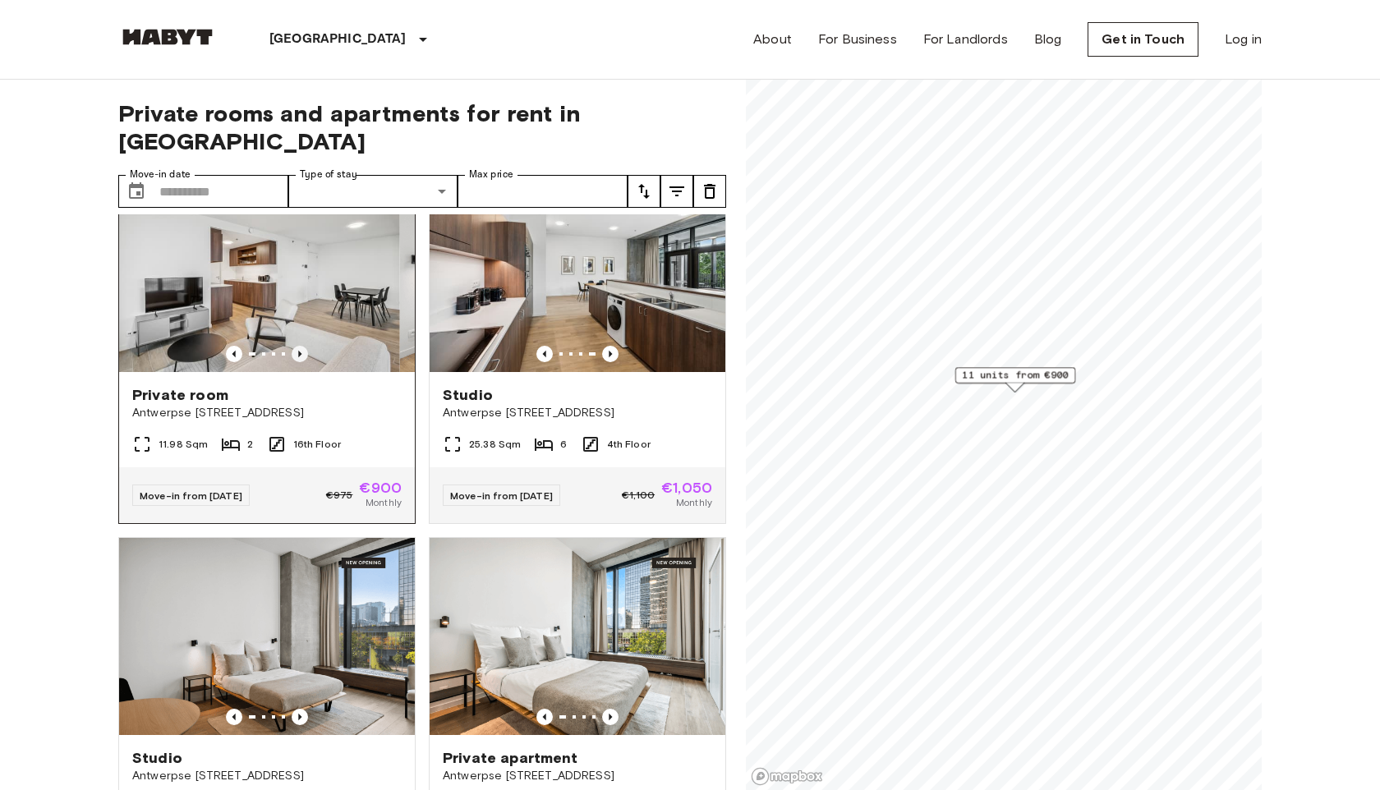
click at [298, 351] on icon "Previous image" at bounding box center [299, 354] width 3 height 7
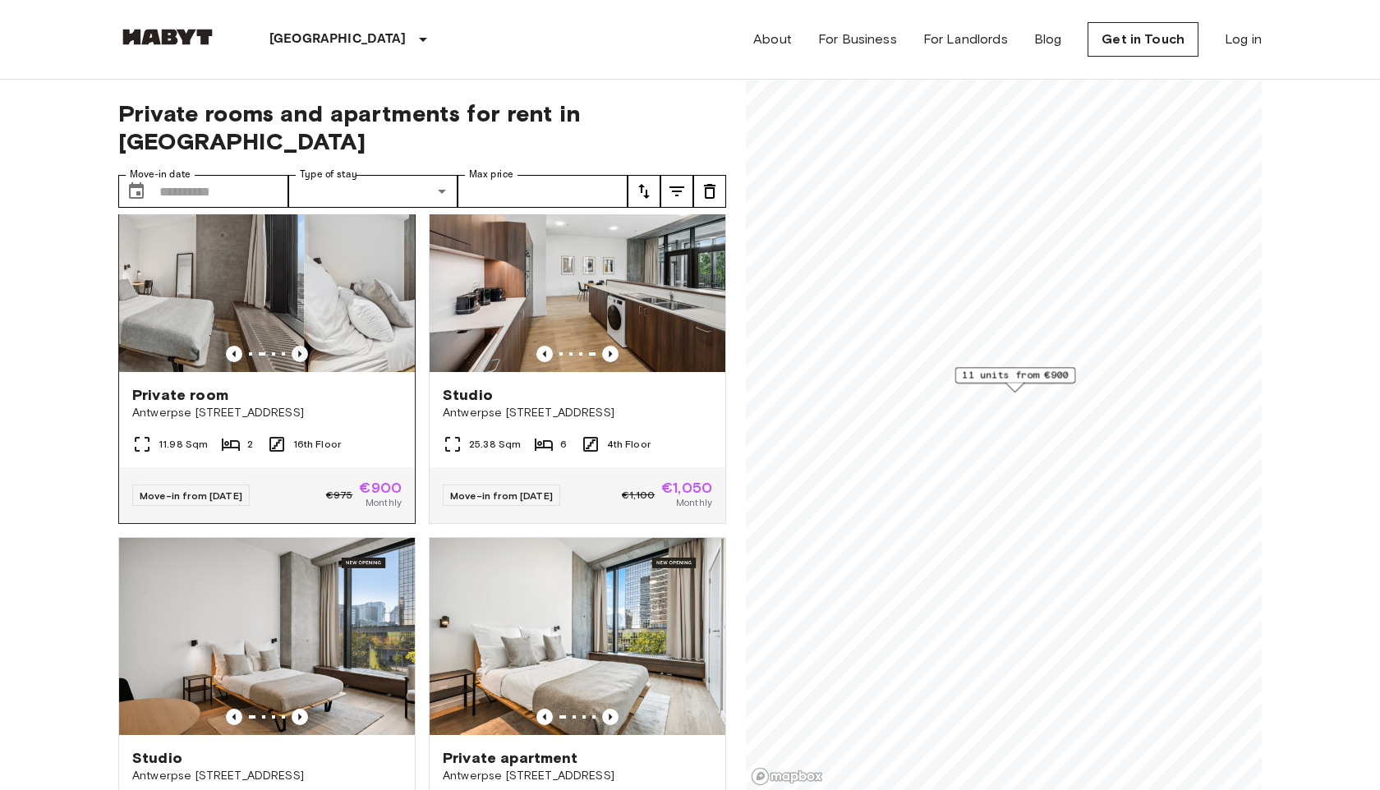
click at [298, 351] on icon "Previous image" at bounding box center [299, 354] width 3 height 7
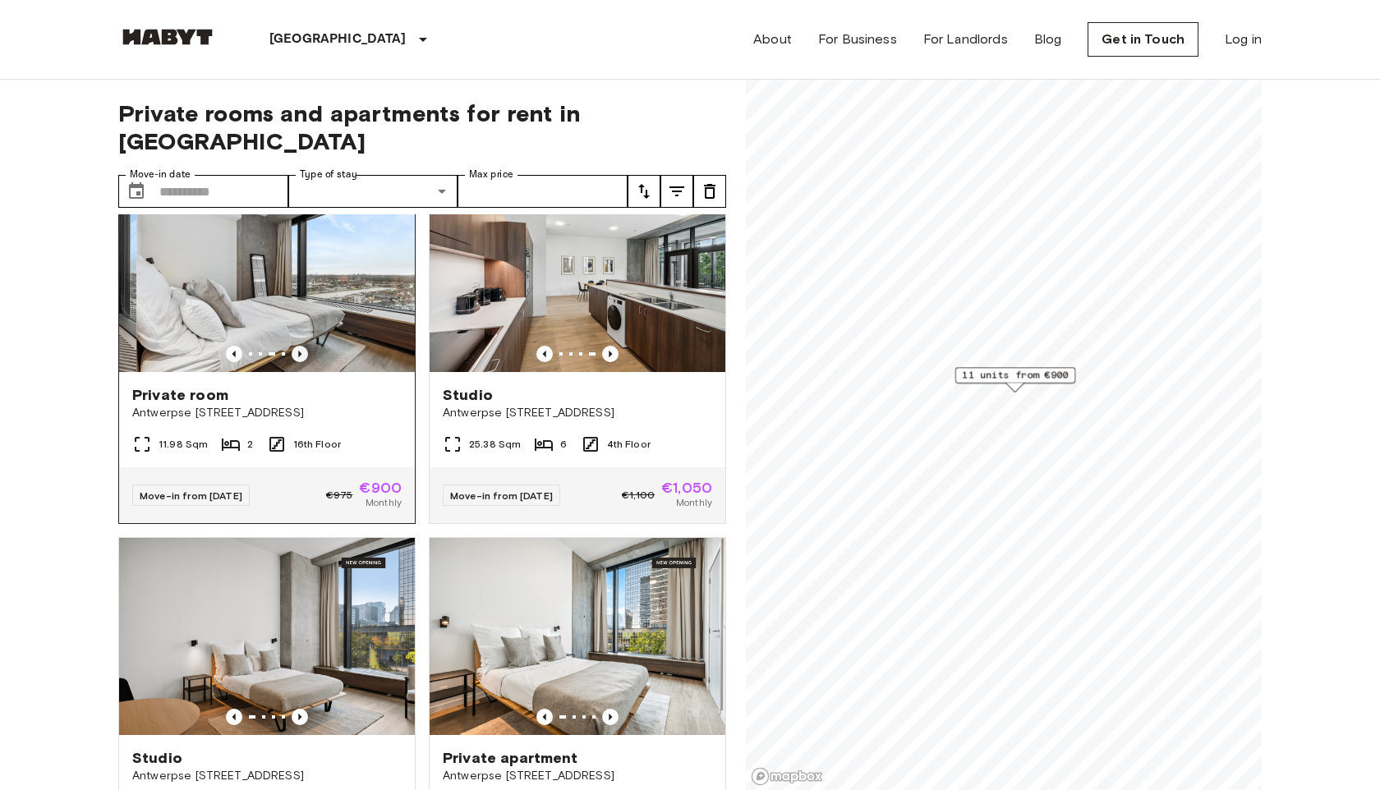
click at [298, 351] on icon "Previous image" at bounding box center [299, 354] width 3 height 7
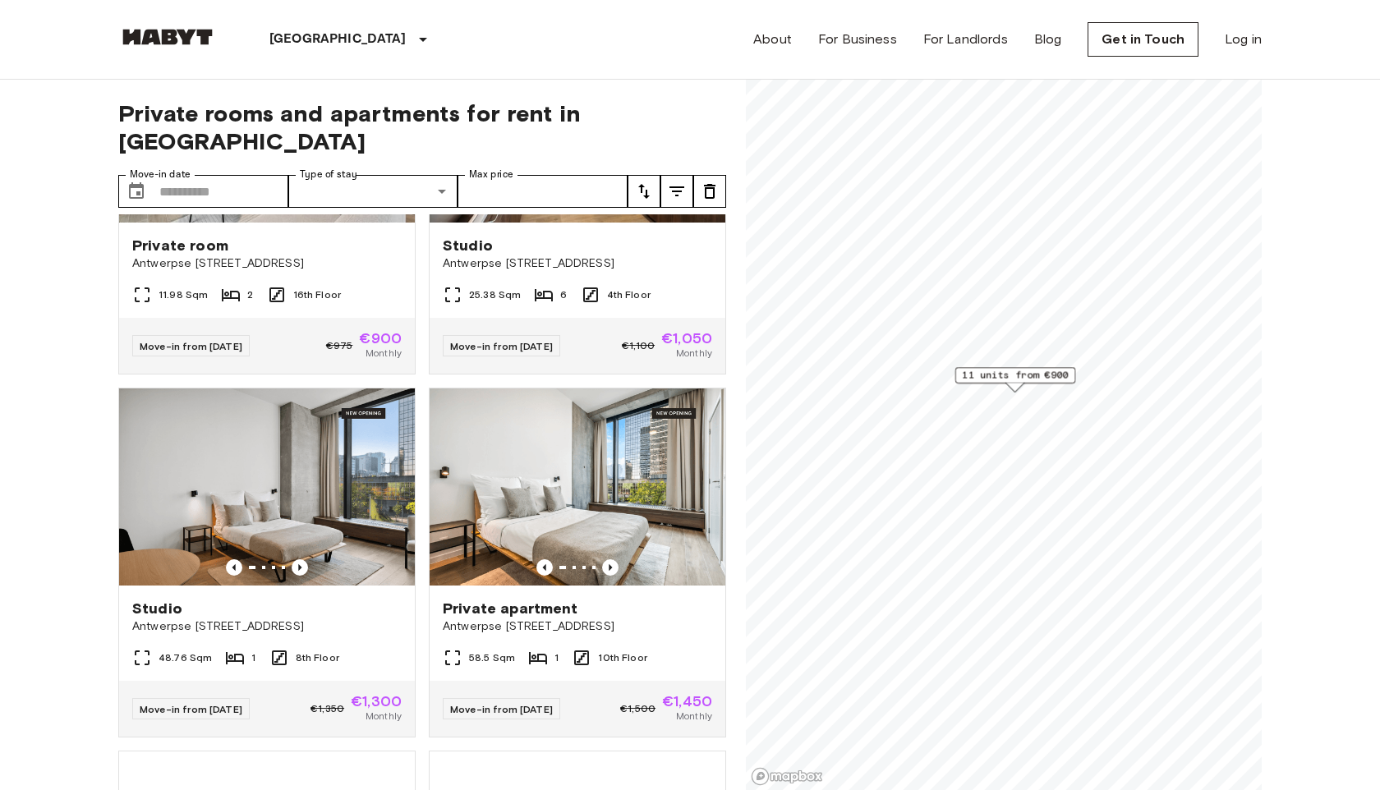
scroll to position [568, 0]
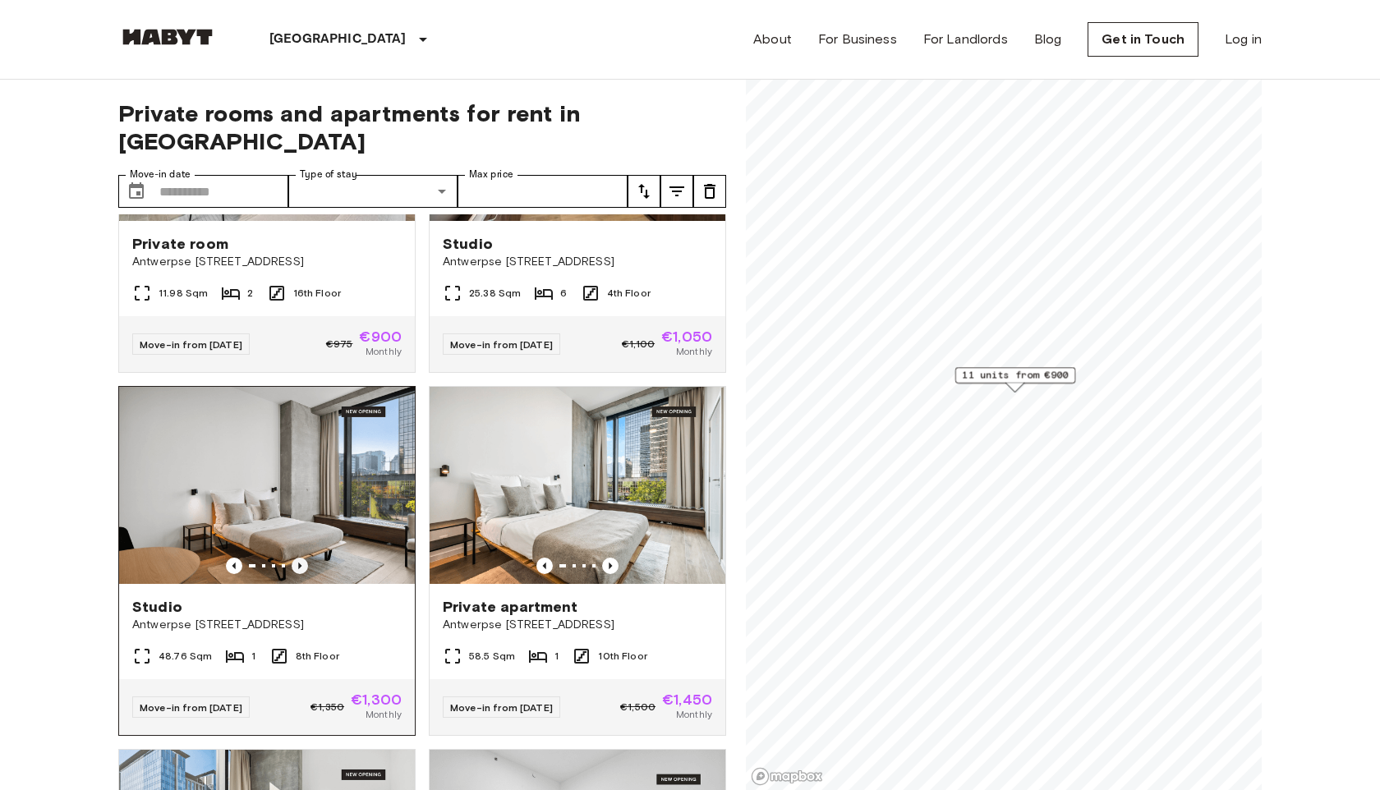
click at [303, 558] on icon "Previous image" at bounding box center [300, 566] width 16 height 16
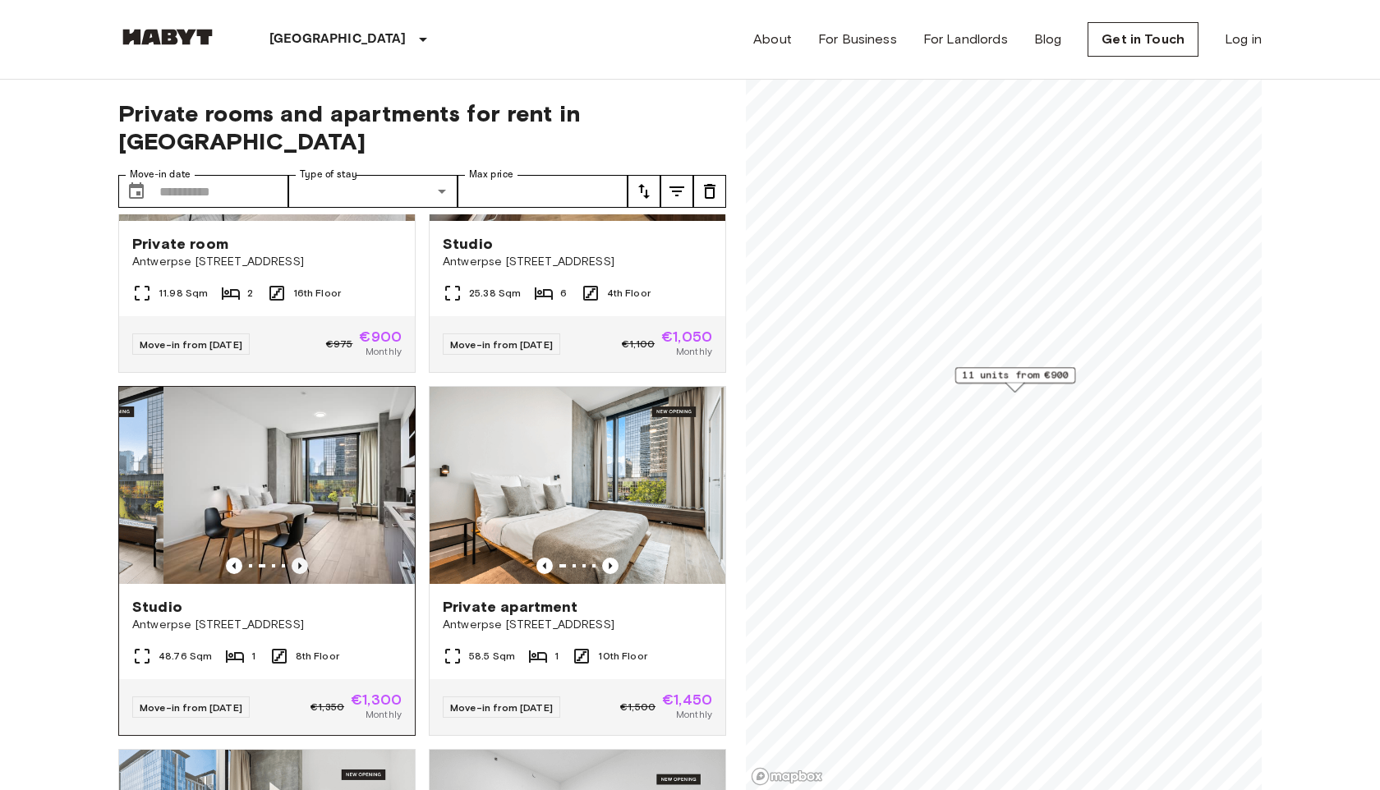
click at [302, 558] on icon "Previous image" at bounding box center [300, 566] width 16 height 16
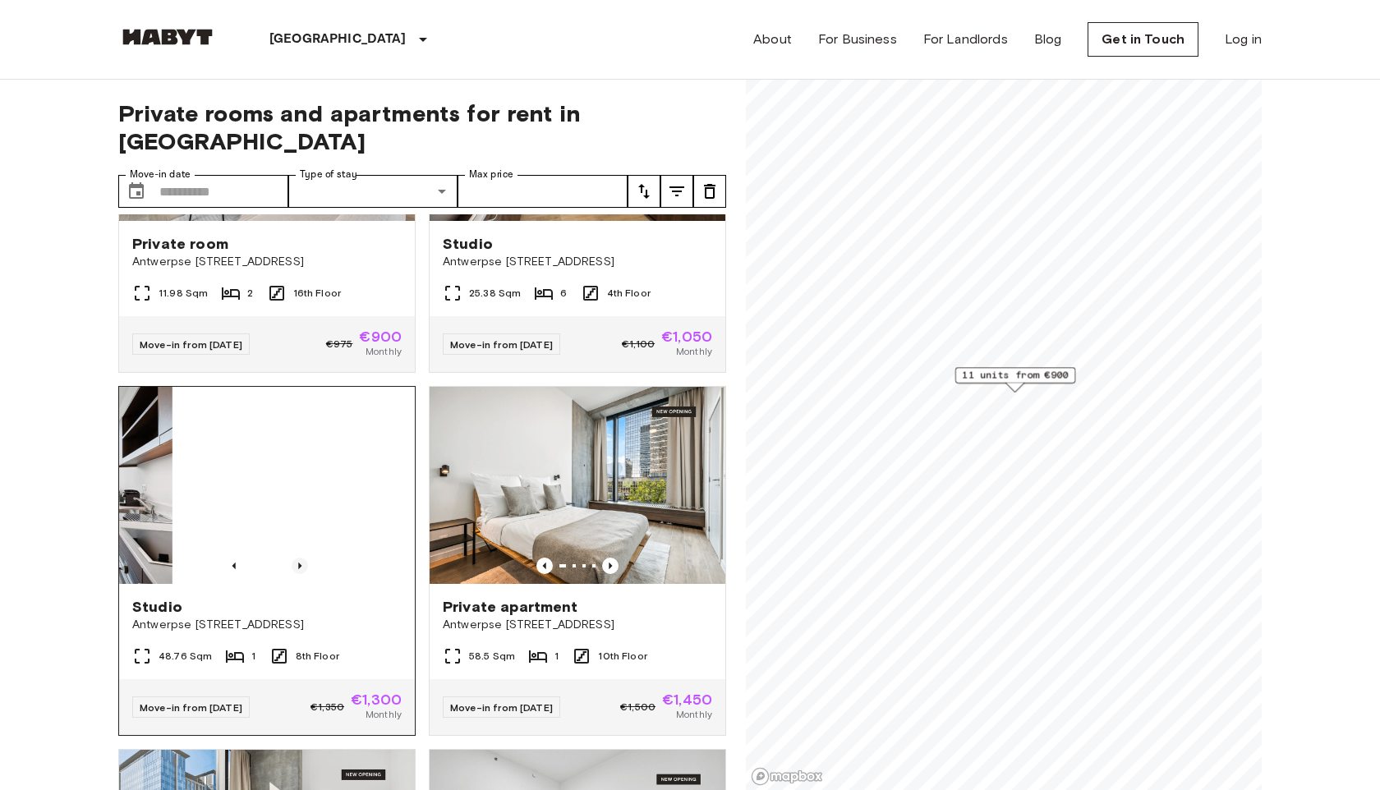
click at [302, 558] on icon "Previous image" at bounding box center [300, 566] width 16 height 16
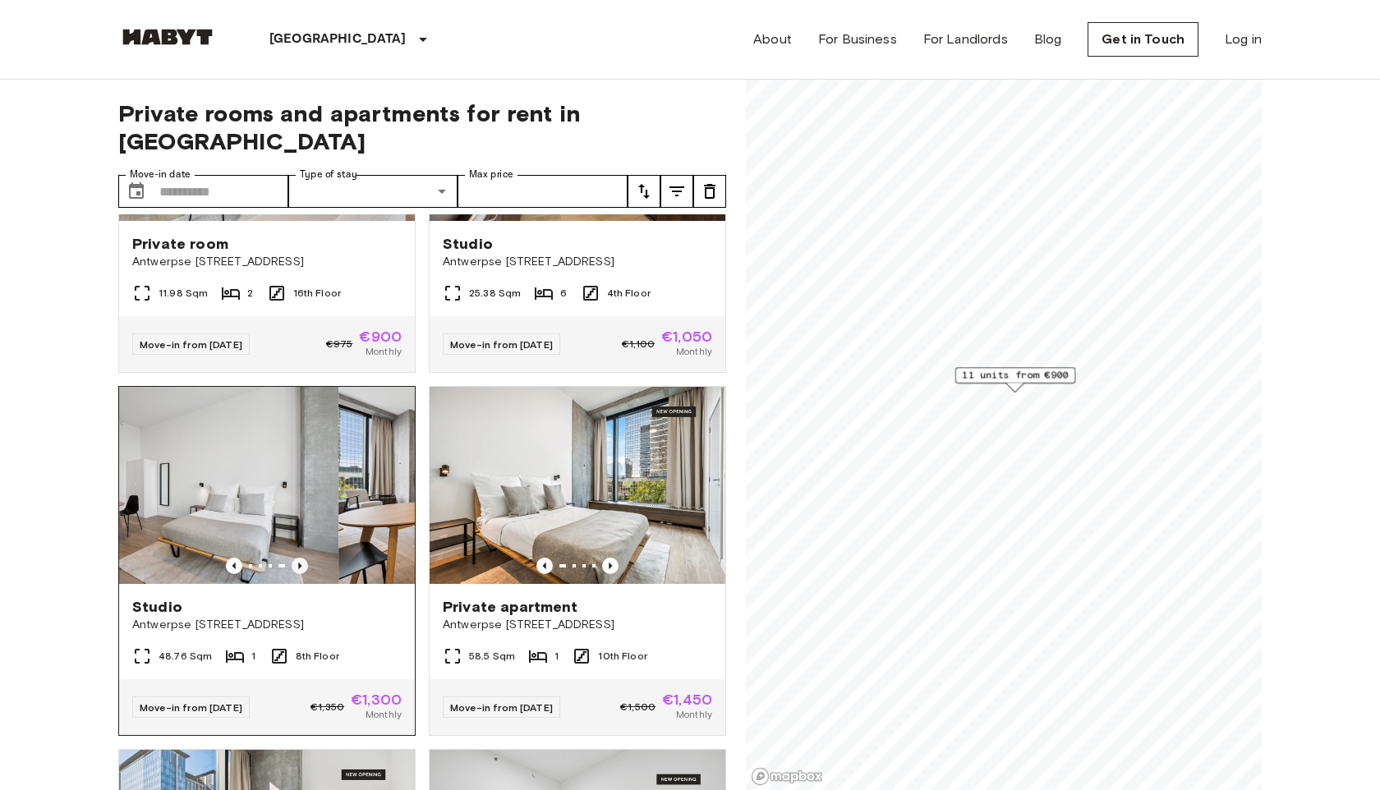
click at [302, 558] on icon "Previous image" at bounding box center [300, 566] width 16 height 16
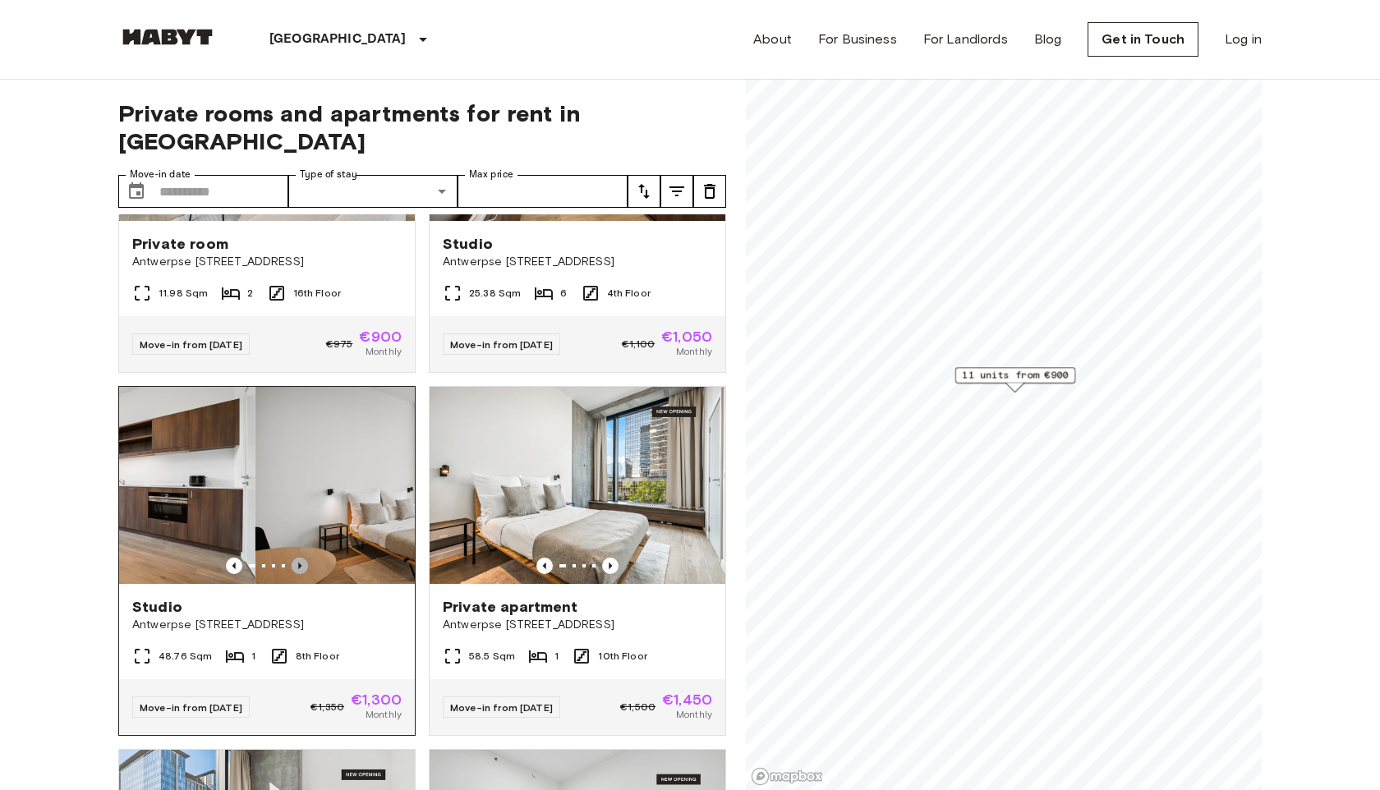
click at [302, 558] on icon "Previous image" at bounding box center [300, 566] width 16 height 16
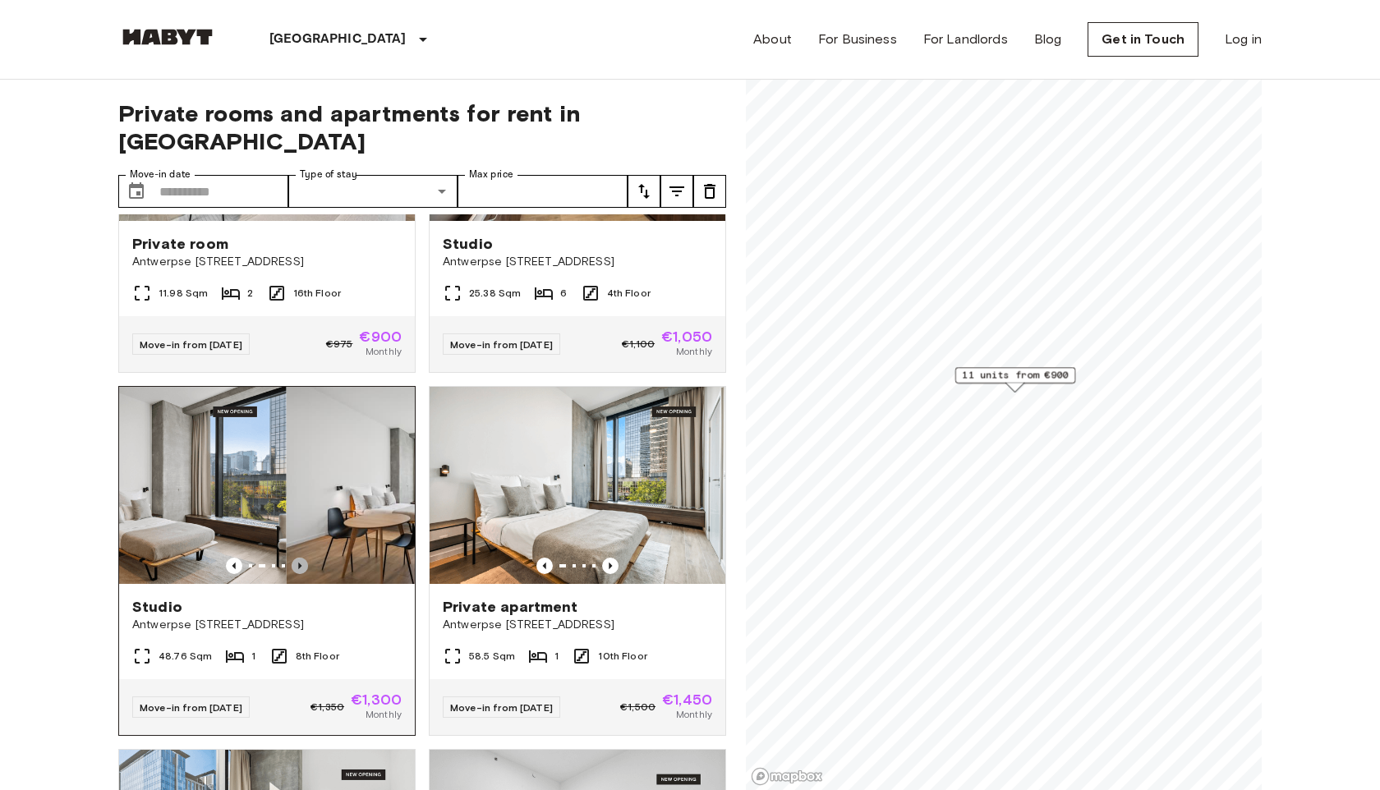
click at [302, 558] on icon "Previous image" at bounding box center [300, 566] width 16 height 16
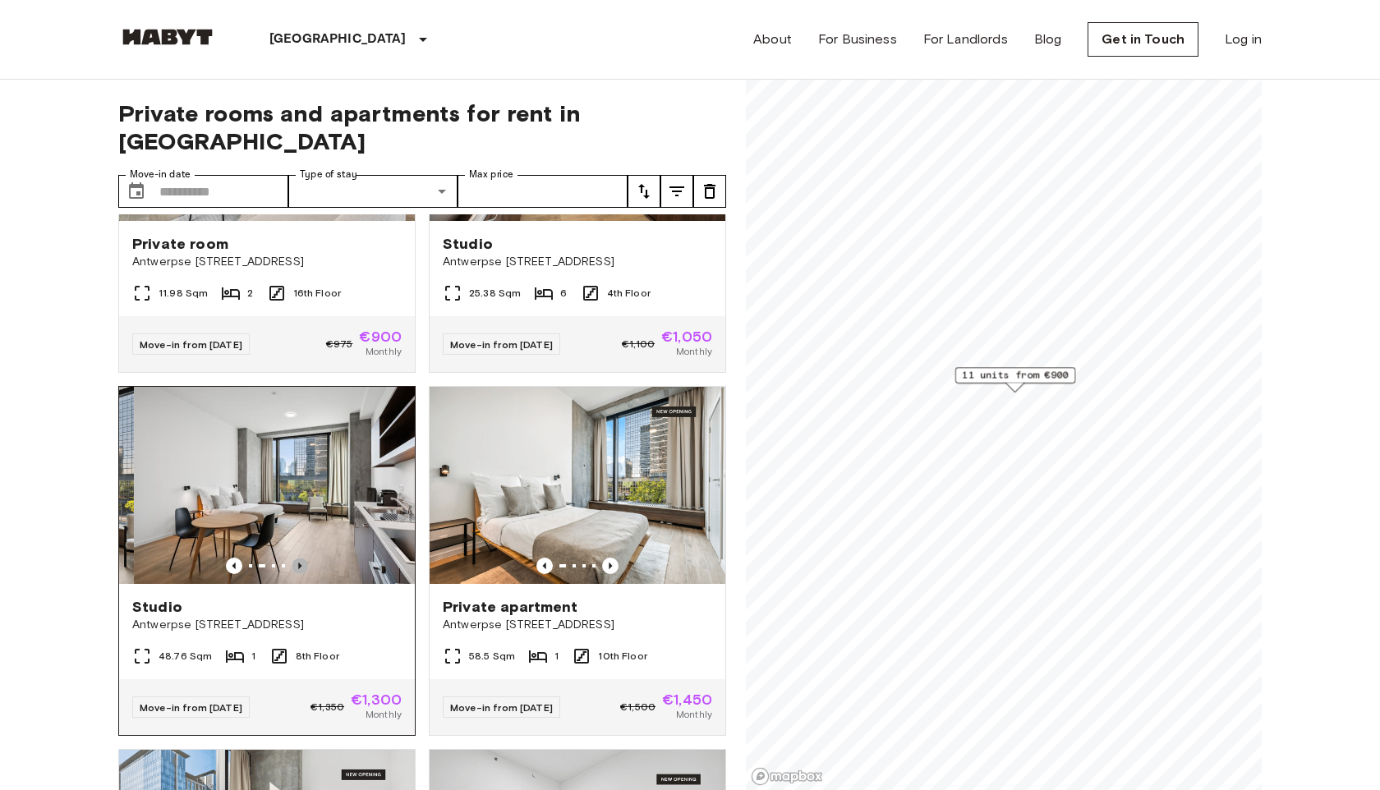
click at [302, 558] on icon "Previous image" at bounding box center [300, 566] width 16 height 16
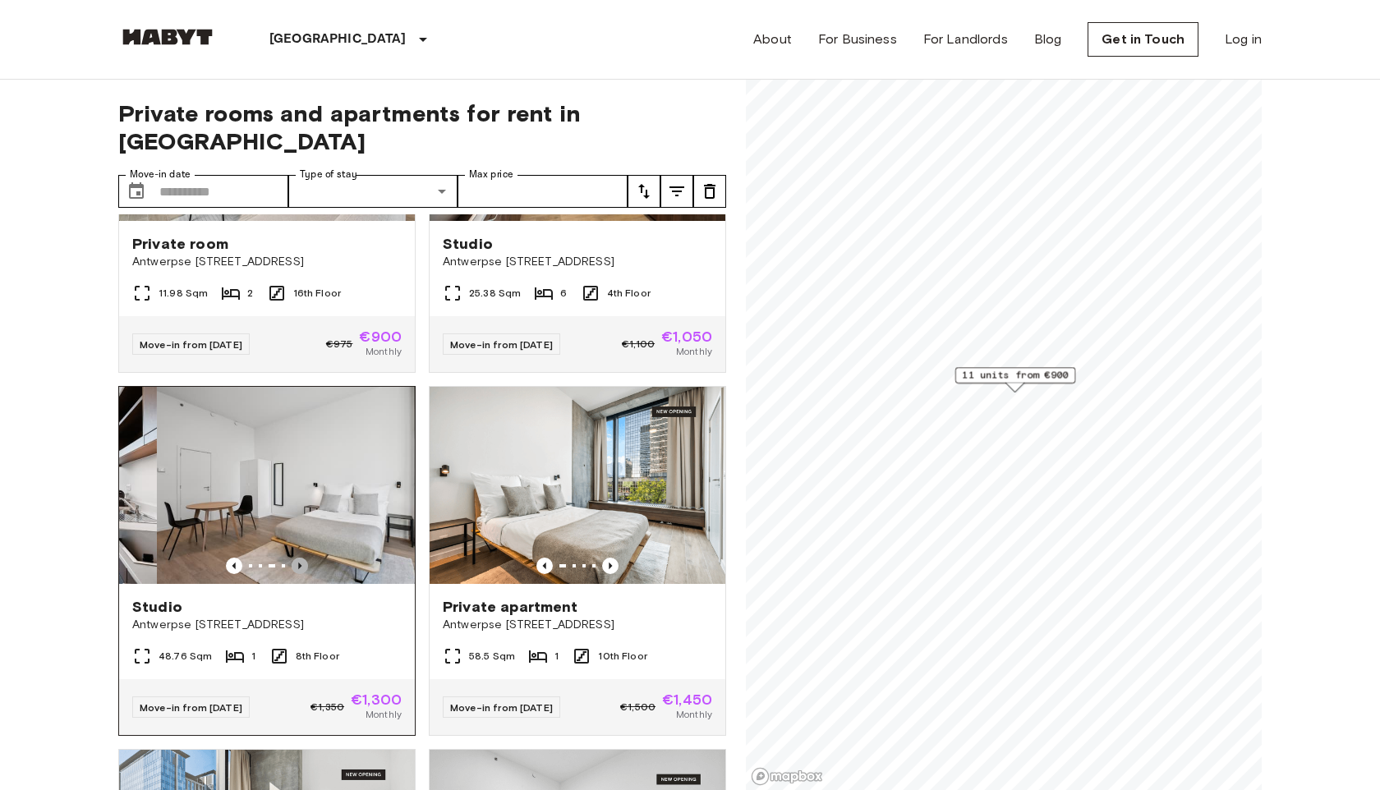
click at [302, 558] on icon "Previous image" at bounding box center [300, 566] width 16 height 16
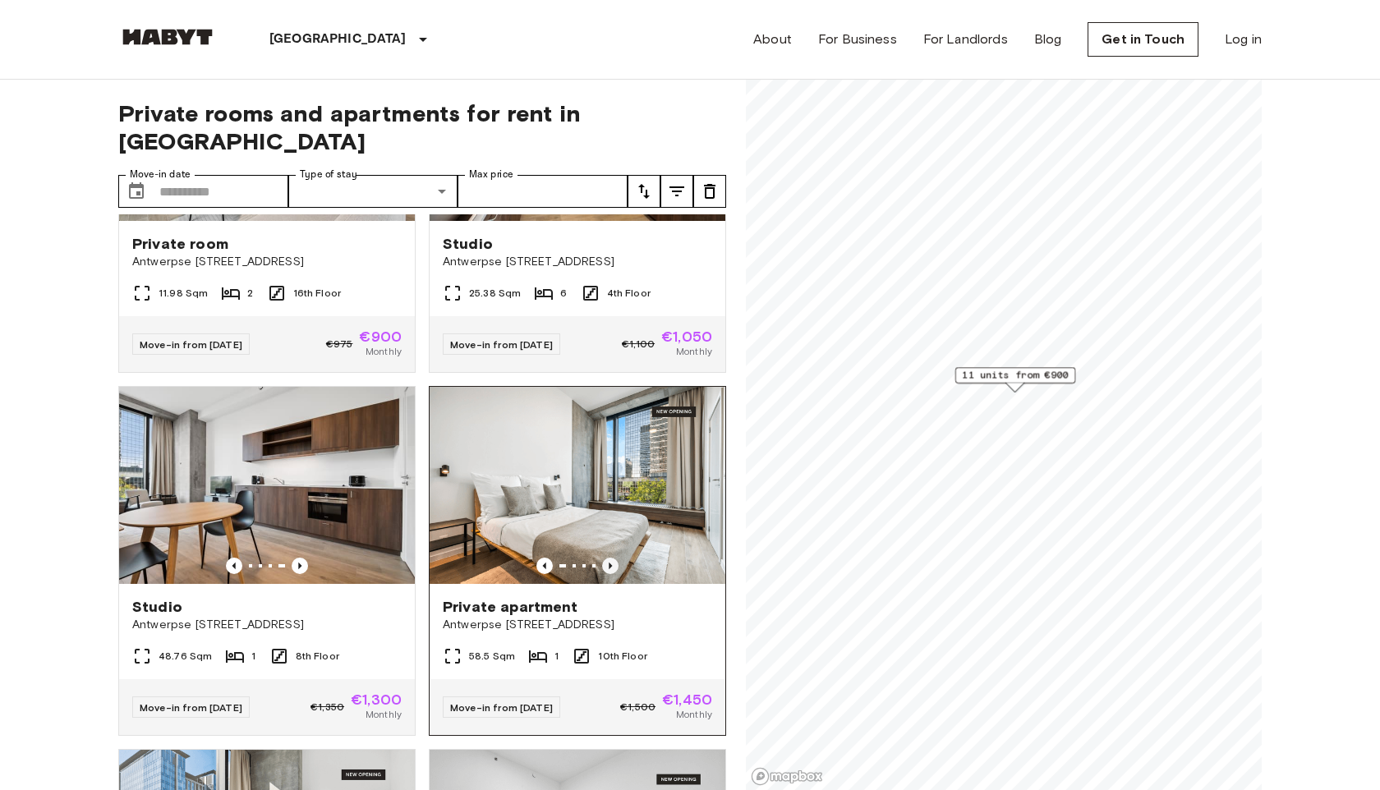
click at [609, 563] on icon "Previous image" at bounding box center [610, 566] width 3 height 7
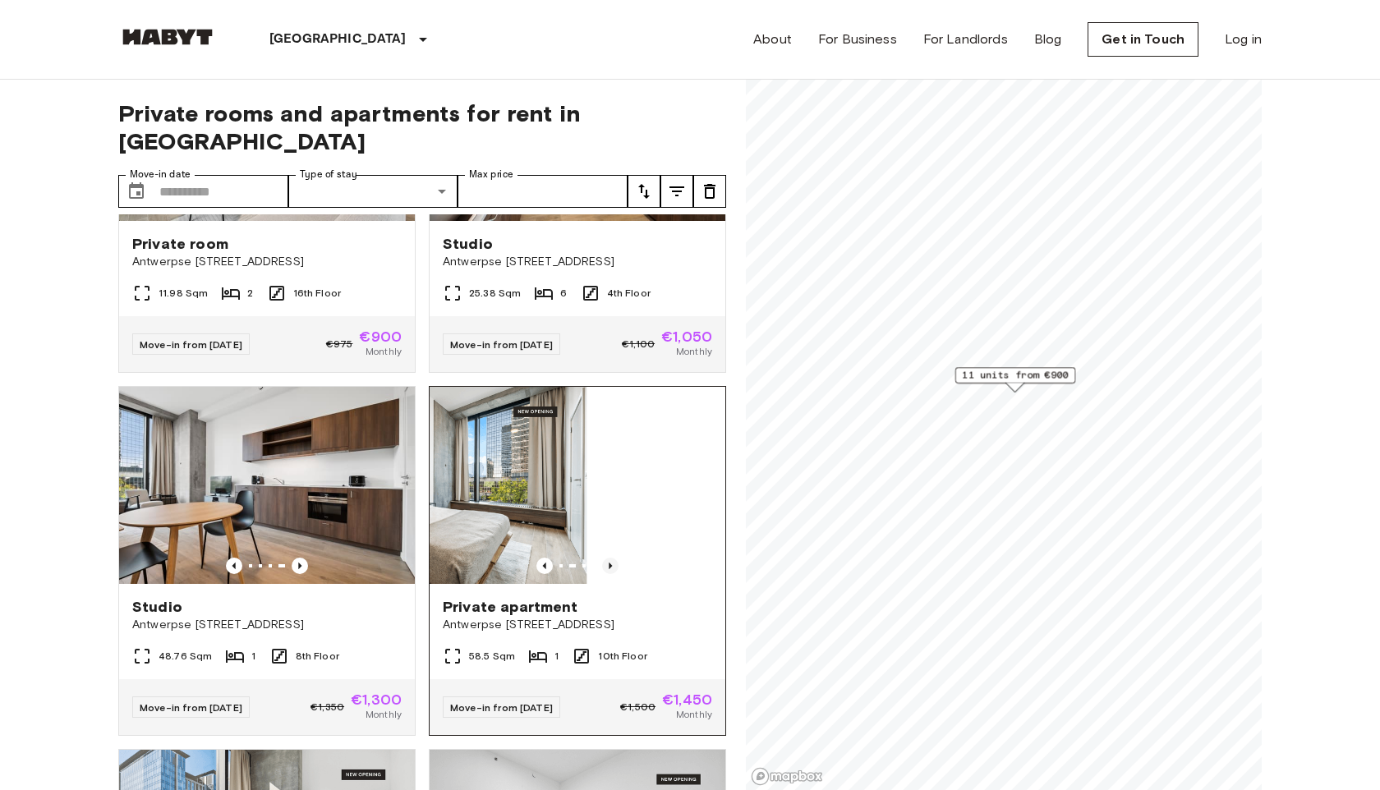
click at [609, 563] on icon "Previous image" at bounding box center [610, 566] width 3 height 7
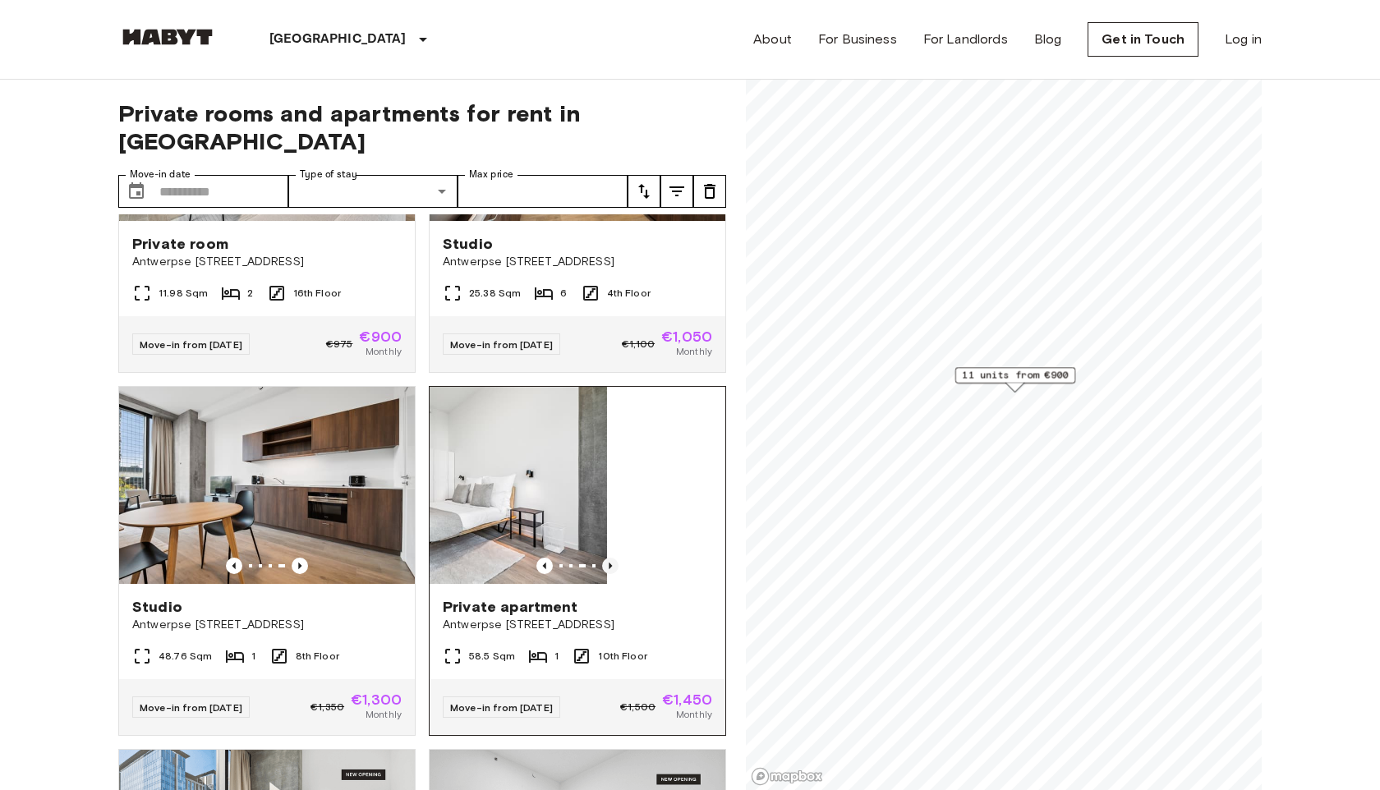
click at [609, 563] on icon "Previous image" at bounding box center [610, 566] width 3 height 7
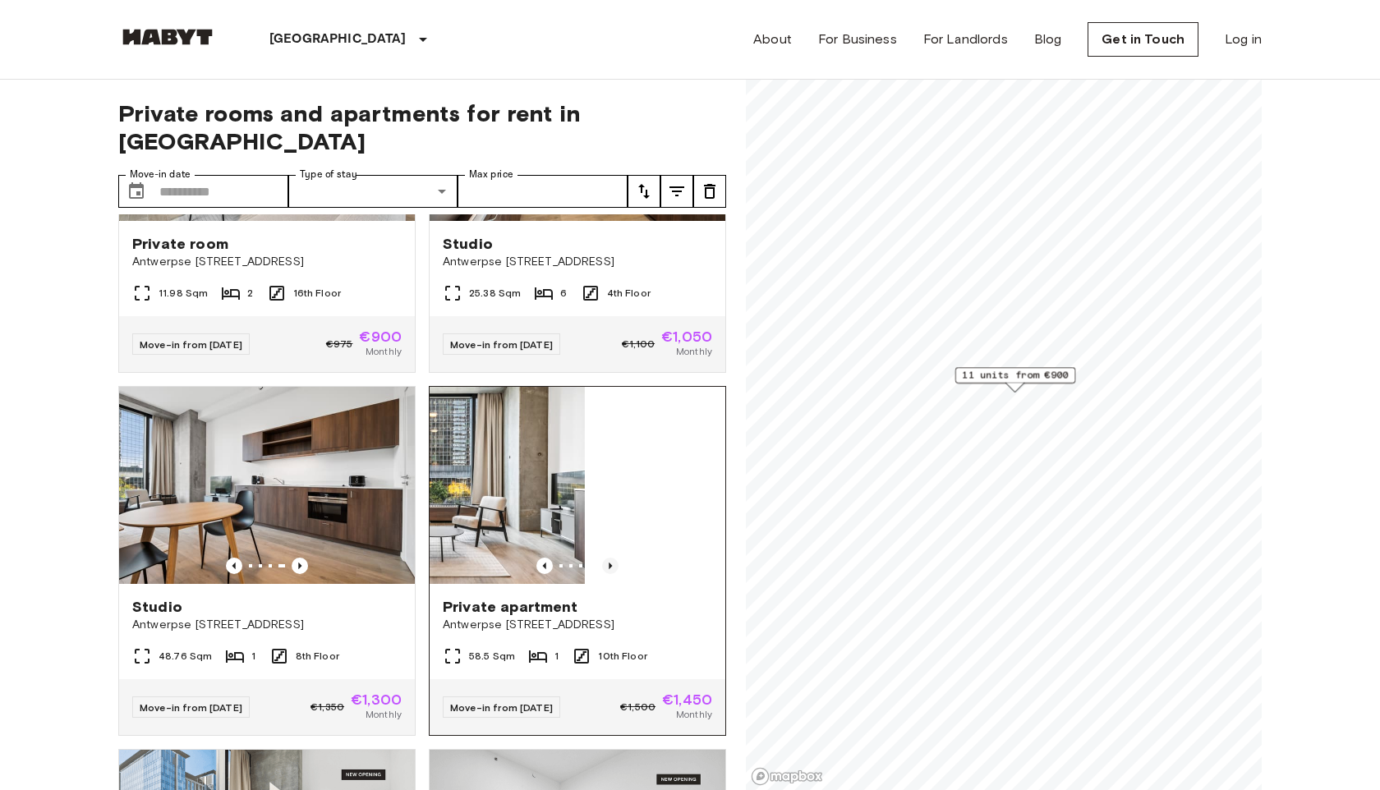
click at [609, 563] on icon "Previous image" at bounding box center [610, 566] width 3 height 7
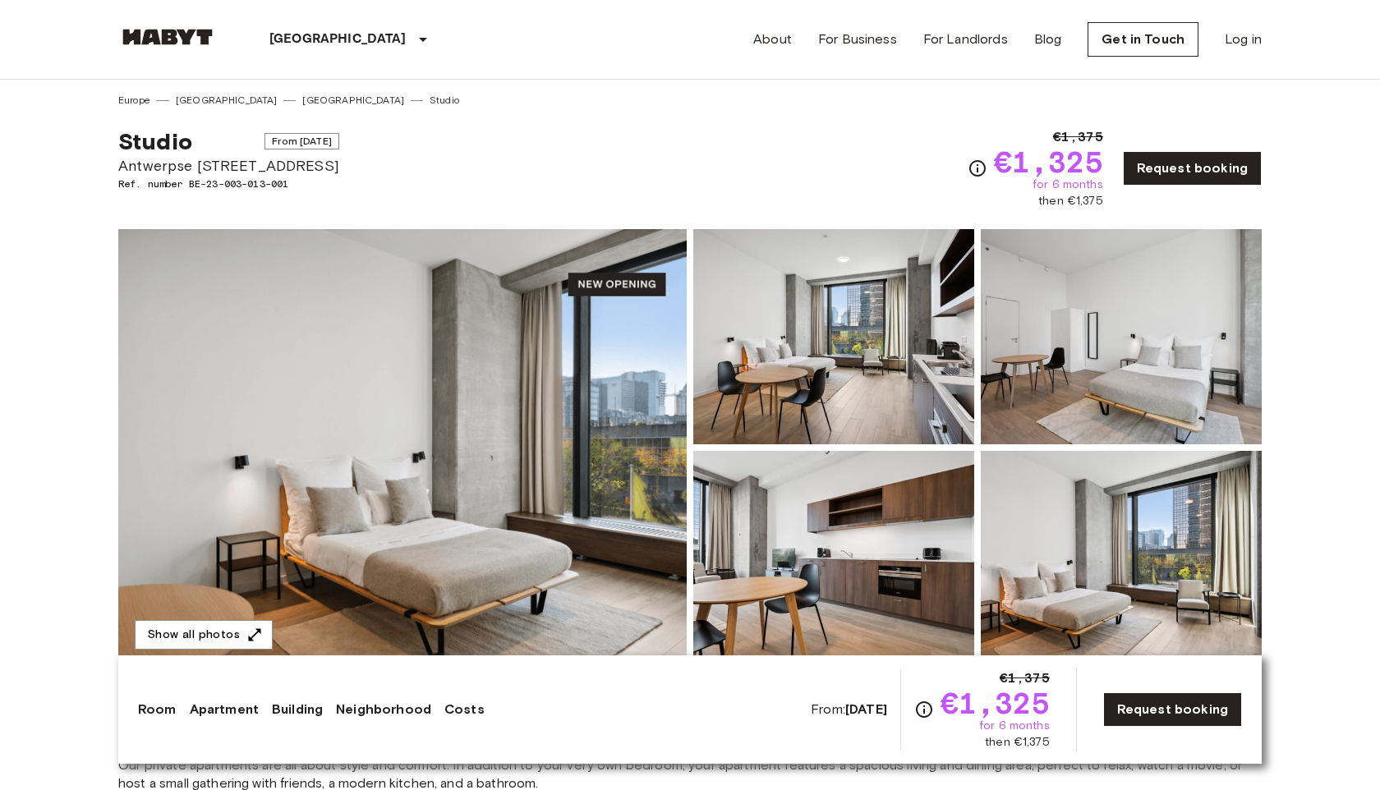
click at [551, 341] on img at bounding box center [402, 447] width 568 height 437
